Goal: Information Seeking & Learning: Learn about a topic

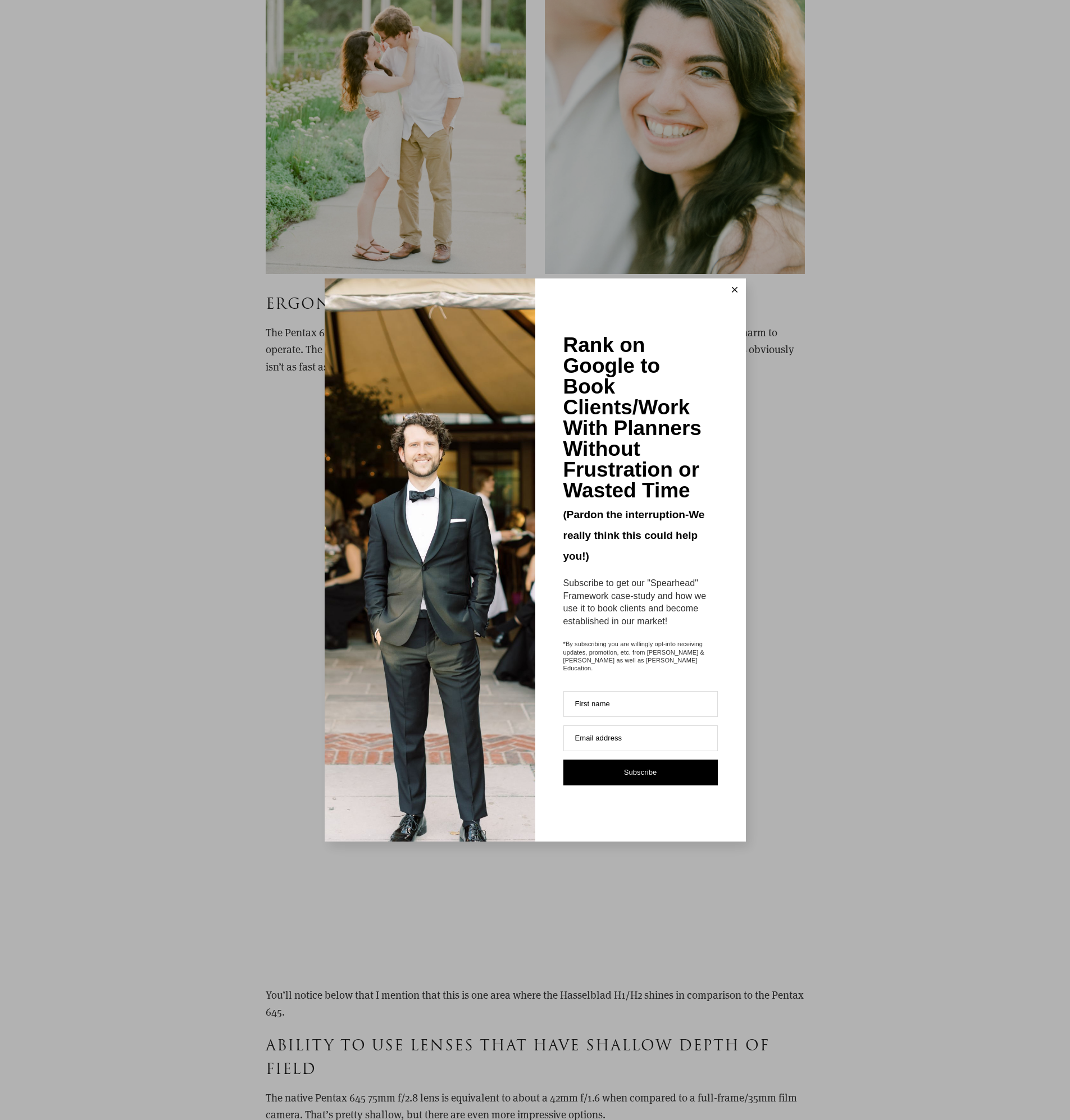
scroll to position [3885, 0]
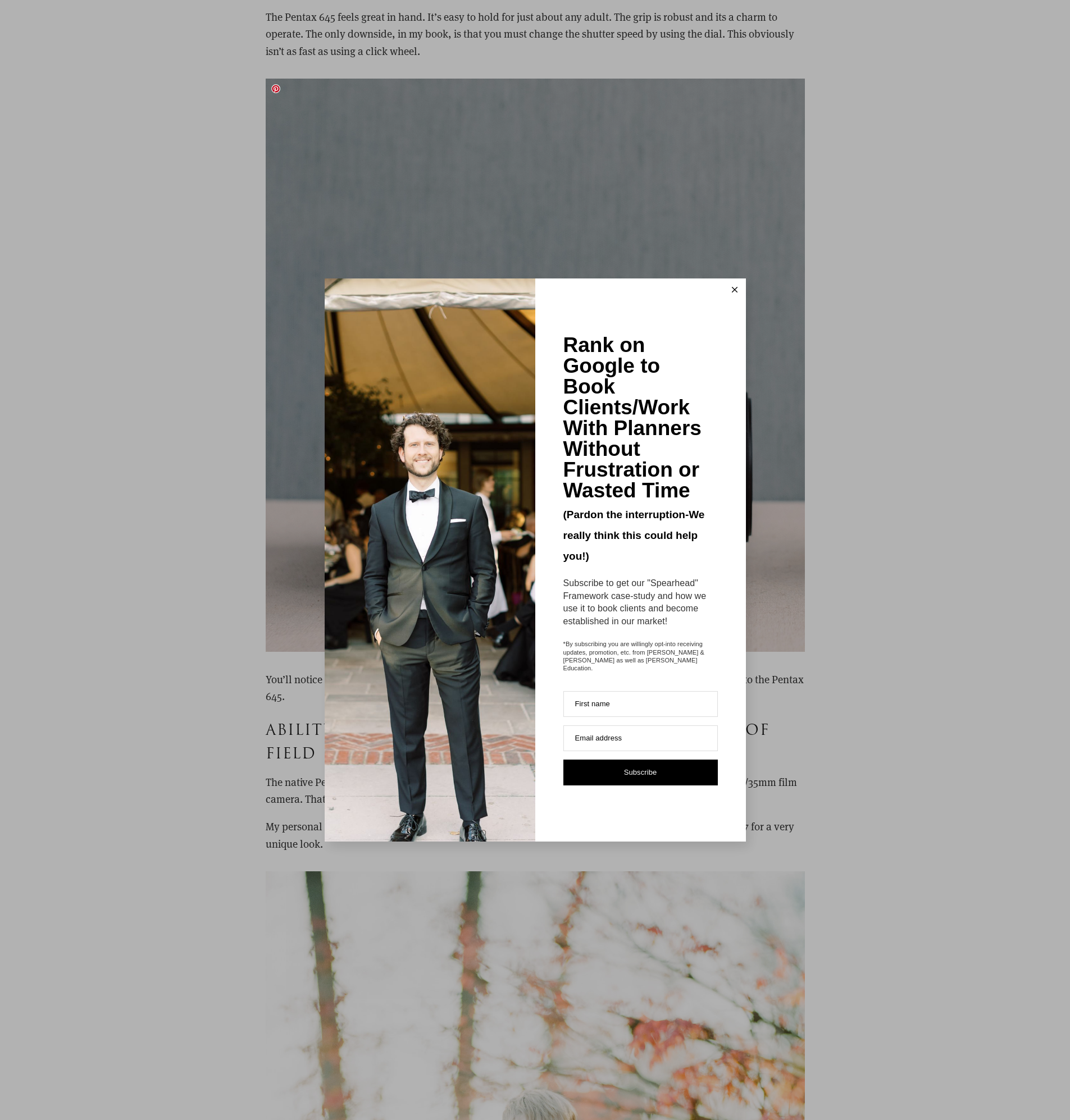
click at [736, 292] on line at bounding box center [734, 289] width 5 height 5
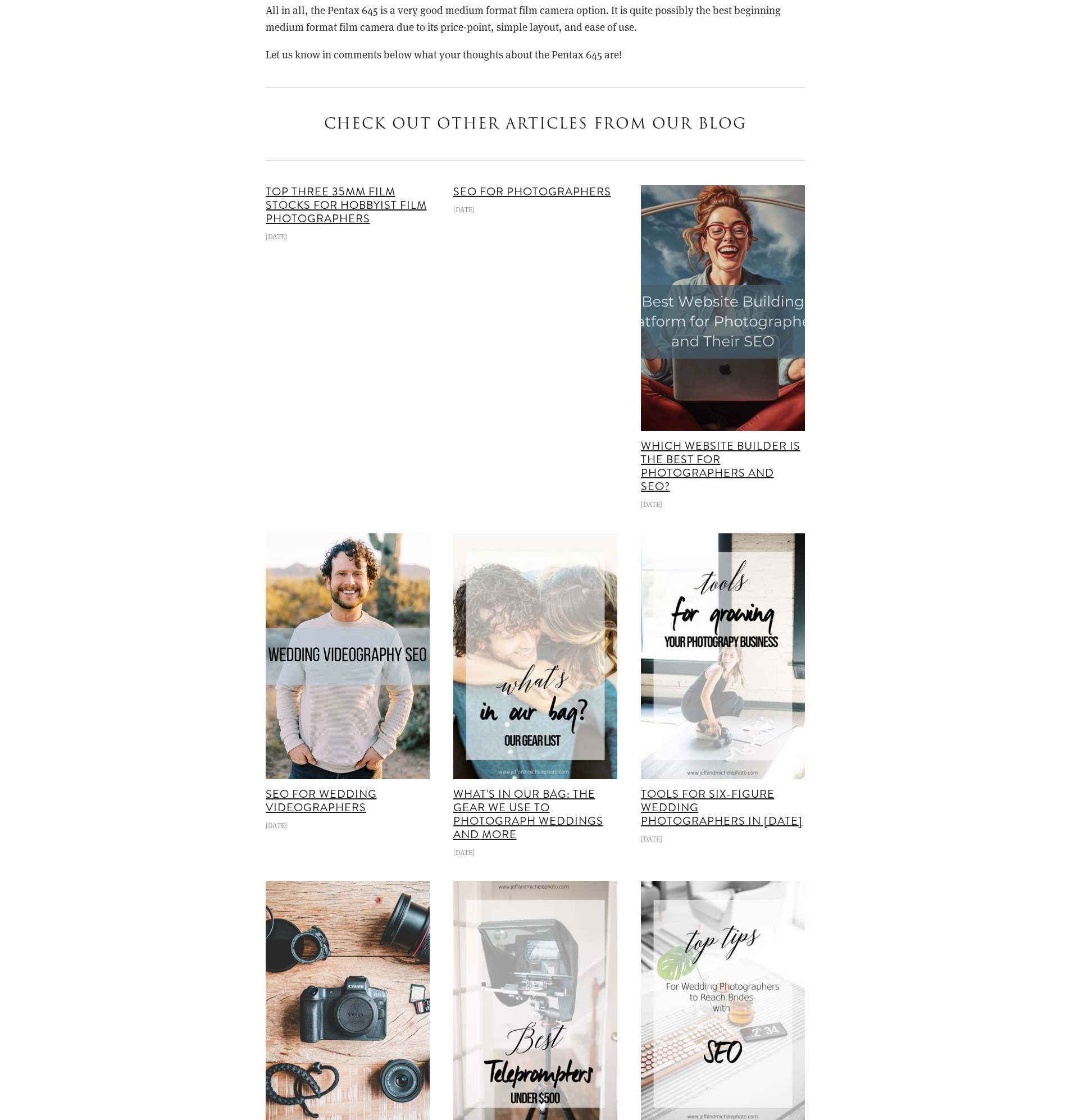
scroll to position [9066, 0]
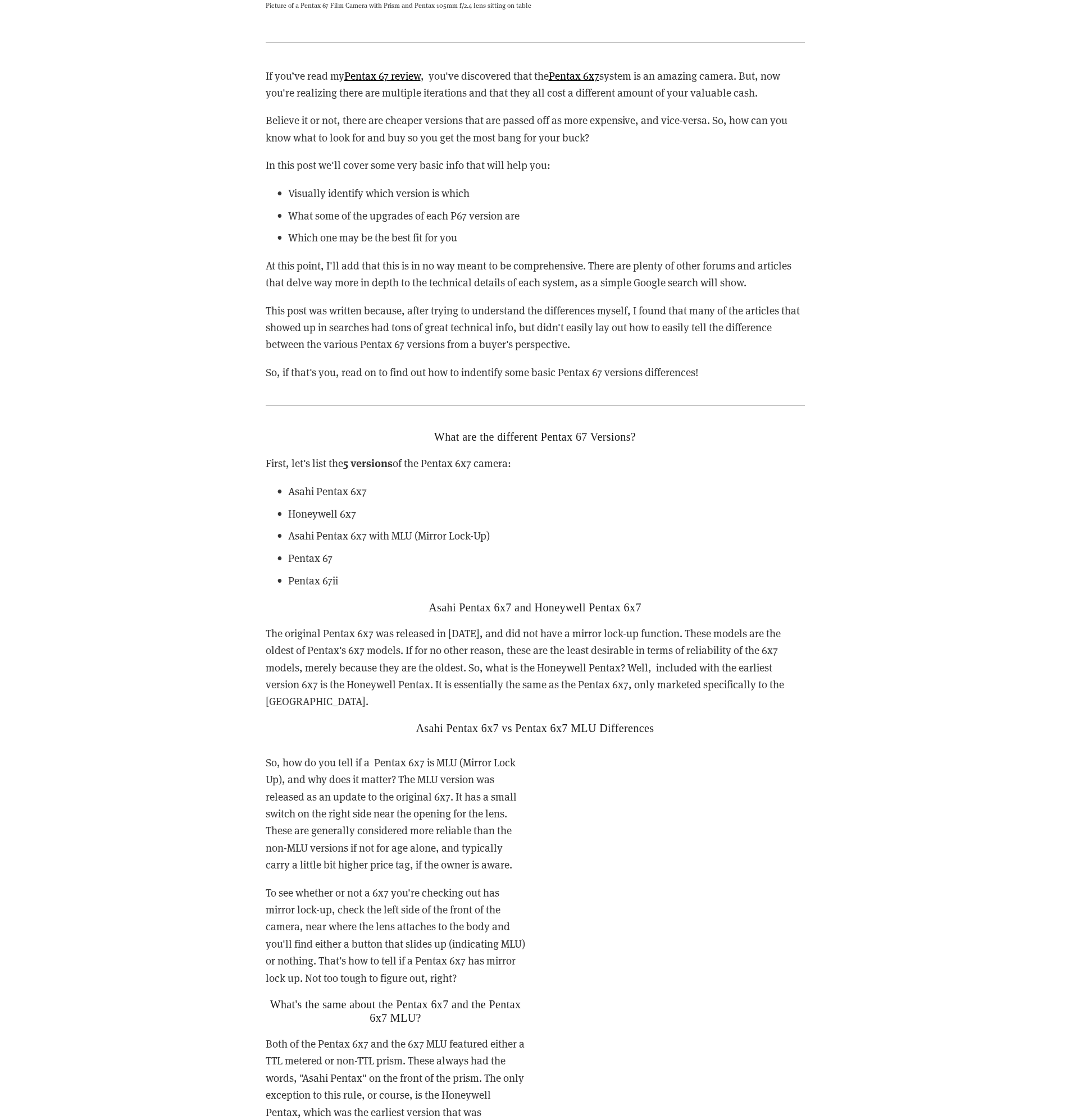
scroll to position [1683, 0]
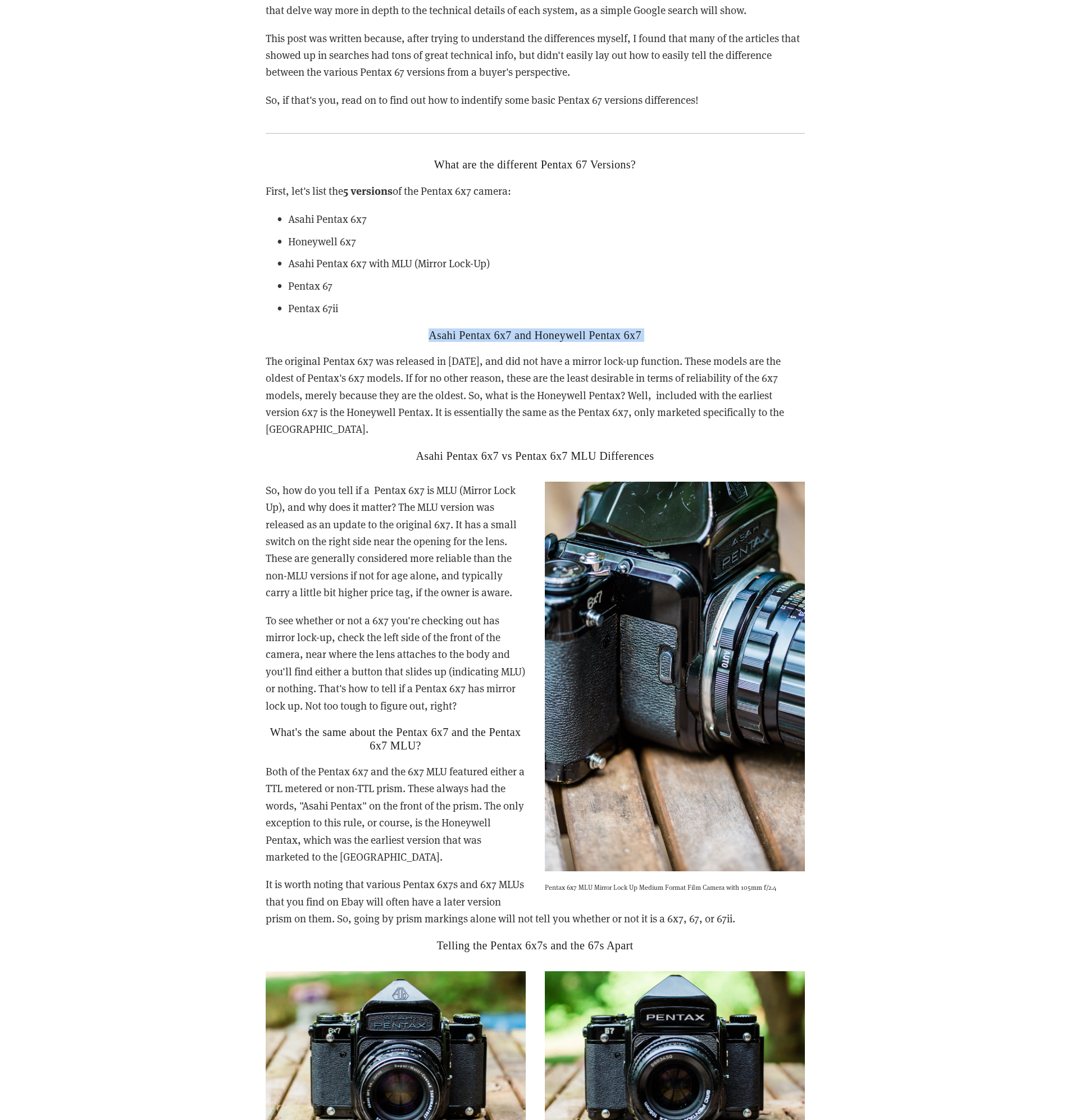
drag, startPoint x: 852, startPoint y: 328, endPoint x: 847, endPoint y: 280, distance: 48.3
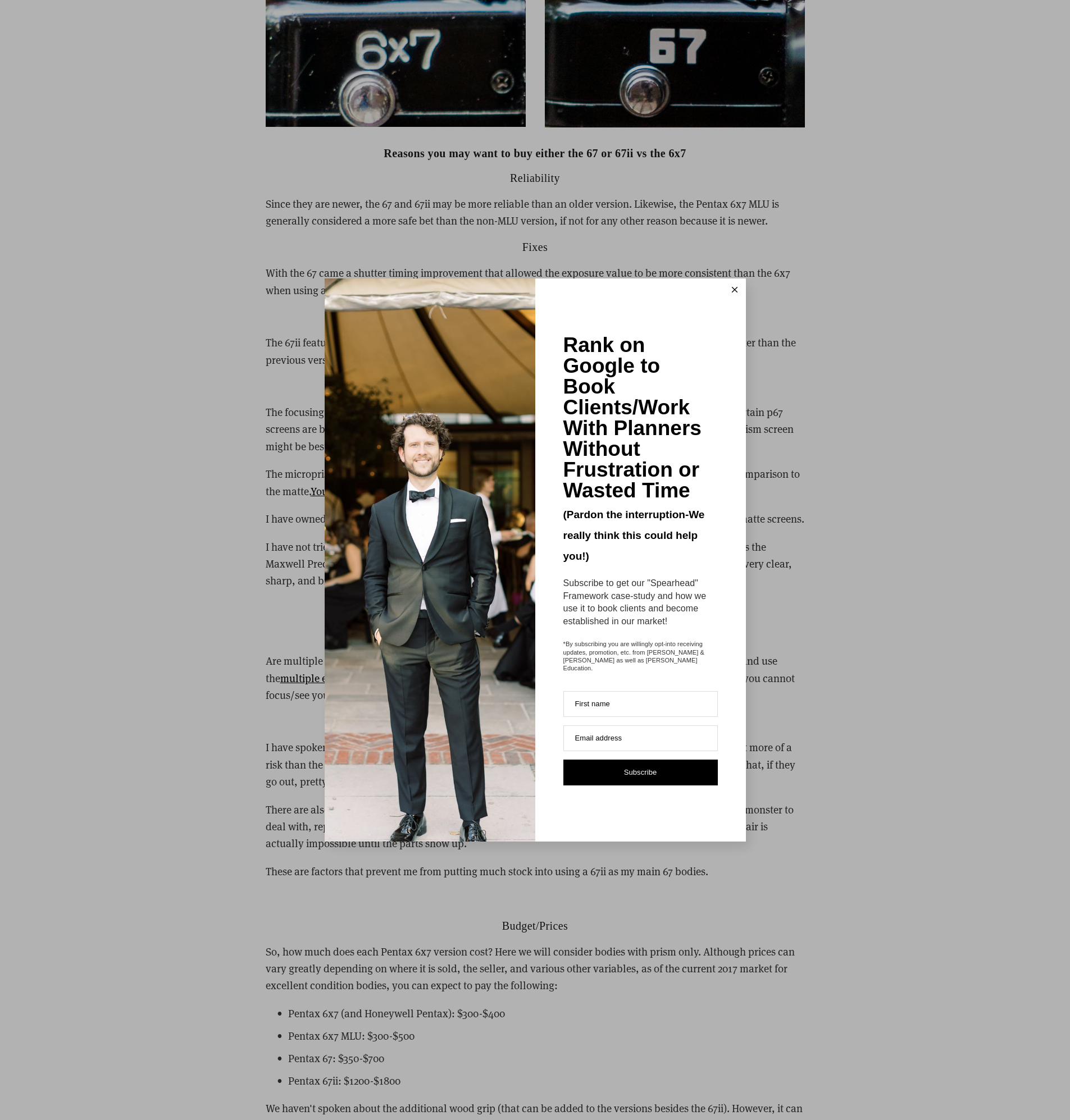
scroll to position [2998, 0]
click at [738, 297] on button at bounding box center [734, 289] width 23 height 23
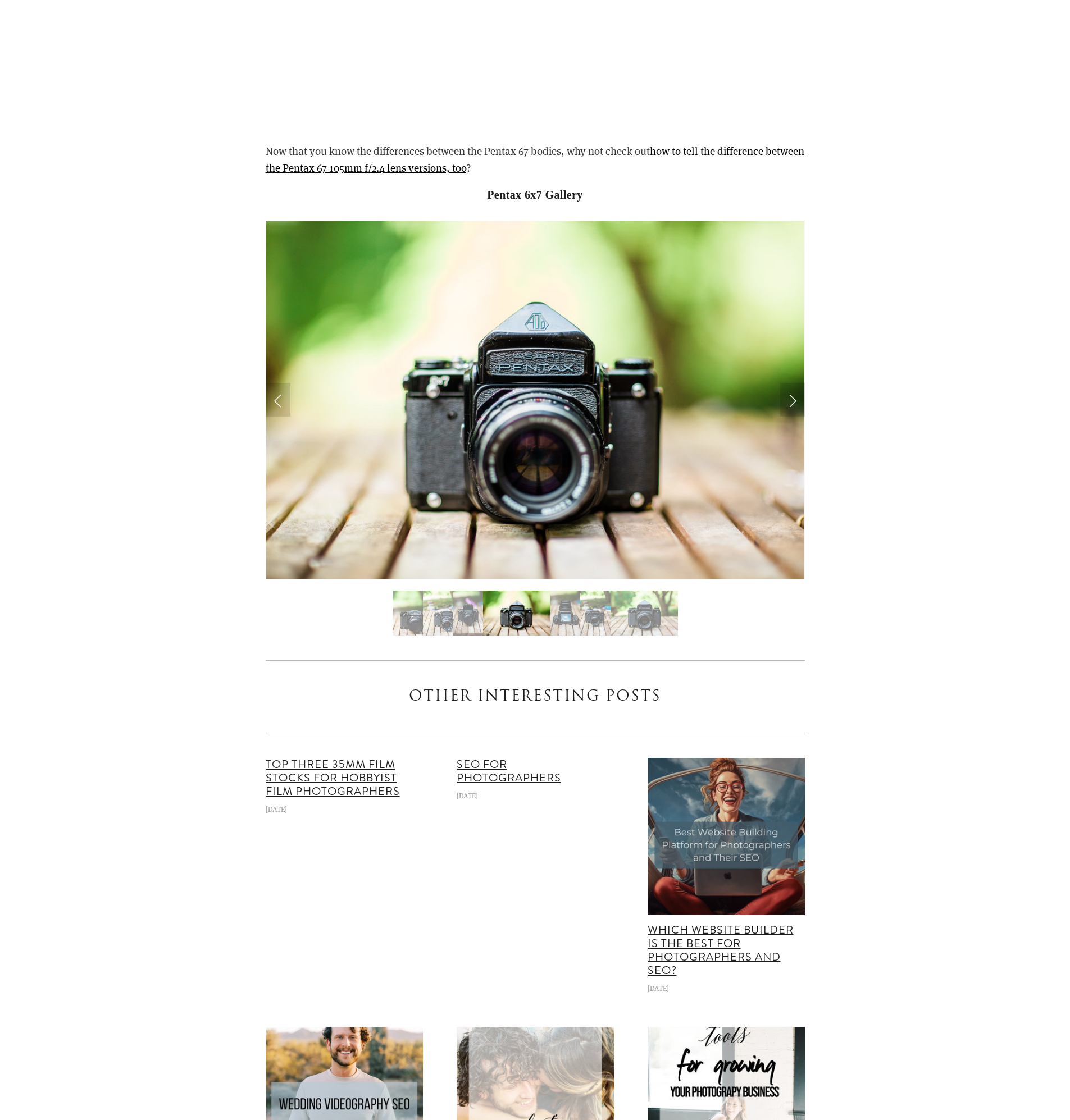
scroll to position [5261, 0]
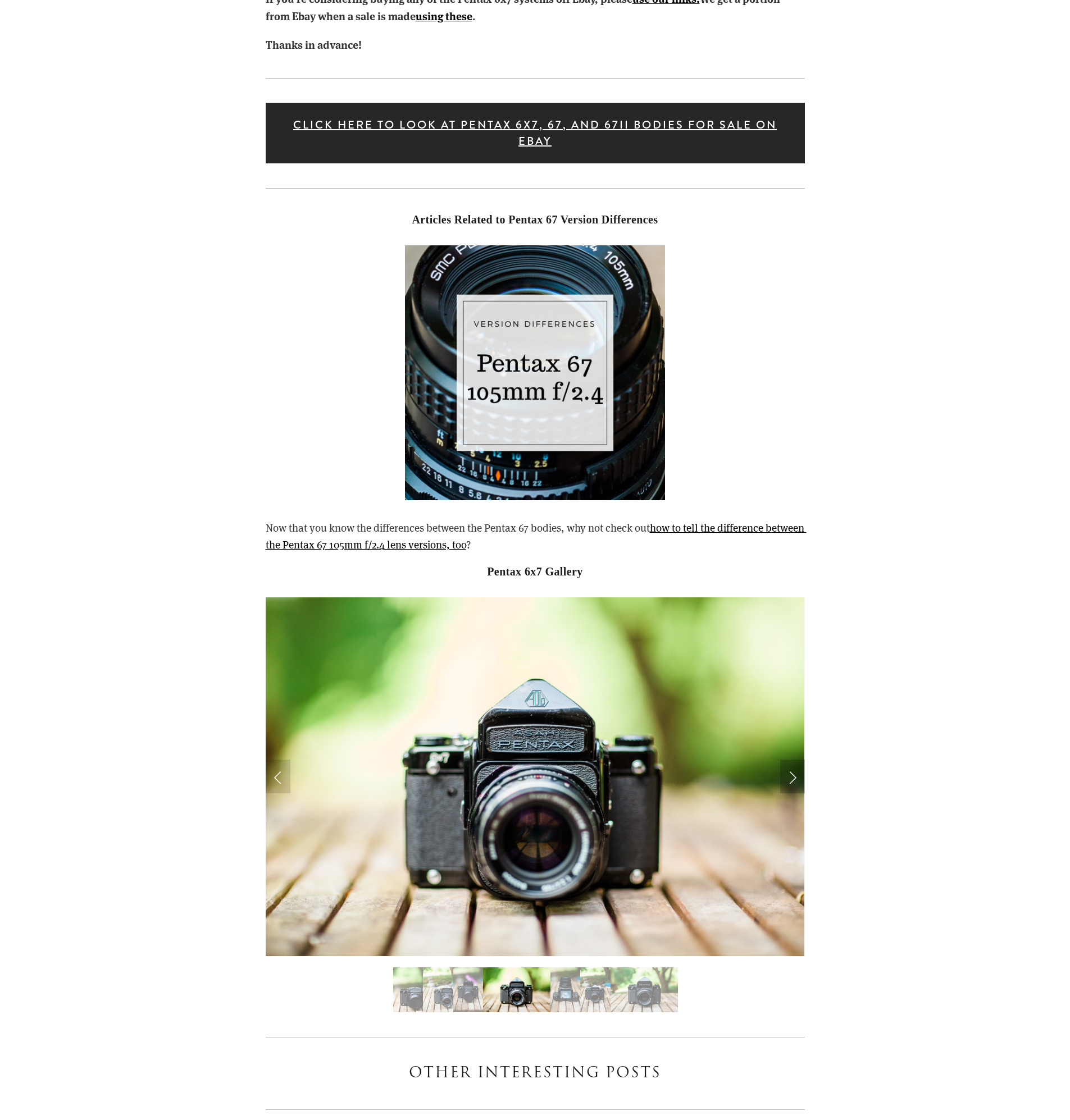
click at [799, 760] on link "Next Slide" at bounding box center [791, 777] width 25 height 33
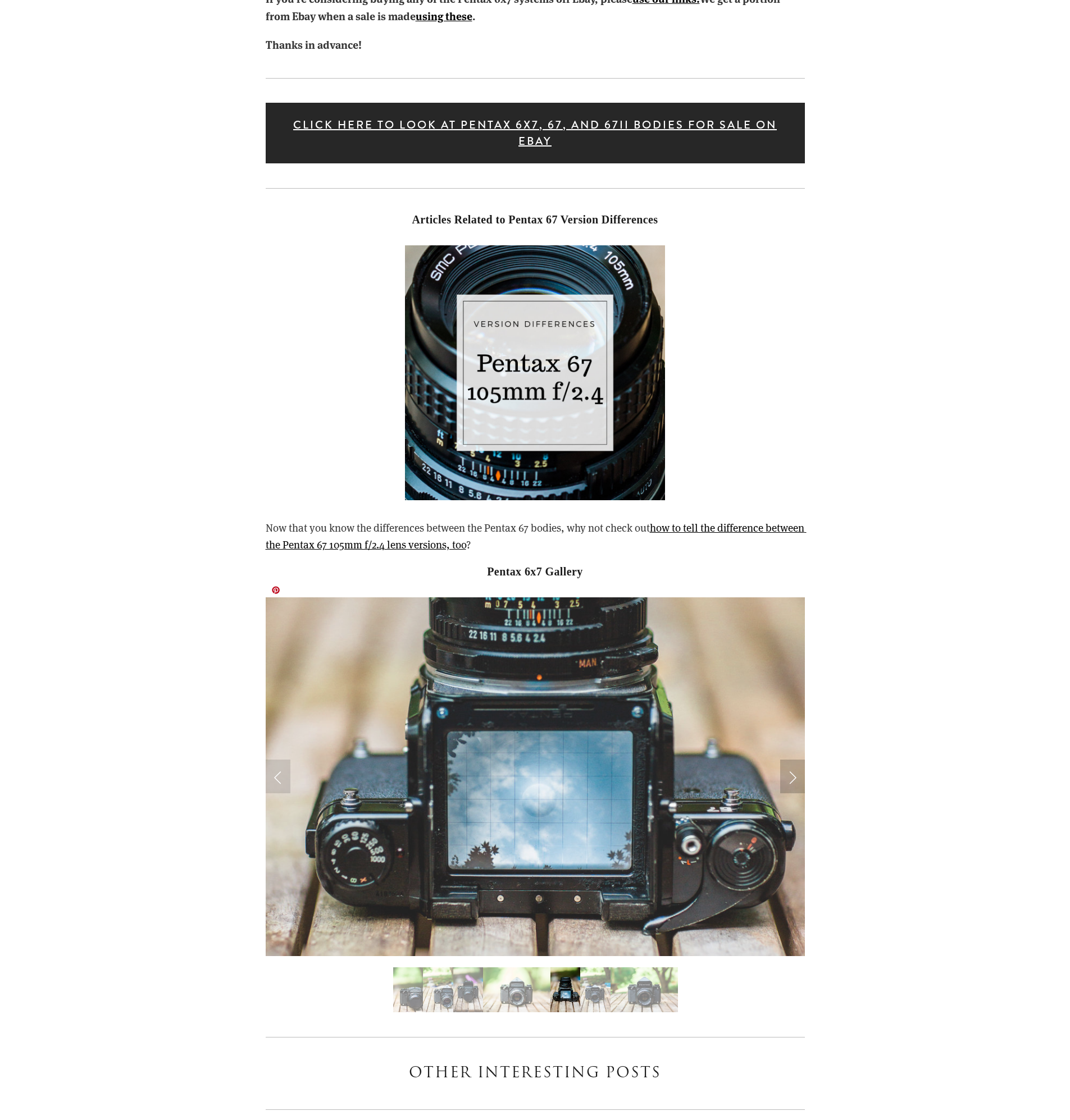
click at [798, 760] on link "Next Slide" at bounding box center [791, 777] width 25 height 33
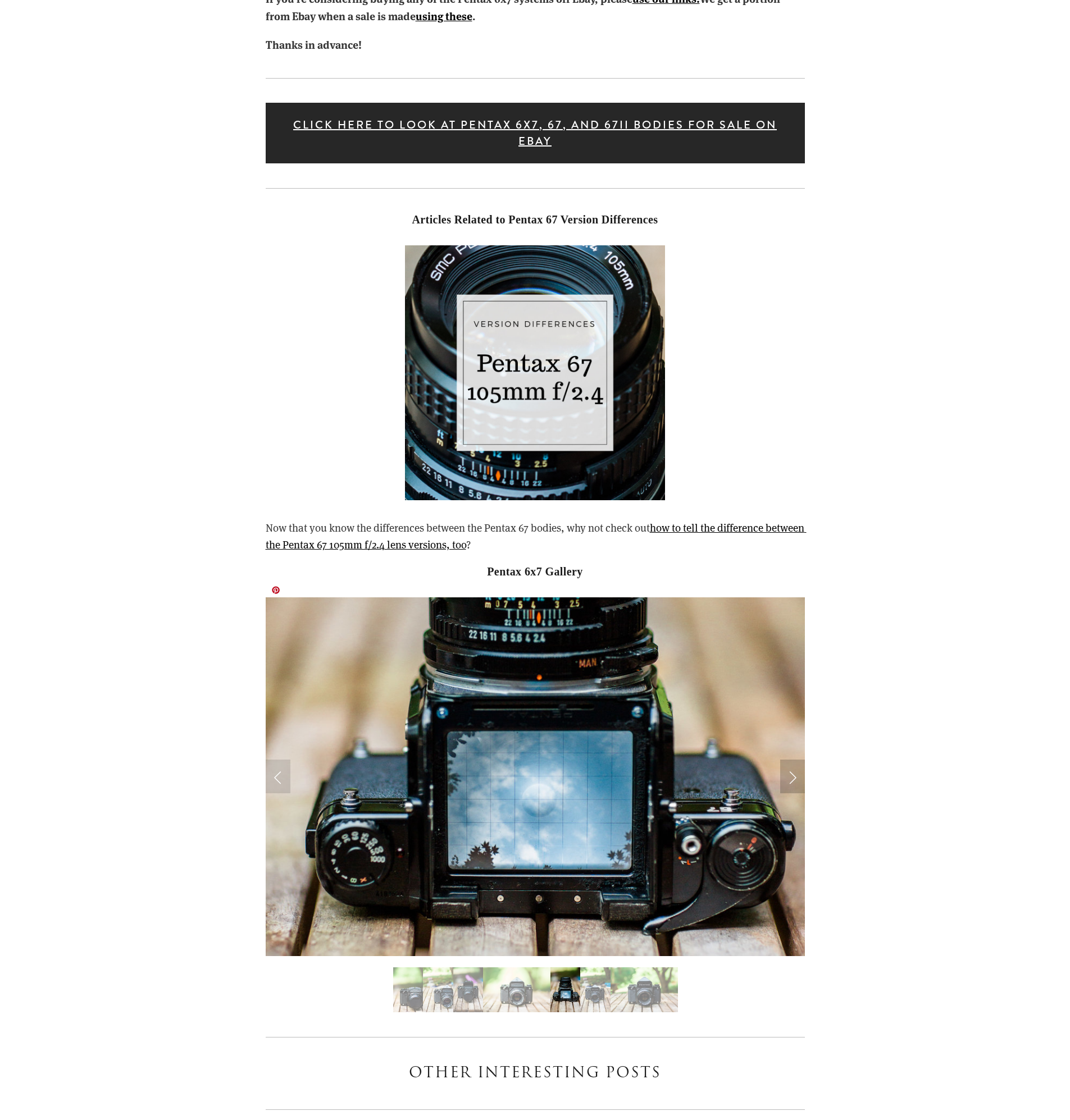
click at [797, 760] on link "Next Slide" at bounding box center [791, 777] width 25 height 33
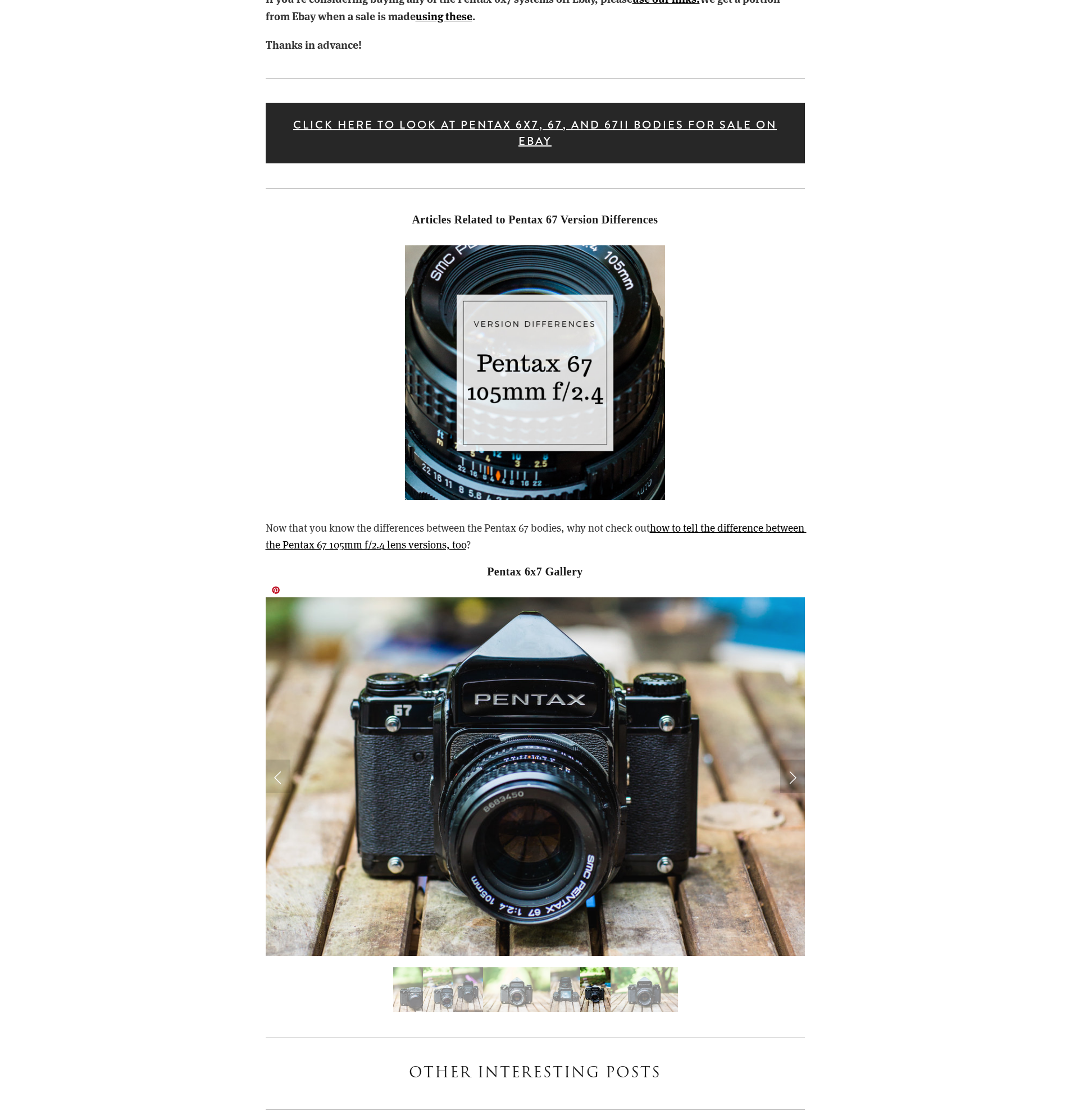
click at [797, 760] on link "Next Slide" at bounding box center [791, 777] width 25 height 33
click at [796, 760] on link "Next Slide" at bounding box center [791, 777] width 25 height 33
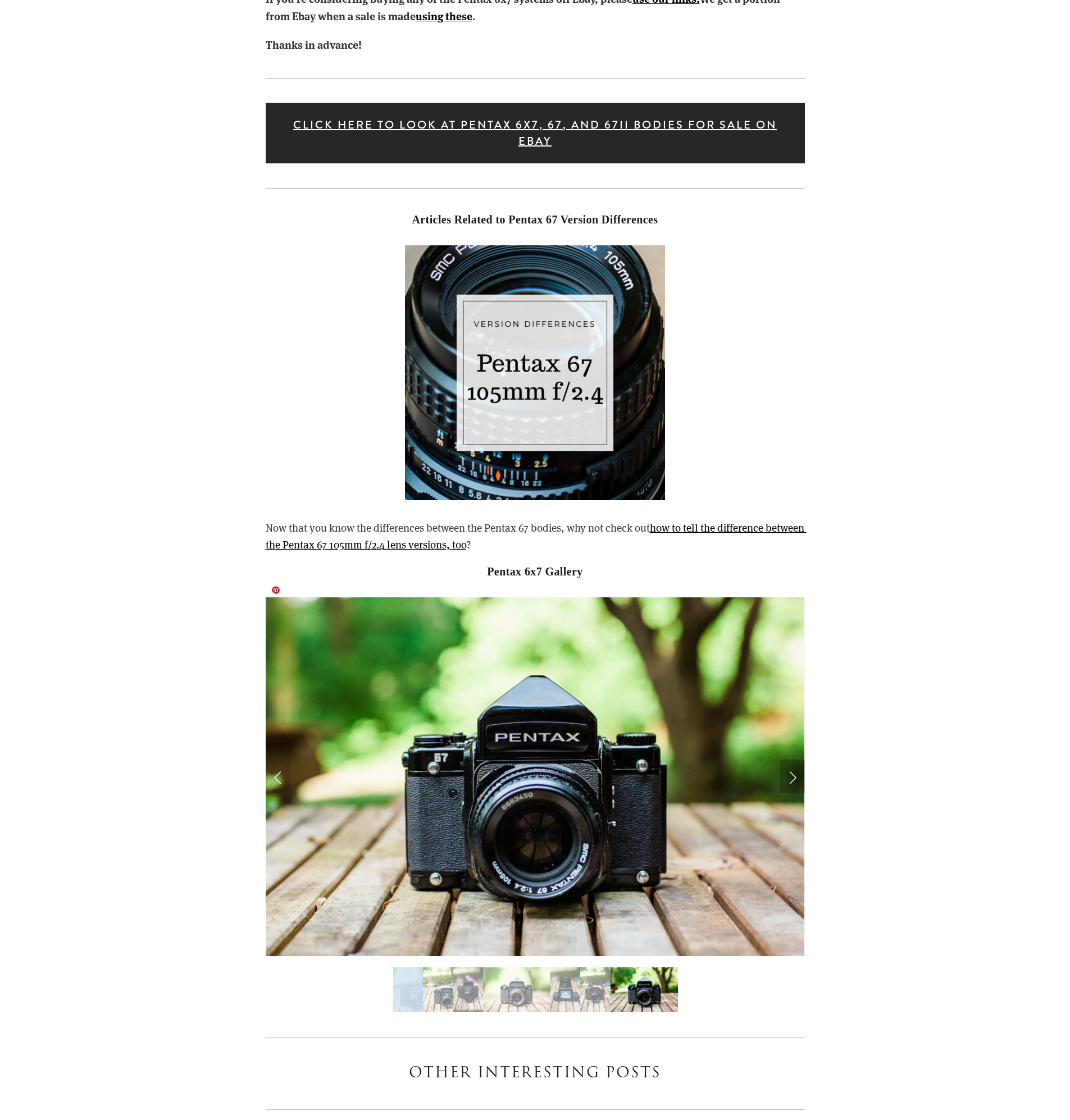
click at [796, 760] on link "Next Slide" at bounding box center [791, 777] width 25 height 33
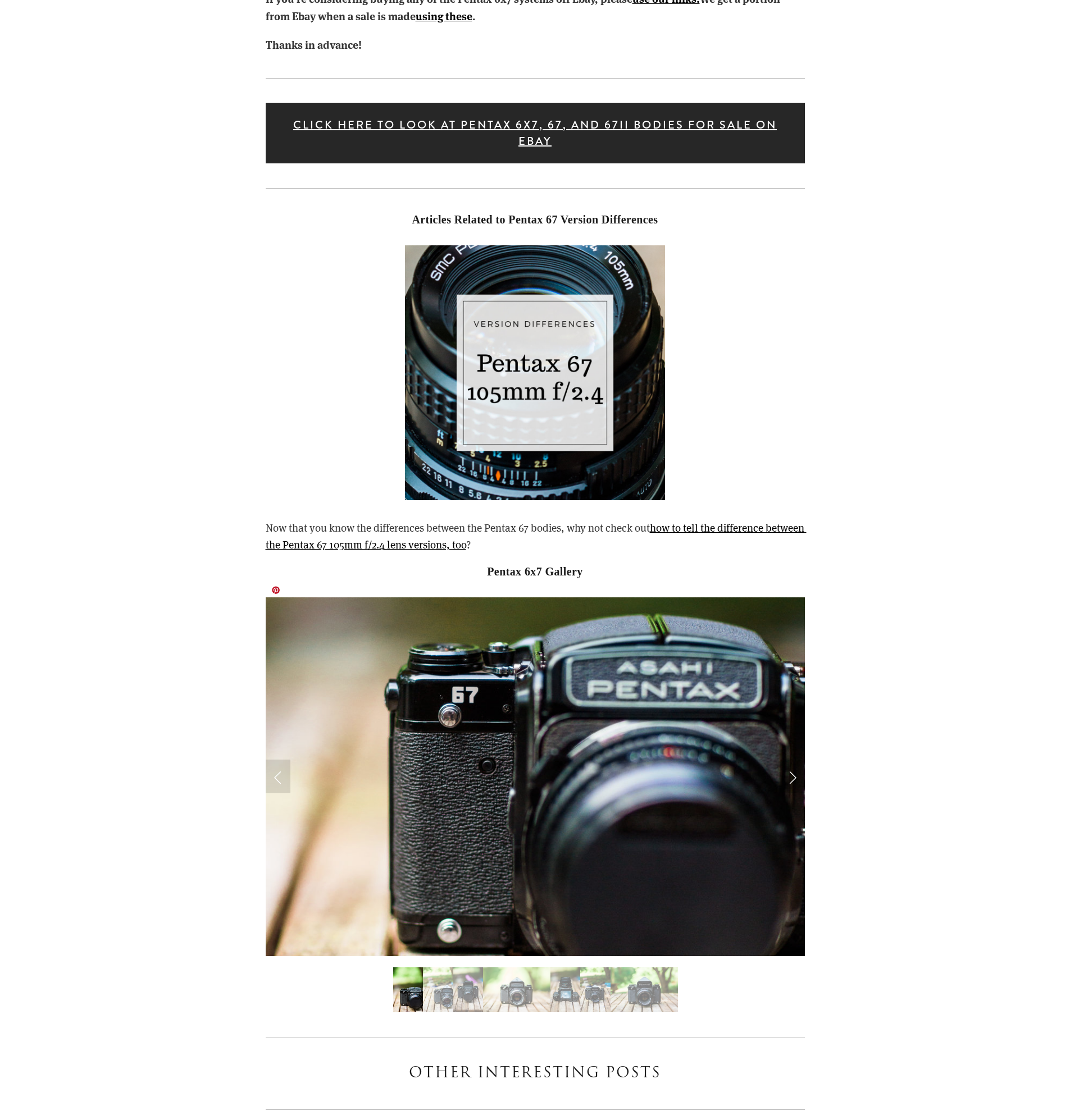
click at [796, 760] on link "Next Slide" at bounding box center [791, 777] width 25 height 33
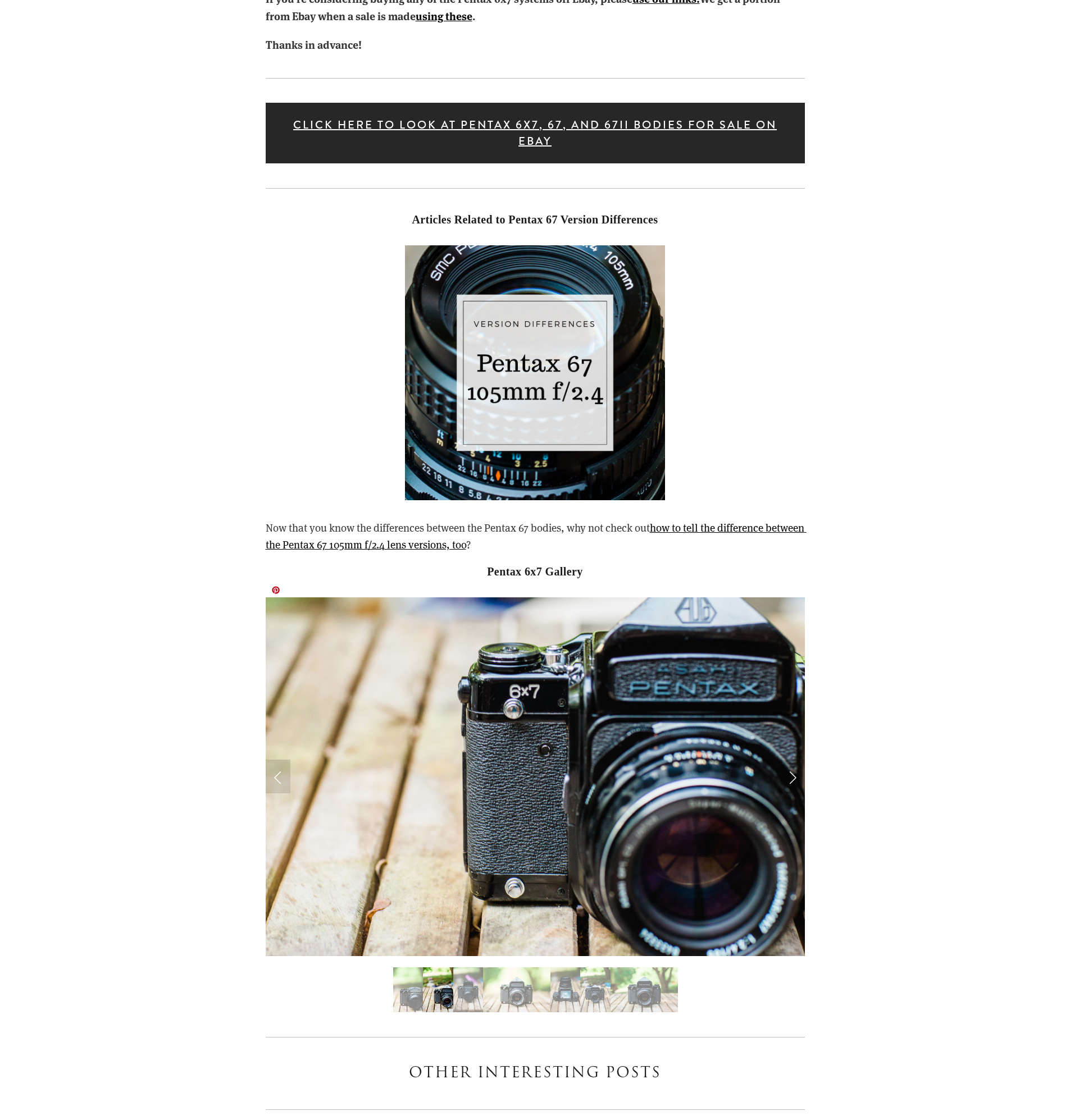
click at [796, 760] on link "Next Slide" at bounding box center [791, 777] width 25 height 33
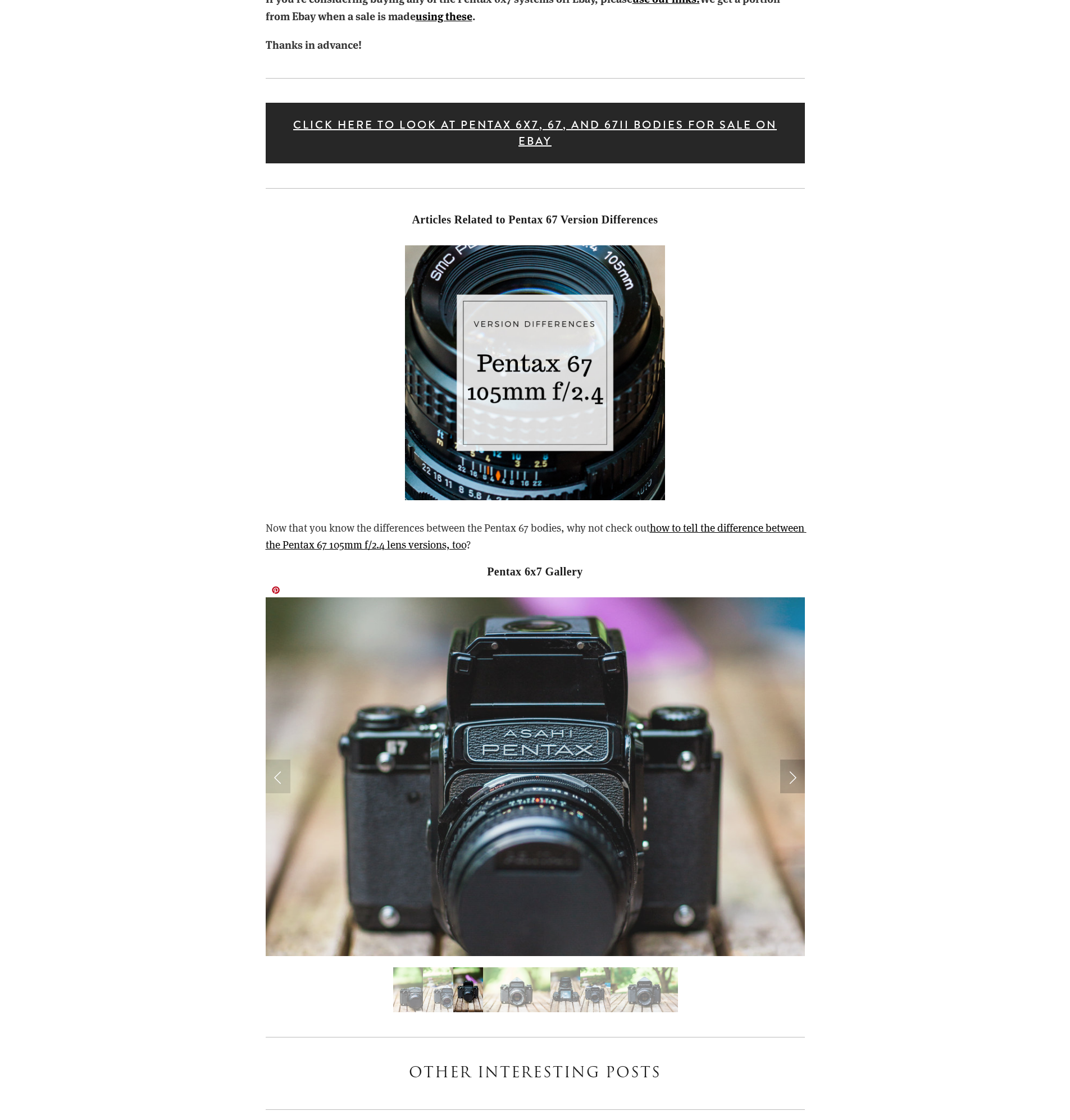
click at [796, 760] on link "Next Slide" at bounding box center [791, 777] width 25 height 33
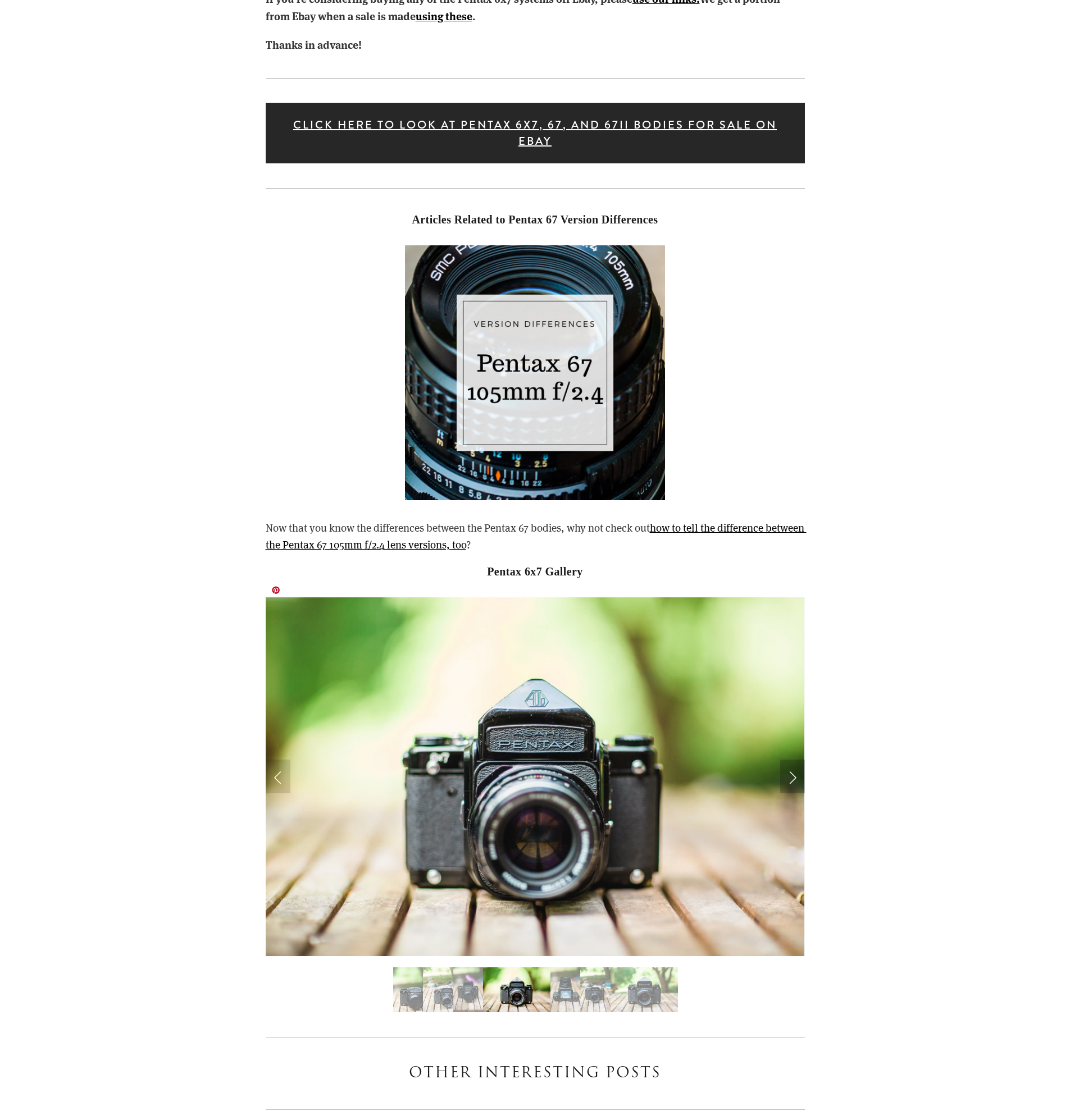
click at [796, 760] on link "Next Slide" at bounding box center [791, 777] width 25 height 33
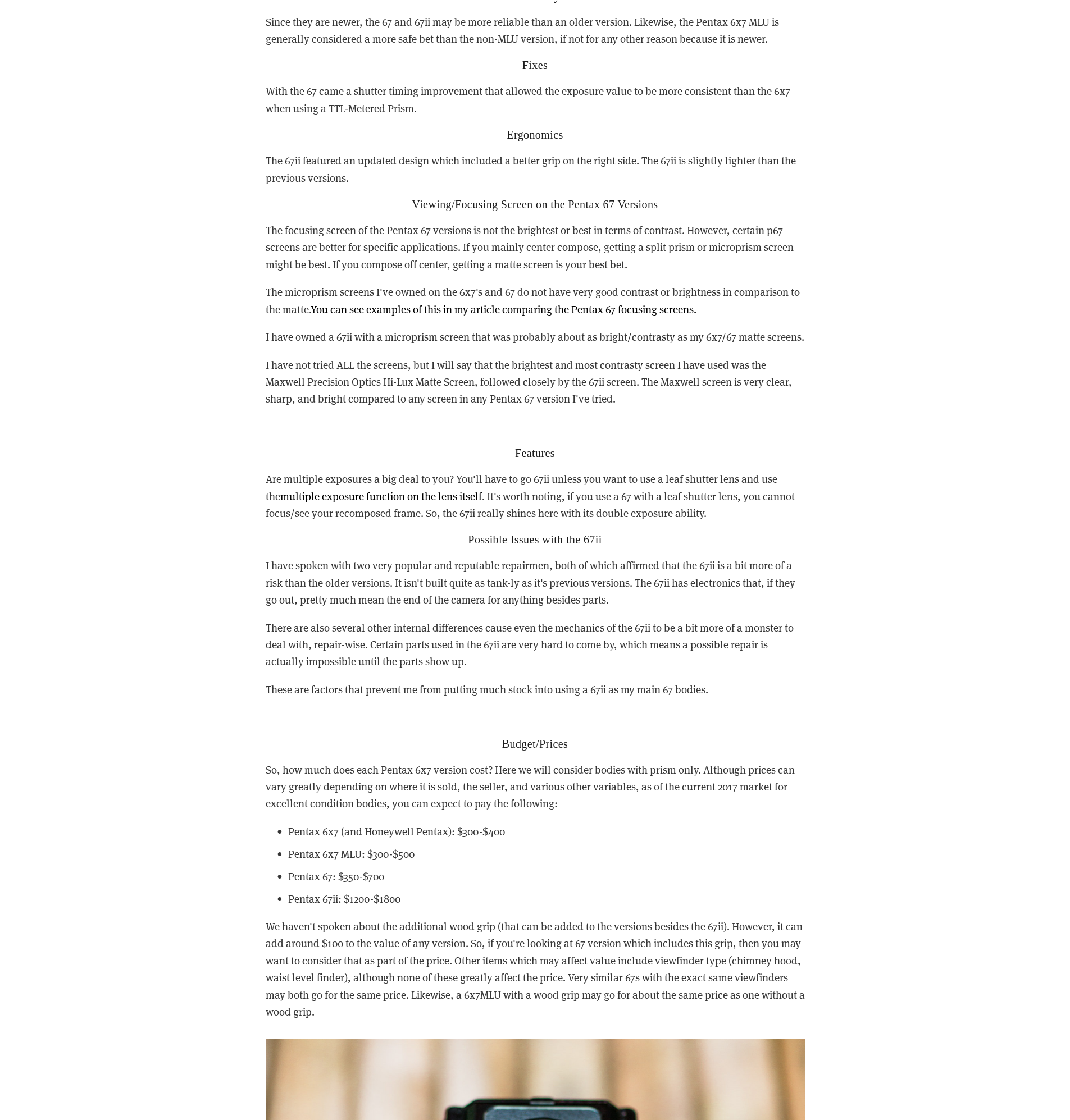
scroll to position [3204, 0]
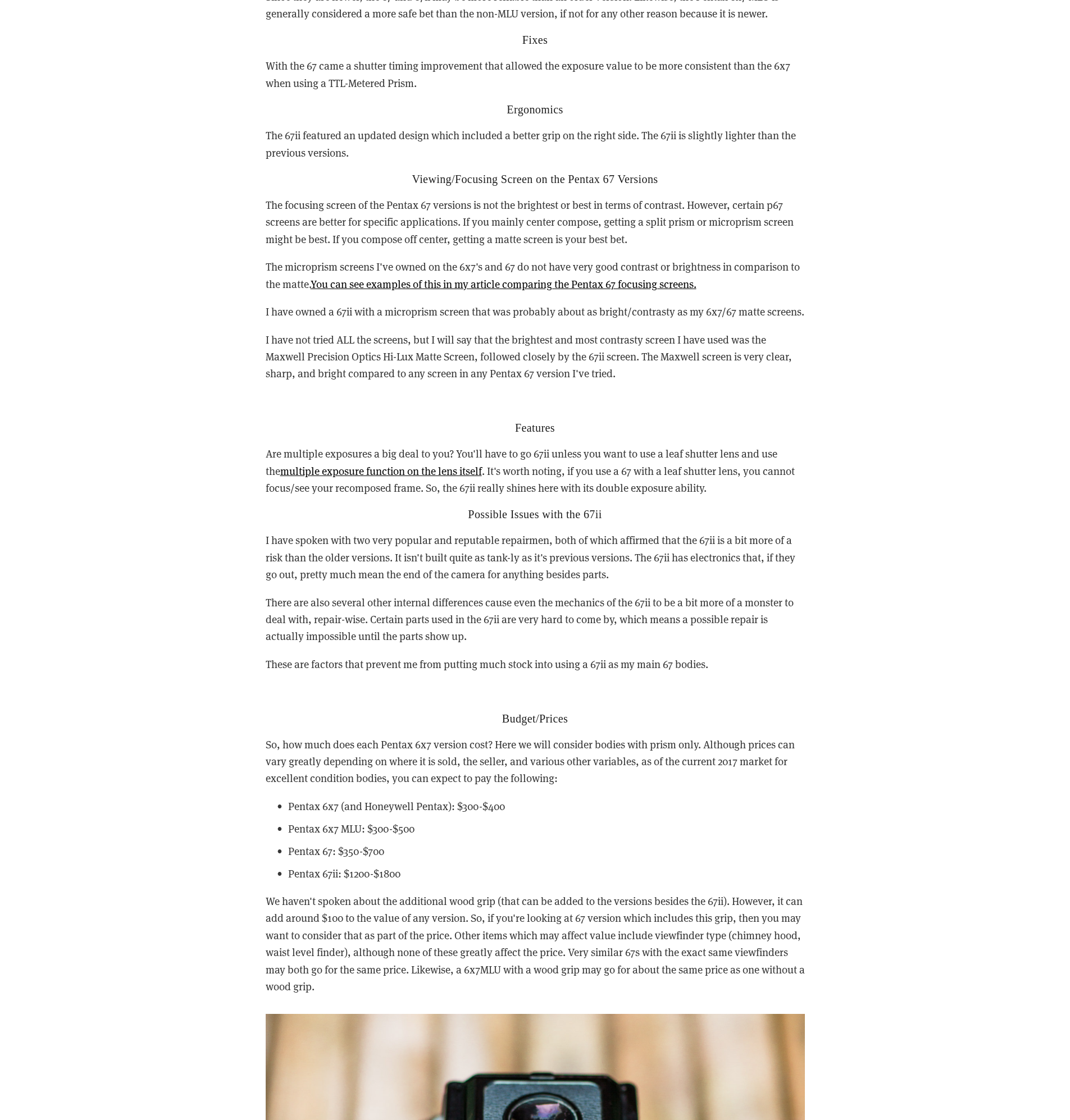
click at [789, 739] on p "So, how much does each Pentax 6x7 version cost? Here we will consider bodies wi…" at bounding box center [535, 762] width 539 height 51
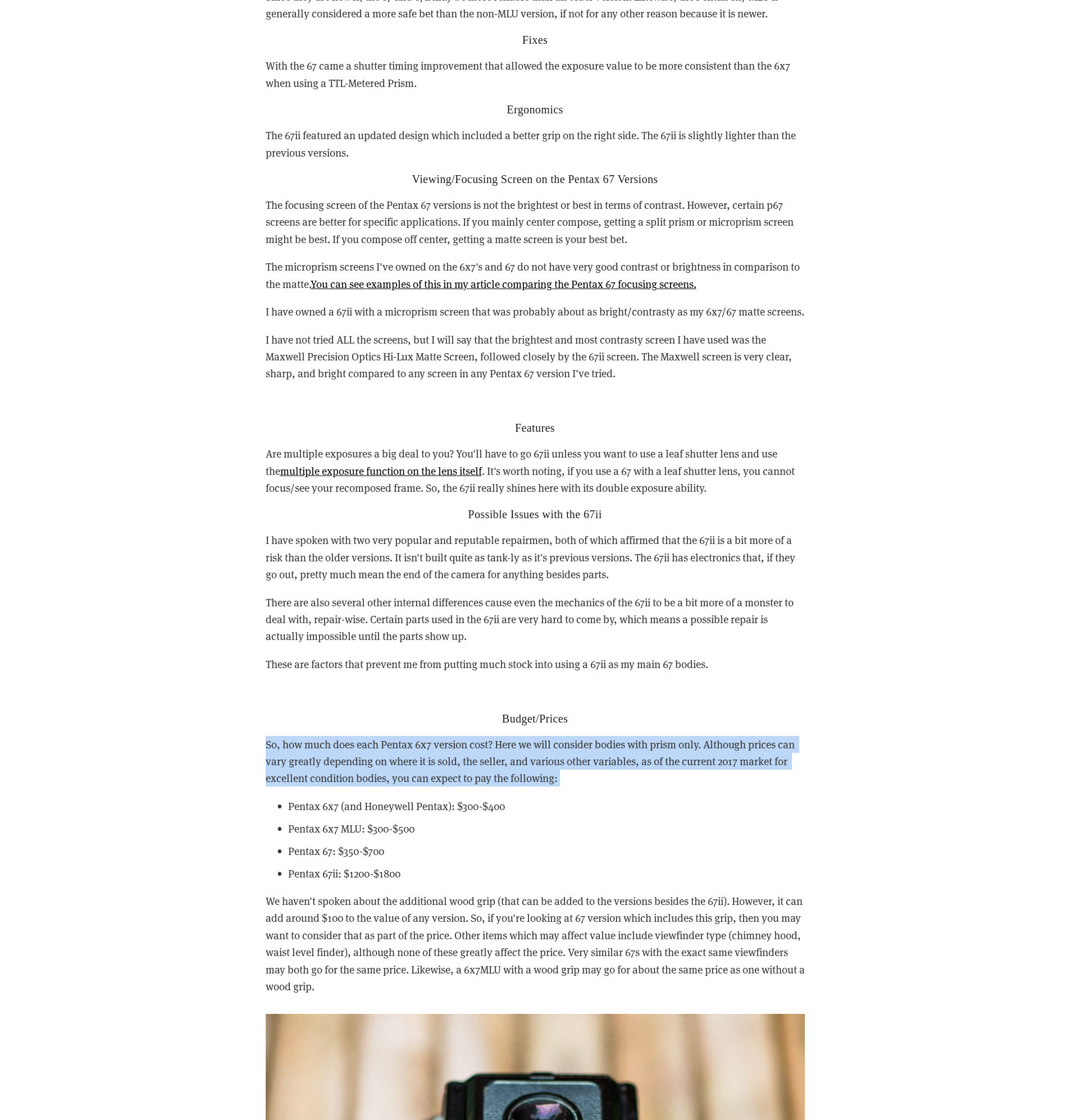
click at [789, 739] on p "So, how much does each Pentax 6x7 version cost? Here we will consider bodies wi…" at bounding box center [535, 762] width 539 height 51
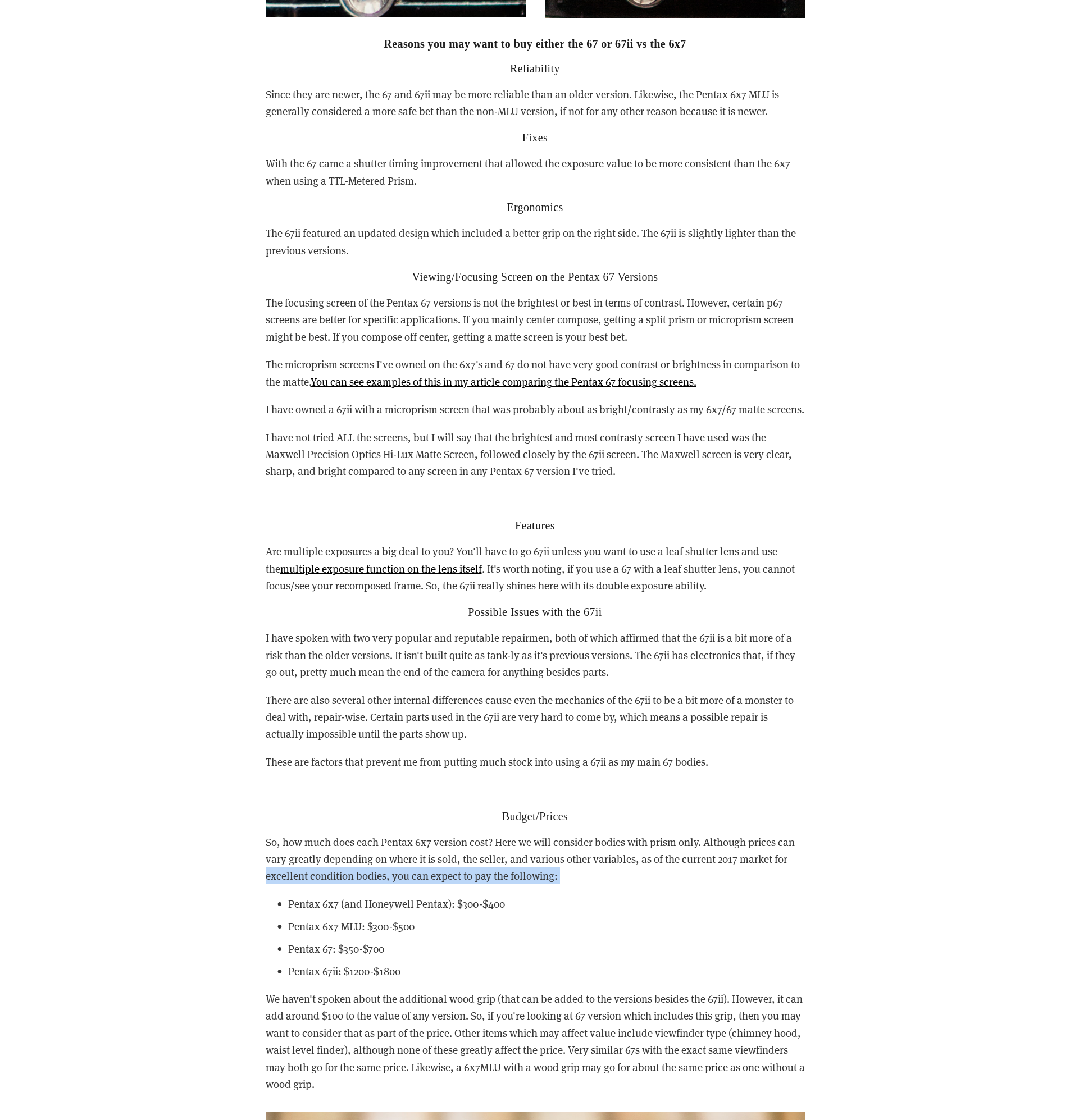
scroll to position [3106, 0]
click at [555, 92] on p "Since they are newer, the 67 and 67ii may be more reliable than an older versio…" at bounding box center [535, 103] width 539 height 34
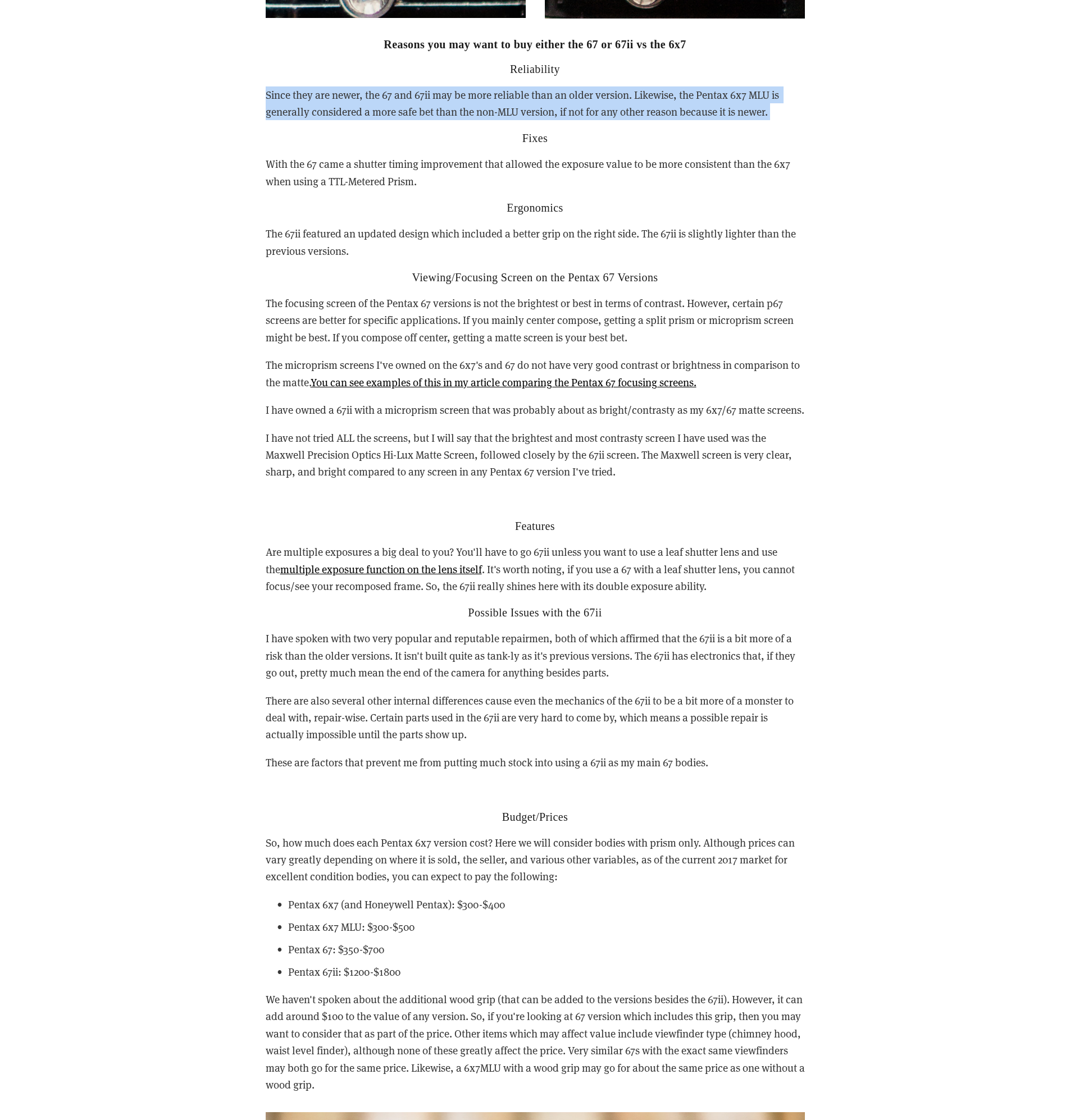
click at [555, 92] on p "Since they are newer, the 67 and 67ii may be more reliable than an older versio…" at bounding box center [535, 103] width 539 height 34
click at [566, 92] on p "Since they are newer, the 67 and 67ii may be more reliable than an older versio…" at bounding box center [535, 103] width 539 height 34
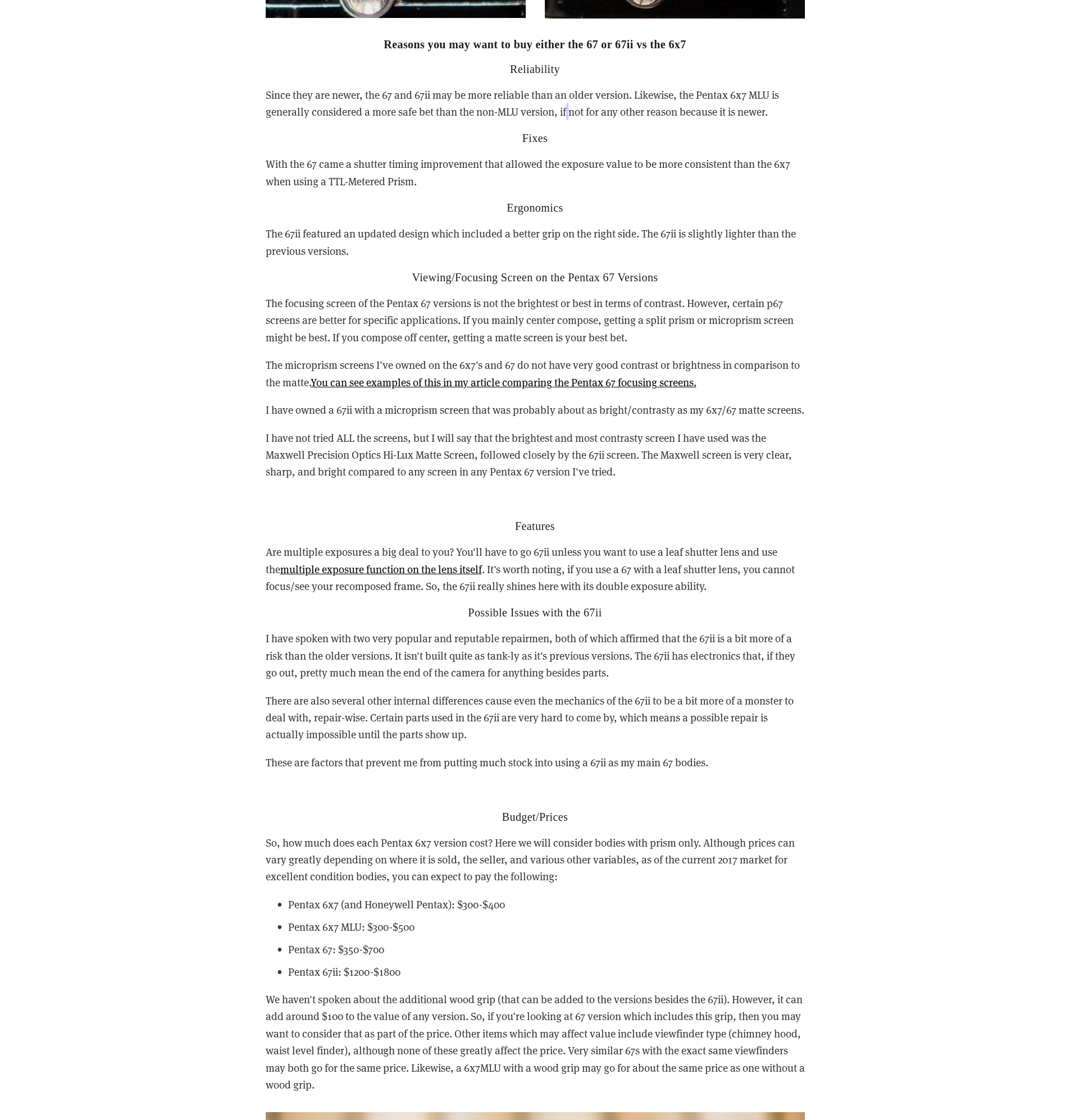
click at [566, 92] on p "Since they are newer, the 67 and 67ii may be more reliable than an older versio…" at bounding box center [535, 103] width 539 height 34
click at [622, 90] on p "Since they are newer, the 67 and 67ii may be more reliable than an older versio…" at bounding box center [535, 103] width 539 height 34
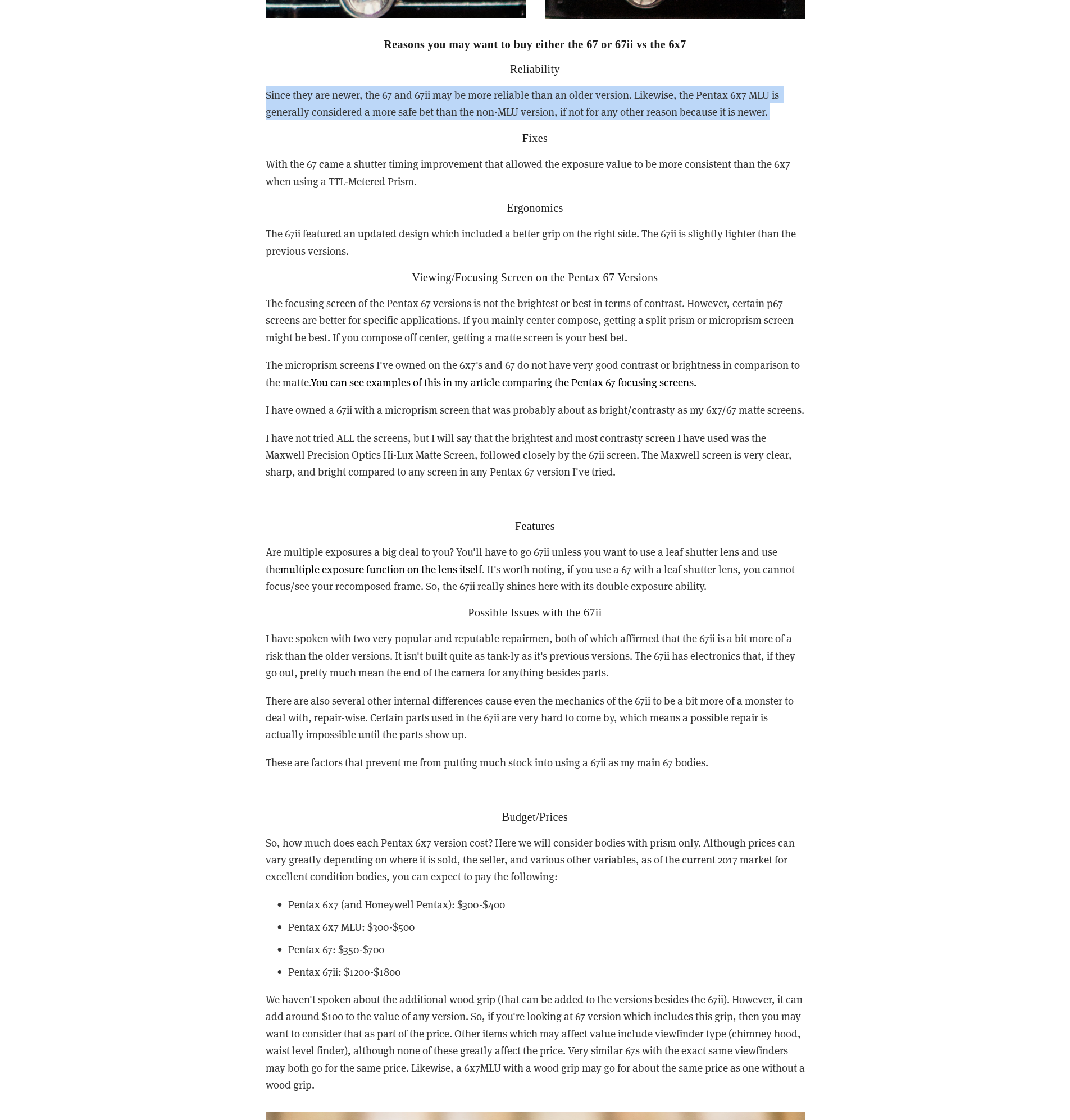
drag, startPoint x: 622, startPoint y: 90, endPoint x: 649, endPoint y: 93, distance: 27.2
click at [623, 90] on p "Since they are newer, the 67 and 67ii may be more reliable than an older versio…" at bounding box center [535, 103] width 539 height 34
click at [649, 93] on p "Since they are newer, the 67 and 67ii may be more reliable than an older versio…" at bounding box center [535, 103] width 539 height 34
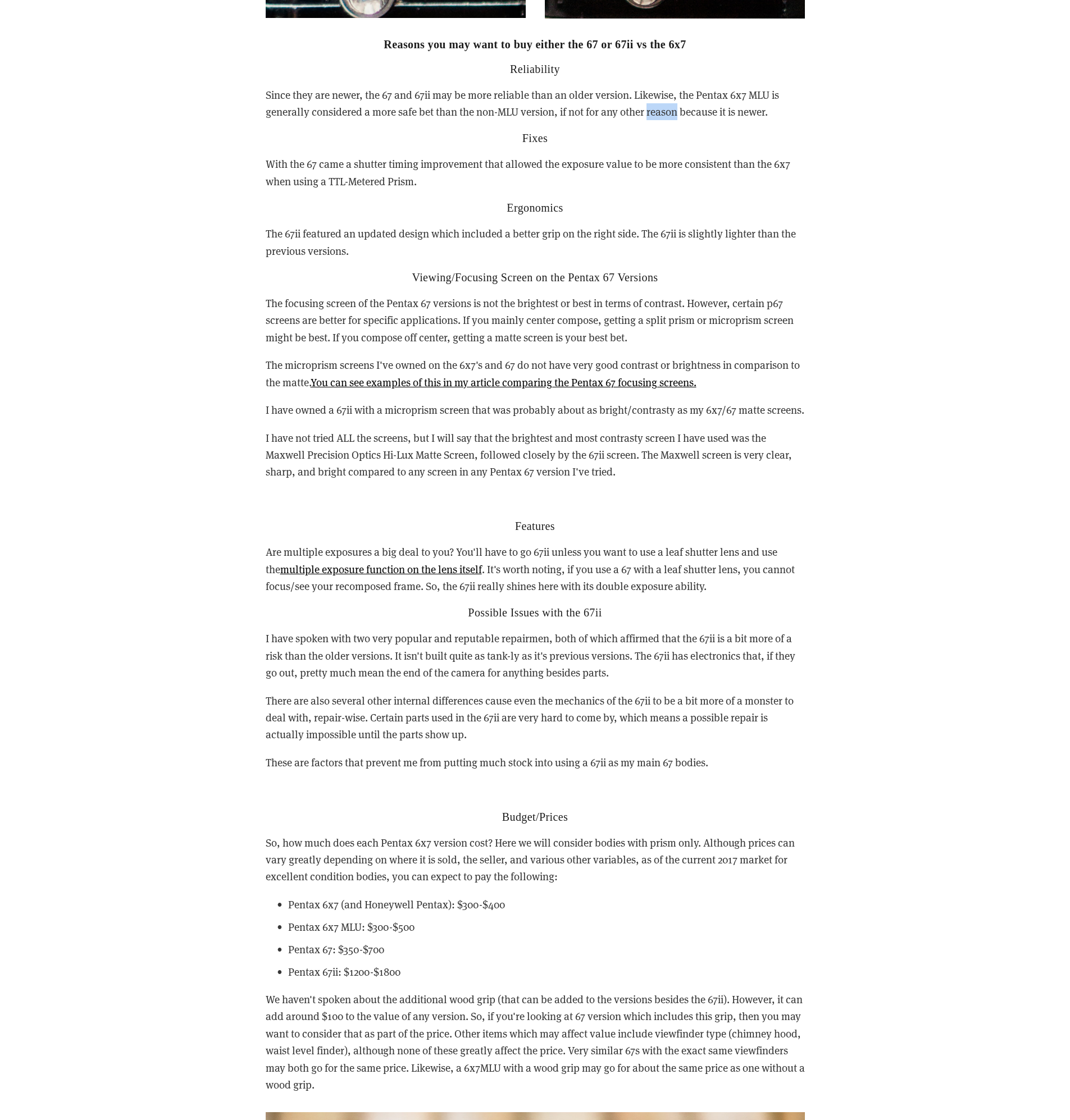
click at [649, 93] on p "Since they are newer, the 67 and 67ii may be more reliable than an older versio…" at bounding box center [535, 103] width 539 height 34
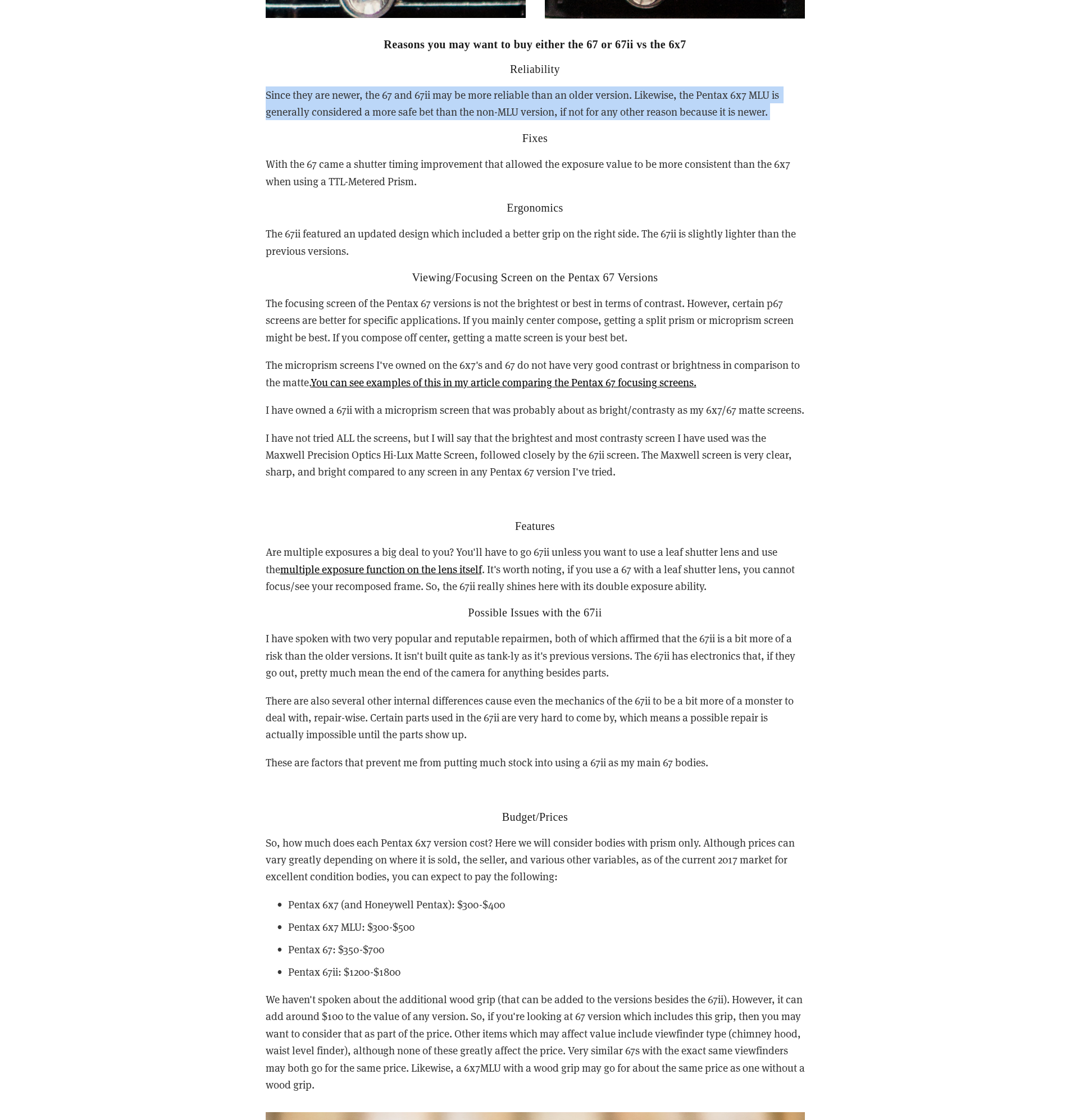
click at [649, 93] on p "Since they are newer, the 67 and 67ii may be more reliable than an older versio…" at bounding box center [535, 103] width 539 height 34
click at [651, 93] on p "Since they are newer, the 67 and 67ii may be more reliable than an older versio…" at bounding box center [535, 103] width 539 height 34
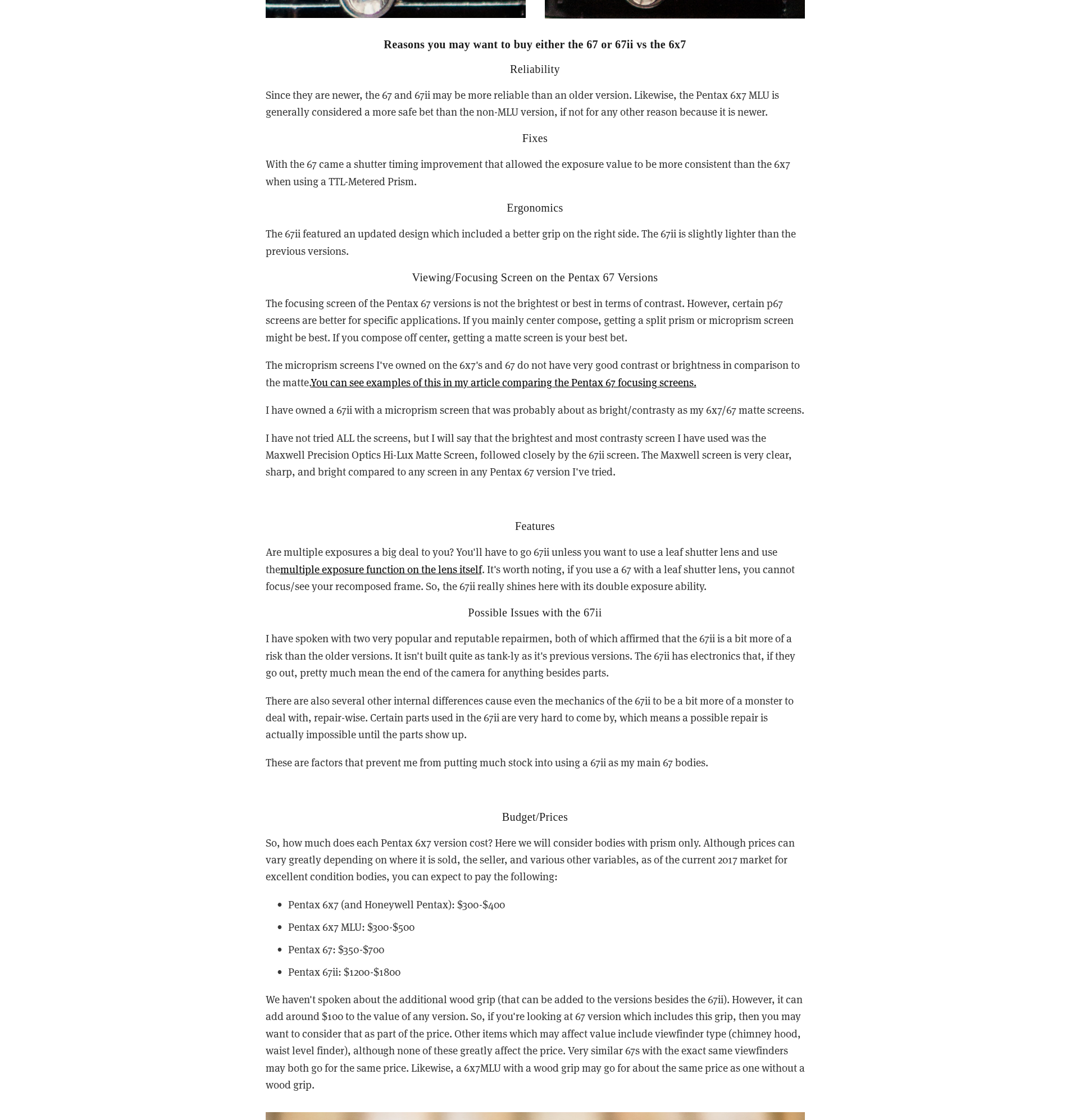
click at [651, 93] on p "Since they are newer, the 67 and 67ii may be more reliable than an older versio…" at bounding box center [535, 103] width 539 height 34
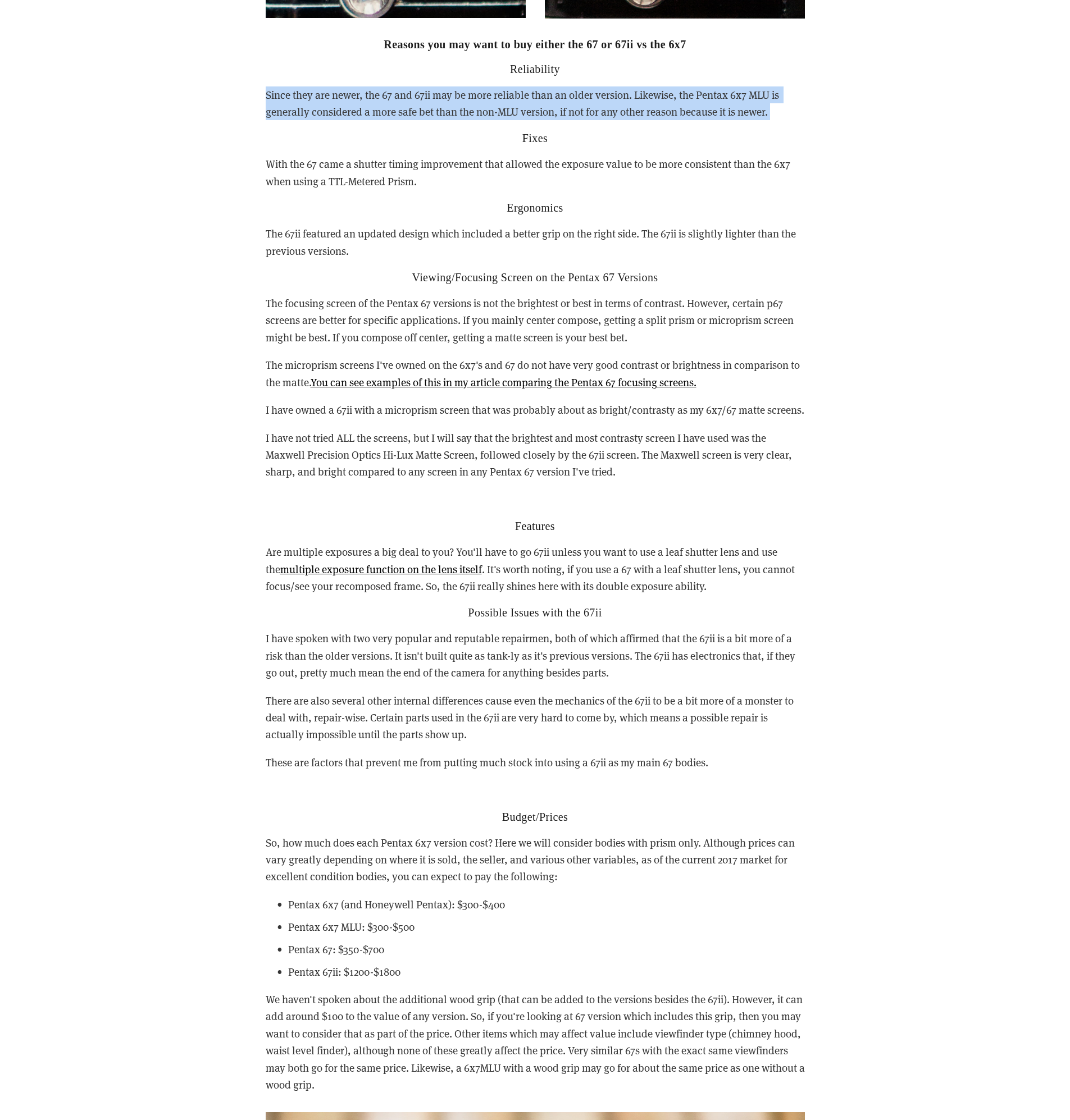
click at [651, 93] on p "Since they are newer, the 67 and 67ii may be more reliable than an older versio…" at bounding box center [535, 103] width 539 height 34
click at [680, 95] on p "Since they are newer, the 67 and 67ii may be more reliable than an older versio…" at bounding box center [535, 103] width 539 height 34
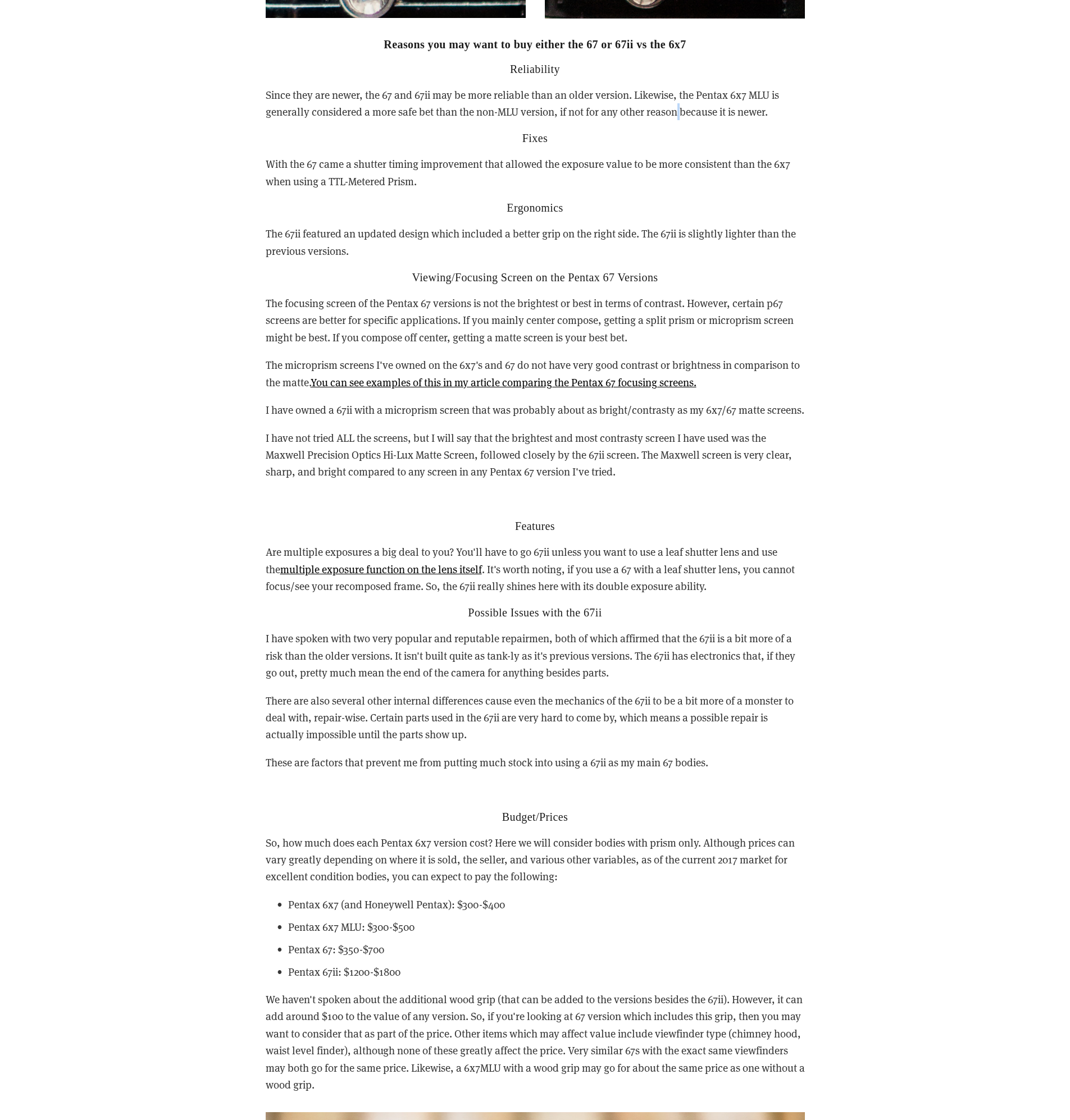
click at [680, 95] on p "Since they are newer, the 67 and 67ii may be more reliable than an older versio…" at bounding box center [535, 103] width 539 height 34
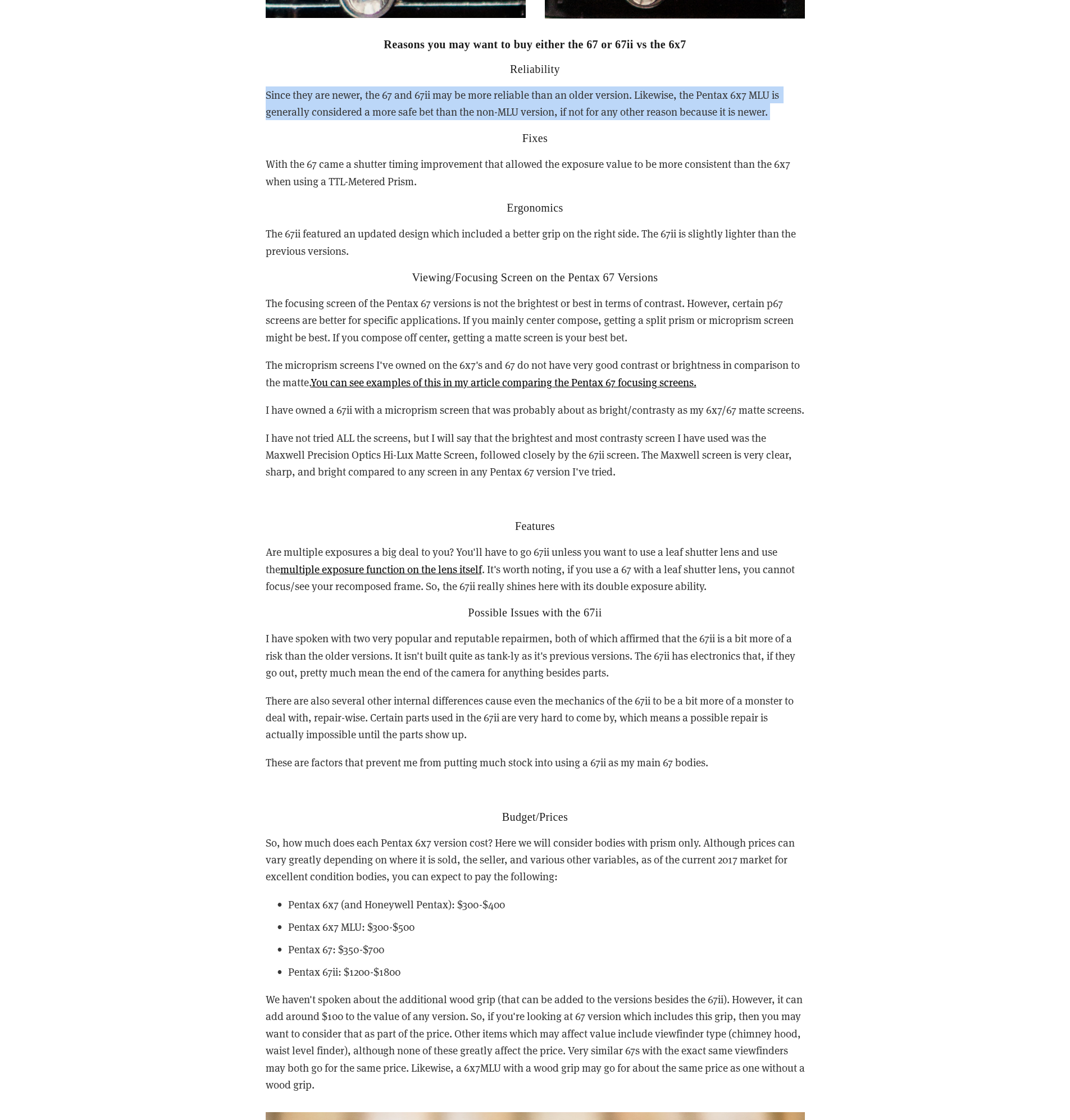
click at [680, 95] on p "Since they are newer, the 67 and 67ii may be more reliable than an older versio…" at bounding box center [535, 103] width 539 height 34
click at [675, 95] on p "Since they are newer, the 67 and 67ii may be more reliable than an older versio…" at bounding box center [535, 103] width 539 height 34
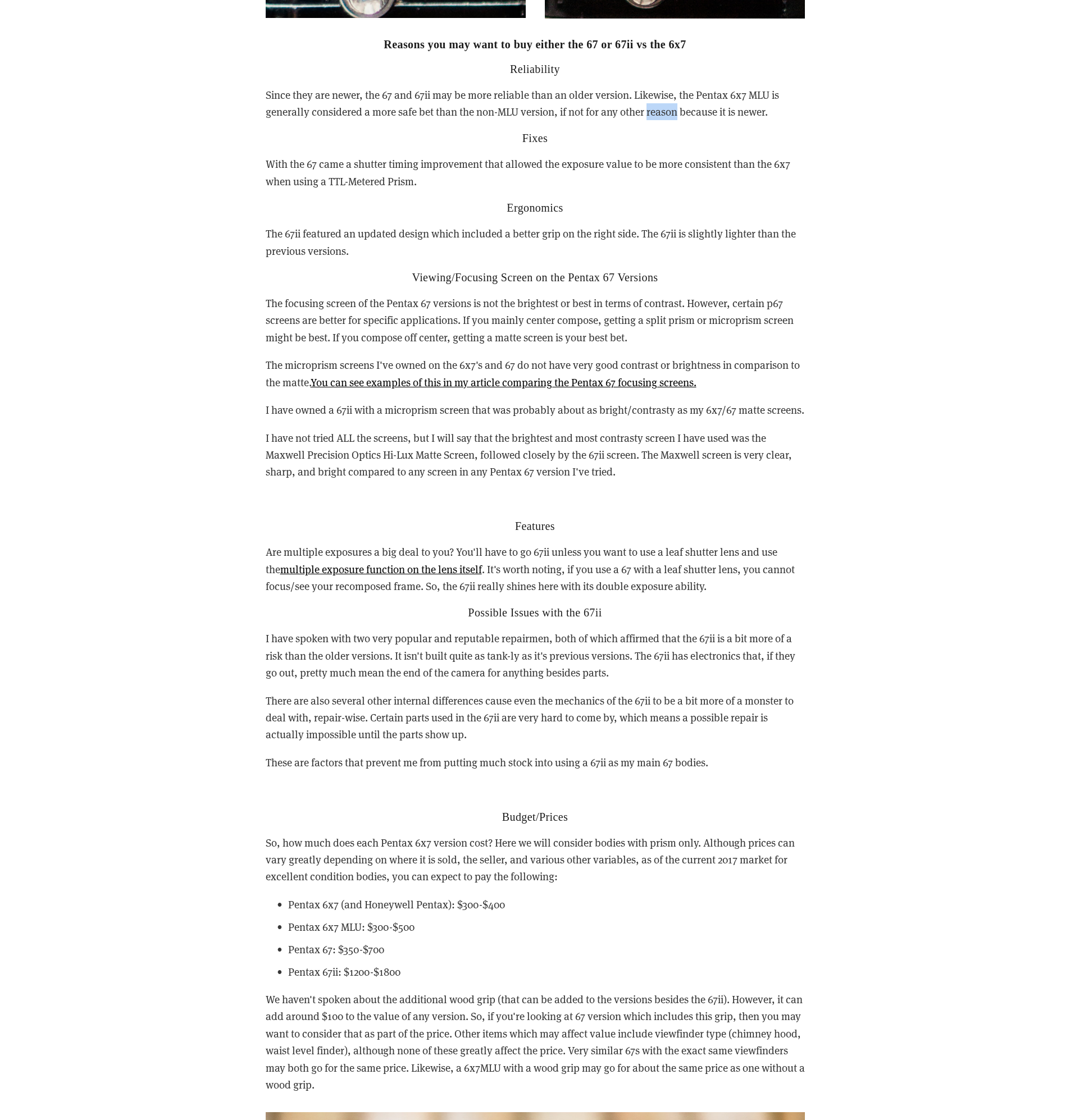
click at [675, 95] on p "Since they are newer, the 67 and 67ii may be more reliable than an older versio…" at bounding box center [535, 103] width 539 height 34
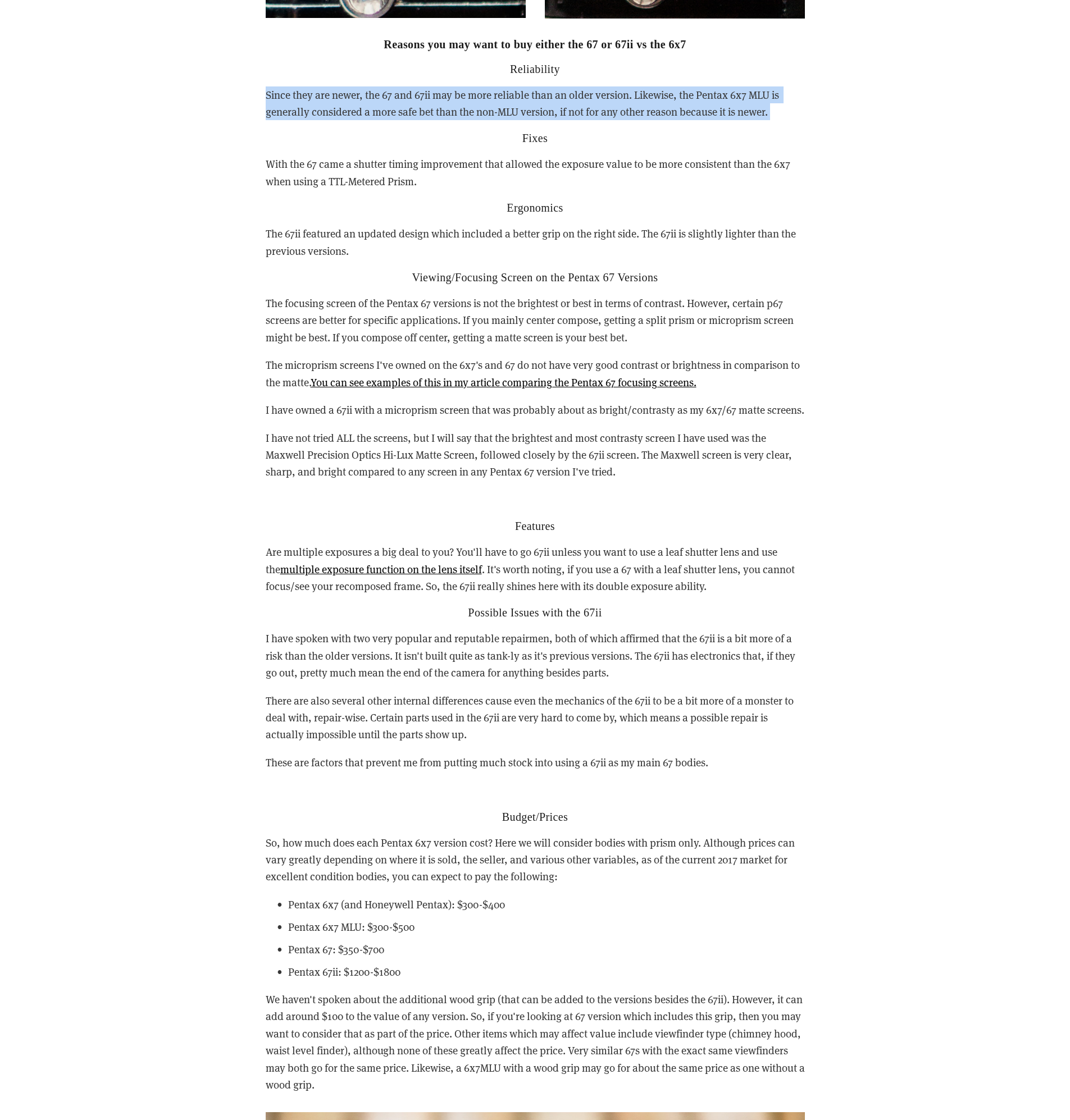
click at [675, 95] on p "Since they are newer, the 67 and 67ii may be more reliable than an older versio…" at bounding box center [535, 103] width 539 height 34
click at [676, 95] on p "Since they are newer, the 67 and 67ii may be more reliable than an older versio…" at bounding box center [535, 103] width 539 height 34
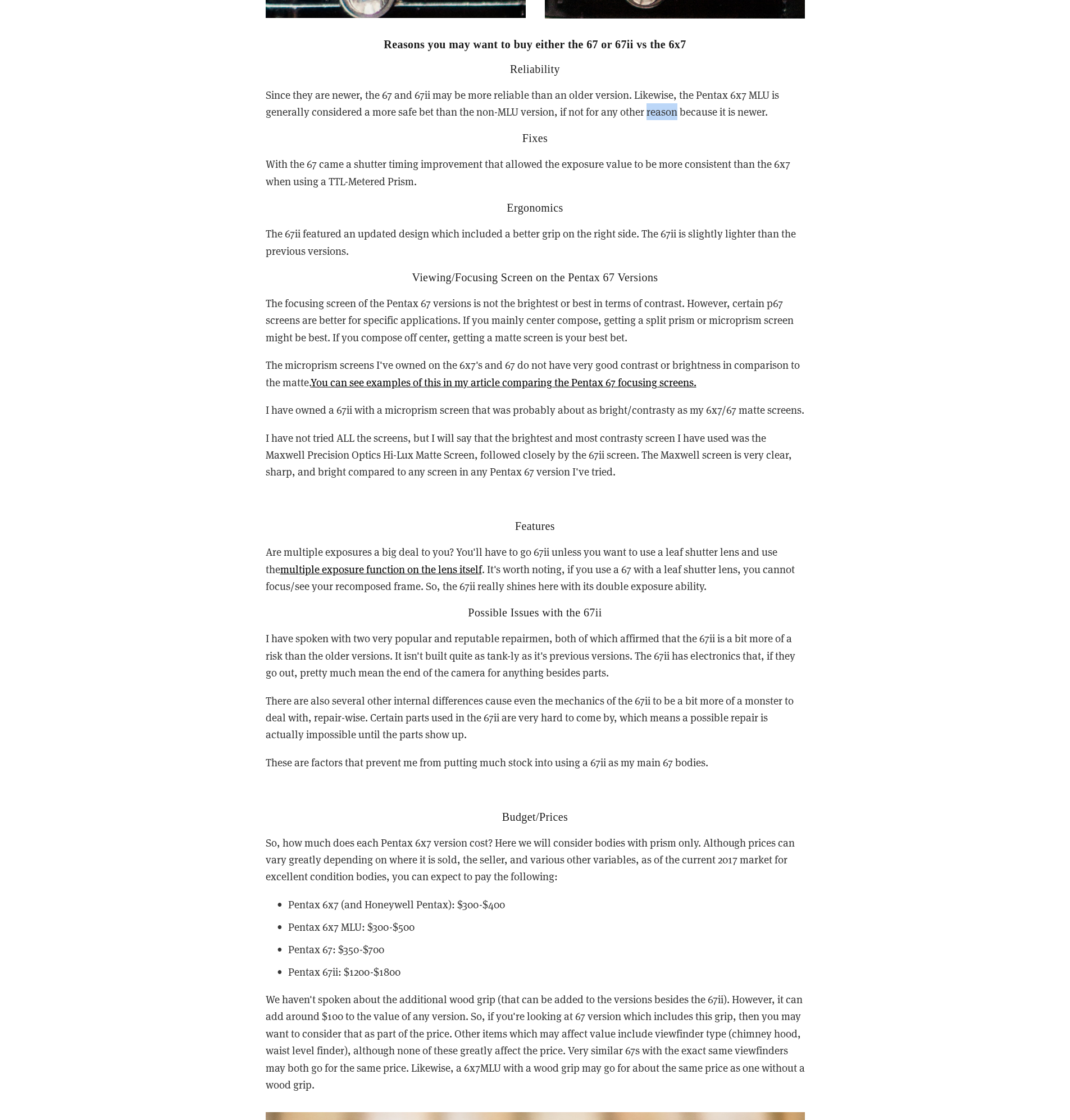
click at [676, 95] on p "Since they are newer, the 67 and 67ii may be more reliable than an older versio…" at bounding box center [535, 103] width 539 height 34
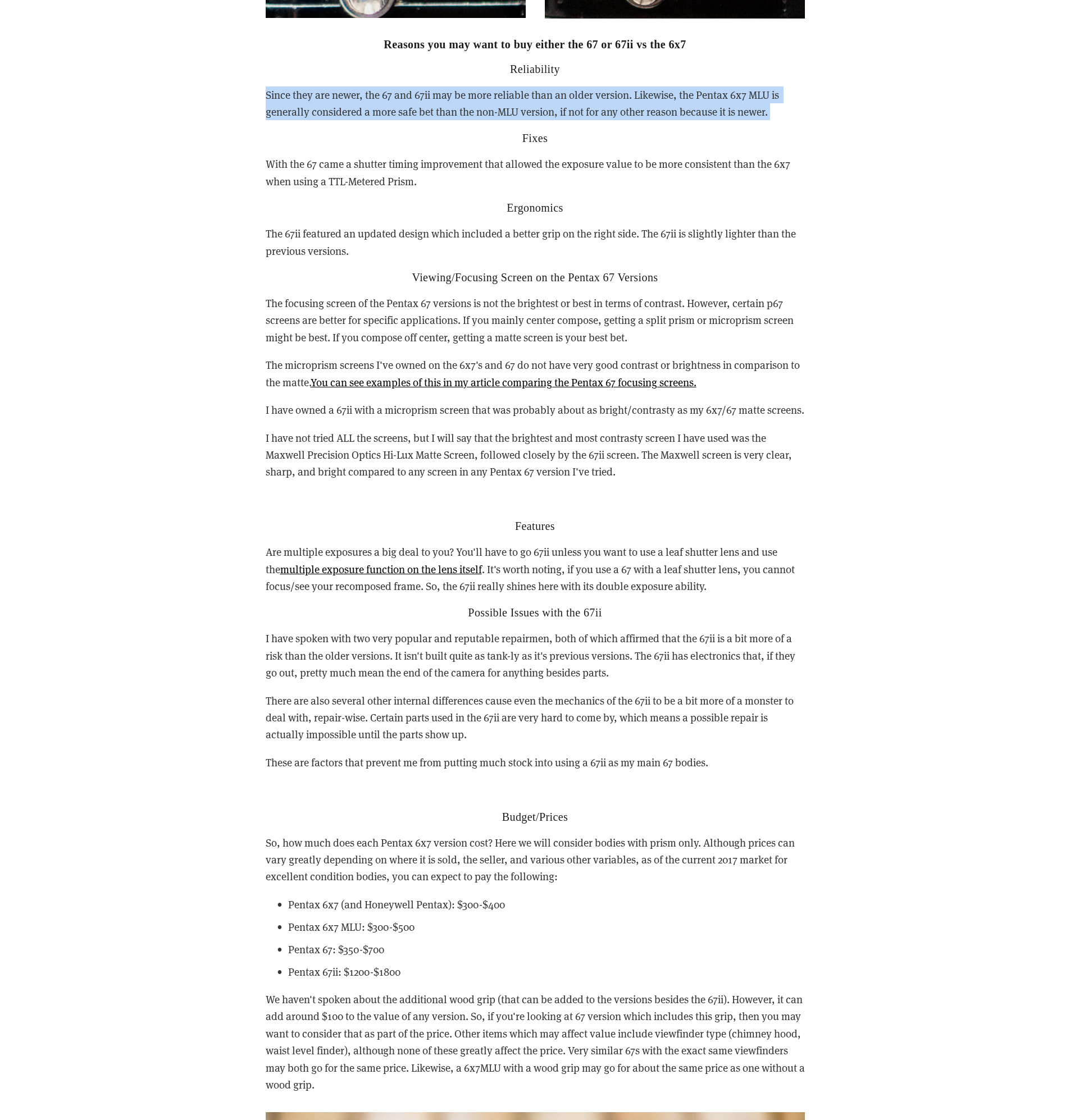
click at [676, 95] on p "Since they are newer, the 67 and 67ii may be more reliable than an older versio…" at bounding box center [535, 103] width 539 height 34
click at [672, 96] on p "Since they are newer, the 67 and 67ii may be more reliable than an older versio…" at bounding box center [535, 103] width 539 height 34
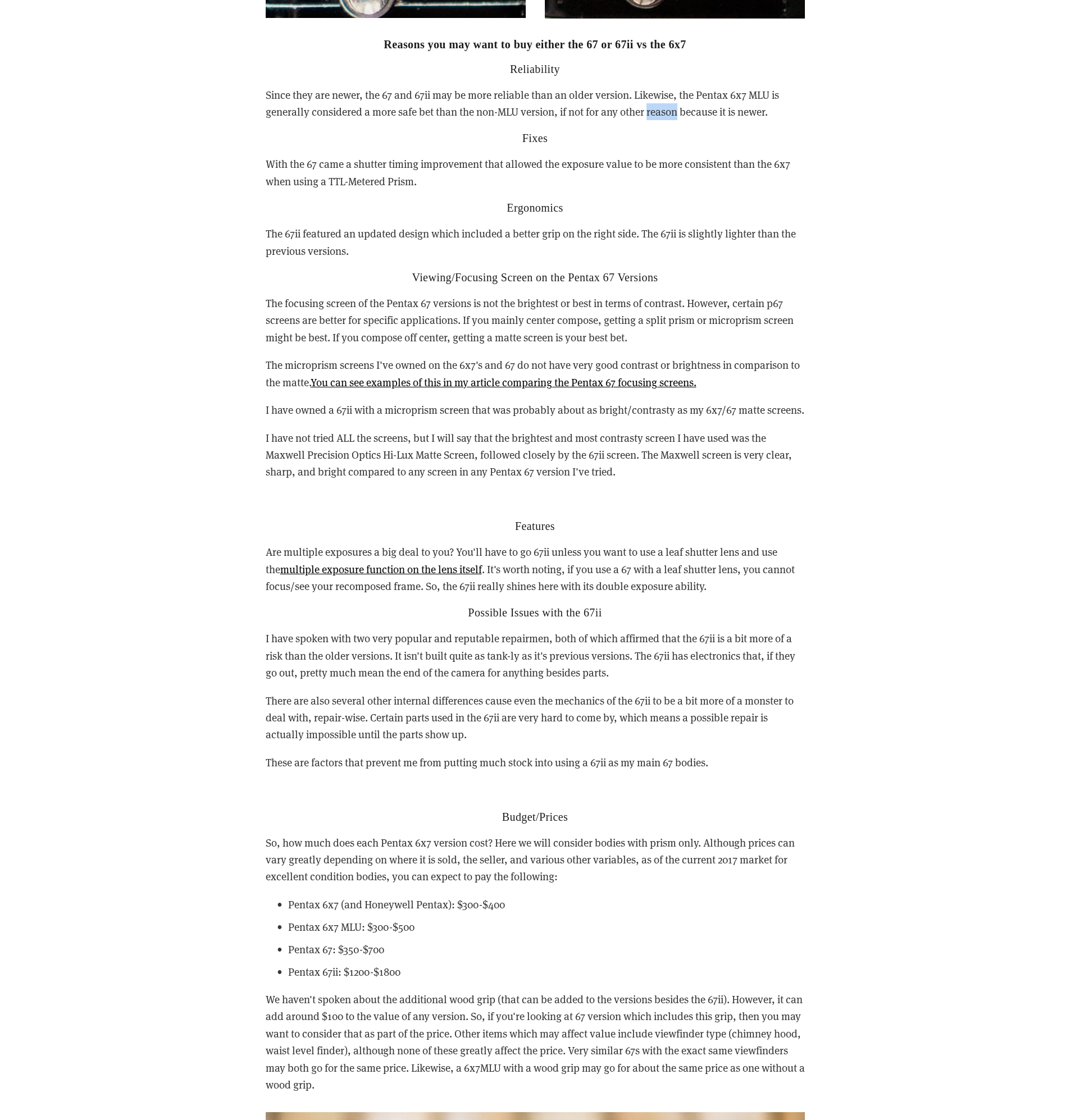
click at [672, 96] on p "Since they are newer, the 67 and 67ii may be more reliable than an older versio…" at bounding box center [535, 103] width 539 height 34
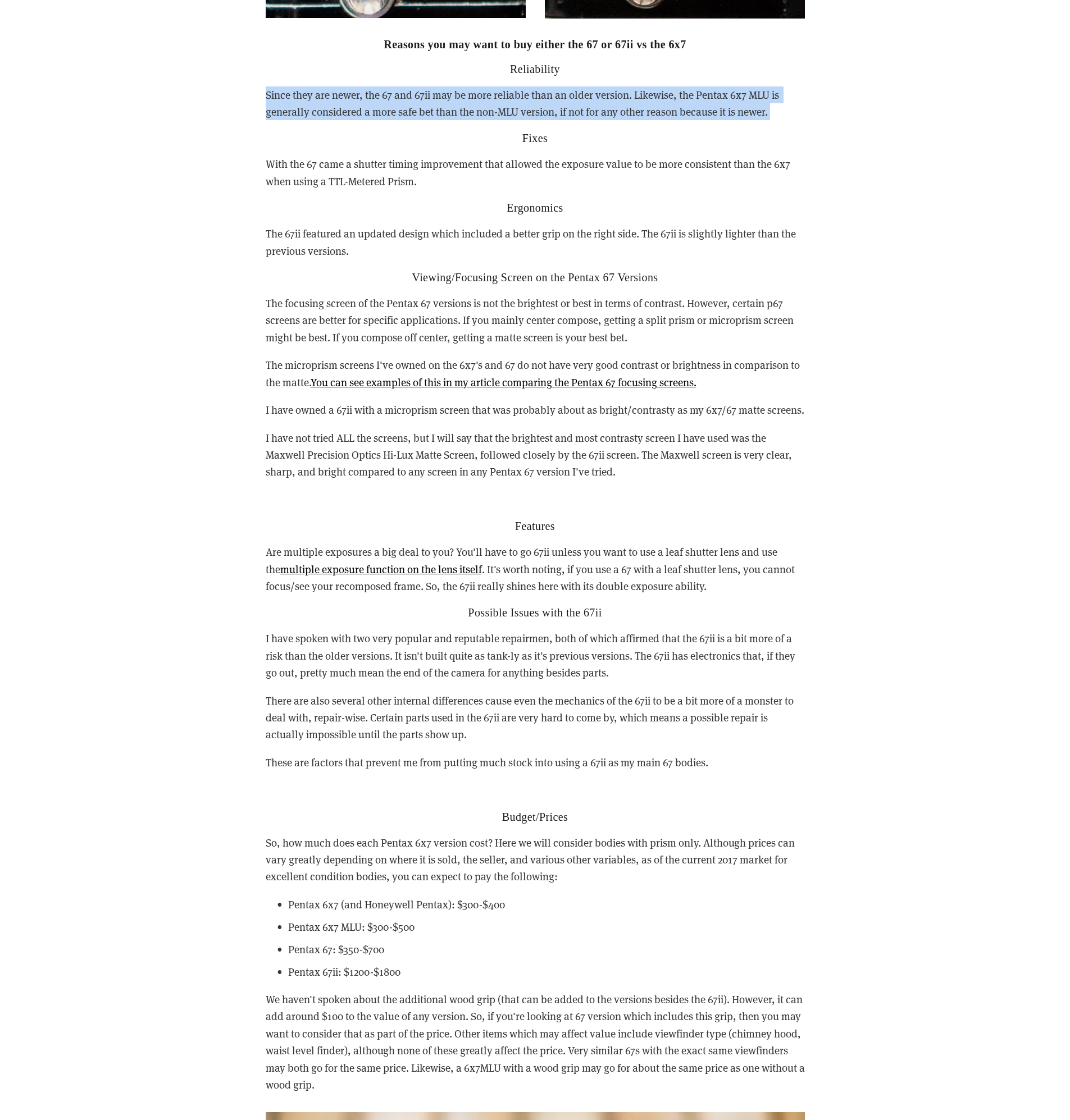
click at [672, 96] on p "Since they are newer, the 67 and 67ii may be more reliable than an older versio…" at bounding box center [535, 103] width 539 height 34
click at [672, 95] on p "Since they are newer, the 67 and 67ii may be more reliable than an older versio…" at bounding box center [535, 103] width 539 height 34
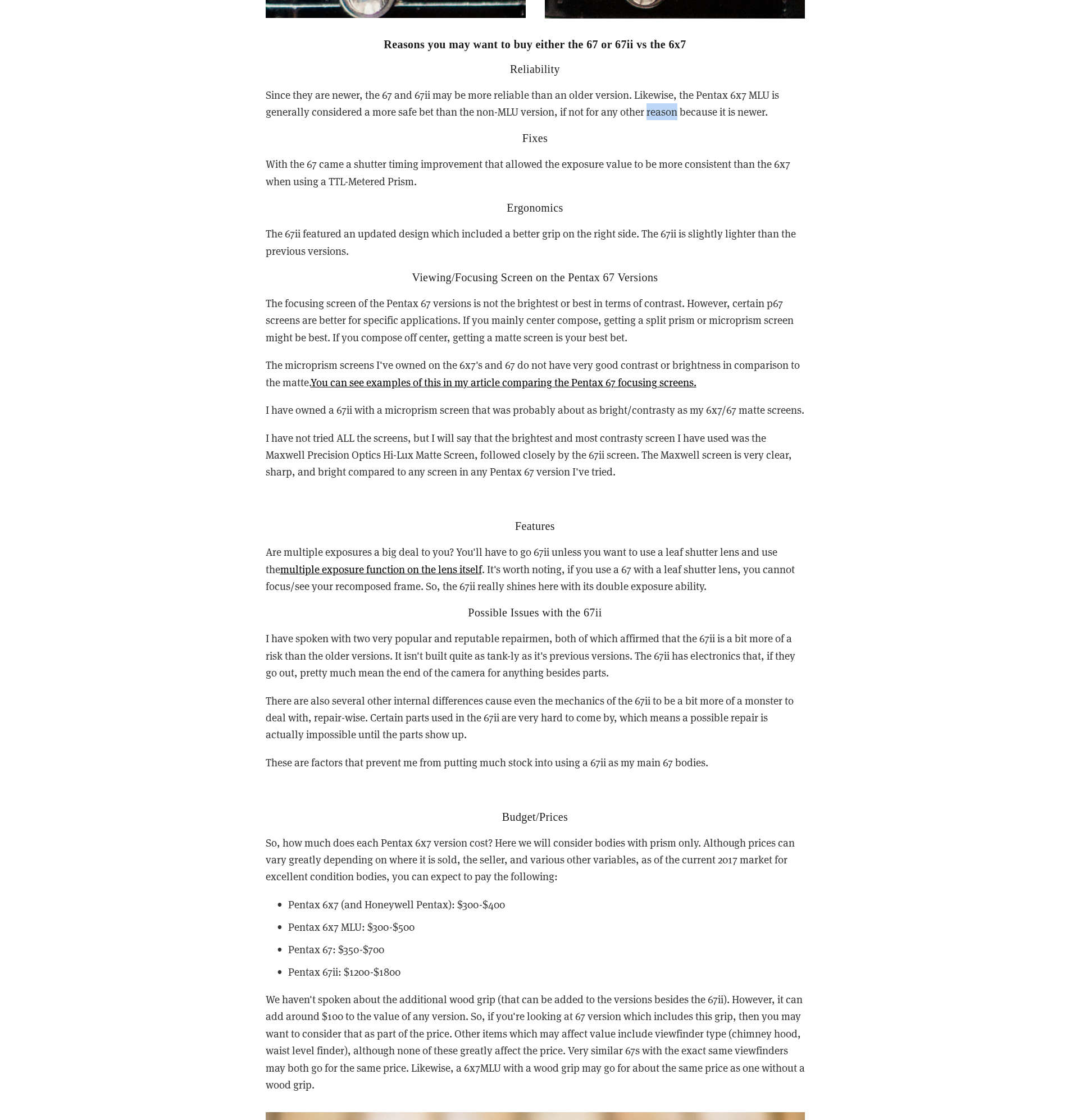
click at [672, 95] on p "Since they are newer, the 67 and 67ii may be more reliable than an older versio…" at bounding box center [535, 103] width 539 height 34
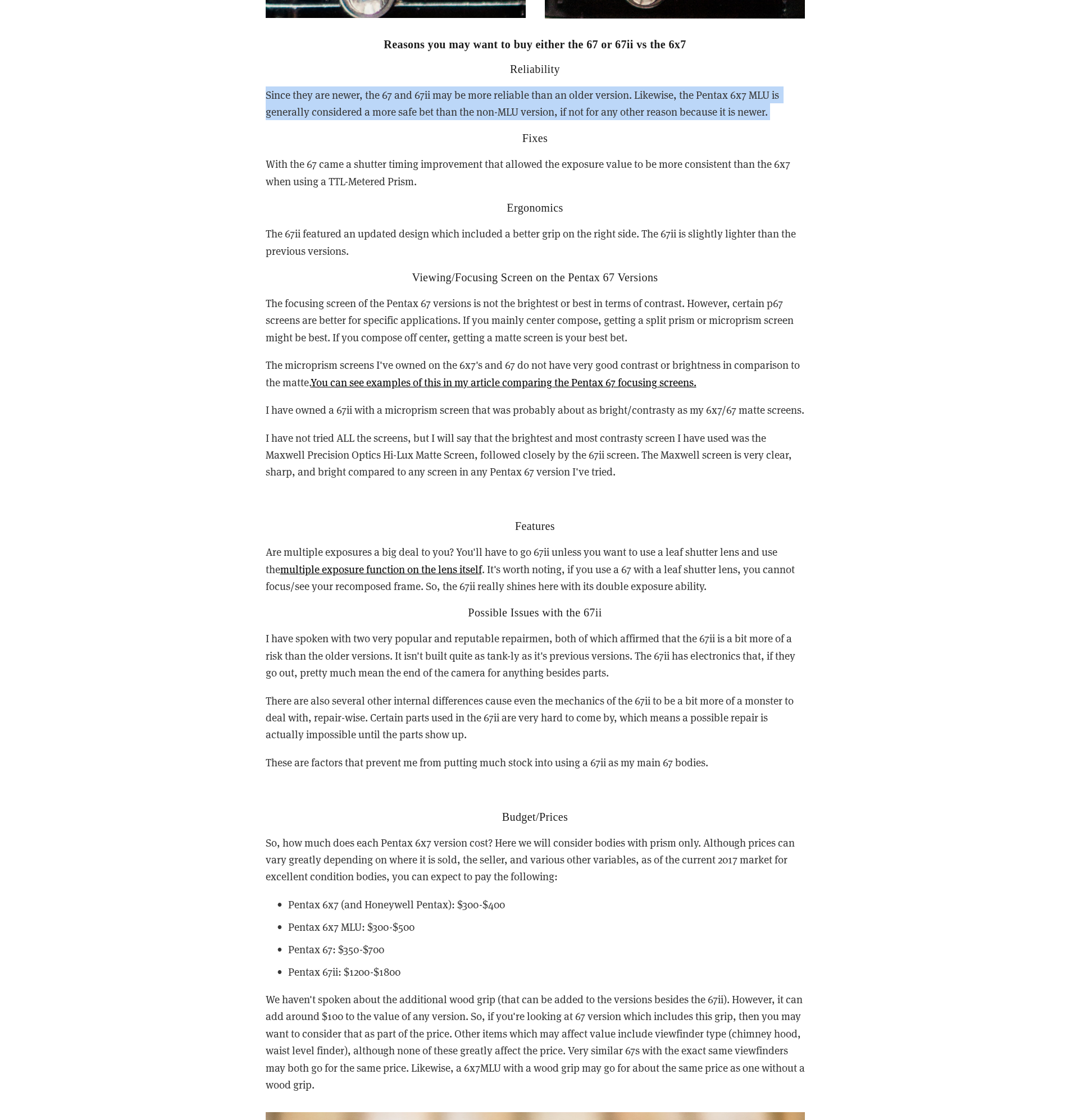
click at [672, 95] on p "Since they are newer, the 67 and 67ii may be more reliable than an older versio…" at bounding box center [535, 103] width 539 height 34
click at [673, 96] on p "Since they are newer, the 67 and 67ii may be more reliable than an older versio…" at bounding box center [535, 103] width 539 height 34
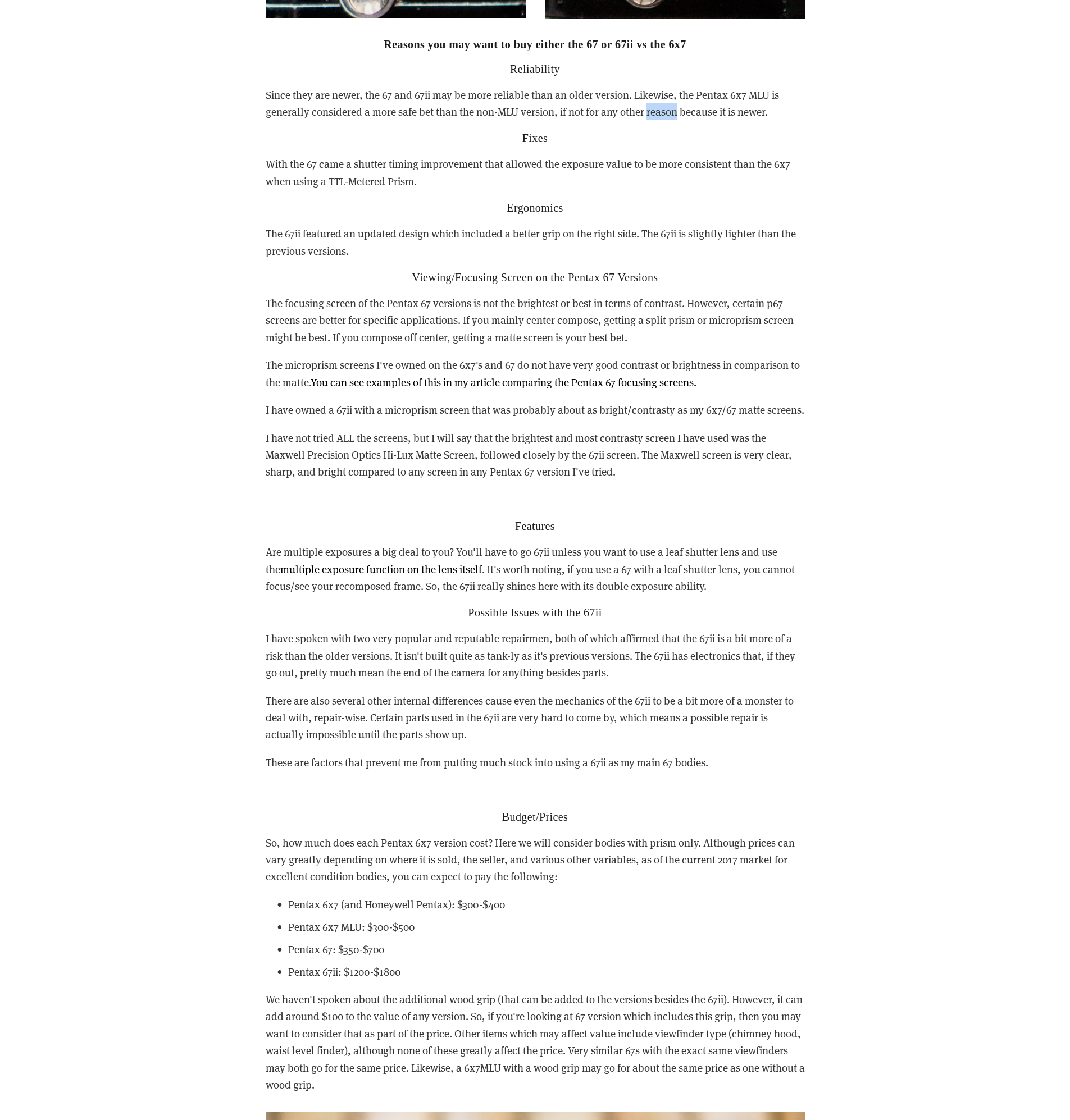
click at [673, 96] on p "Since they are newer, the 67 and 67ii may be more reliable than an older versio…" at bounding box center [535, 103] width 539 height 34
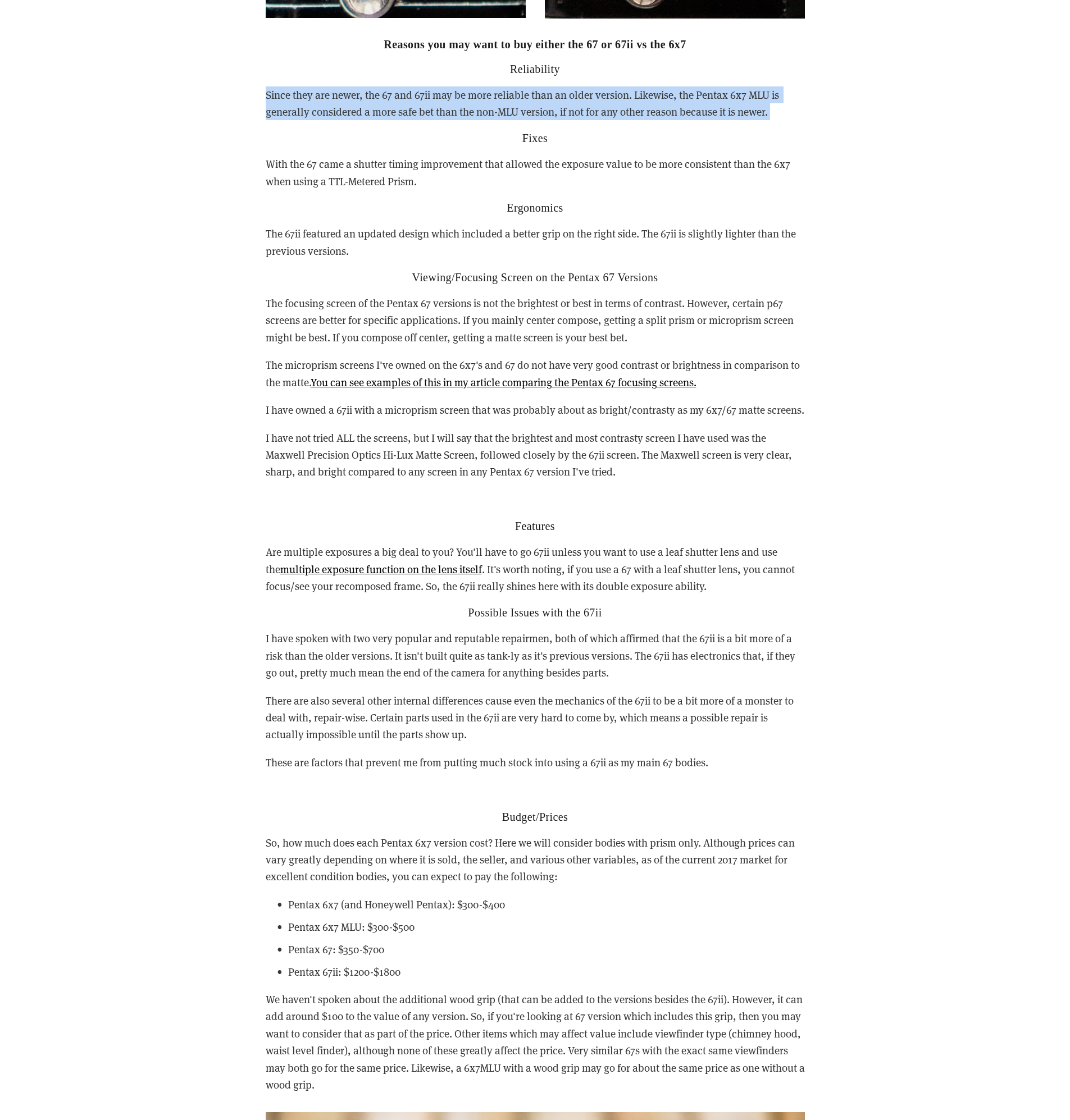
click at [673, 96] on p "Since they are newer, the 67 and 67ii may be more reliable than an older versio…" at bounding box center [535, 103] width 539 height 34
click at [667, 95] on p "Since they are newer, the 67 and 67ii may be more reliable than an older versio…" at bounding box center [535, 103] width 539 height 34
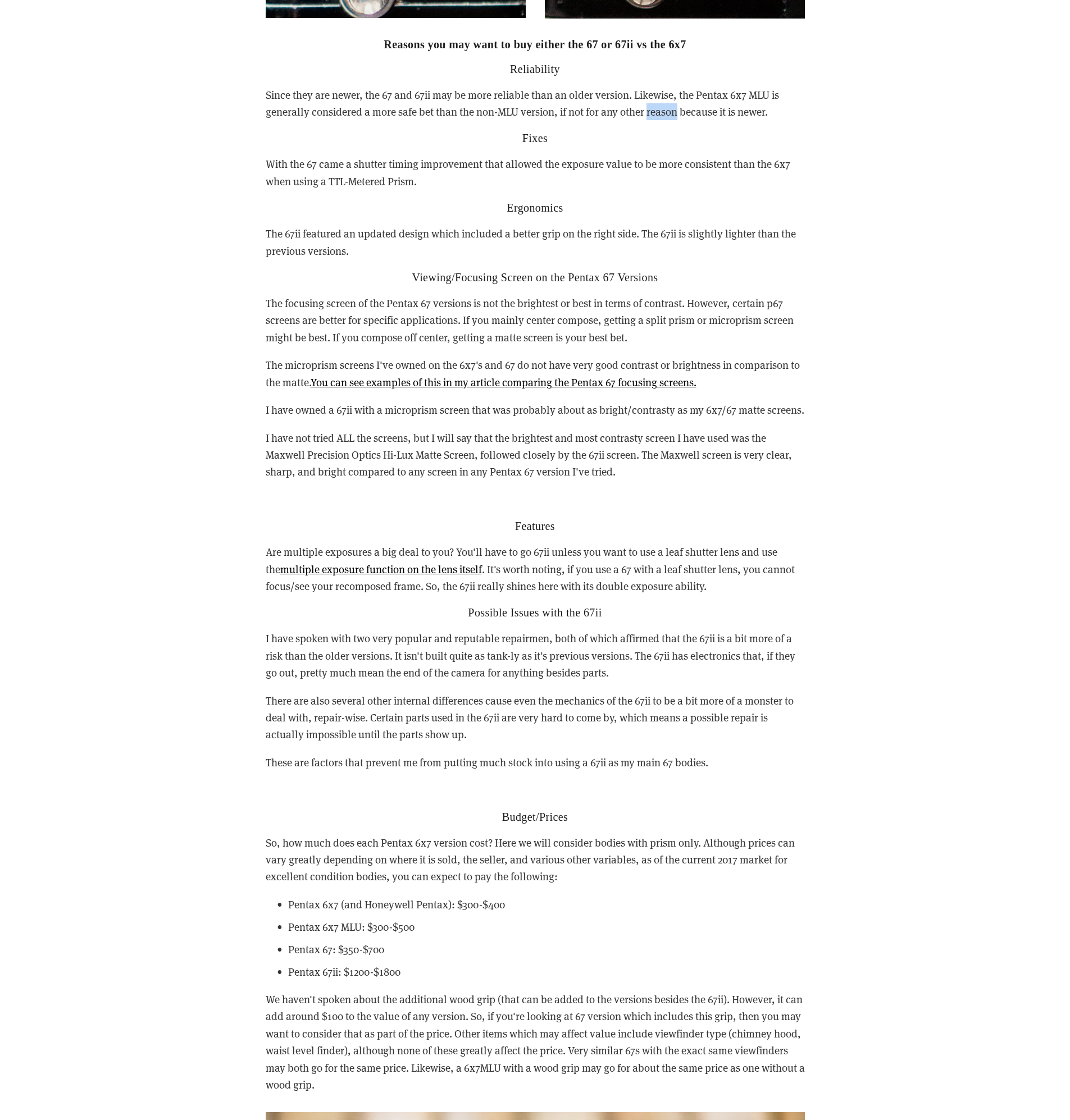
click at [667, 95] on p "Since they are newer, the 67 and 67ii may be more reliable than an older versio…" at bounding box center [535, 103] width 539 height 34
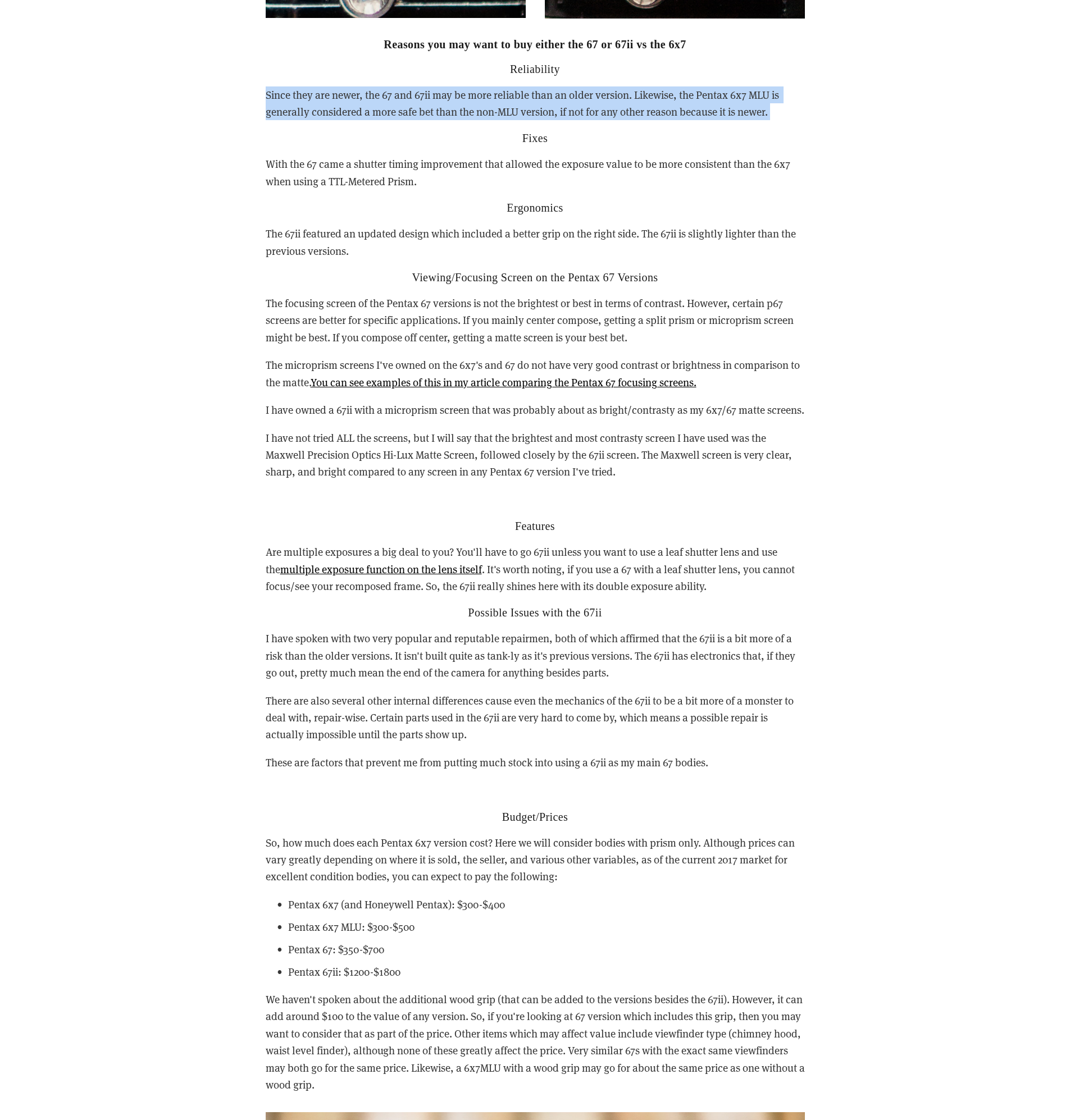
click at [668, 96] on p "Since they are newer, the 67 and 67ii may be more reliable than an older versio…" at bounding box center [535, 103] width 539 height 34
click at [676, 98] on p "Since they are newer, the 67 and 67ii may be more reliable than an older versio…" at bounding box center [535, 103] width 539 height 34
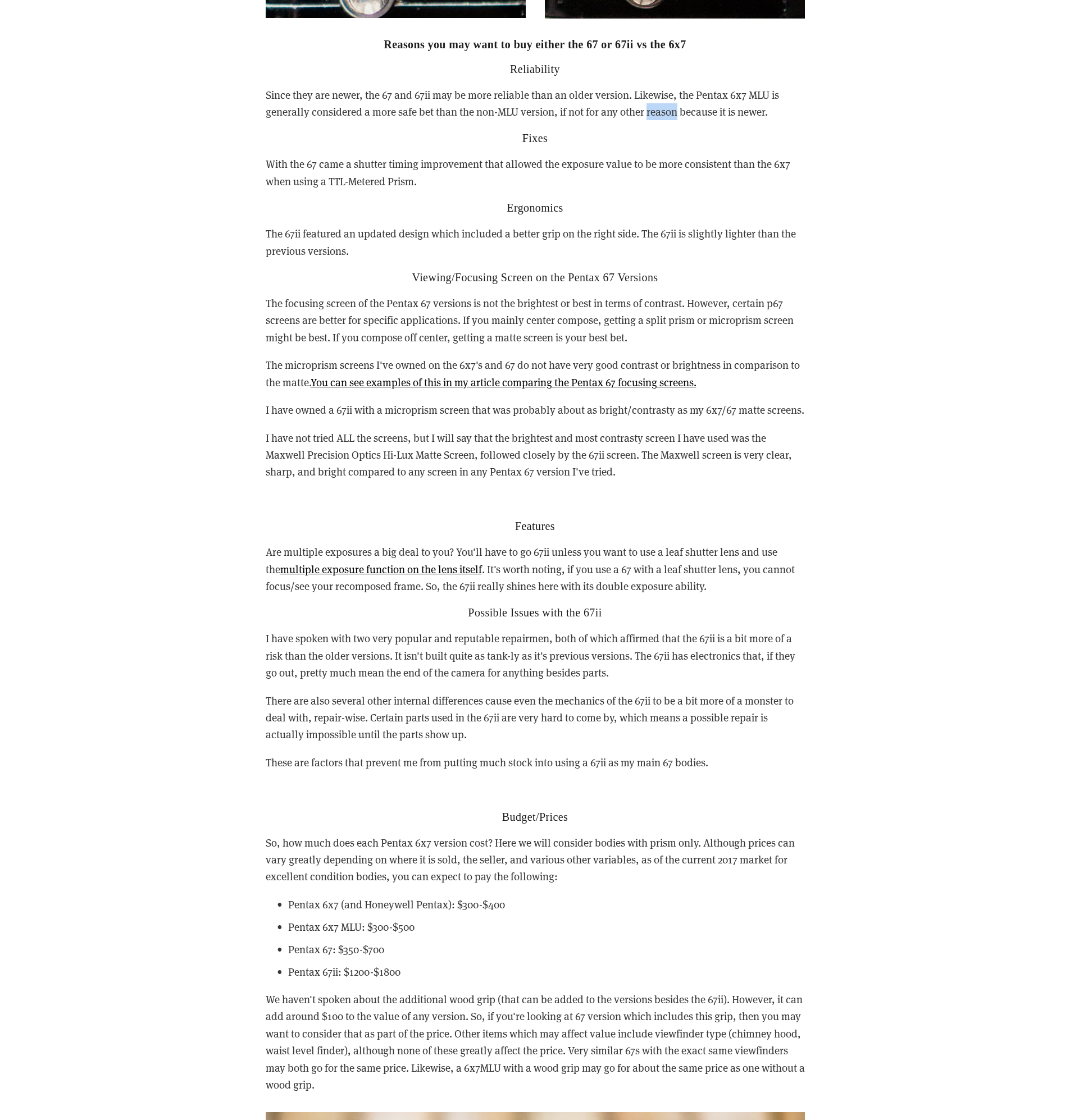
click at [676, 98] on p "Since they are newer, the 67 and 67ii may be more reliable than an older versio…" at bounding box center [535, 103] width 539 height 34
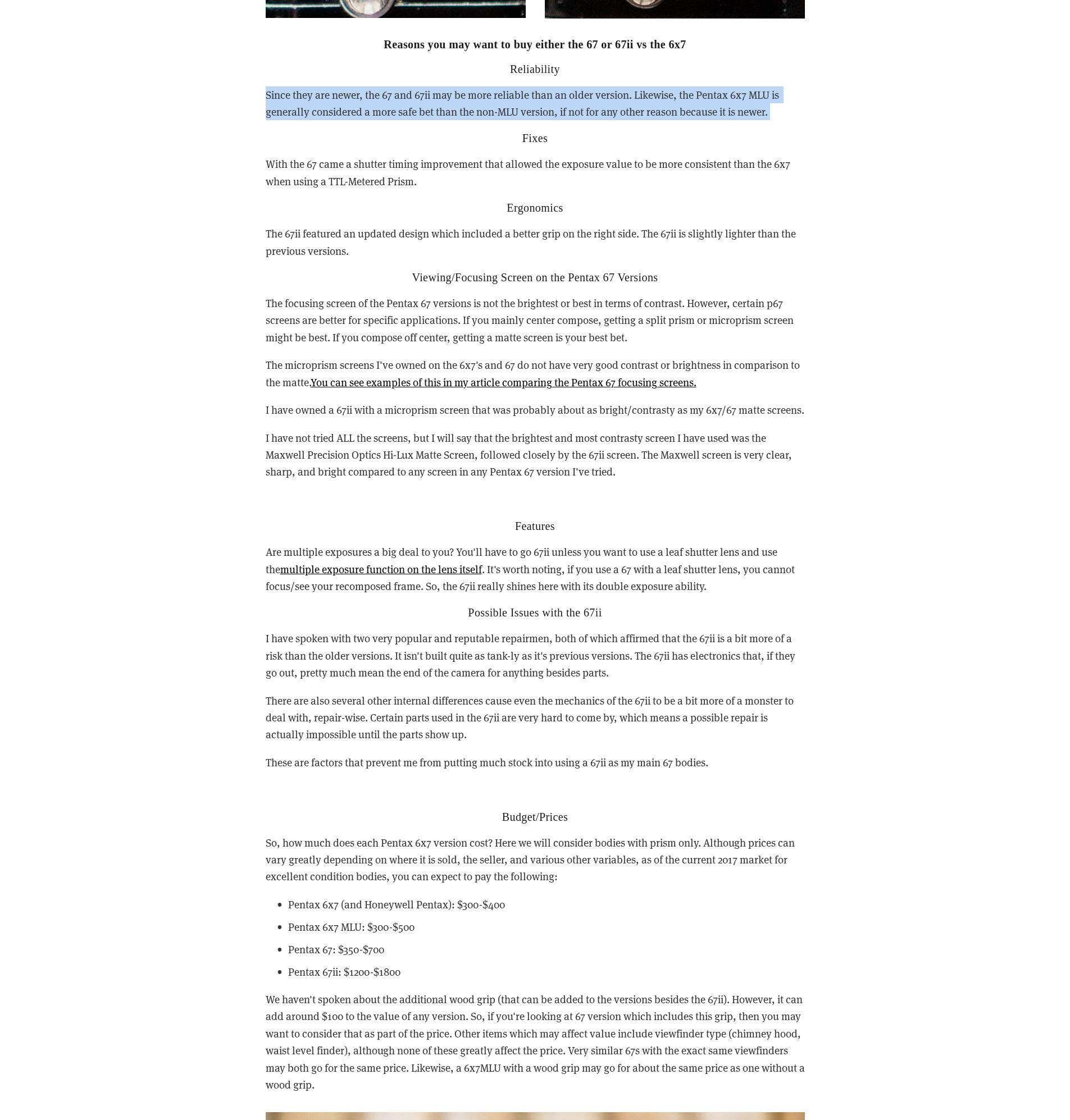
click at [676, 98] on p "Since they are newer, the 67 and 67ii may be more reliable than an older versio…" at bounding box center [535, 103] width 539 height 34
click at [672, 96] on p "Since they are newer, the 67 and 67ii may be more reliable than an older versio…" at bounding box center [535, 103] width 539 height 34
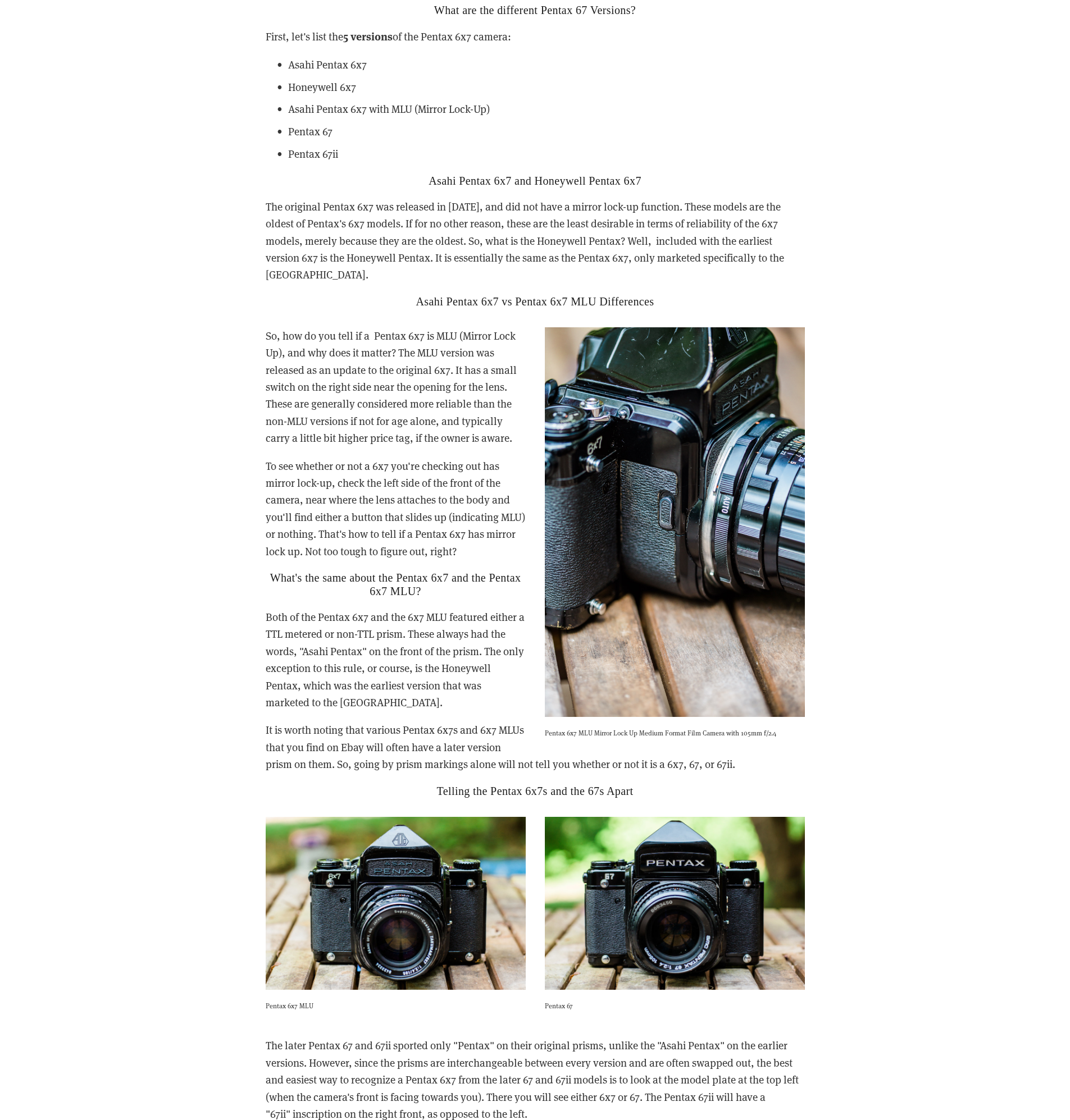
scroll to position [1736, 0]
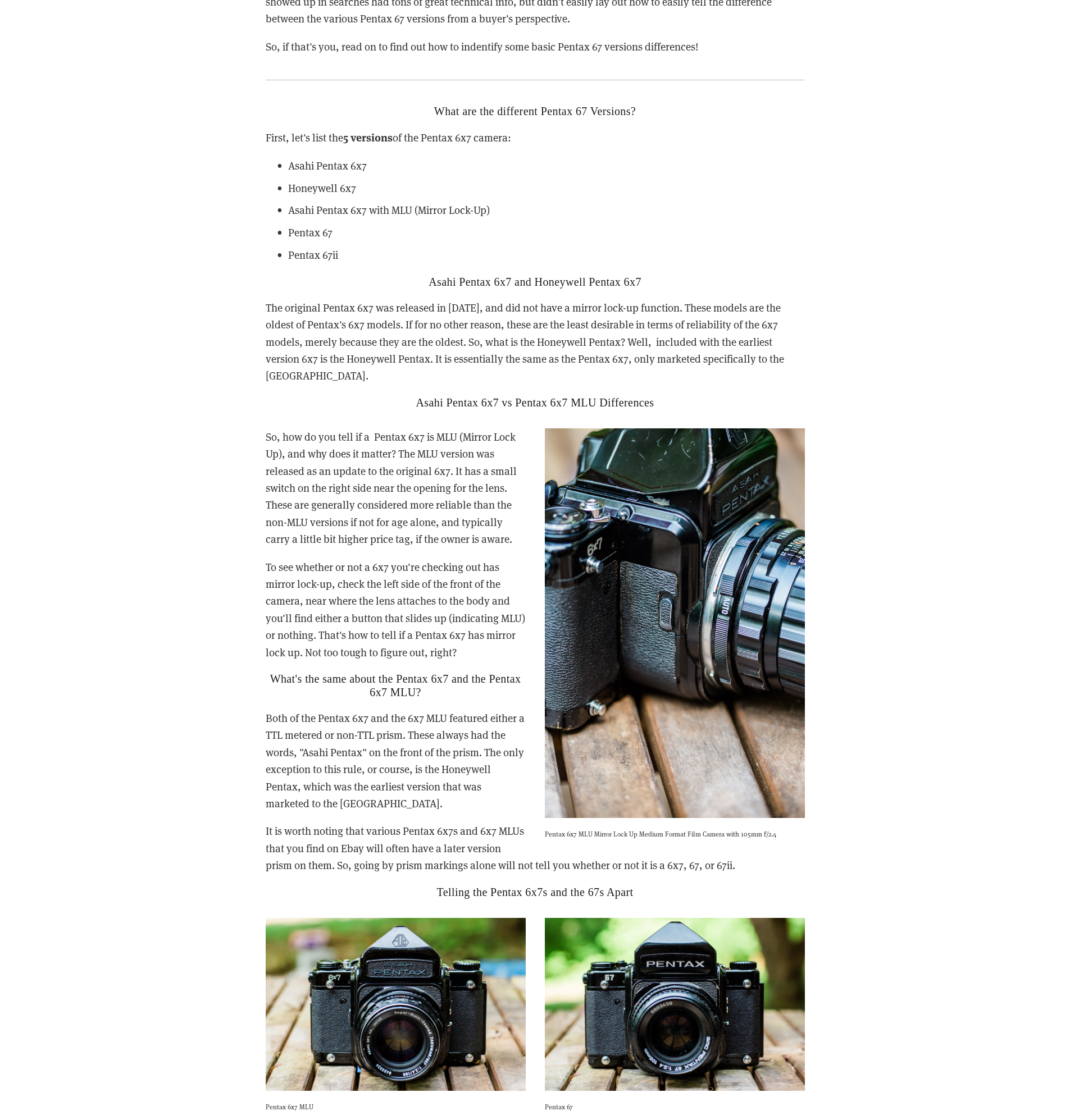
click at [396, 270] on div "What are the different Pentax 67 Versions? First, let's list the 5 versions of …" at bounding box center [535, 256] width 539 height 304
click at [523, 242] on ul "Asahi Pentax 6x7 Honeywell 6x7 Asahi Pentax 6x7 with MLU (Mirror Lock-Up) Penta…" at bounding box center [535, 210] width 539 height 107
drag, startPoint x: 440, startPoint y: 579, endPoint x: 467, endPoint y: 579, distance: 27.0
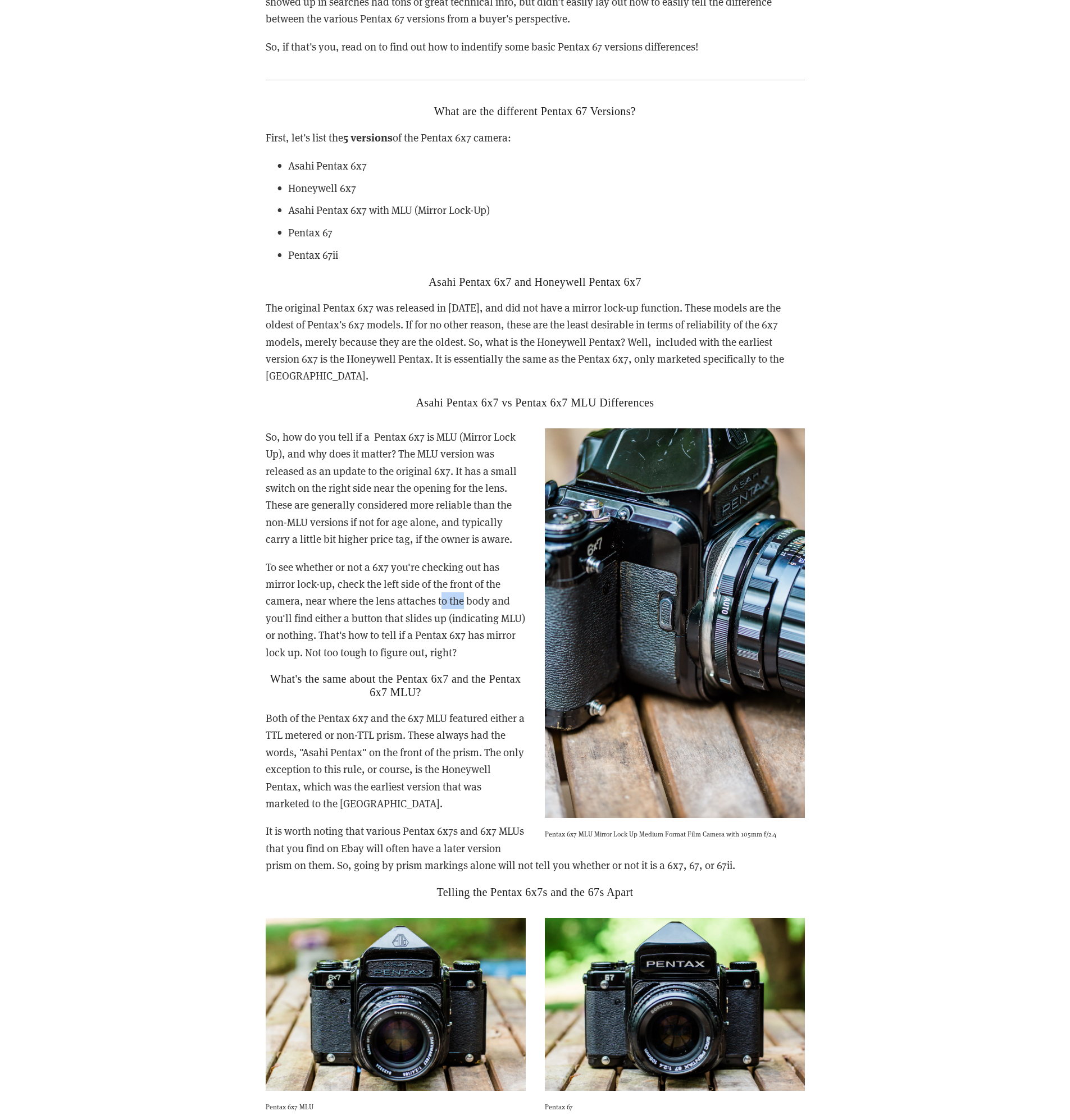
click at [467, 579] on p "To see whether or not a 6x7 you're checking out has mirror lock-up, check the l…" at bounding box center [535, 610] width 539 height 102
drag, startPoint x: 351, startPoint y: 617, endPoint x: 501, endPoint y: 653, distance: 154.3
click at [501, 653] on div "So, how do you tell if a Pentax 6x7 is MLU (Mirror Lock Up), and why does it ma…" at bounding box center [535, 664] width 539 height 471
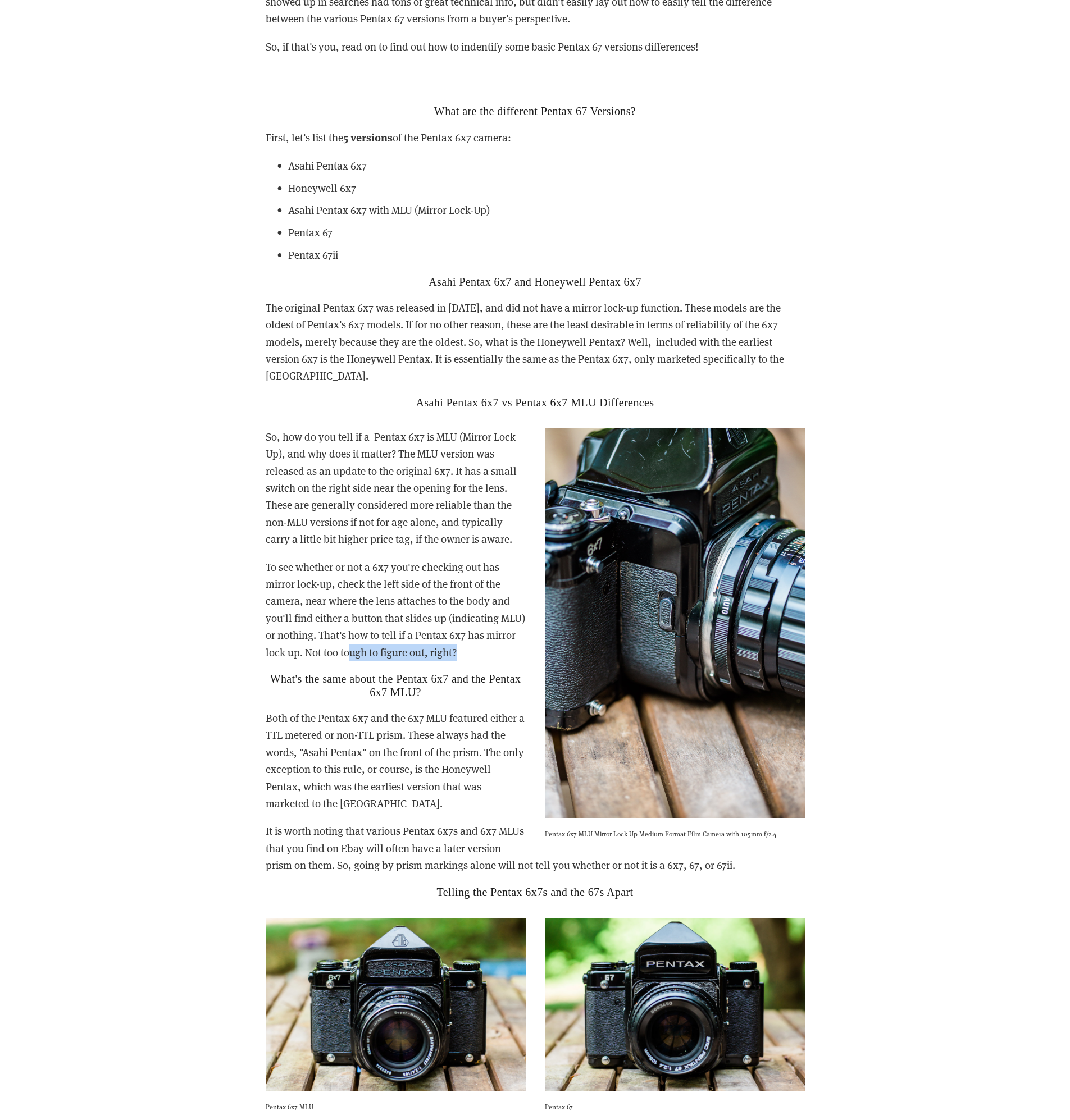
drag, startPoint x: 503, startPoint y: 641, endPoint x: 383, endPoint y: 641, distance: 120.0
click at [383, 641] on p "To see whether or not a 6x7 you're checking out has mirror lock-up, check the l…" at bounding box center [535, 610] width 539 height 102
click at [383, 640] on p "To see whether or not a 6x7 you're checking out has mirror lock-up, check the l…" at bounding box center [535, 610] width 539 height 102
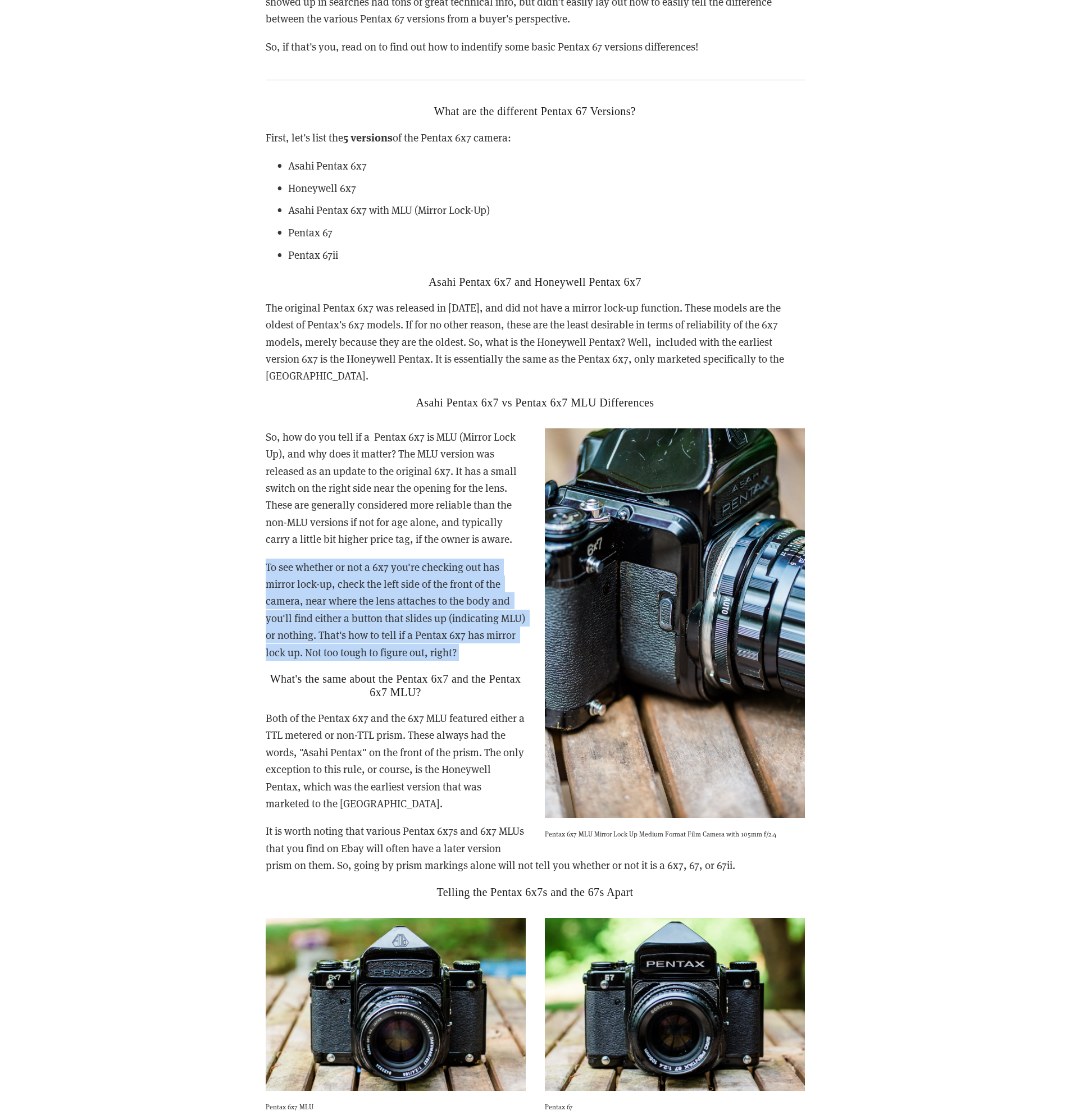
click at [383, 640] on p "To see whether or not a 6x7 you're checking out has mirror lock-up, check the l…" at bounding box center [535, 610] width 539 height 102
click at [439, 632] on p "To see whether or not a 6x7 you're checking out has mirror lock-up, check the l…" at bounding box center [535, 610] width 539 height 102
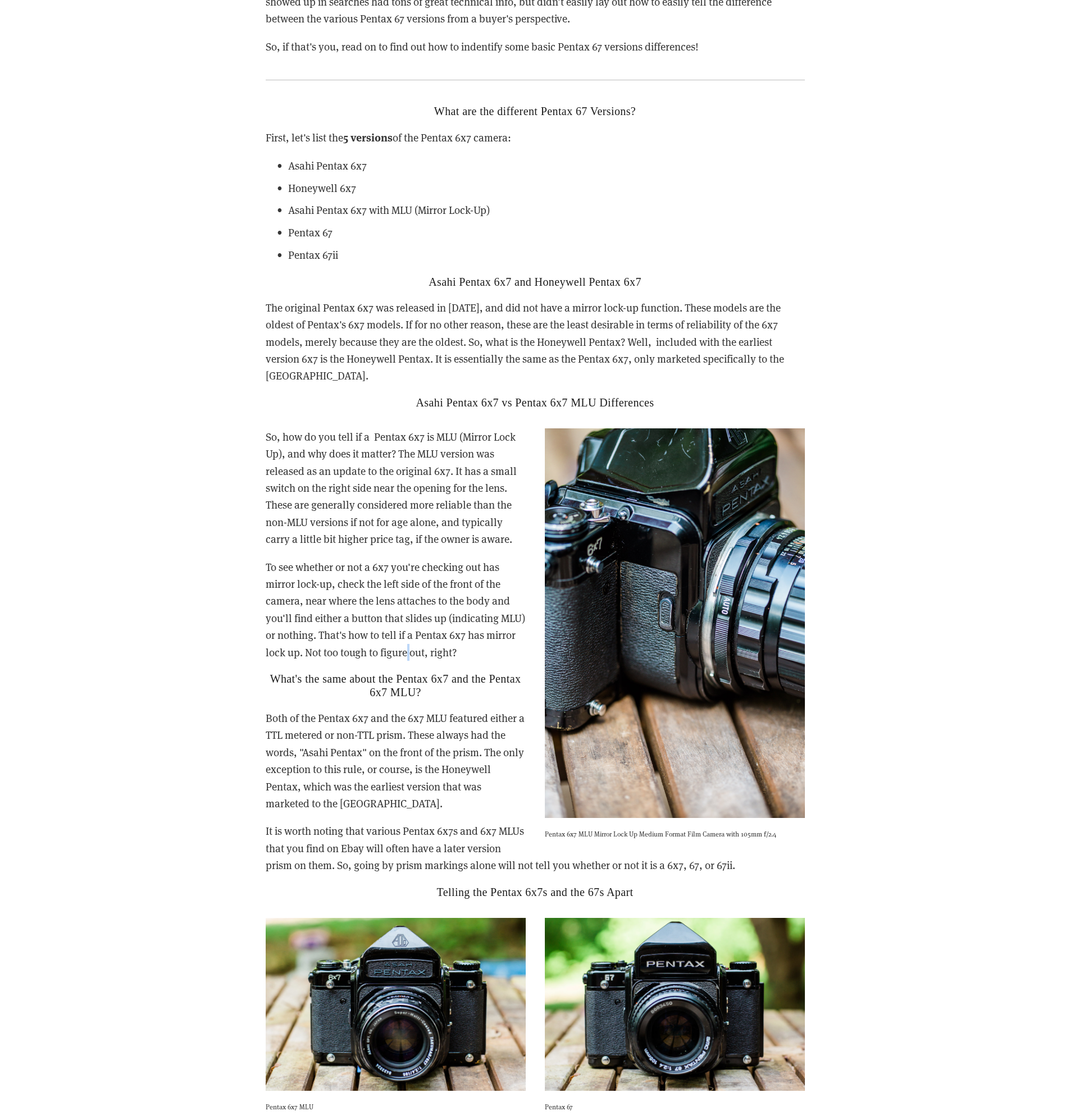
click at [439, 632] on p "To see whether or not a 6x7 you're checking out has mirror lock-up, check the l…" at bounding box center [535, 610] width 539 height 102
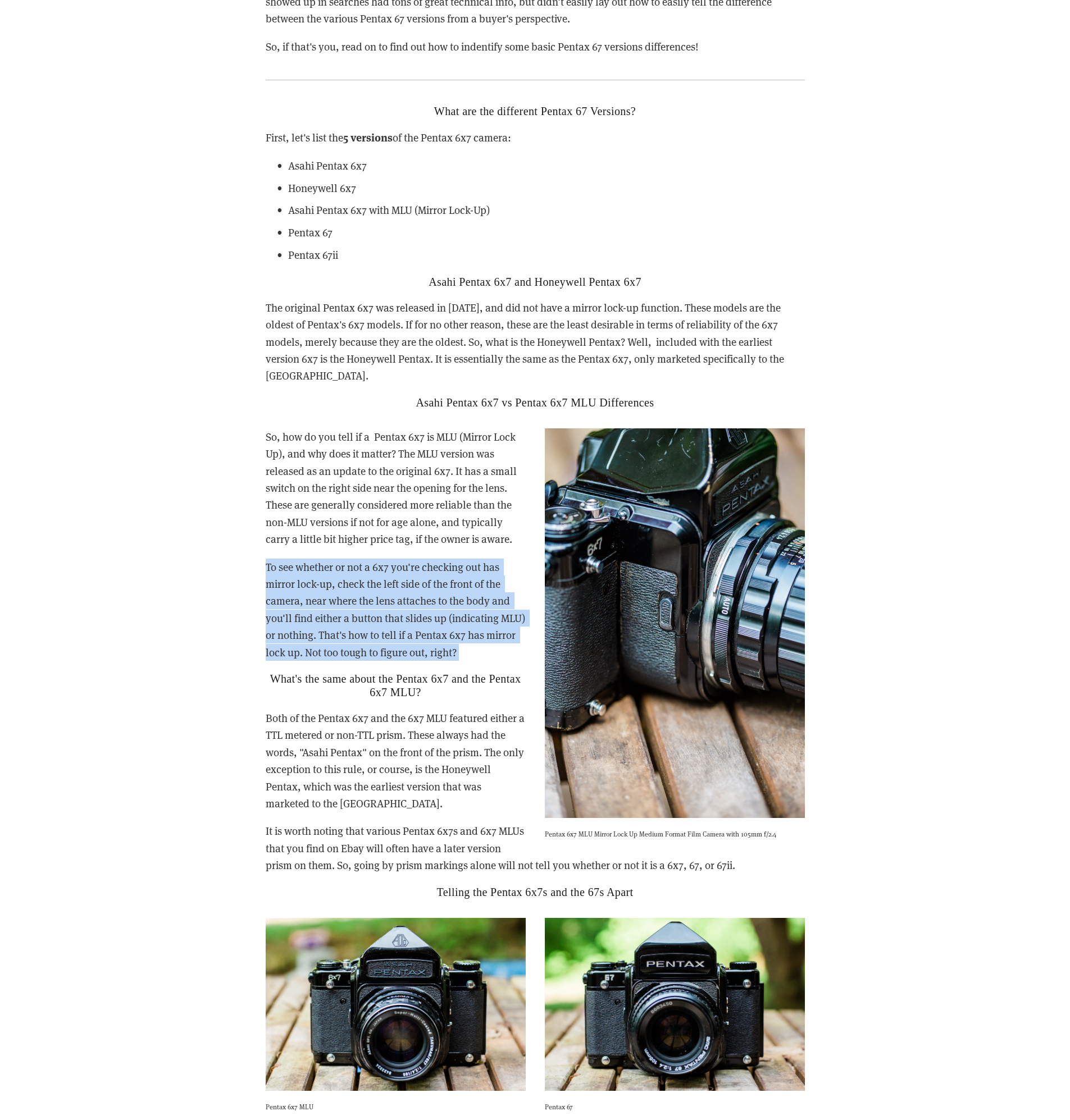
click at [439, 632] on p "To see whether or not a 6x7 you're checking out has mirror lock-up, check the l…" at bounding box center [535, 610] width 539 height 102
click at [425, 580] on p "To see whether or not a 6x7 you're checking out has mirror lock-up, check the l…" at bounding box center [535, 610] width 539 height 102
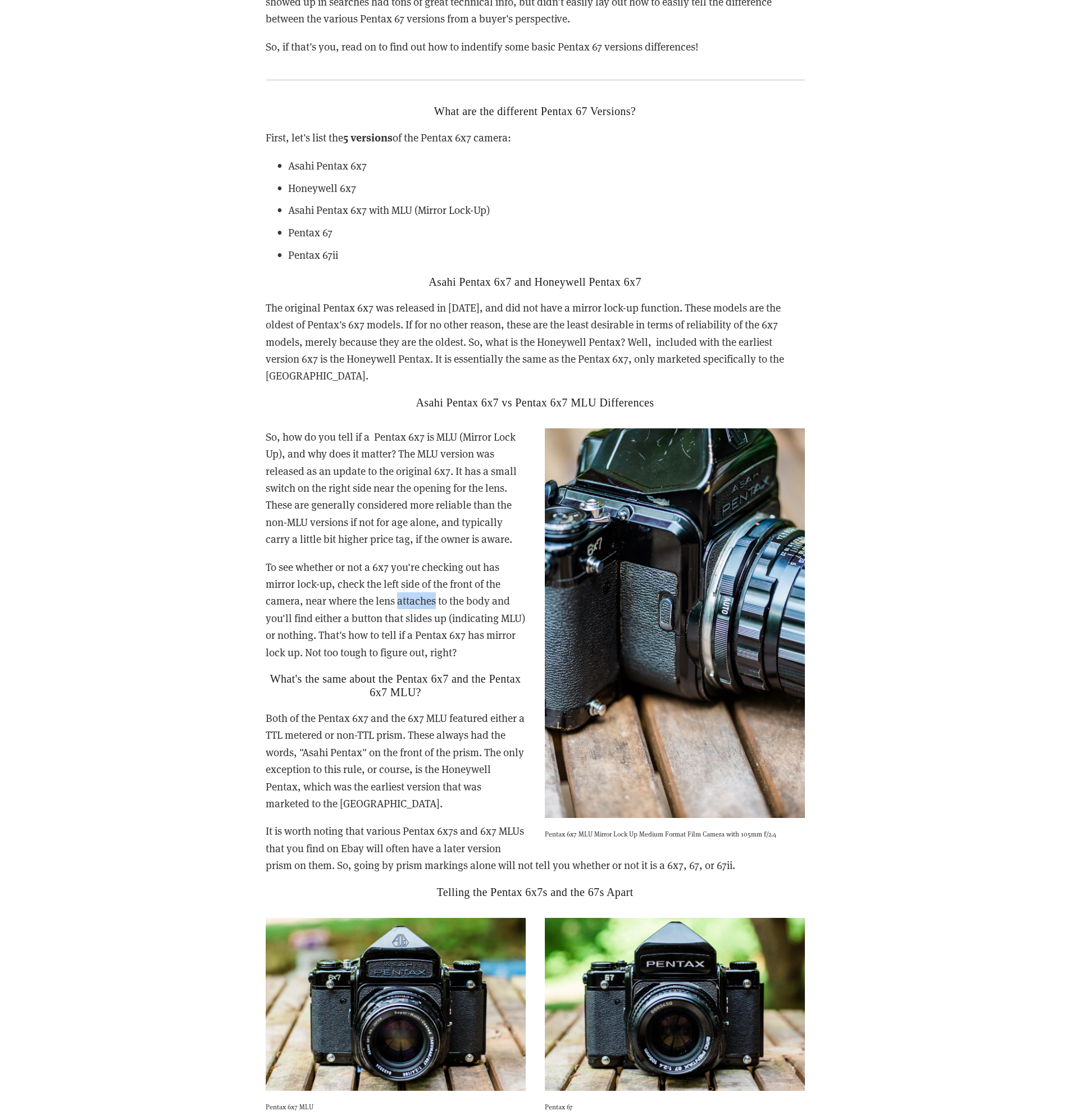
click at [425, 580] on p "To see whether or not a 6x7 you're checking out has mirror lock-up, check the l…" at bounding box center [535, 610] width 539 height 102
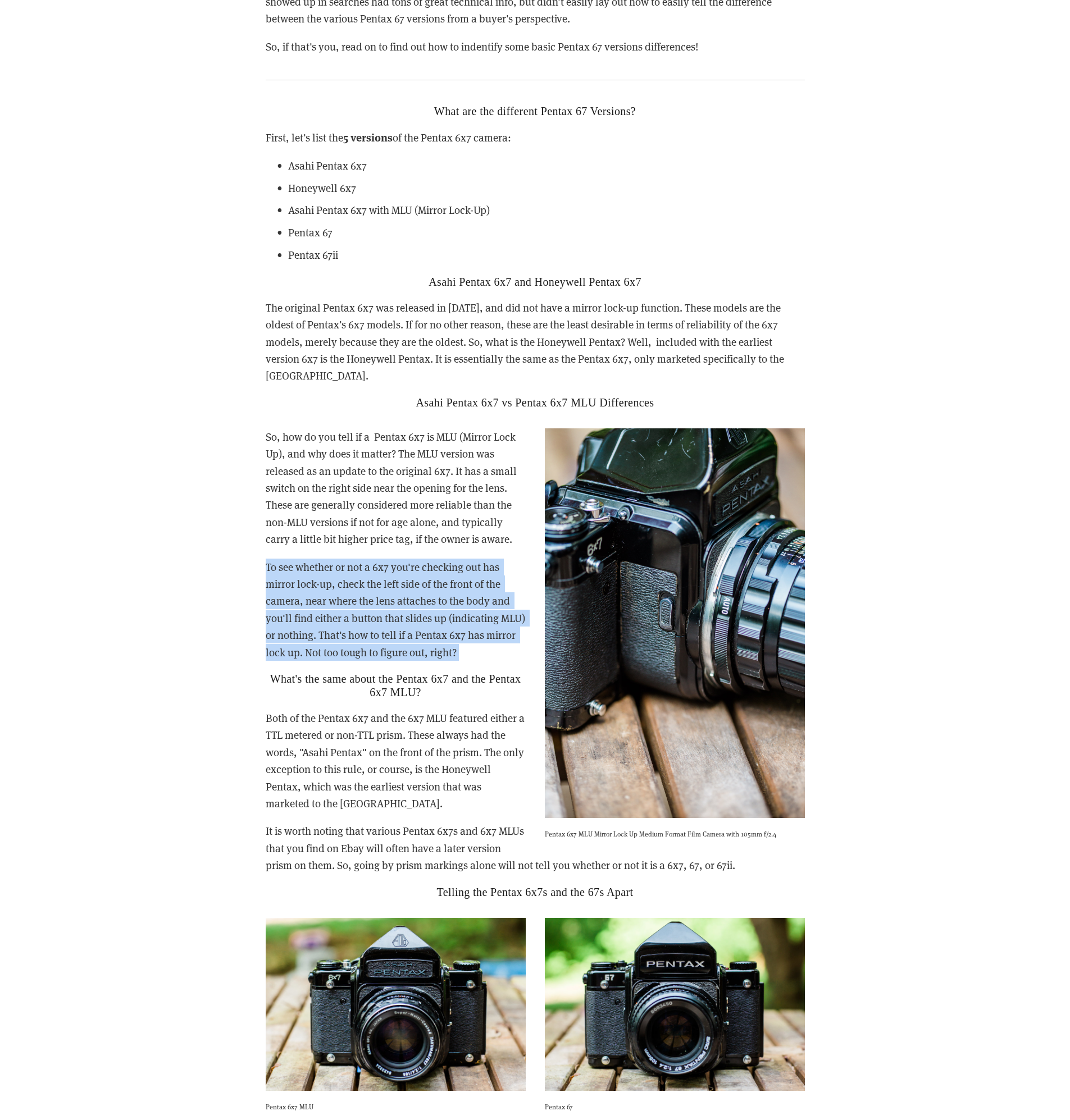
click at [425, 580] on p "To see whether or not a 6x7 you're checking out has mirror lock-up, check the l…" at bounding box center [535, 610] width 539 height 102
click at [427, 584] on p "To see whether or not a 6x7 you're checking out has mirror lock-up, check the l…" at bounding box center [535, 610] width 539 height 102
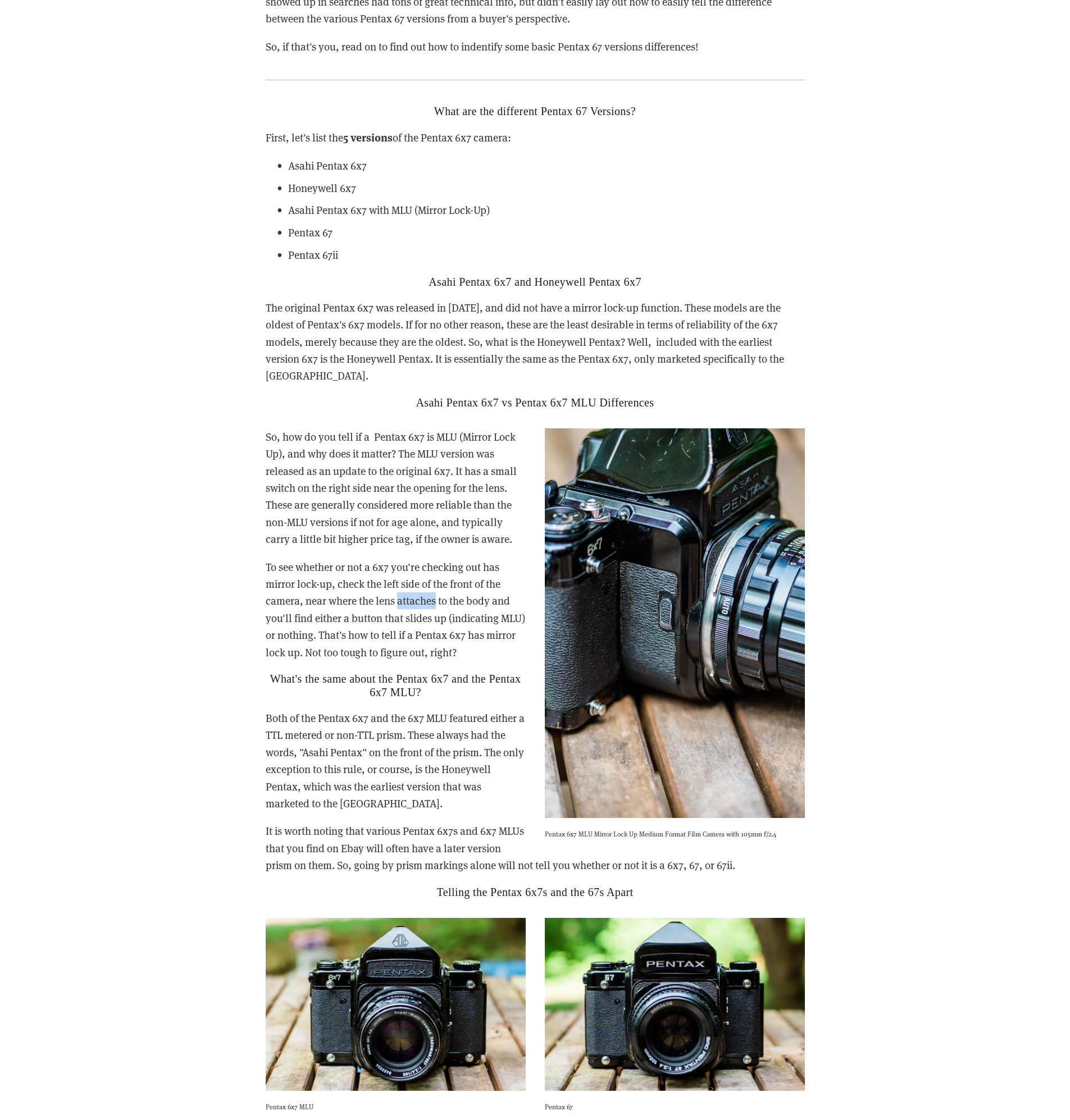
click at [427, 584] on p "To see whether or not a 6x7 you're checking out has mirror lock-up, check the l…" at bounding box center [535, 610] width 539 height 102
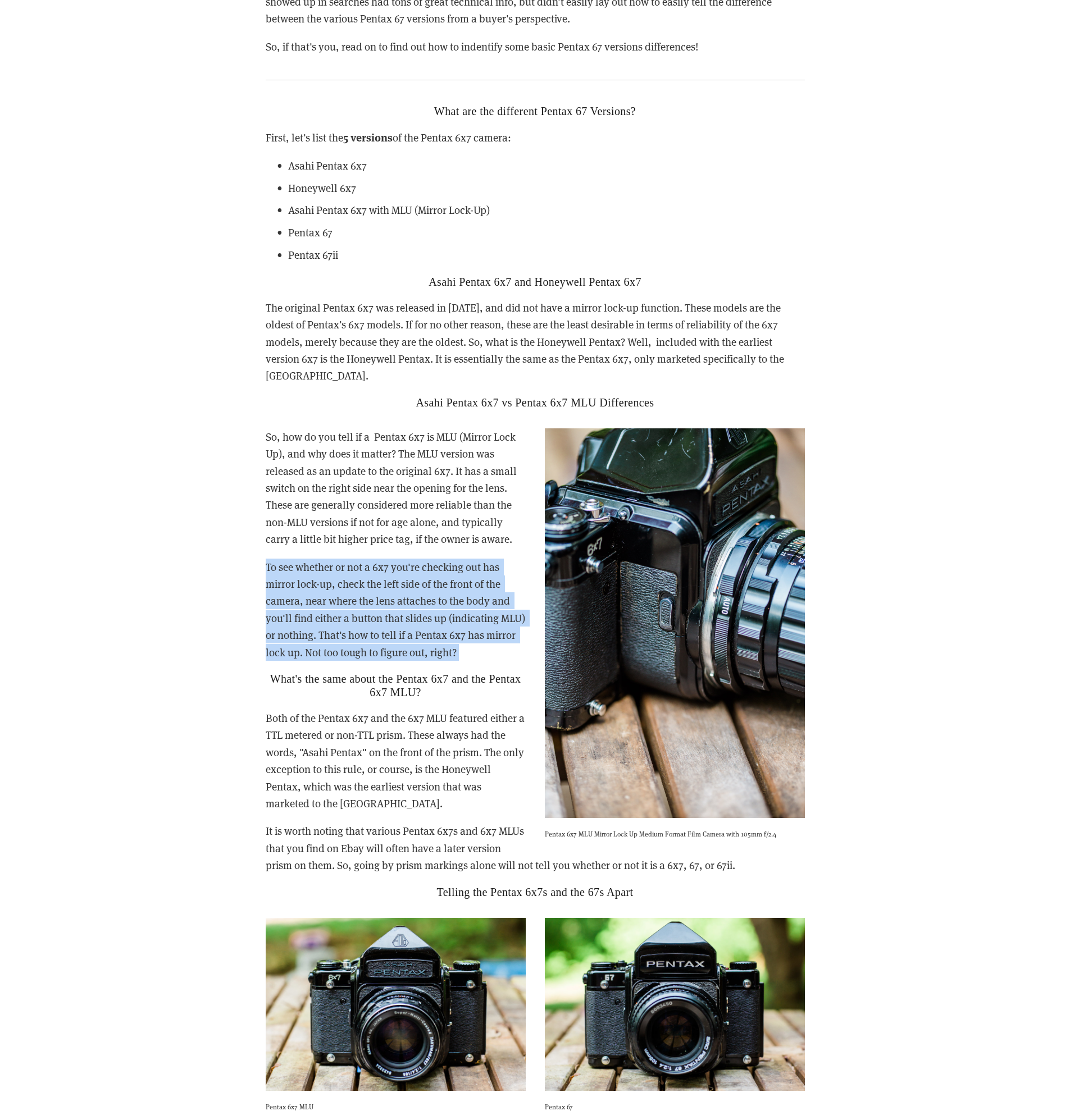
drag, startPoint x: 427, startPoint y: 584, endPoint x: 424, endPoint y: 579, distance: 5.8
click at [427, 584] on p "To see whether or not a 6x7 you're checking out has mirror lock-up, check the l…" at bounding box center [535, 610] width 539 height 102
click at [424, 579] on p "To see whether or not a 6x7 you're checking out has mirror lock-up, check the l…" at bounding box center [535, 610] width 539 height 102
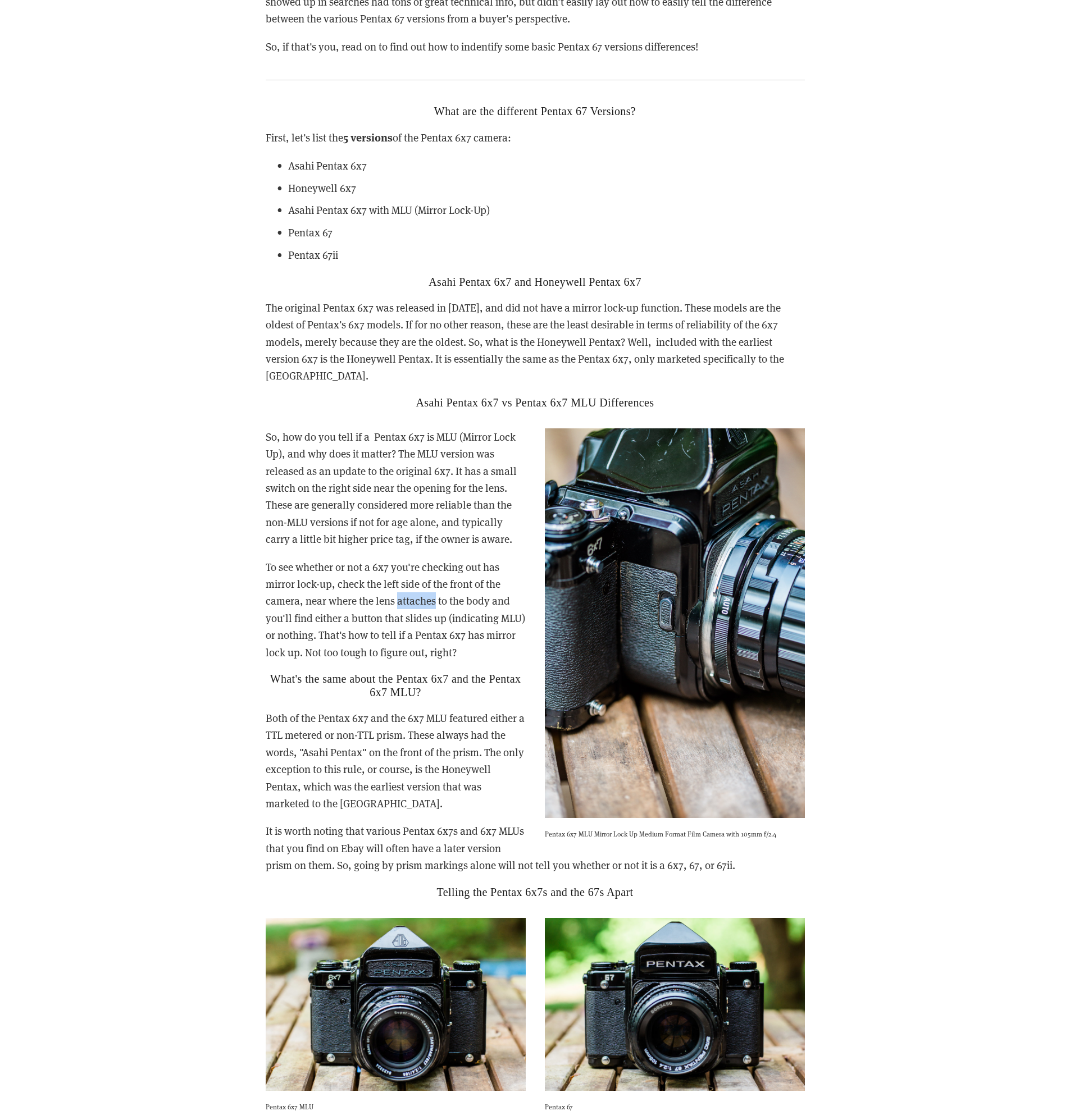
click at [424, 579] on p "To see whether or not a 6x7 you're checking out has mirror lock-up, check the l…" at bounding box center [535, 610] width 539 height 102
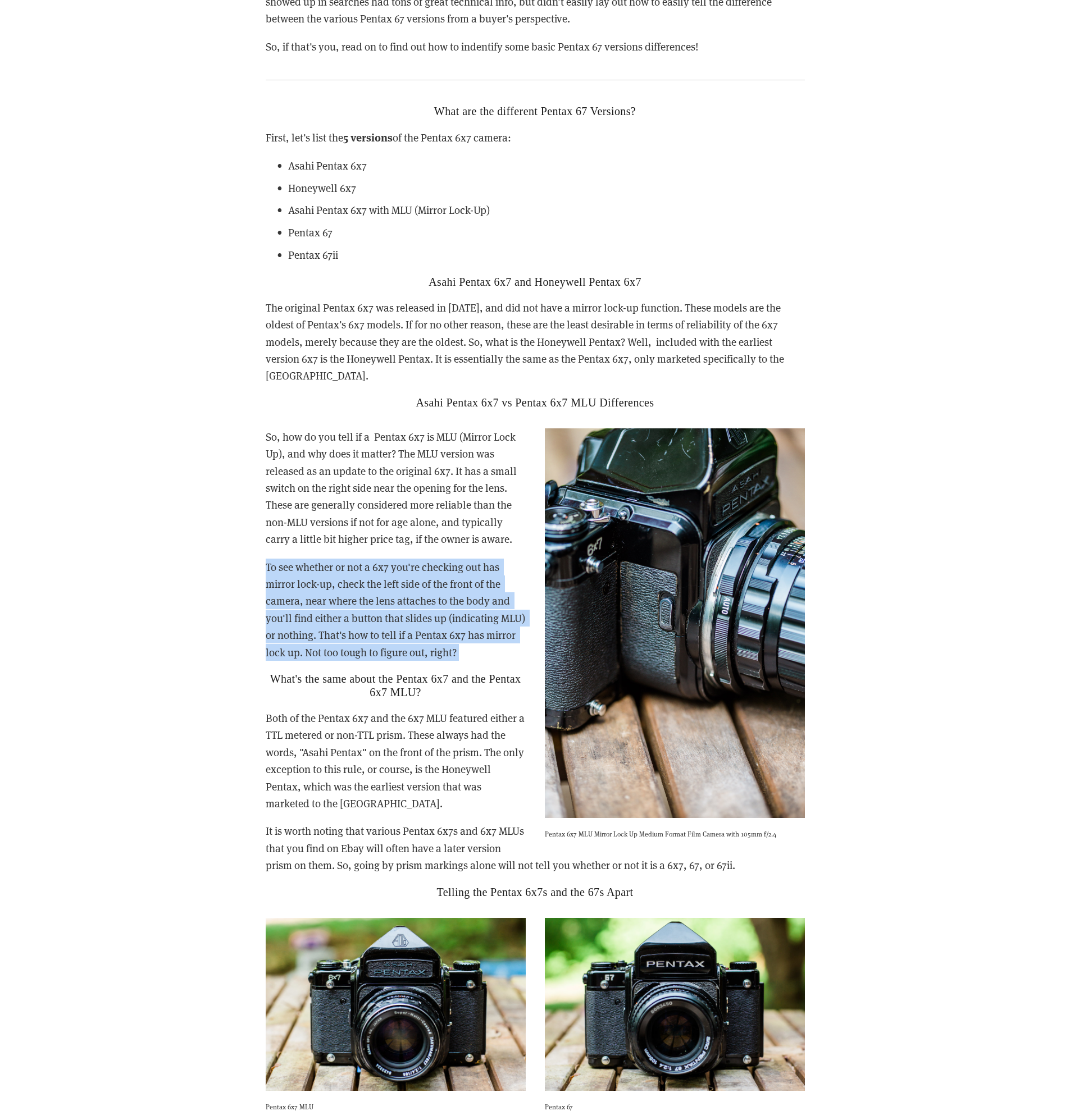
click at [424, 579] on p "To see whether or not a 6x7 you're checking out has mirror lock-up, check the l…" at bounding box center [535, 610] width 539 height 102
click at [424, 586] on p "To see whether or not a 6x7 you're checking out has mirror lock-up, check the l…" at bounding box center [535, 610] width 539 height 102
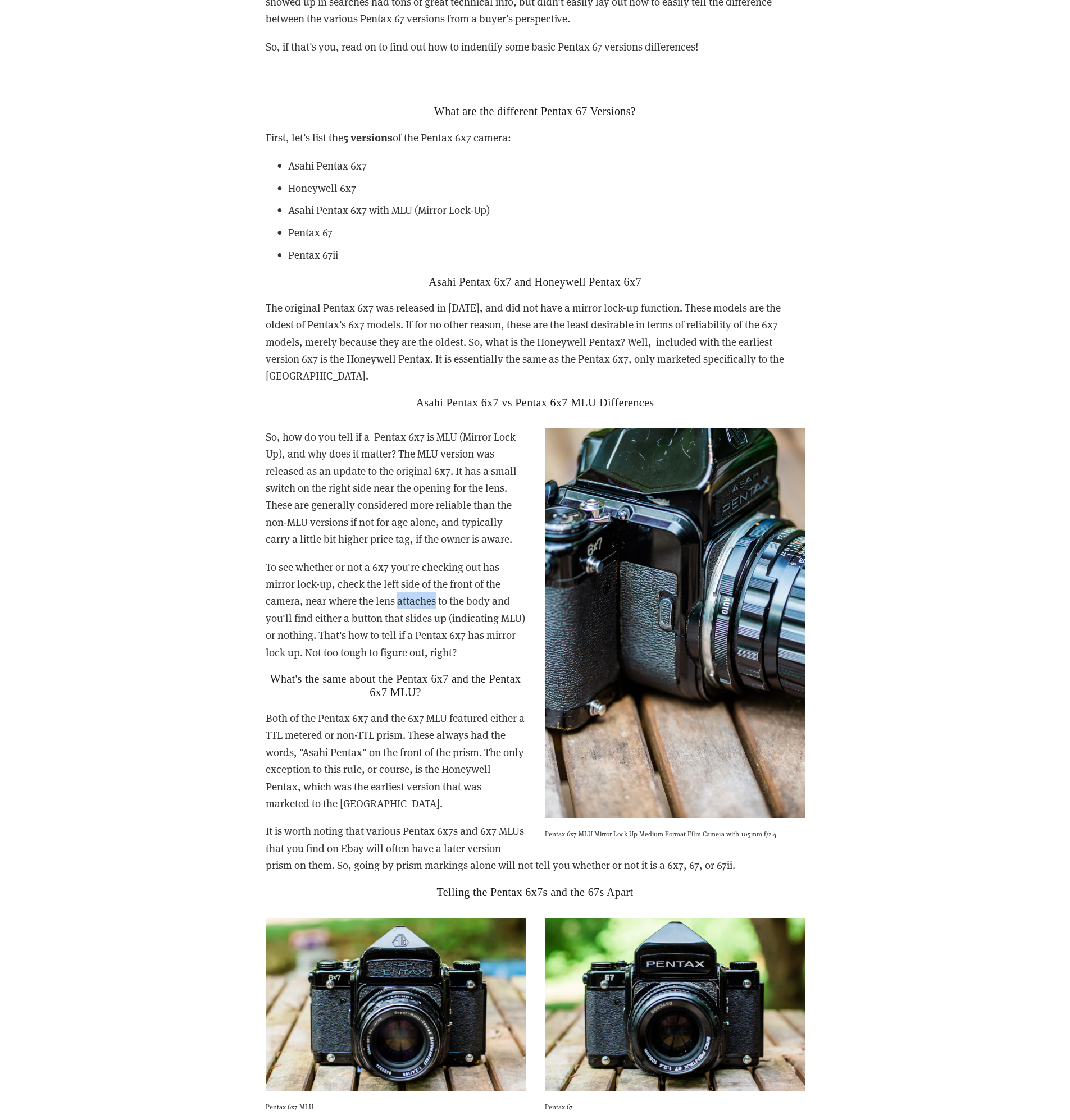
click at [424, 586] on p "To see whether or not a 6x7 you're checking out has mirror lock-up, check the l…" at bounding box center [535, 610] width 539 height 102
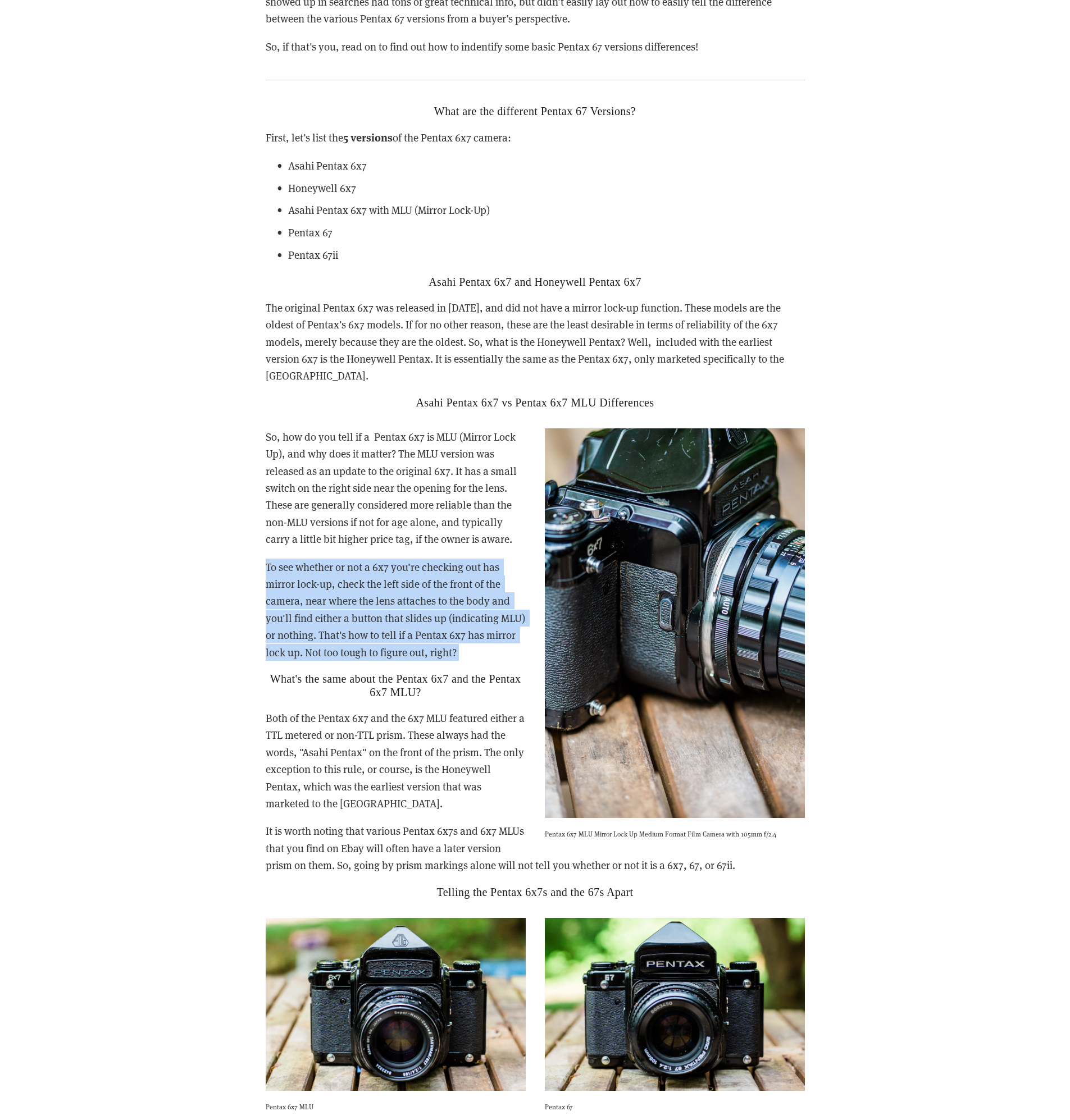
click at [424, 586] on p "To see whether or not a 6x7 you're checking out has mirror lock-up, check the l…" at bounding box center [535, 610] width 539 height 102
click at [424, 578] on p "To see whether or not a 6x7 you're checking out has mirror lock-up, check the l…" at bounding box center [535, 610] width 539 height 102
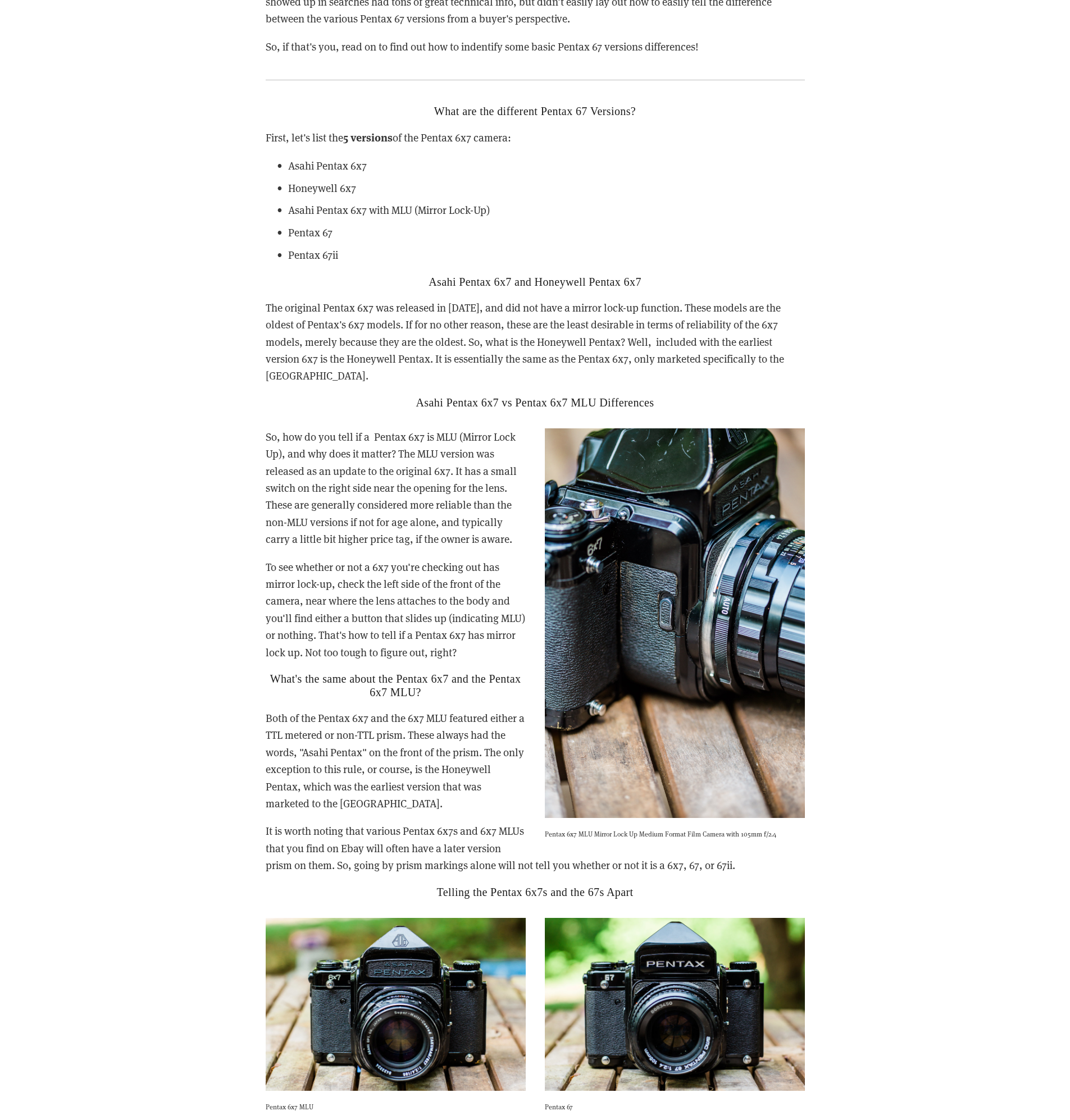
click at [422, 675] on h2 "What's the same about the Pentax 6x7 and the Pentax 6x7 MLU?" at bounding box center [535, 685] width 539 height 26
click at [421, 673] on h2 "What's the same about the Pentax 6x7 and the Pentax 6x7 MLU?" at bounding box center [535, 685] width 539 height 26
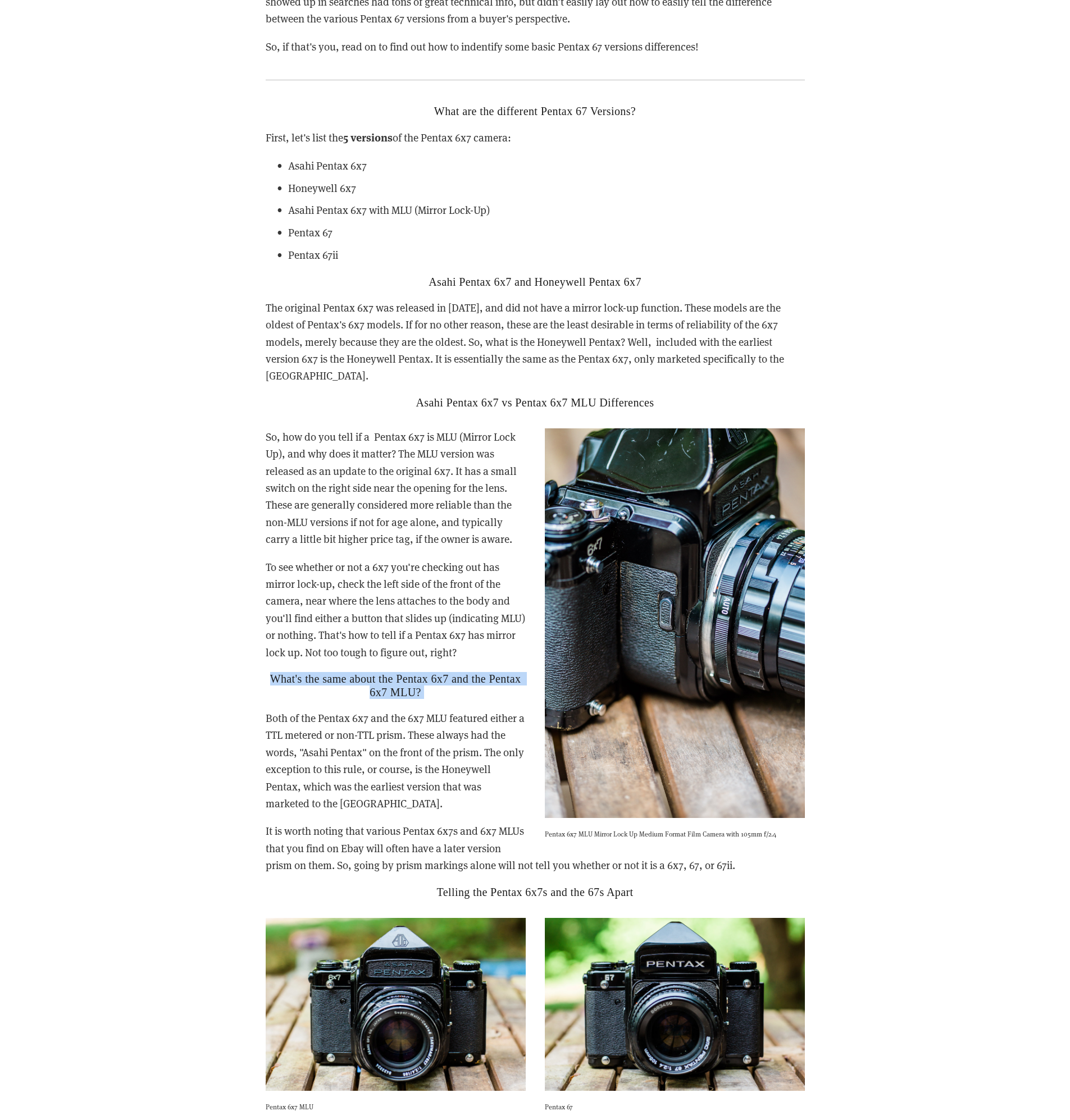
click at [421, 673] on h2 "What's the same about the Pentax 6x7 and the Pentax 6x7 MLU?" at bounding box center [535, 685] width 539 height 26
click at [466, 672] on h2 "What's the same about the Pentax 6x7 and the Pentax 6x7 MLU?" at bounding box center [535, 685] width 539 height 26
click at [467, 672] on h2 "What's the same about the Pentax 6x7 and the Pentax 6x7 MLU?" at bounding box center [535, 685] width 539 height 26
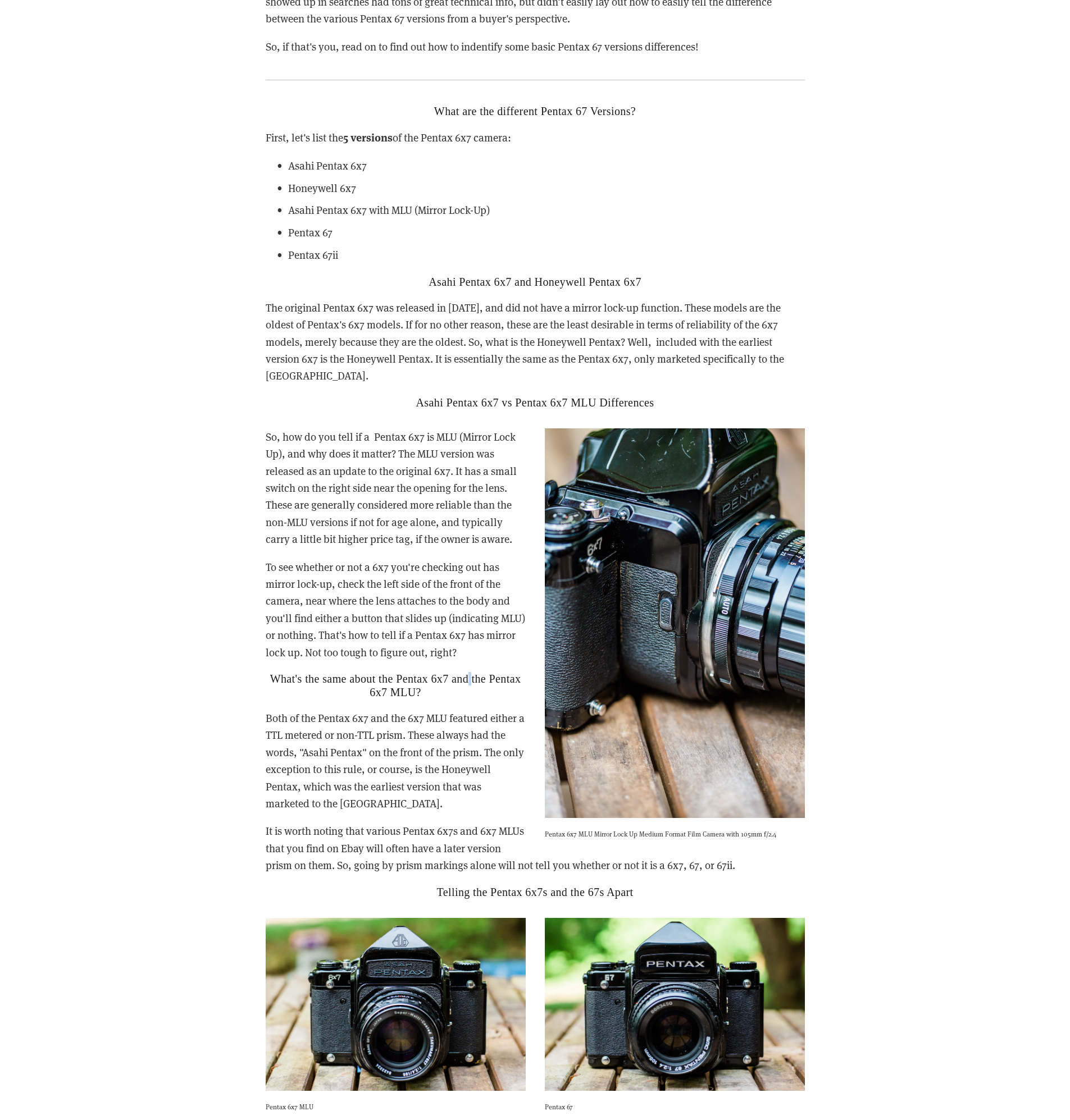
click at [467, 672] on h2 "What's the same about the Pentax 6x7 and the Pentax 6x7 MLU?" at bounding box center [535, 685] width 539 height 26
click at [466, 672] on h2 "What's the same about the Pentax 6x7 and the Pentax 6x7 MLU?" at bounding box center [535, 685] width 539 height 26
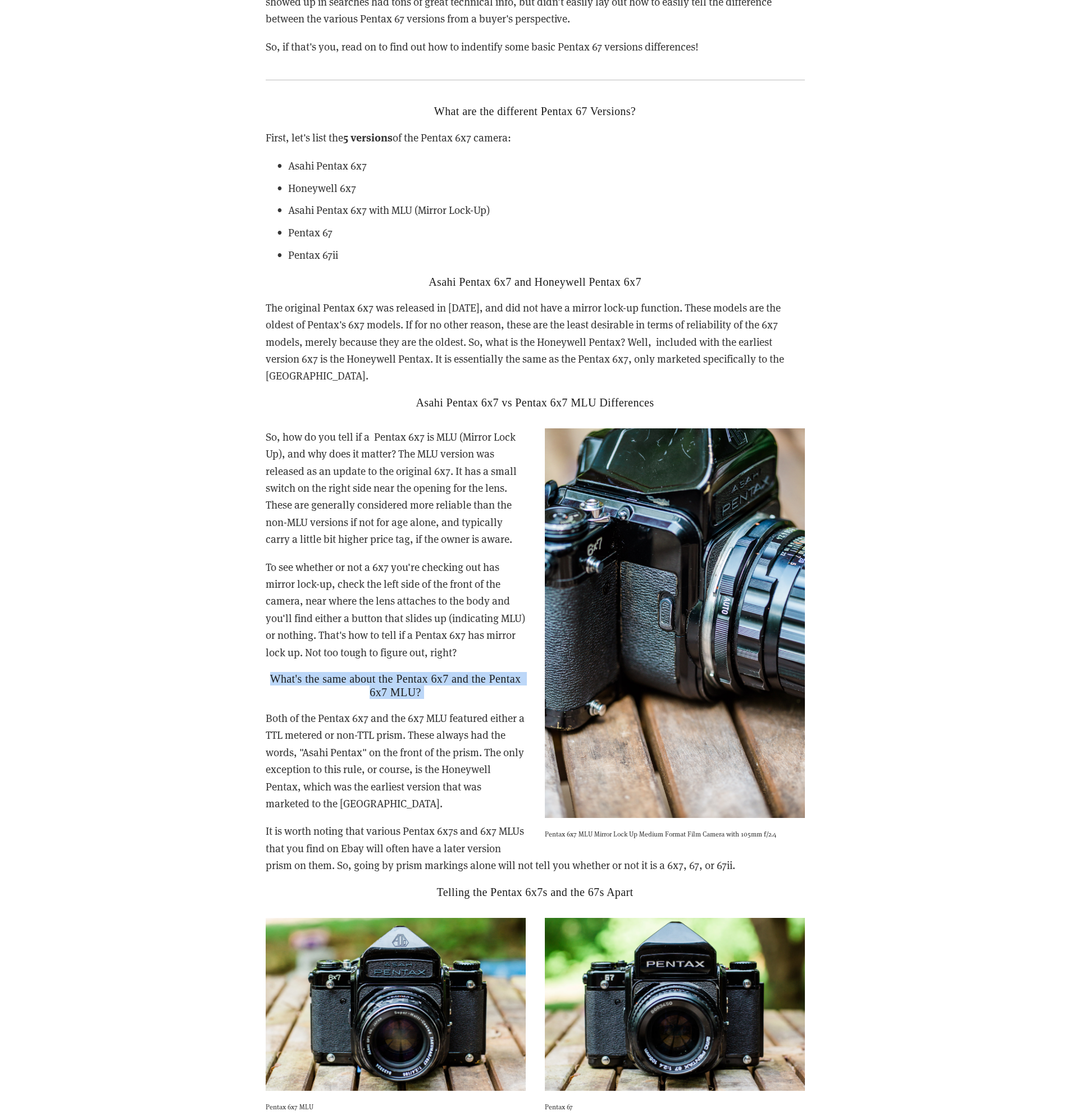
click at [469, 672] on h2 "What's the same about the Pentax 6x7 and the Pentax 6x7 MLU?" at bounding box center [535, 685] width 539 height 26
click at [467, 672] on h2 "What's the same about the Pentax 6x7 and the Pentax 6x7 MLU?" at bounding box center [535, 685] width 539 height 26
click at [464, 672] on h2 "What's the same about the Pentax 6x7 and the Pentax 6x7 MLU?" at bounding box center [535, 685] width 539 height 26
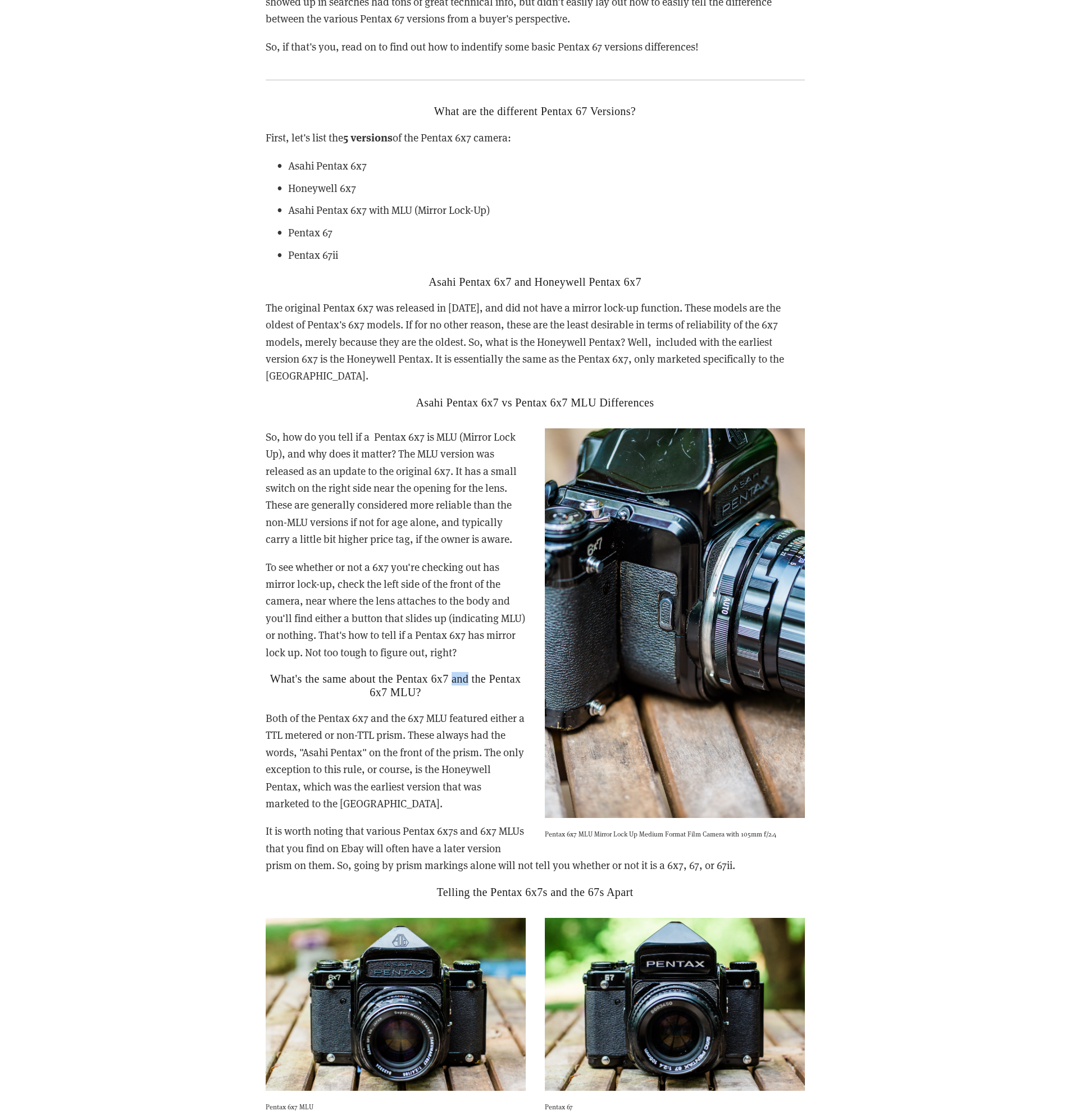
click at [464, 672] on h2 "What's the same about the Pentax 6x7 and the Pentax 6x7 MLU?" at bounding box center [535, 685] width 539 height 26
click at [466, 672] on h2 "What's the same about the Pentax 6x7 and the Pentax 6x7 MLU?" at bounding box center [535, 685] width 539 height 26
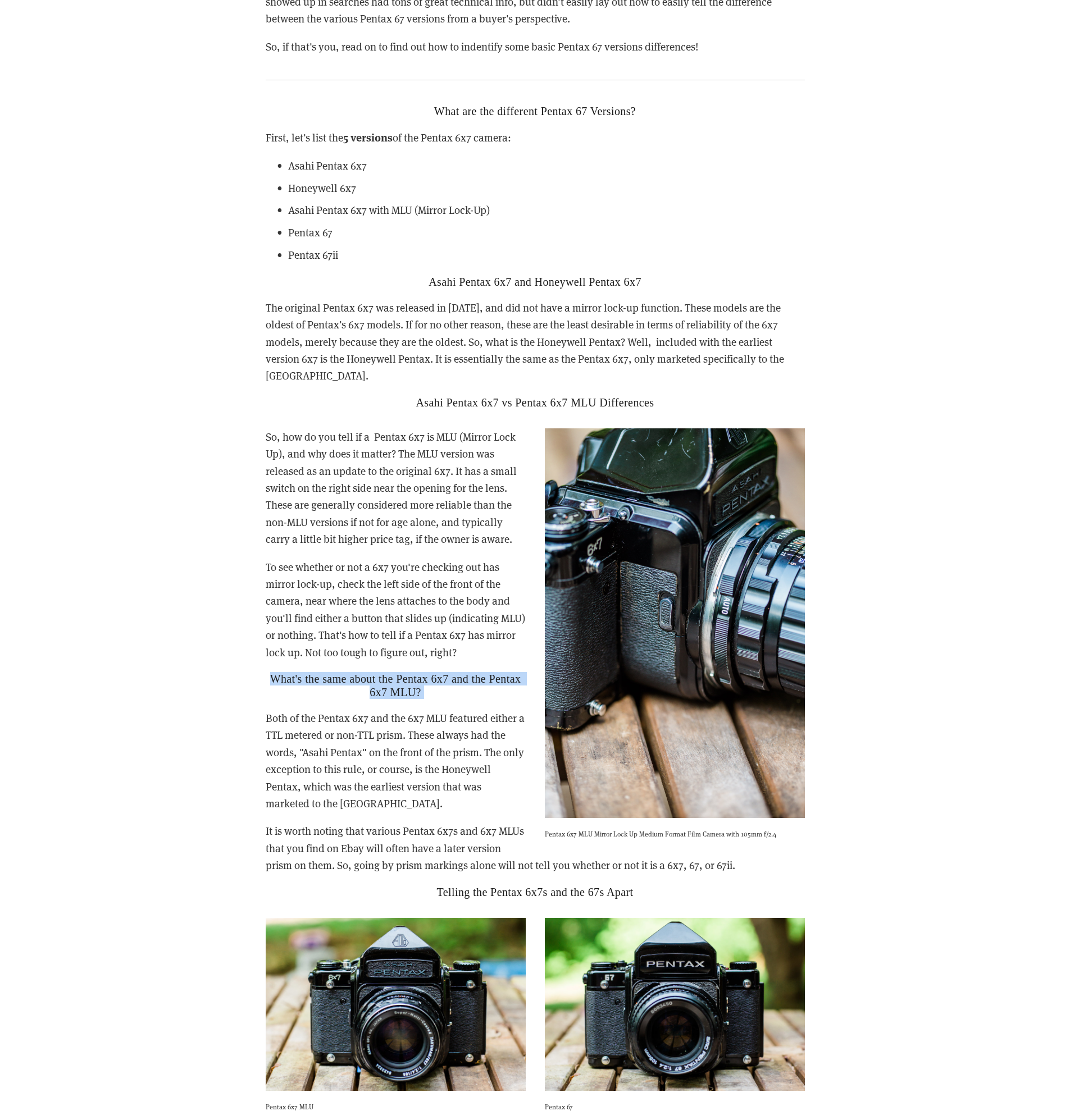
click at [465, 672] on h2 "What's the same about the Pentax 6x7 and the Pentax 6x7 MLU?" at bounding box center [535, 685] width 539 height 26
click at [469, 672] on h2 "What's the same about the Pentax 6x7 and the Pentax 6x7 MLU?" at bounding box center [535, 685] width 539 height 26
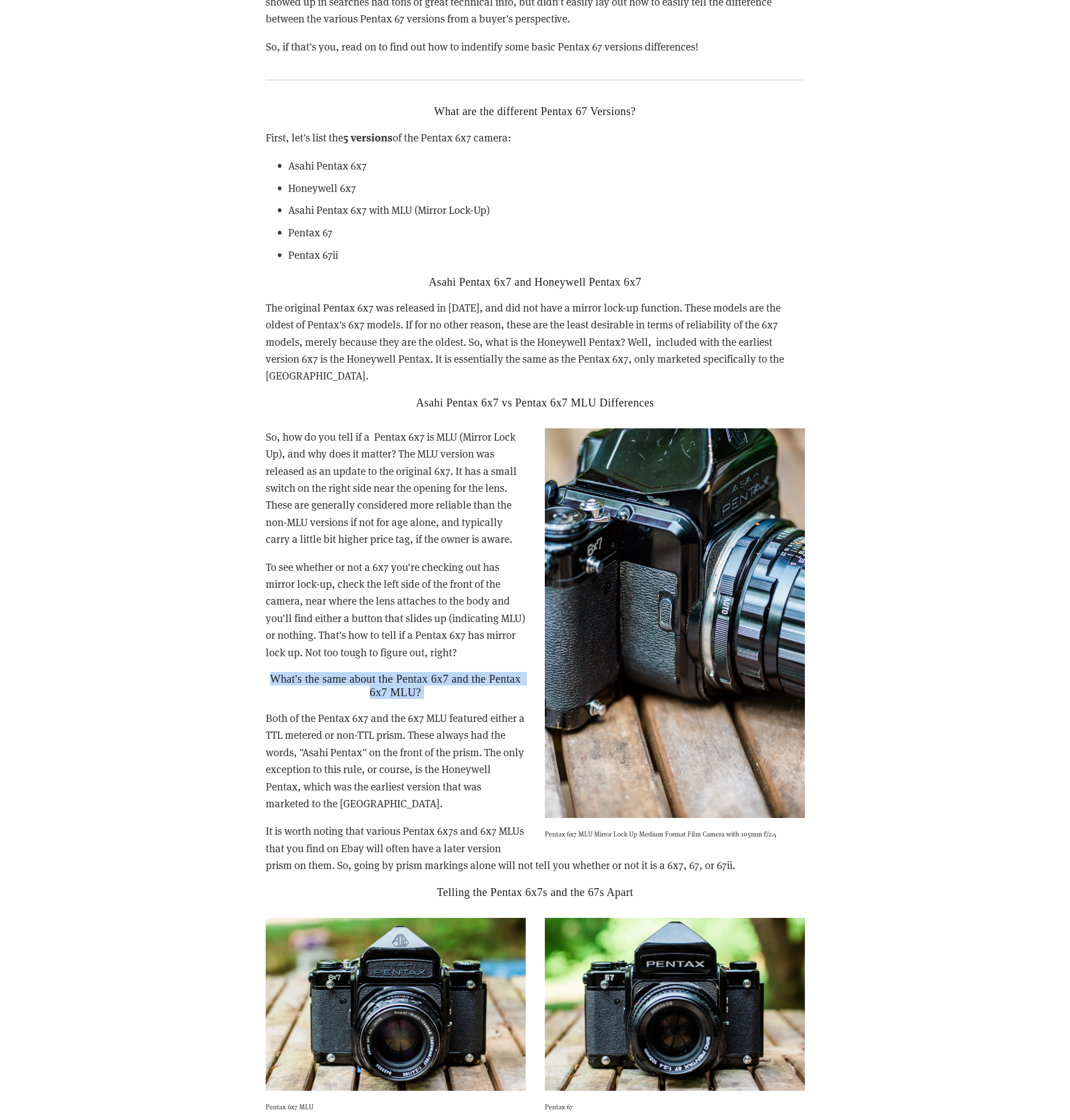
click at [469, 672] on h2 "What's the same about the Pentax 6x7 and the Pentax 6x7 MLU?" at bounding box center [535, 685] width 539 height 26
click at [467, 672] on h2 "What's the same about the Pentax 6x7 and the Pentax 6x7 MLU?" at bounding box center [535, 685] width 539 height 26
click at [470, 672] on h2 "What's the same about the Pentax 6x7 and the Pentax 6x7 MLU?" at bounding box center [535, 685] width 539 height 26
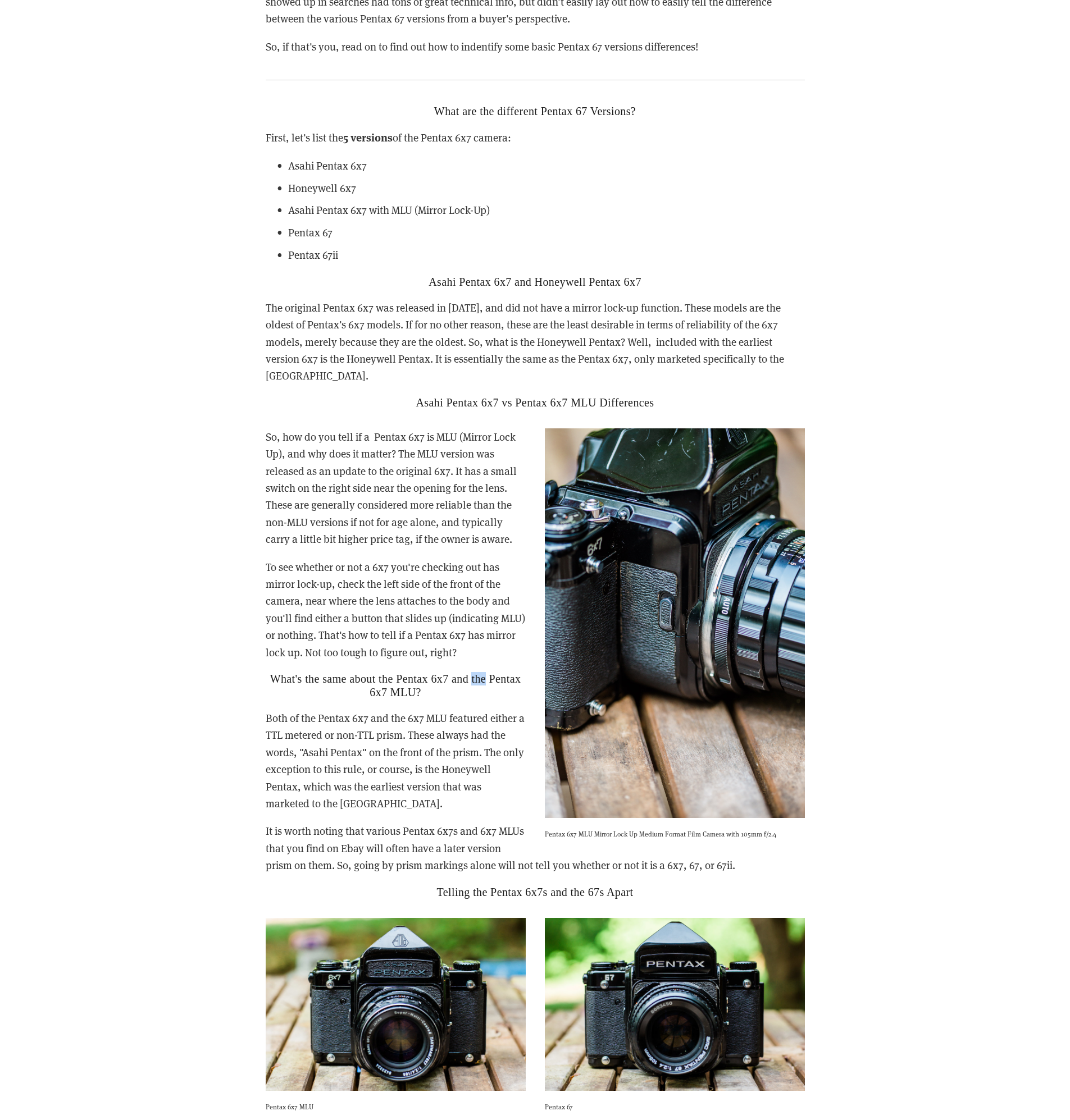
click at [470, 672] on h2 "What's the same about the Pentax 6x7 and the Pentax 6x7 MLU?" at bounding box center [535, 685] width 539 height 26
click at [468, 672] on h2 "What's the same about the Pentax 6x7 and the Pentax 6x7 MLU?" at bounding box center [535, 685] width 539 height 26
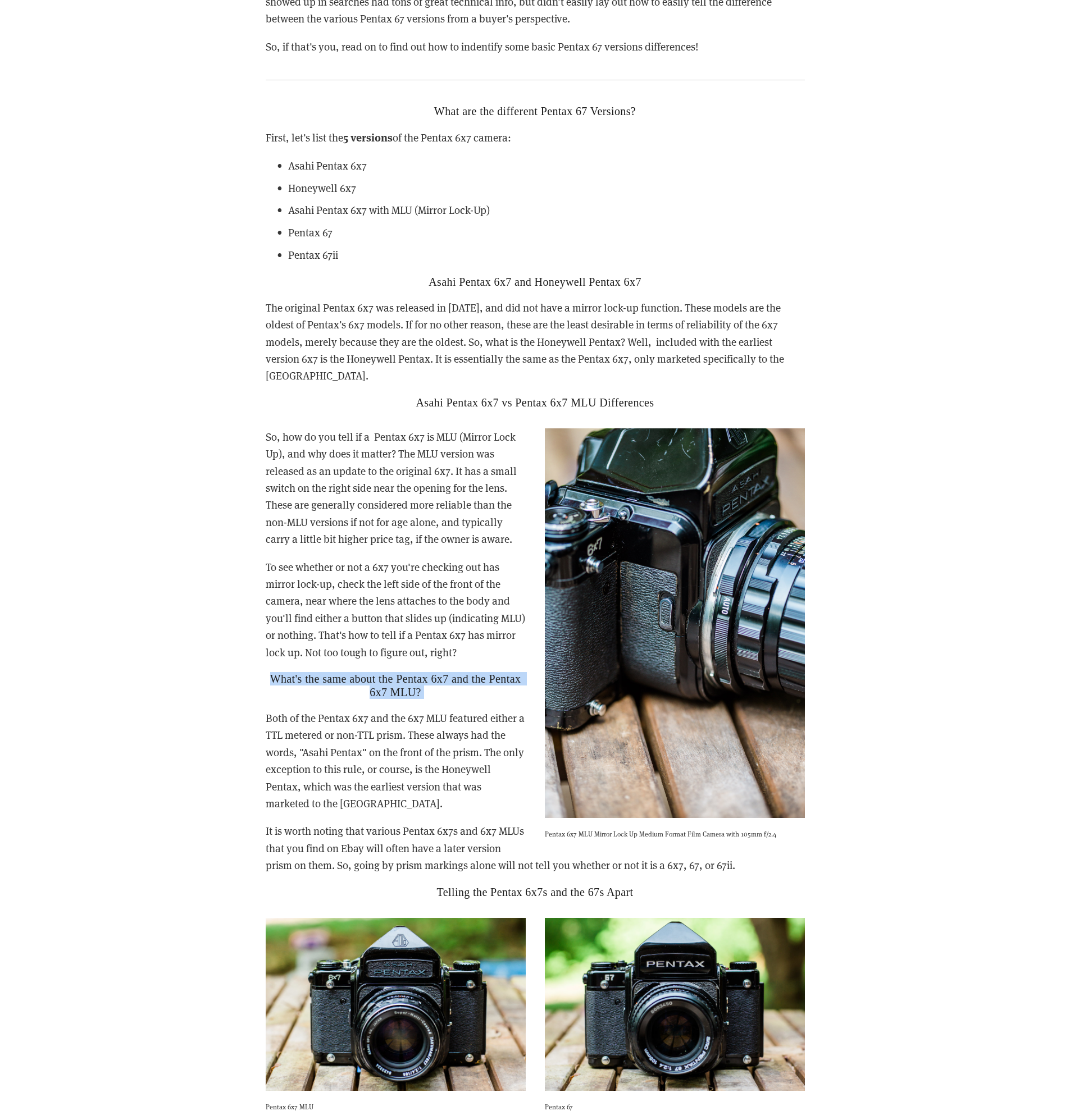
click at [470, 672] on h2 "What's the same about the Pentax 6x7 and the Pentax 6x7 MLU?" at bounding box center [535, 685] width 539 height 26
click at [469, 672] on h2 "What's the same about the Pentax 6x7 and the Pentax 6x7 MLU?" at bounding box center [535, 685] width 539 height 26
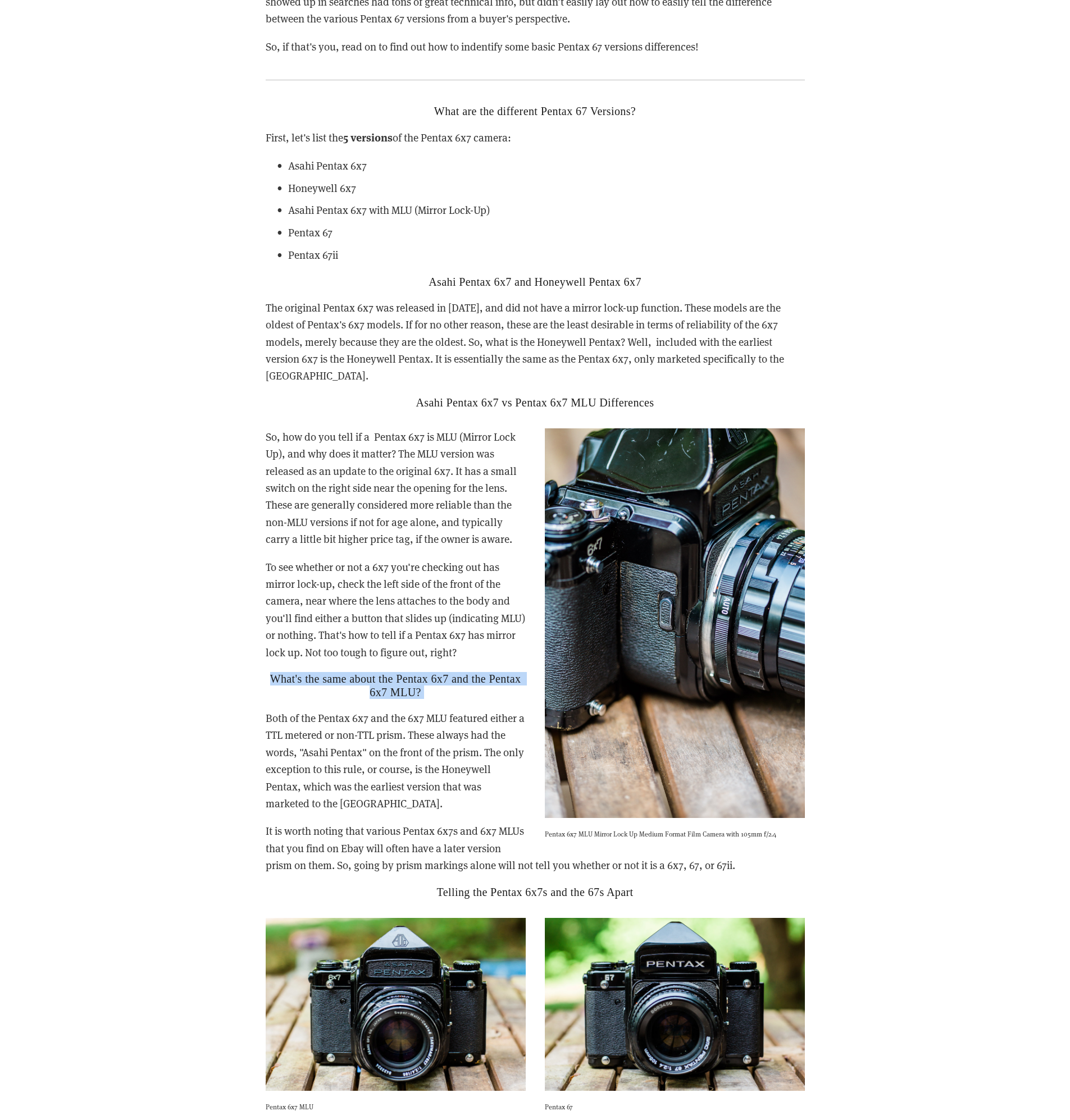
click at [469, 672] on h2 "What's the same about the Pentax 6x7 and the Pentax 6x7 MLU?" at bounding box center [535, 685] width 539 height 26
click at [467, 672] on h2 "What's the same about the Pentax 6x7 and the Pentax 6x7 MLU?" at bounding box center [535, 685] width 539 height 26
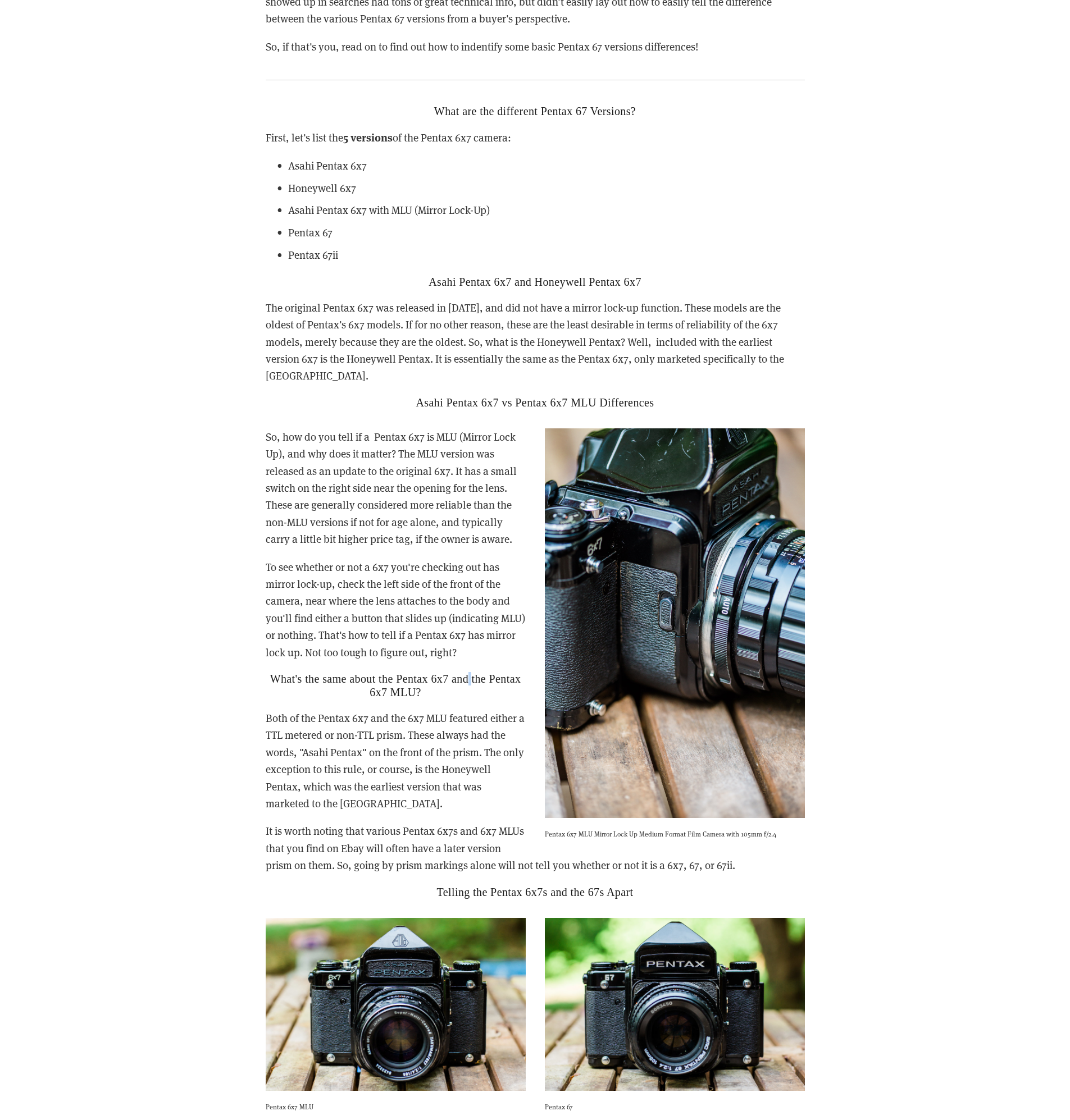
click at [467, 672] on h2 "What's the same about the Pentax 6x7 and the Pentax 6x7 MLU?" at bounding box center [535, 685] width 539 height 26
click at [470, 672] on h2 "What's the same about the Pentax 6x7 and the Pentax 6x7 MLU?" at bounding box center [535, 685] width 539 height 26
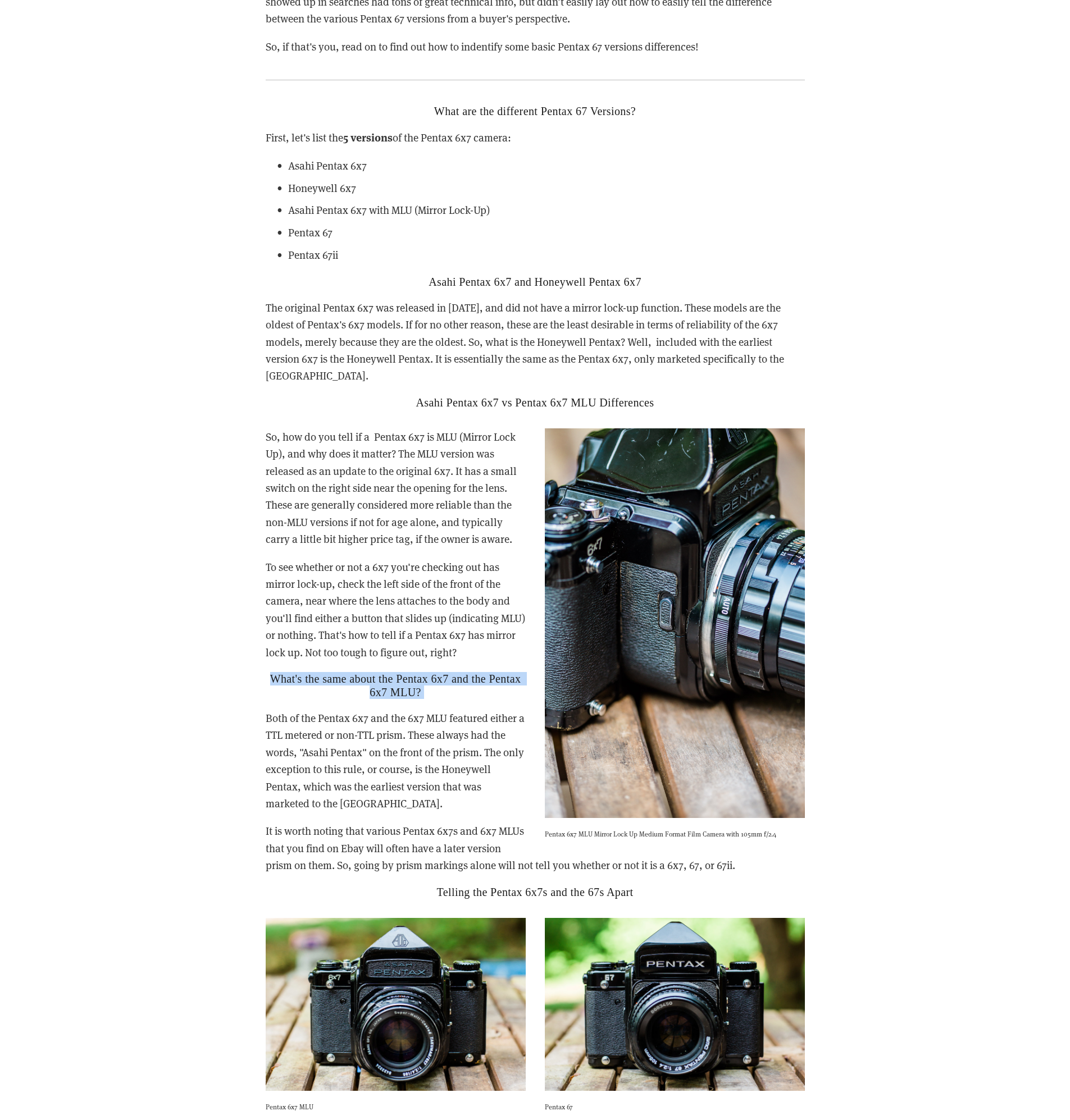
click at [469, 672] on h2 "What's the same about the Pentax 6x7 and the Pentax 6x7 MLU?" at bounding box center [535, 685] width 539 height 26
click at [470, 672] on h2 "What's the same about the Pentax 6x7 and the Pentax 6x7 MLU?" at bounding box center [535, 685] width 539 height 26
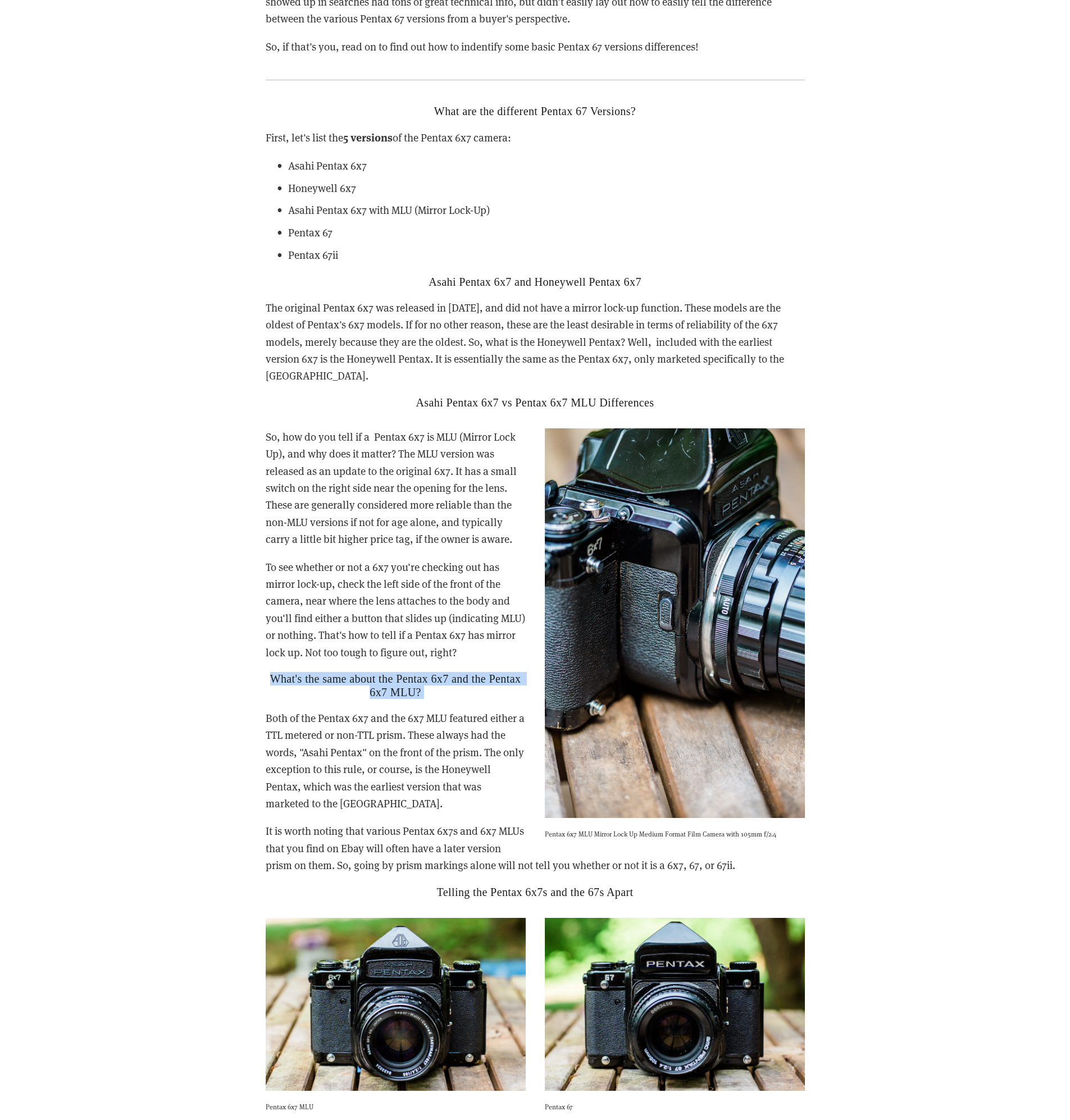
click at [469, 672] on h2 "What's the same about the Pentax 6x7 and the Pentax 6x7 MLU?" at bounding box center [535, 685] width 539 height 26
click at [467, 672] on h2 "What's the same about the Pentax 6x7 and the Pentax 6x7 MLU?" at bounding box center [535, 685] width 539 height 26
click at [469, 672] on h2 "What's the same about the Pentax 6x7 and the Pentax 6x7 MLU?" at bounding box center [535, 685] width 539 height 26
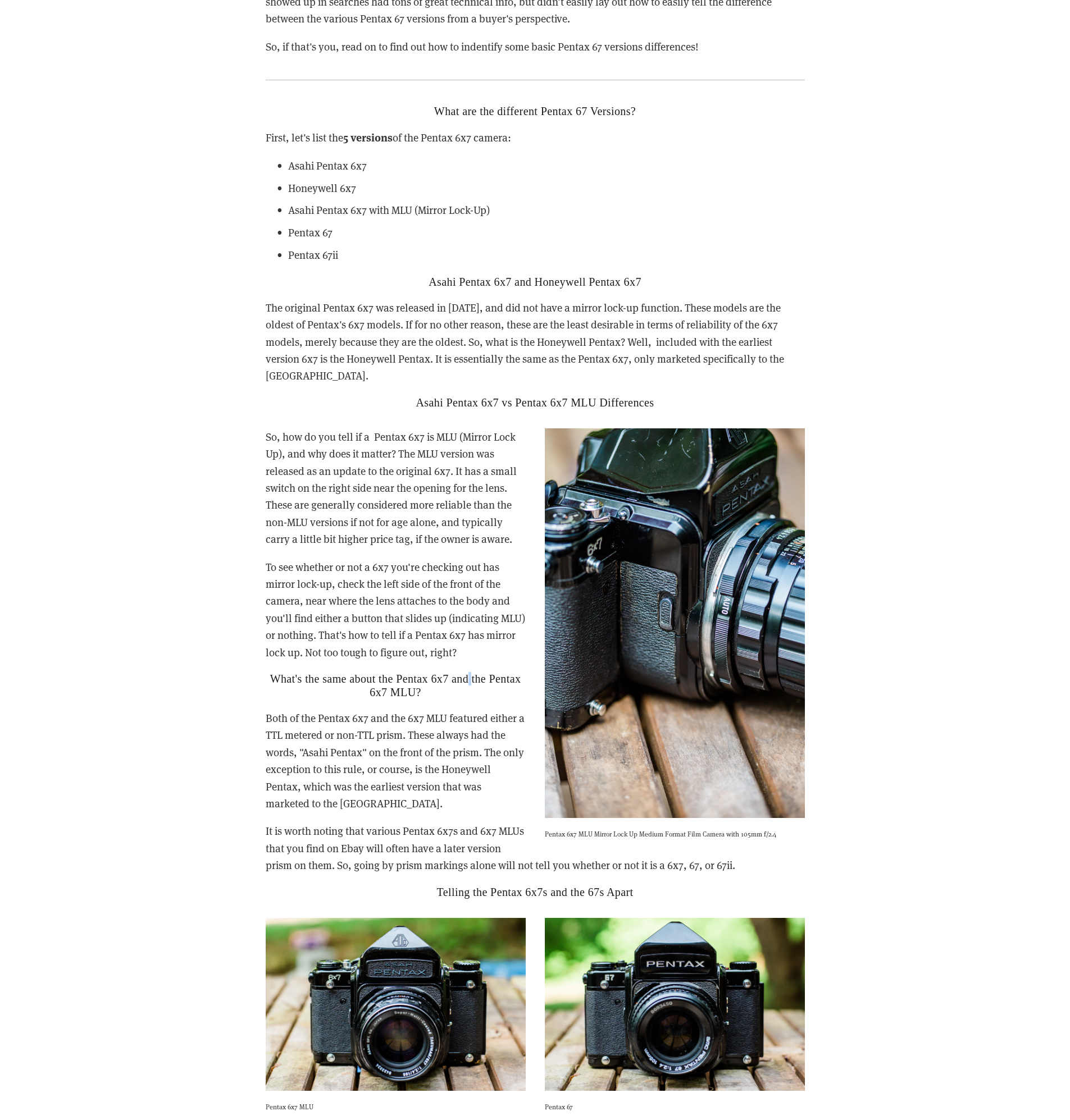
click at [469, 672] on h2 "What's the same about the Pentax 6x7 and the Pentax 6x7 MLU?" at bounding box center [535, 685] width 539 height 26
click at [467, 672] on h2 "What's the same about the Pentax 6x7 and the Pentax 6x7 MLU?" at bounding box center [535, 685] width 539 height 26
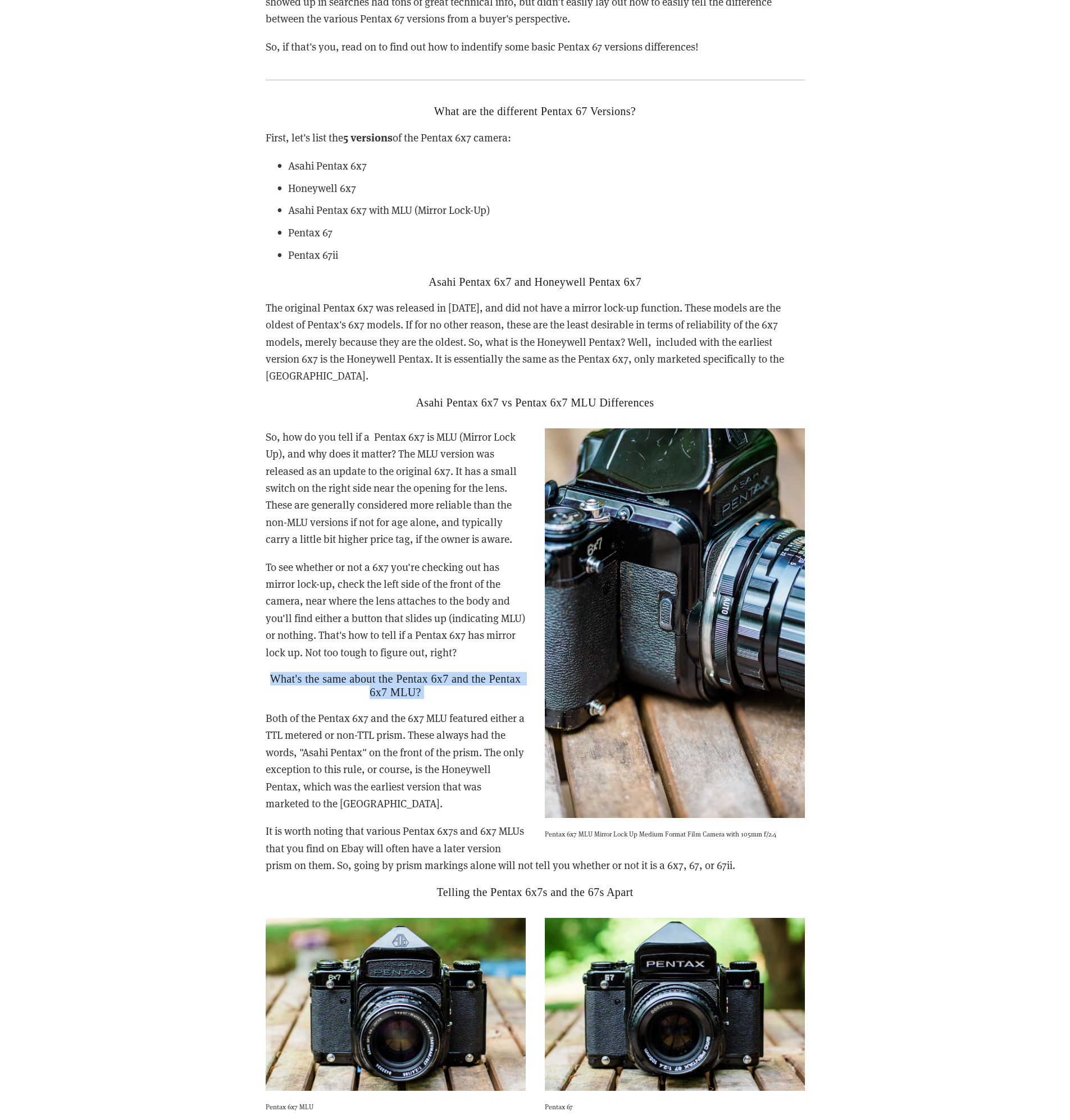
click at [468, 672] on h2 "What's the same about the Pentax 6x7 and the Pentax 6x7 MLU?" at bounding box center [535, 685] width 539 height 26
click at [486, 393] on div "What are the different Pentax 67 Versions? First, let's list the 5 versions of …" at bounding box center [535, 257] width 558 height 324
drag, startPoint x: 517, startPoint y: 387, endPoint x: 594, endPoint y: 386, distance: 77.0
click at [594, 396] on h2 "Asahi Pentax 6x7 vs Pentax 6x7 MLU Differences" at bounding box center [535, 403] width 539 height 14
copy h2 "Pentax 6x7 MLU"
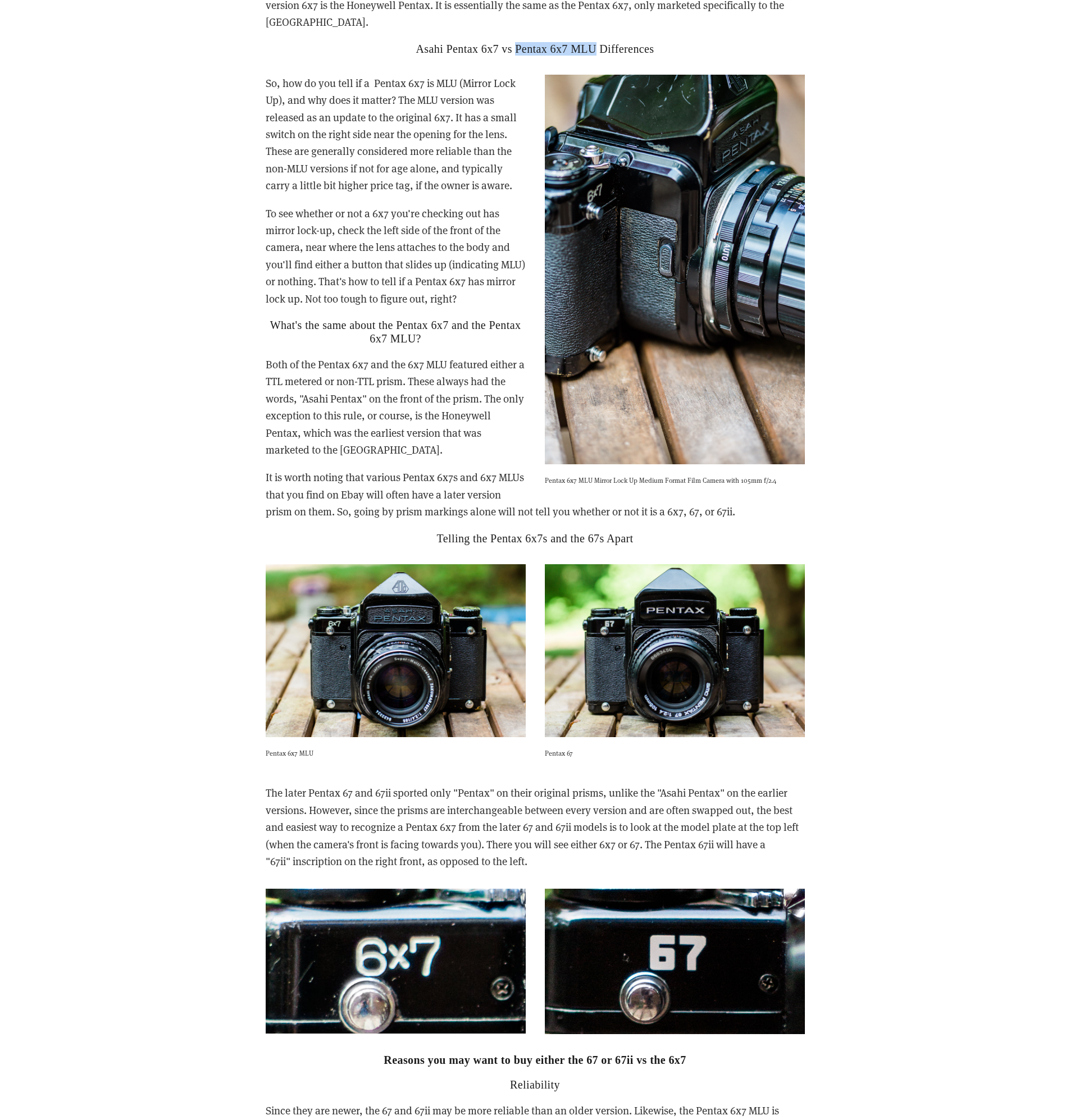
scroll to position [2212, 0]
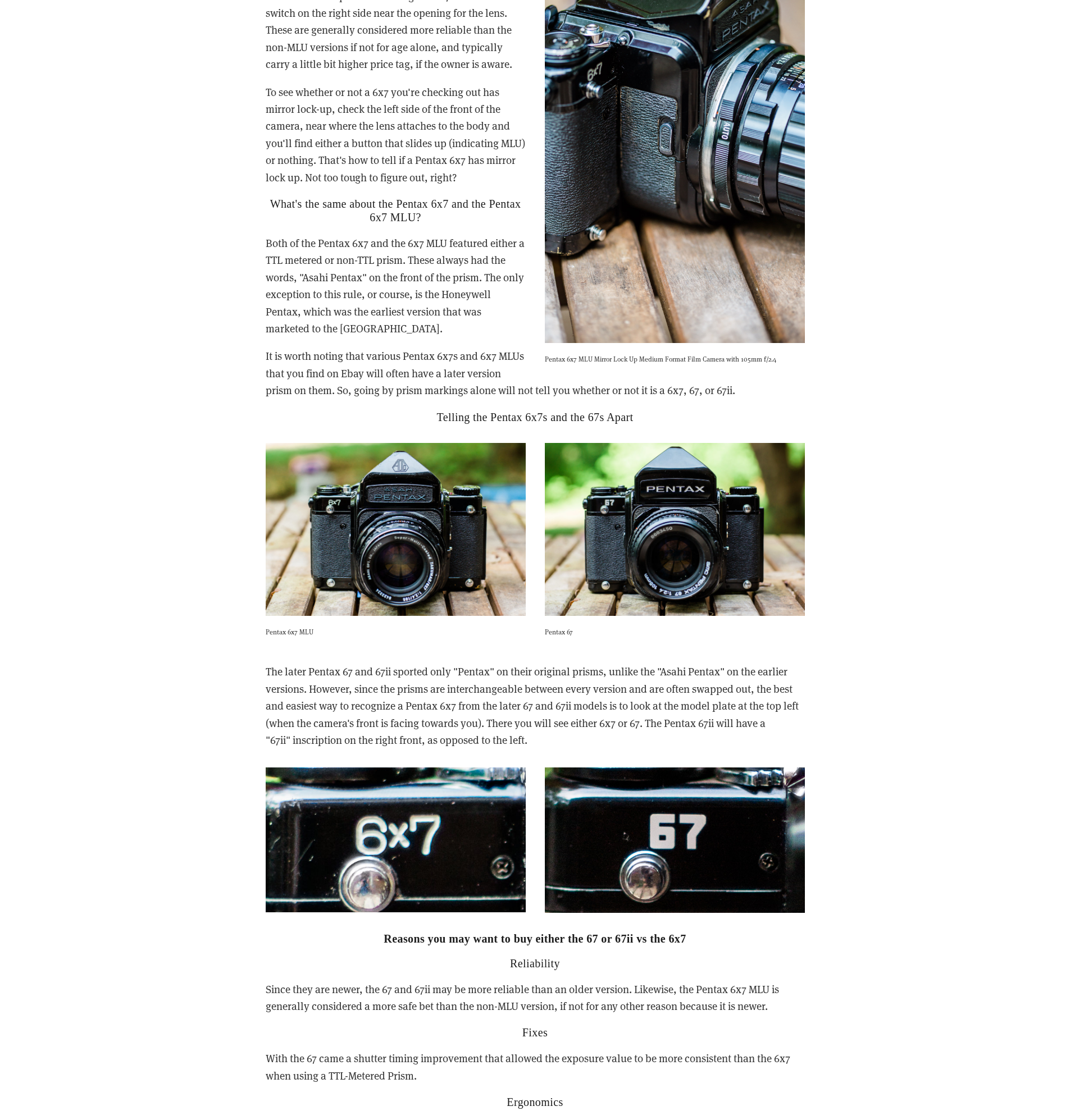
drag, startPoint x: 841, startPoint y: 629, endPoint x: 845, endPoint y: 648, distance: 19.4
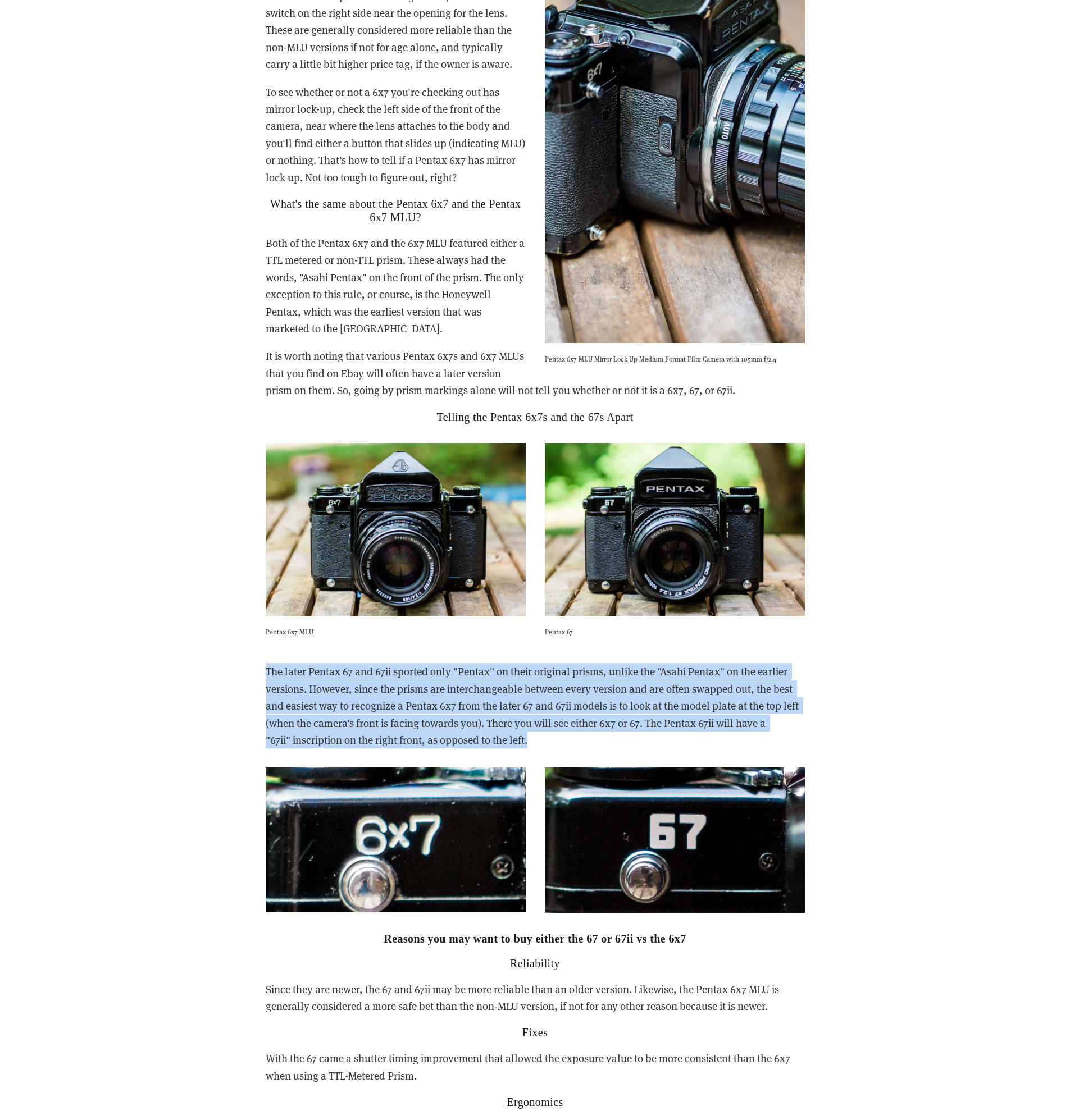
drag, startPoint x: 852, startPoint y: 693, endPoint x: 848, endPoint y: 719, distance: 26.3
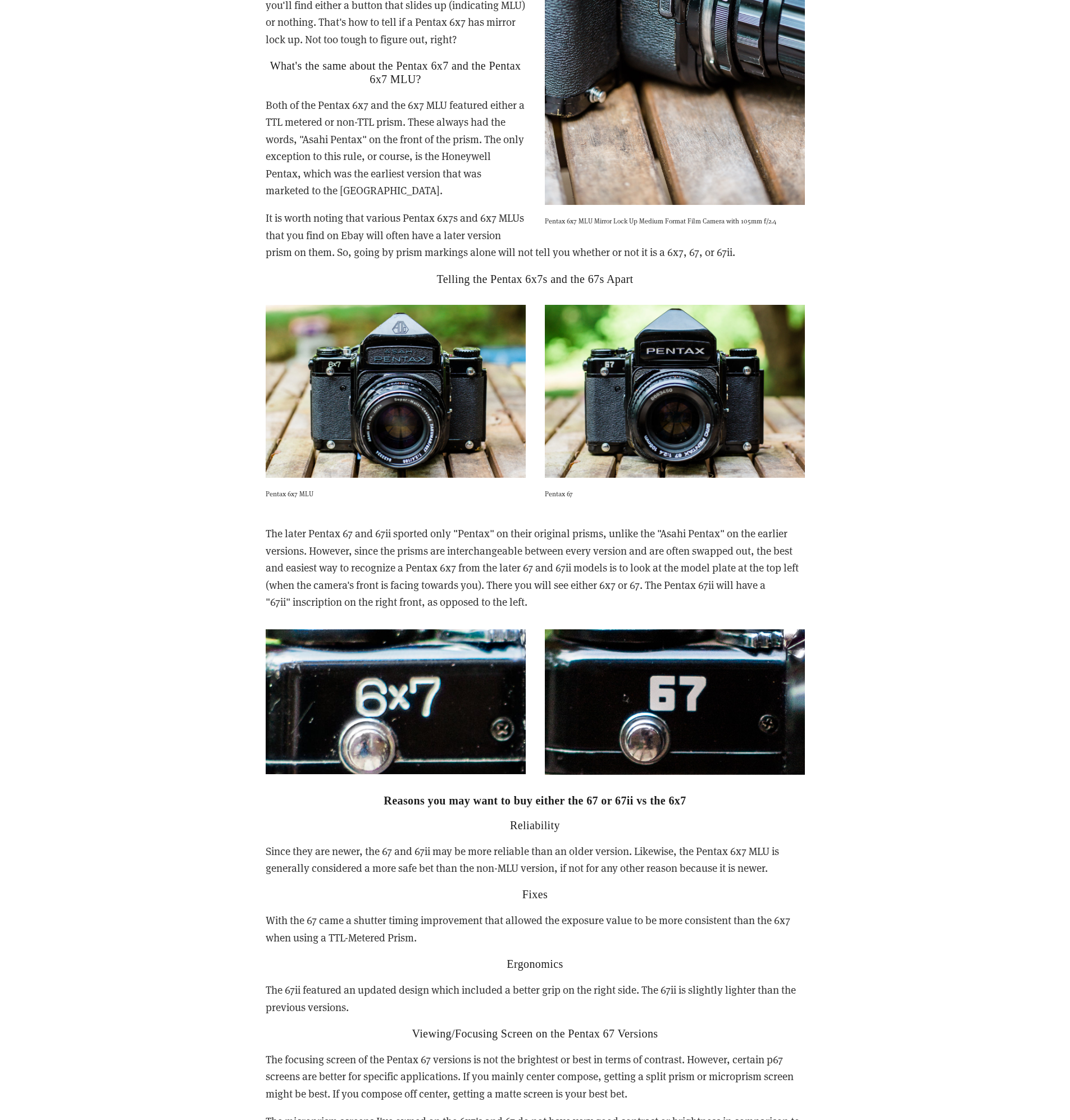
scroll to position [2097, 0]
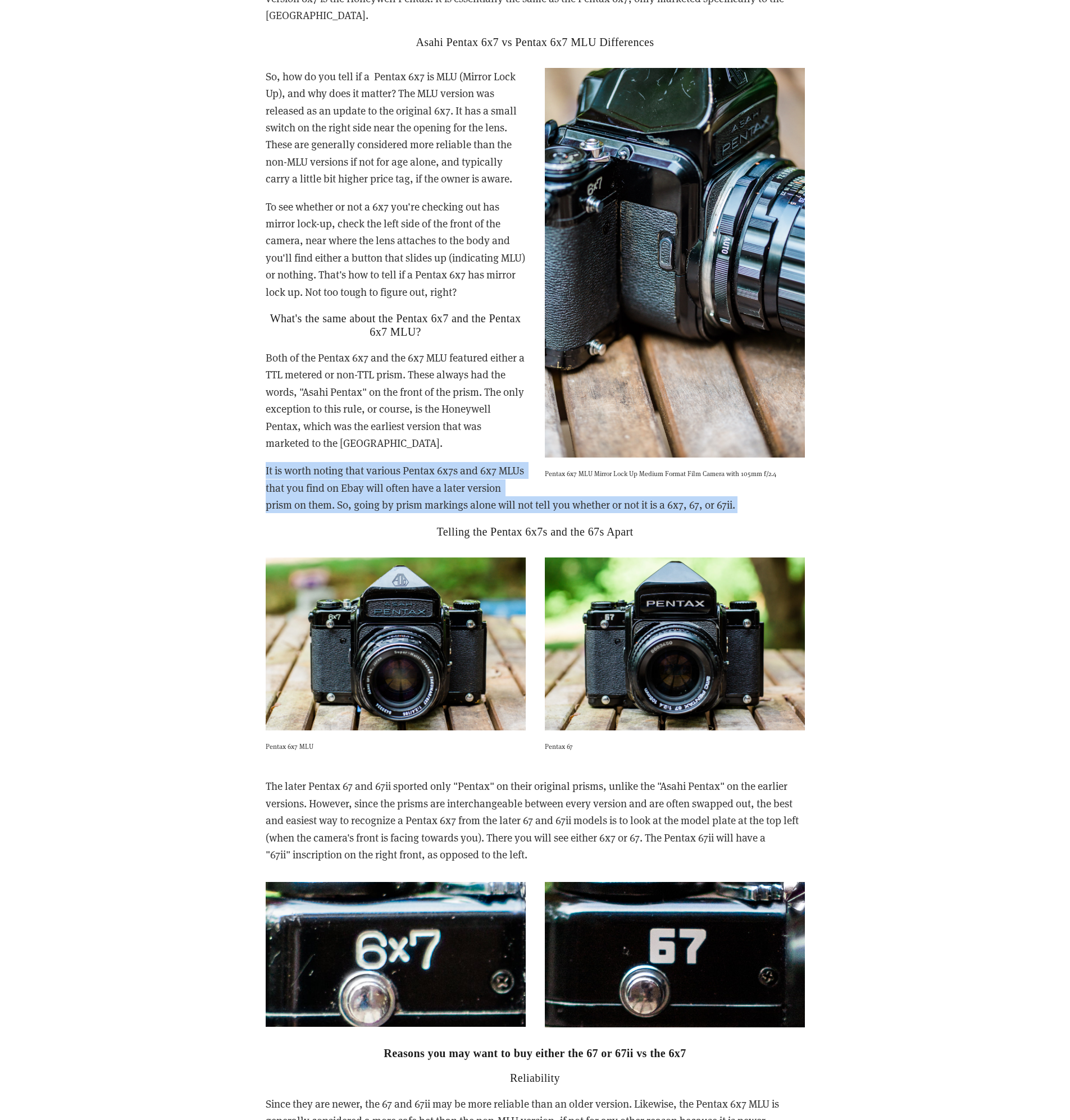
drag, startPoint x: 874, startPoint y: 493, endPoint x: 860, endPoint y: 496, distance: 14.3
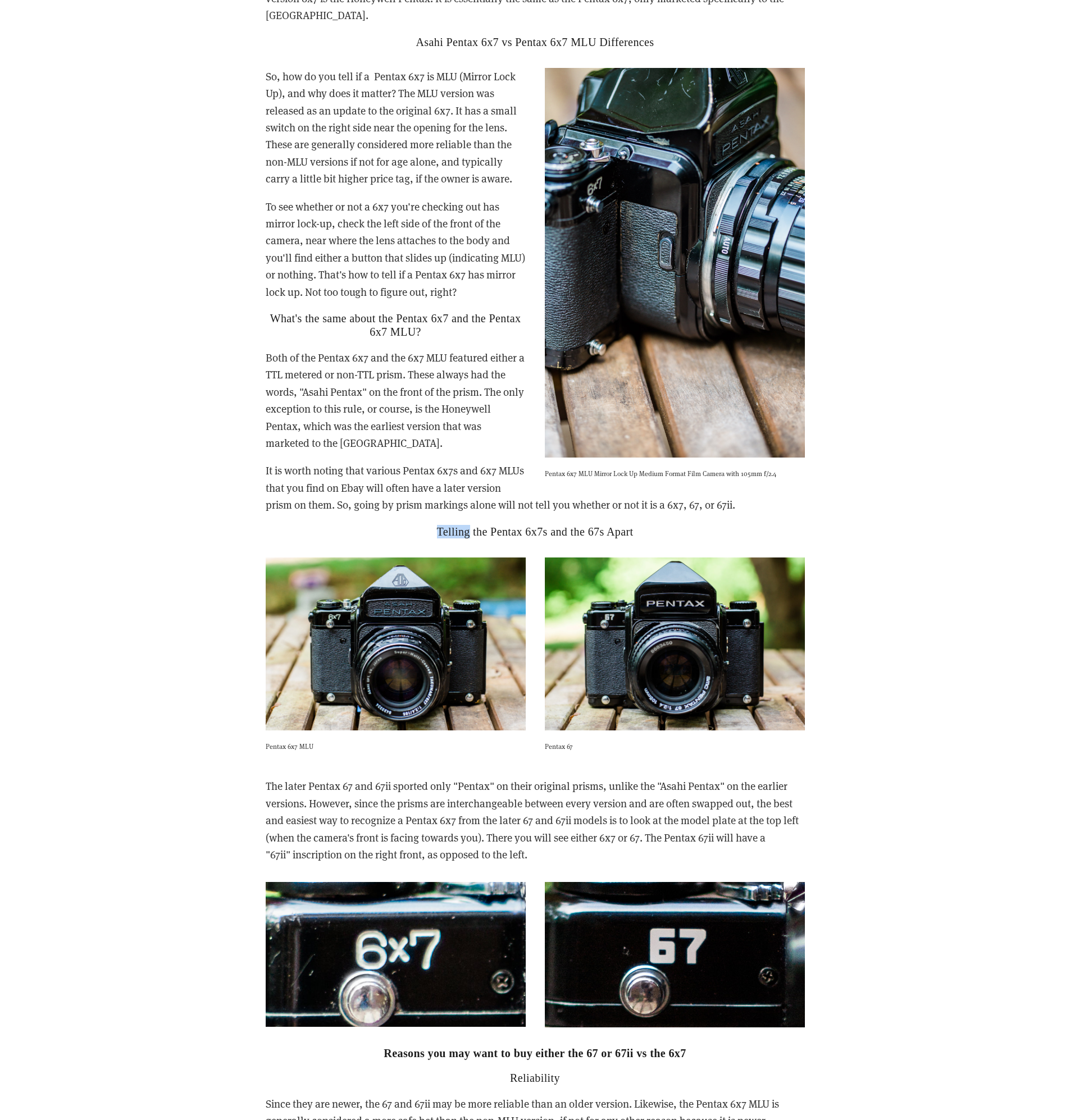
drag, startPoint x: 864, startPoint y: 497, endPoint x: 858, endPoint y: 496, distance: 6.1
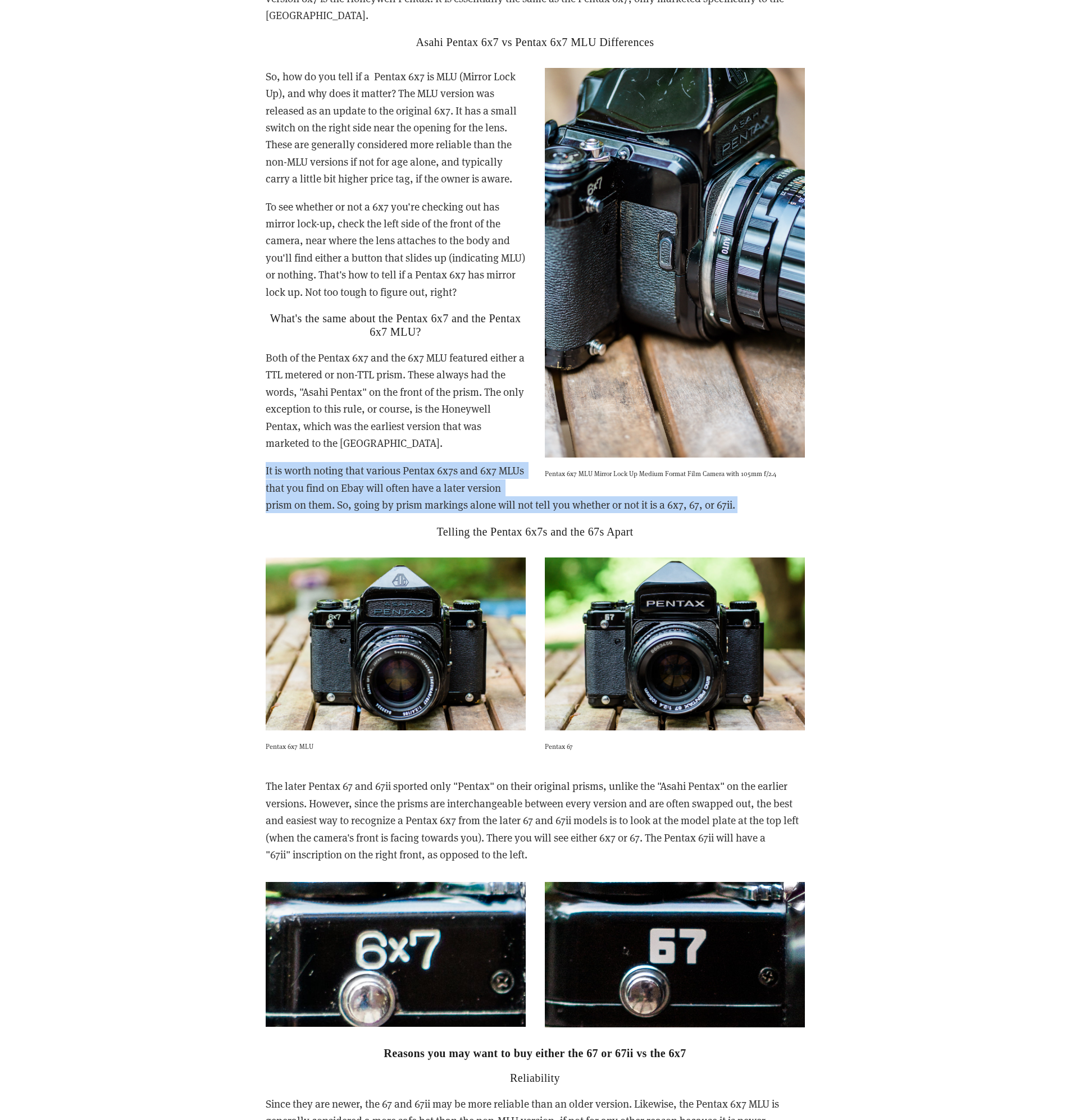
drag, startPoint x: 848, startPoint y: 494, endPoint x: 837, endPoint y: 488, distance: 12.5
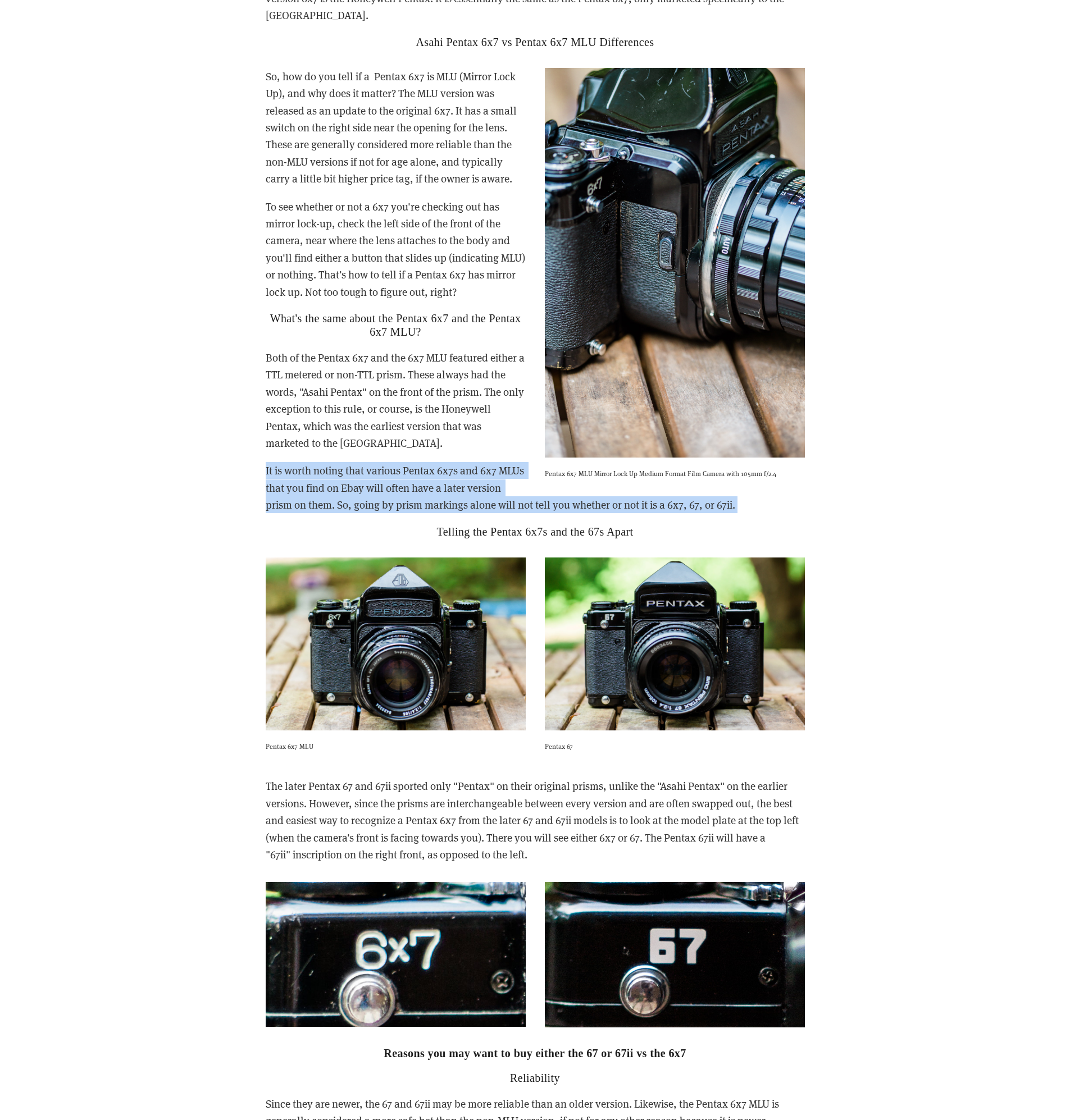
drag, startPoint x: 836, startPoint y: 488, endPoint x: 854, endPoint y: 498, distance: 20.6
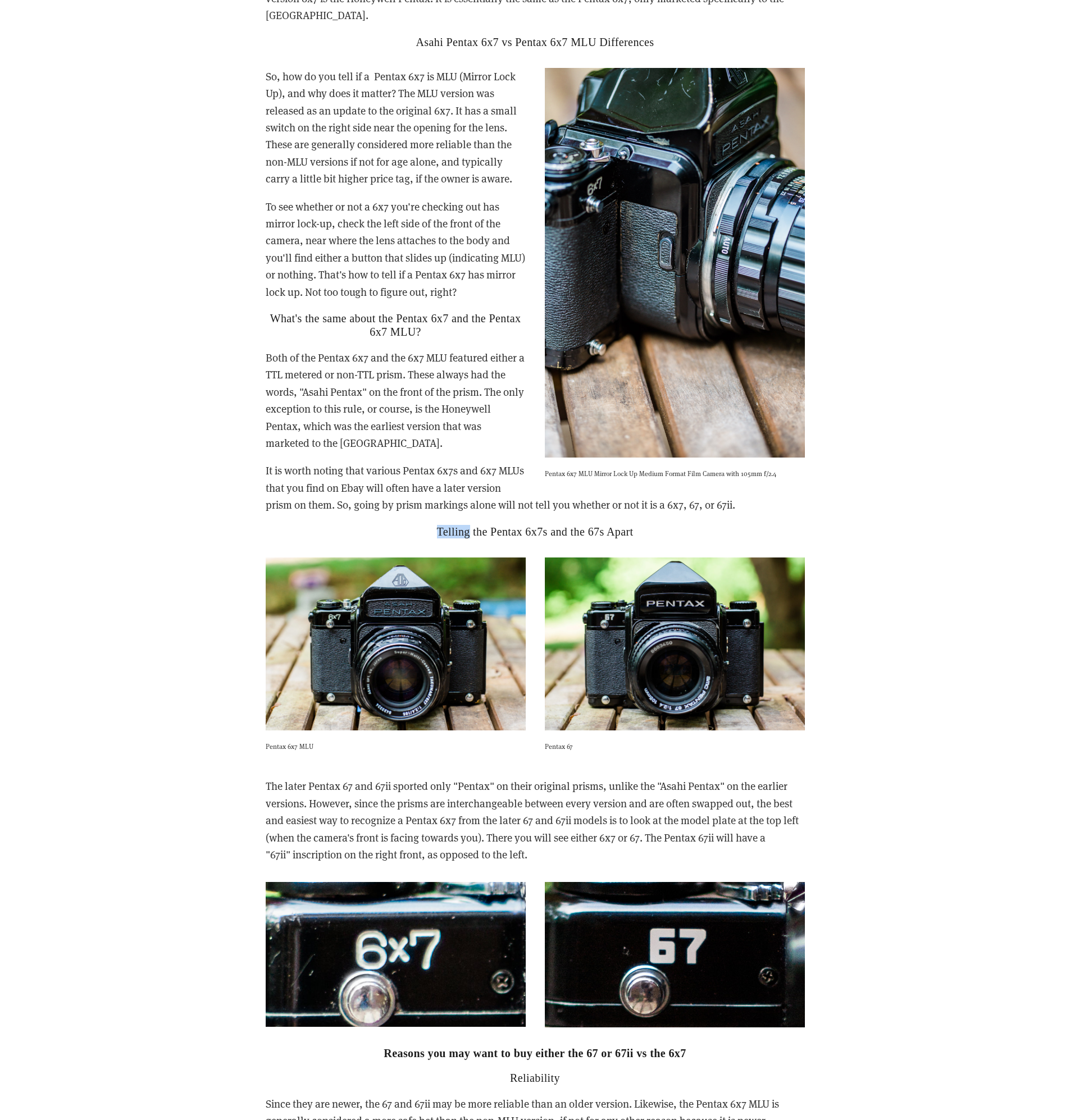
drag, startPoint x: 856, startPoint y: 497, endPoint x: 847, endPoint y: 495, distance: 9.2
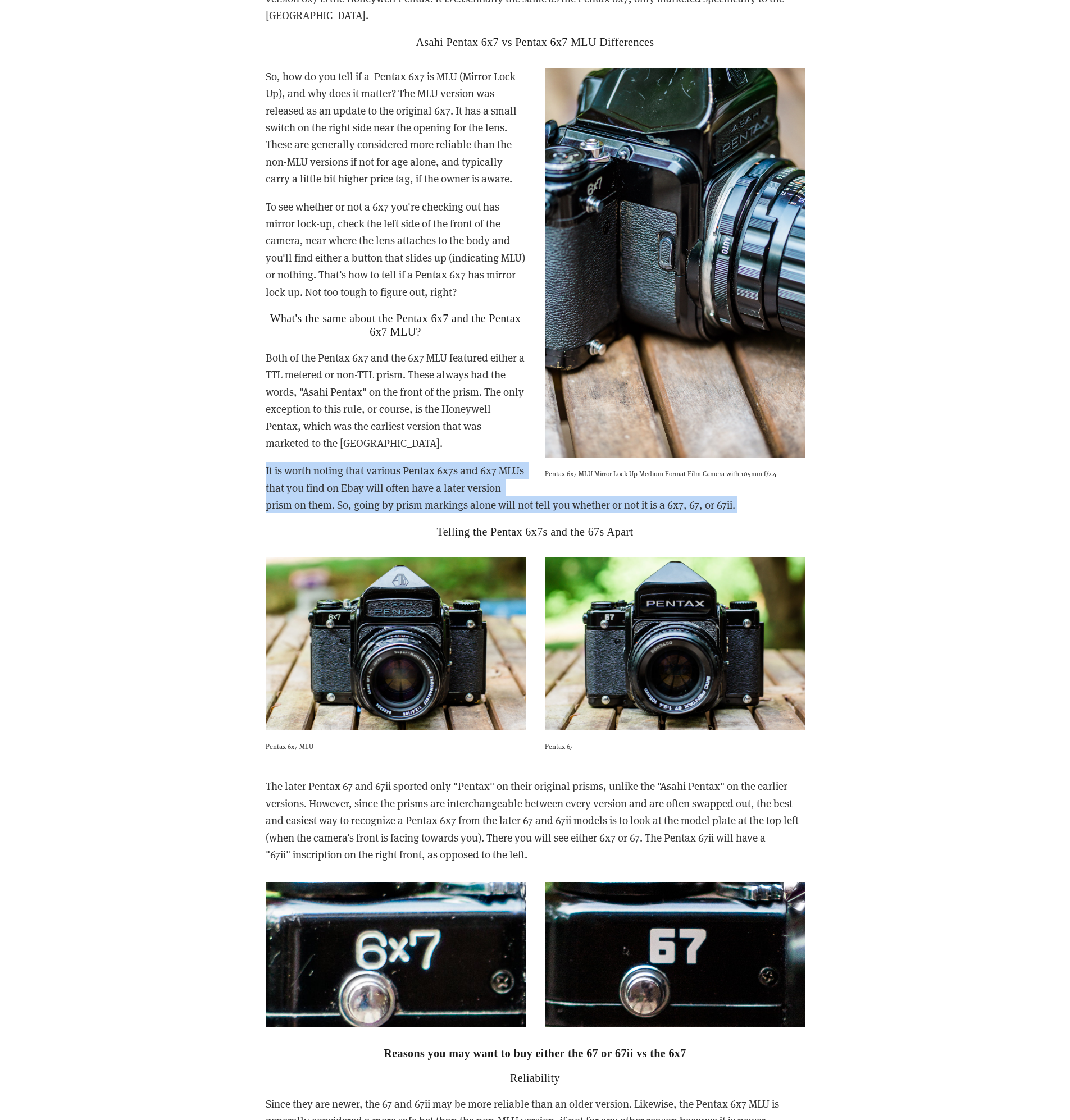
click at [797, 482] on p "It is worth noting that various Pentax 6x7s and 6x7 MLUs that you find on Ebay …" at bounding box center [535, 487] width 539 height 51
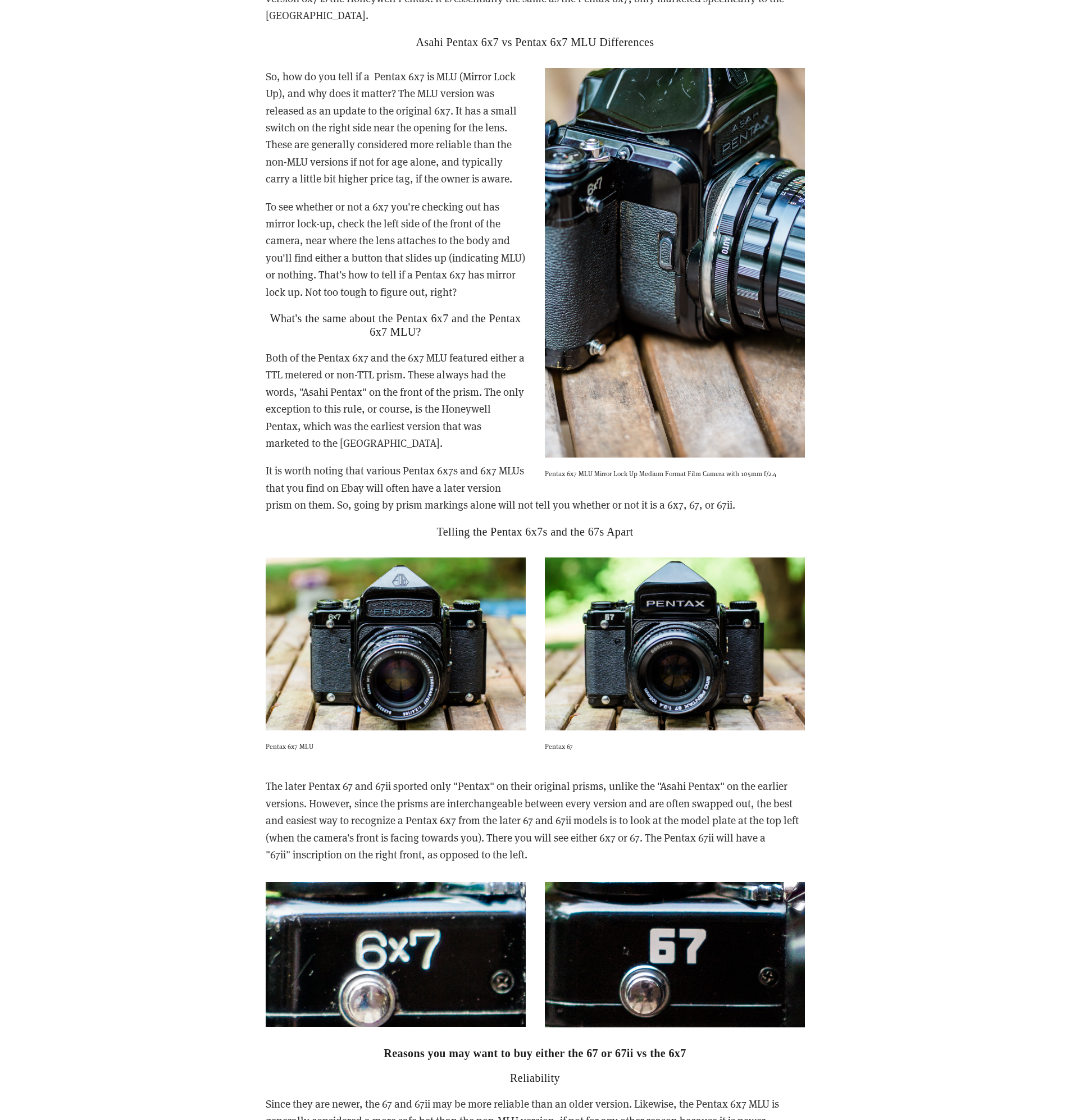
click at [797, 482] on p "It is worth noting that various Pentax 6x7s and 6x7 MLUs that you find on Ebay …" at bounding box center [535, 487] width 539 height 51
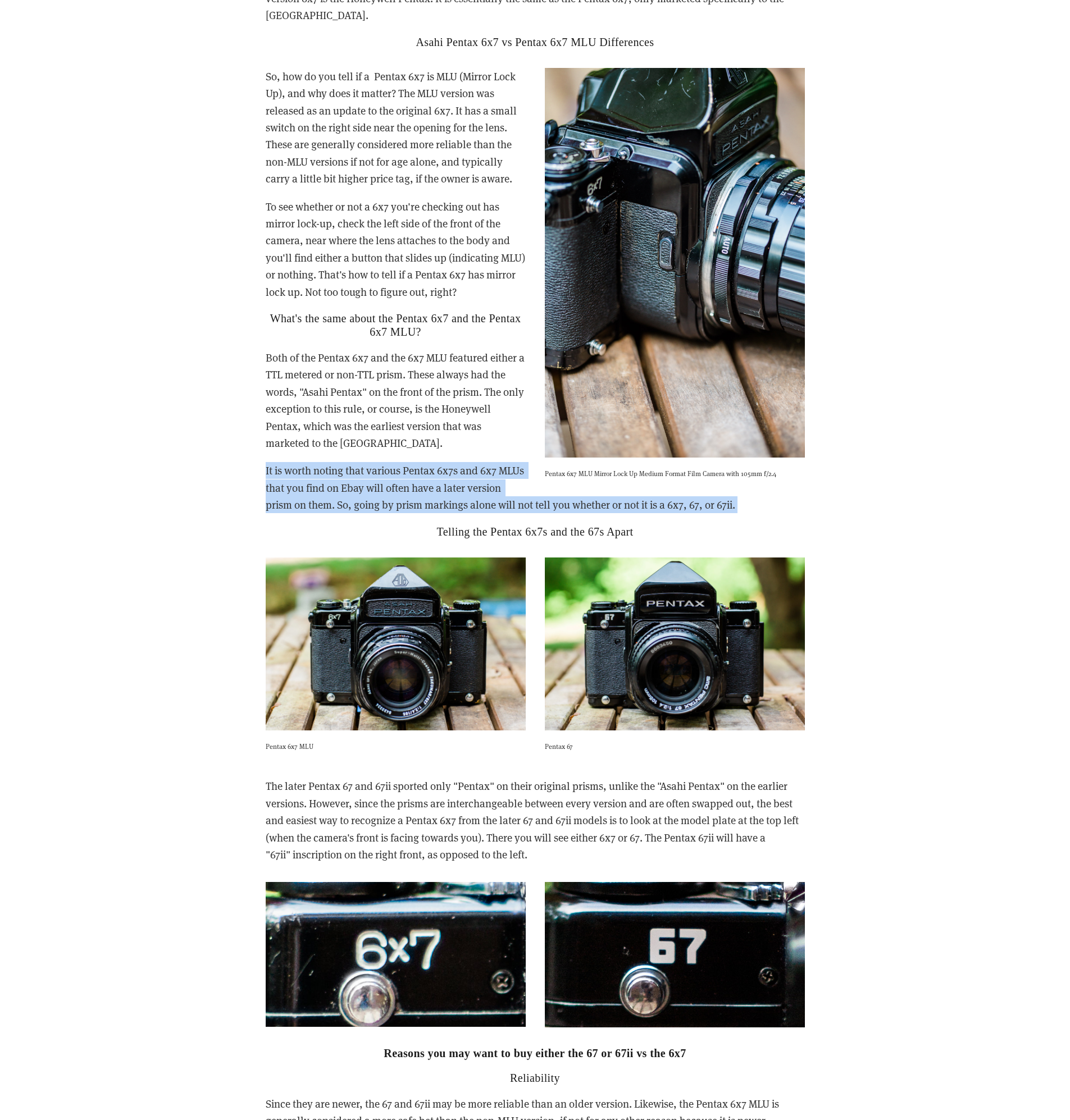
click at [797, 482] on p "It is worth noting that various Pentax 6x7s and 6x7 MLUs that you find on Ebay …" at bounding box center [535, 487] width 539 height 51
click at [804, 483] on p "It is worth noting that various Pentax 6x7s and 6x7 MLUs that you find on Ebay …" at bounding box center [535, 487] width 539 height 51
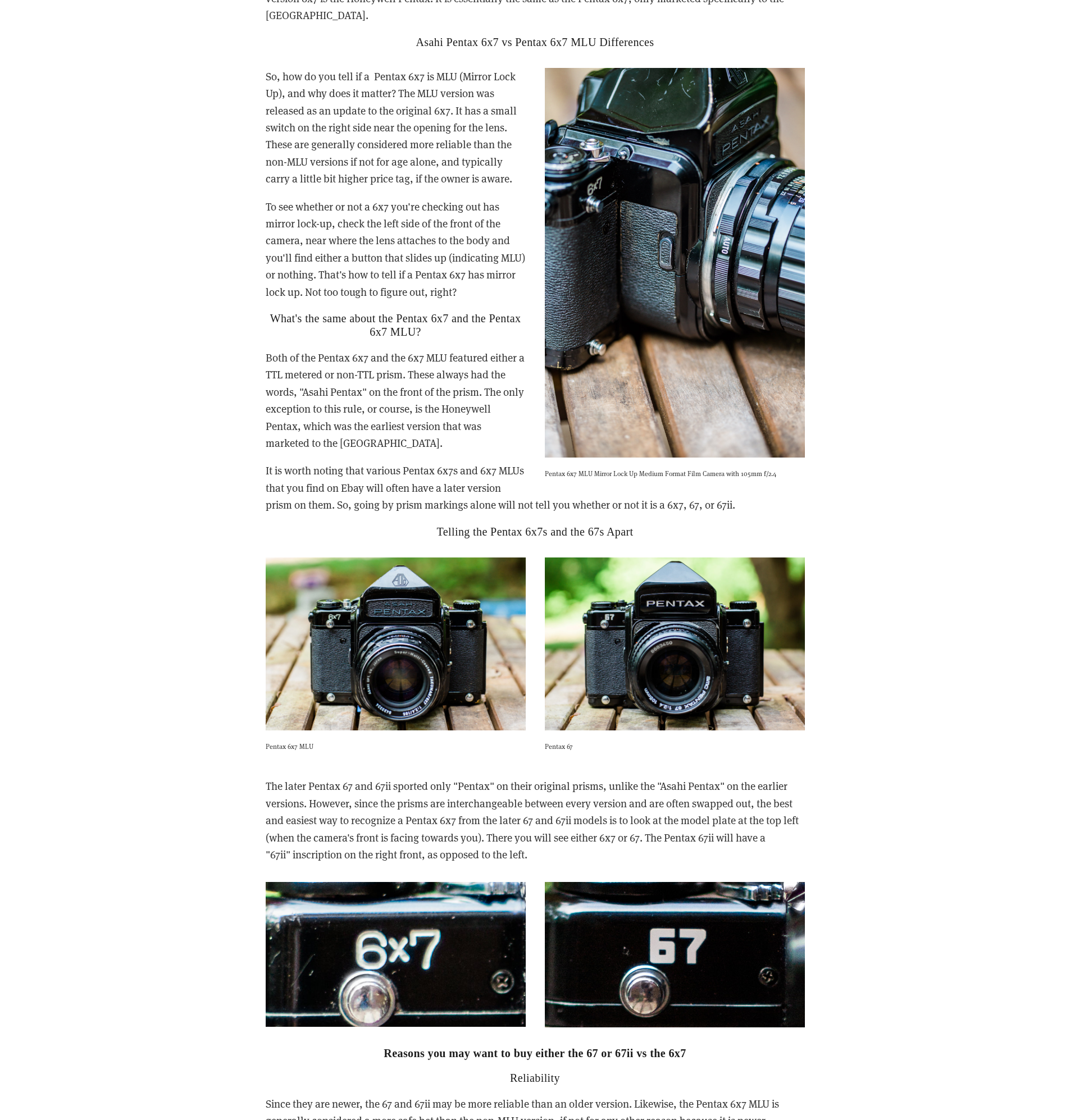
click at [804, 483] on p "It is worth noting that various Pentax 6x7s and 6x7 MLUs that you find on Ebay …" at bounding box center [535, 487] width 539 height 51
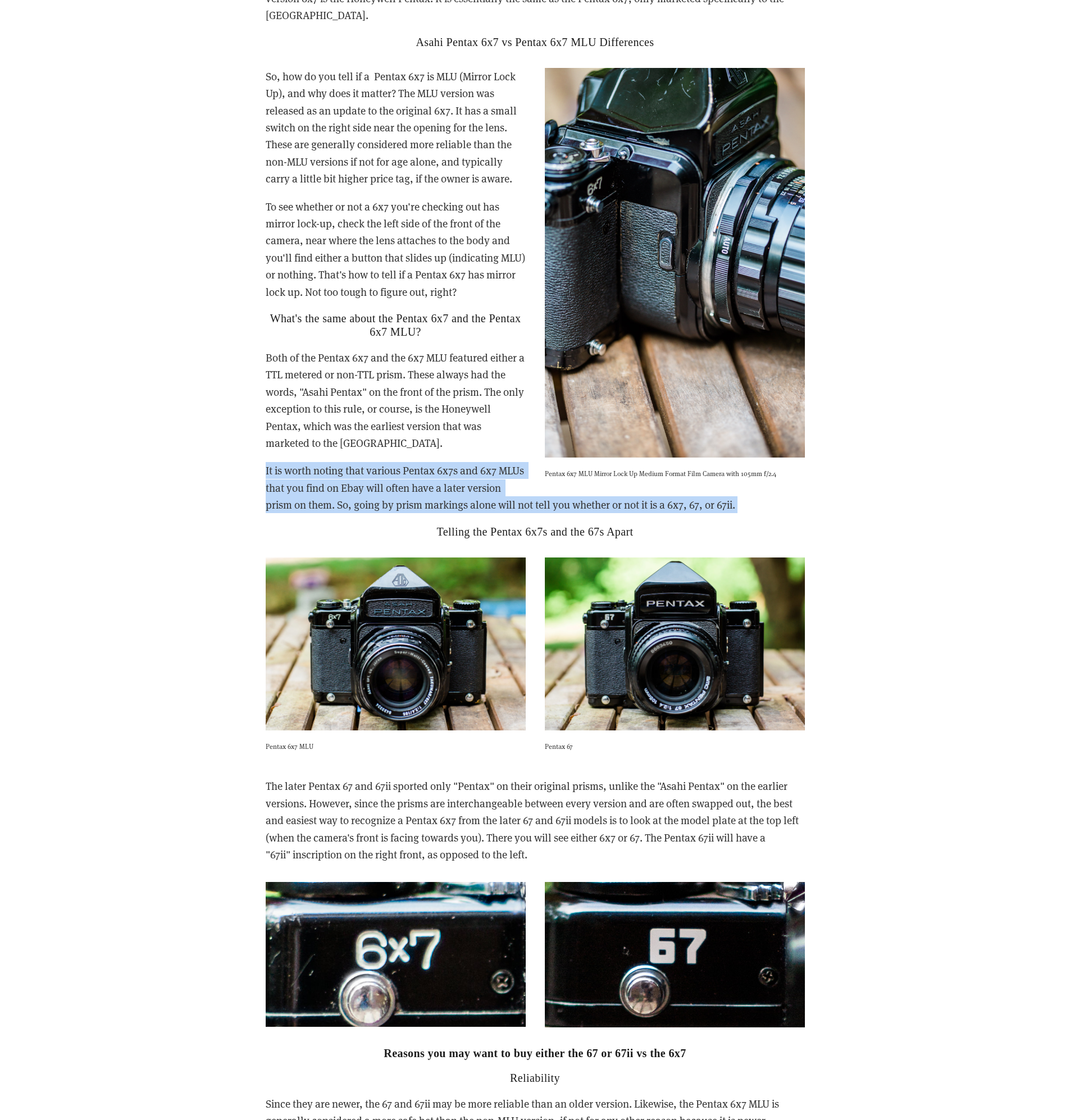
click at [804, 483] on p "It is worth noting that various Pentax 6x7s and 6x7 MLUs that you find on Ebay …" at bounding box center [535, 487] width 539 height 51
click at [800, 481] on p "It is worth noting that various Pentax 6x7s and 6x7 MLUs that you find on Ebay …" at bounding box center [535, 487] width 539 height 51
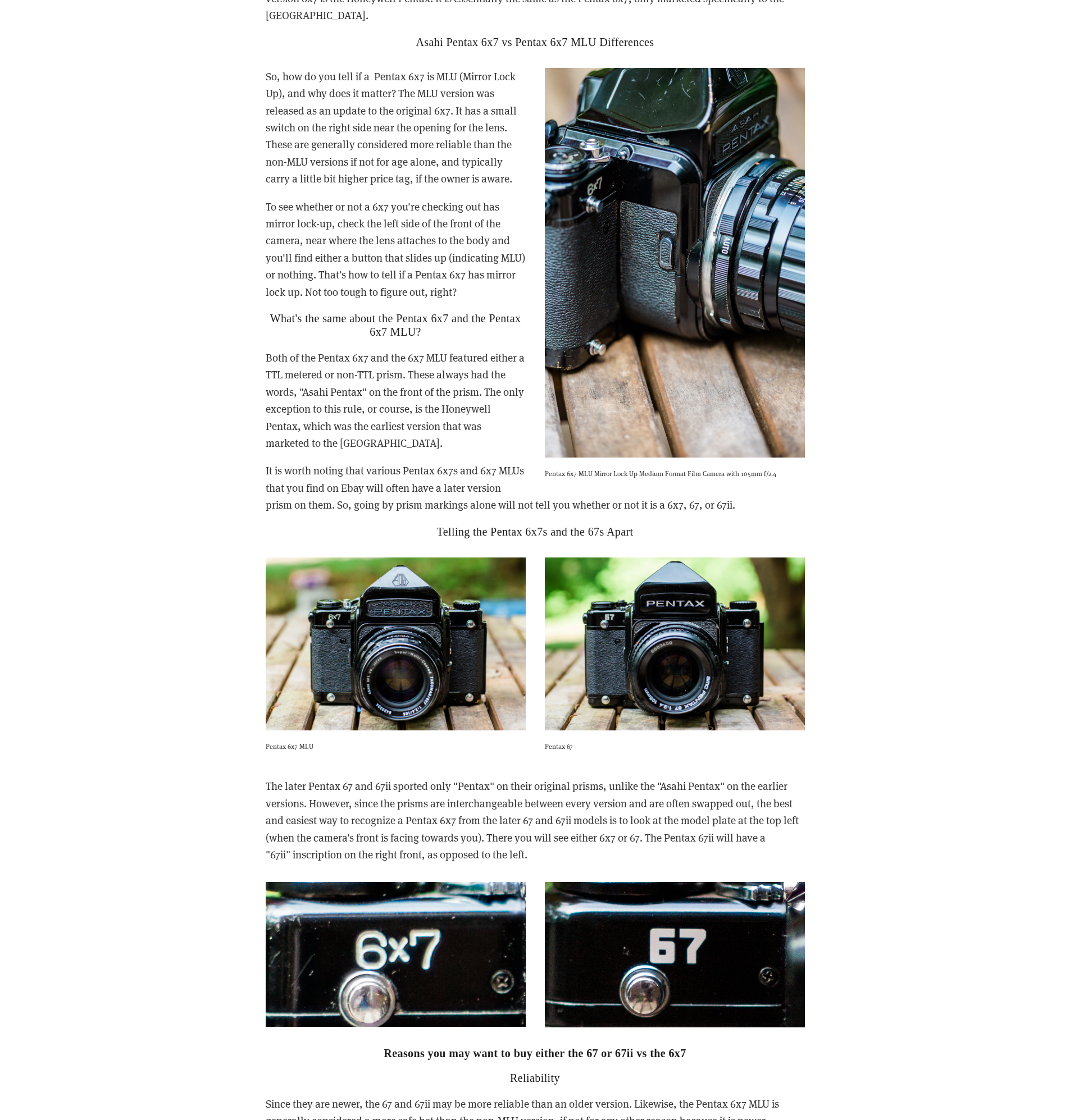
click at [800, 481] on p "It is worth noting that various Pentax 6x7s and 6x7 MLUs that you find on Ebay …" at bounding box center [535, 487] width 539 height 51
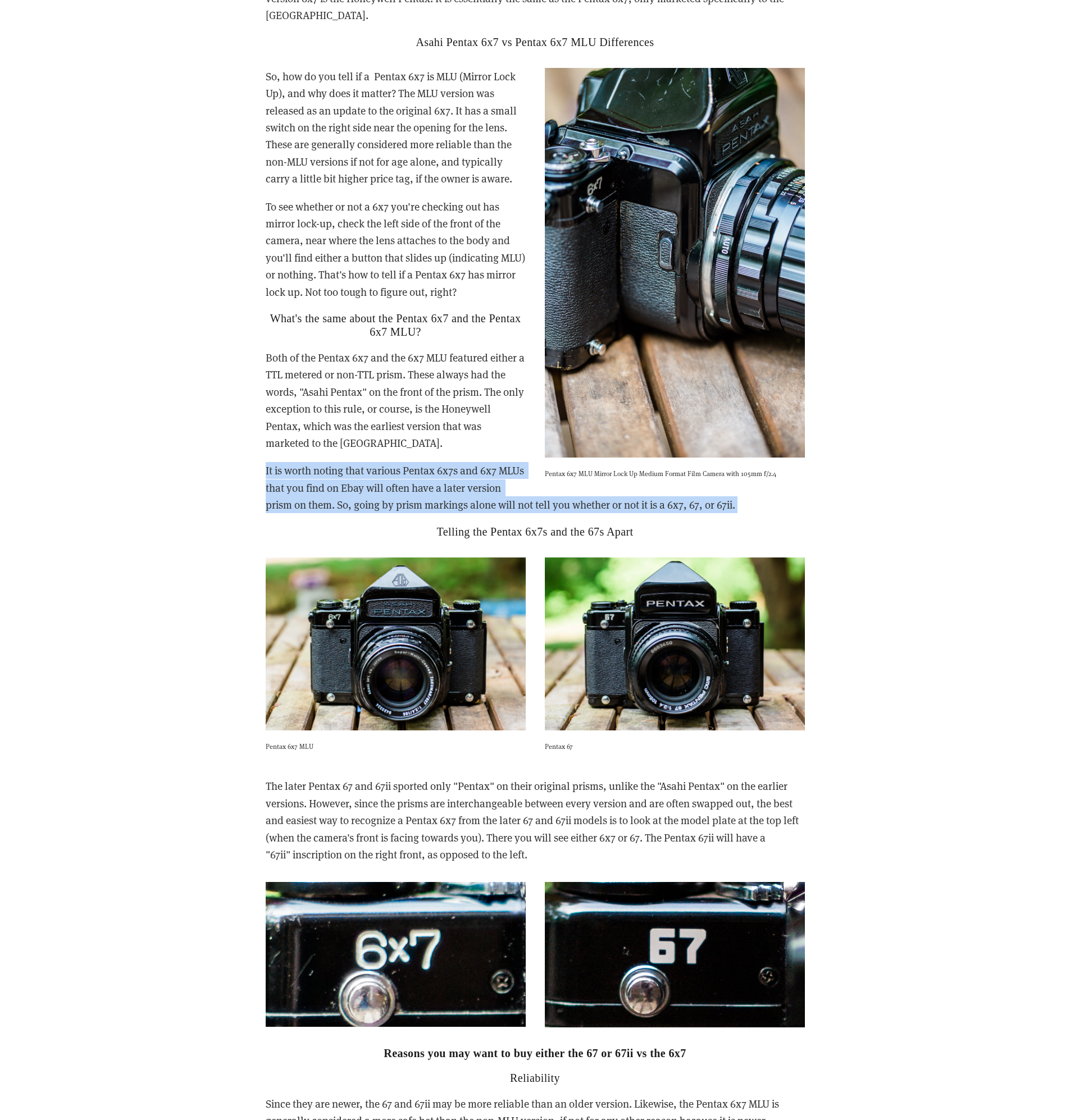
click at [800, 481] on p "It is worth noting that various Pentax 6x7s and 6x7 MLUs that you find on Ebay …" at bounding box center [535, 487] width 539 height 51
click at [803, 482] on p "It is worth noting that various Pentax 6x7s and 6x7 MLUs that you find on Ebay …" at bounding box center [535, 487] width 539 height 51
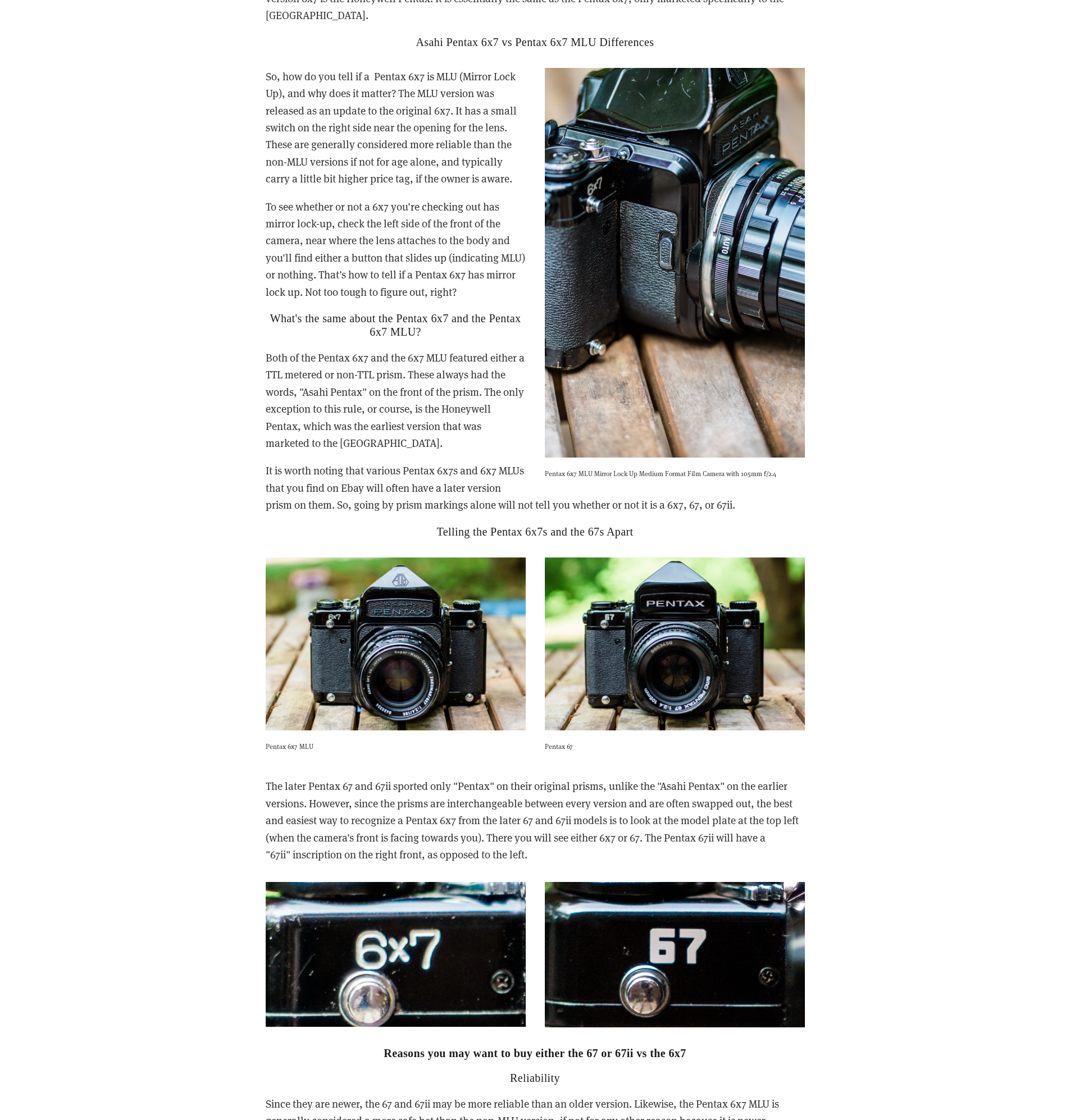
click at [803, 482] on p "It is worth noting that various Pentax 6x7s and 6x7 MLUs that you find on Ebay …" at bounding box center [535, 487] width 539 height 51
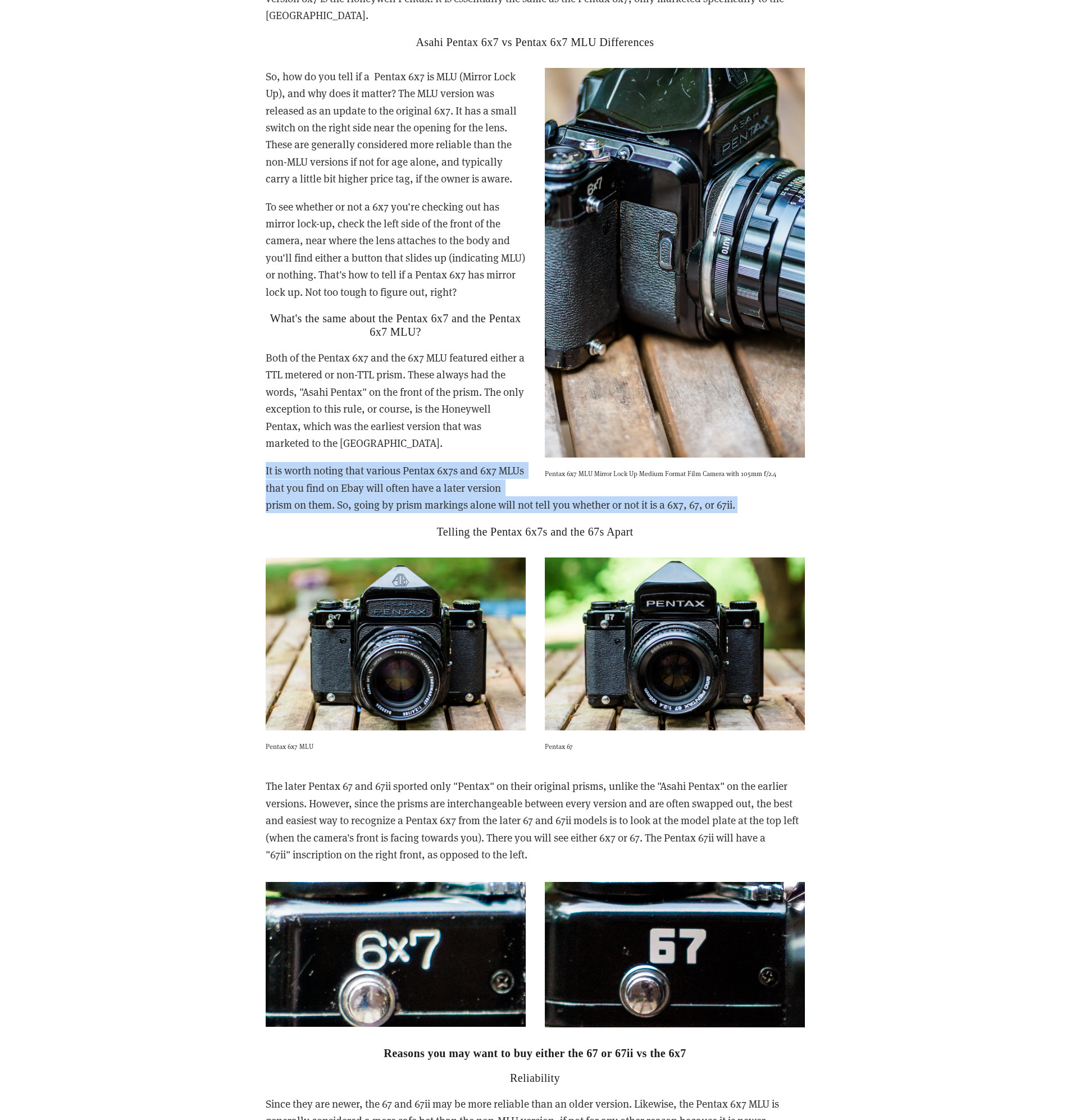
click at [803, 482] on p "It is worth noting that various Pentax 6x7s and 6x7 MLUs that you find on Ebay …" at bounding box center [535, 487] width 539 height 51
click at [801, 482] on p "It is worth noting that various Pentax 6x7s and 6x7 MLUs that you find on Ebay …" at bounding box center [535, 487] width 539 height 51
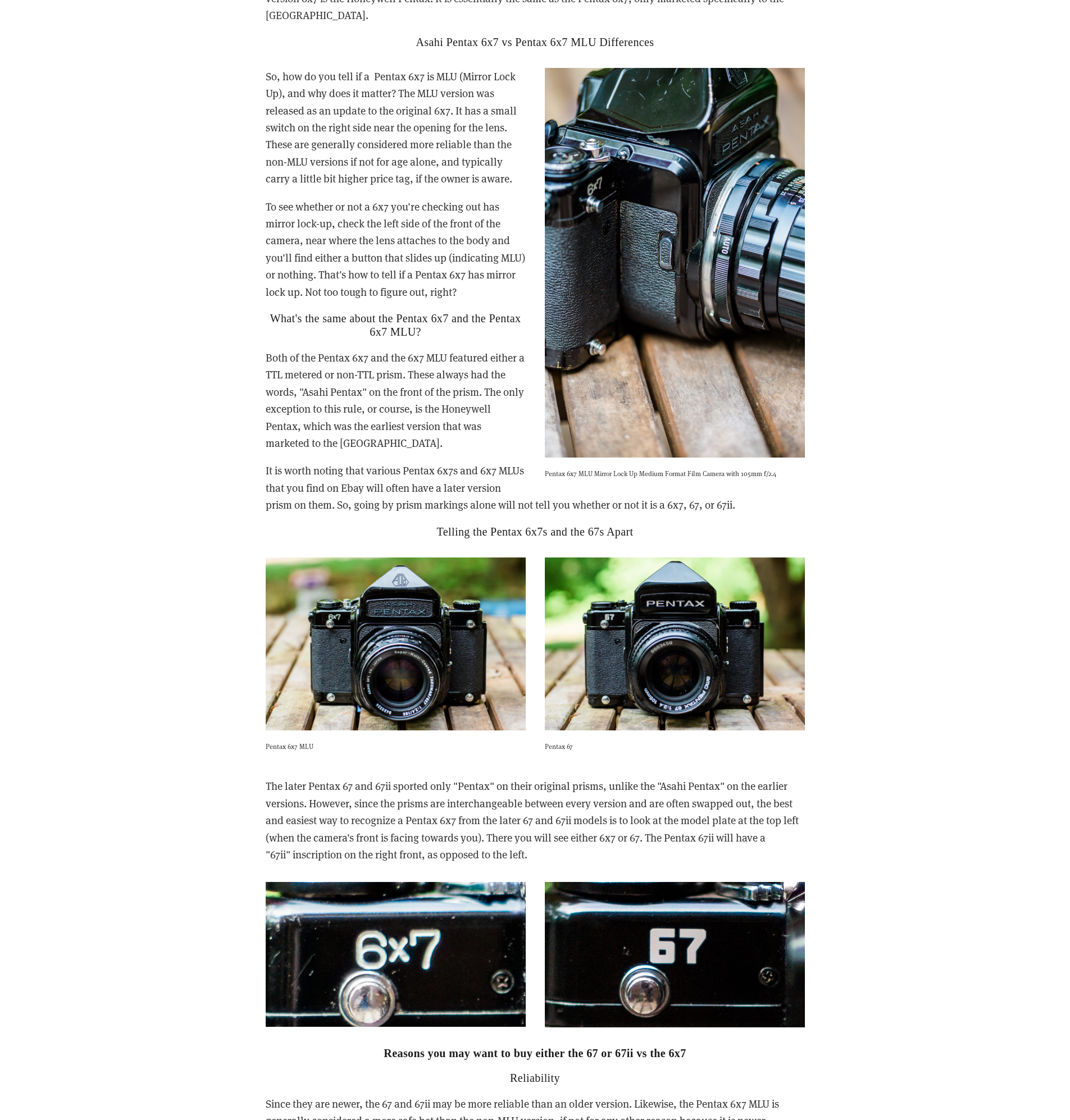
click at [801, 482] on p "It is worth noting that various Pentax 6x7s and 6x7 MLUs that you find on Ebay …" at bounding box center [535, 487] width 539 height 51
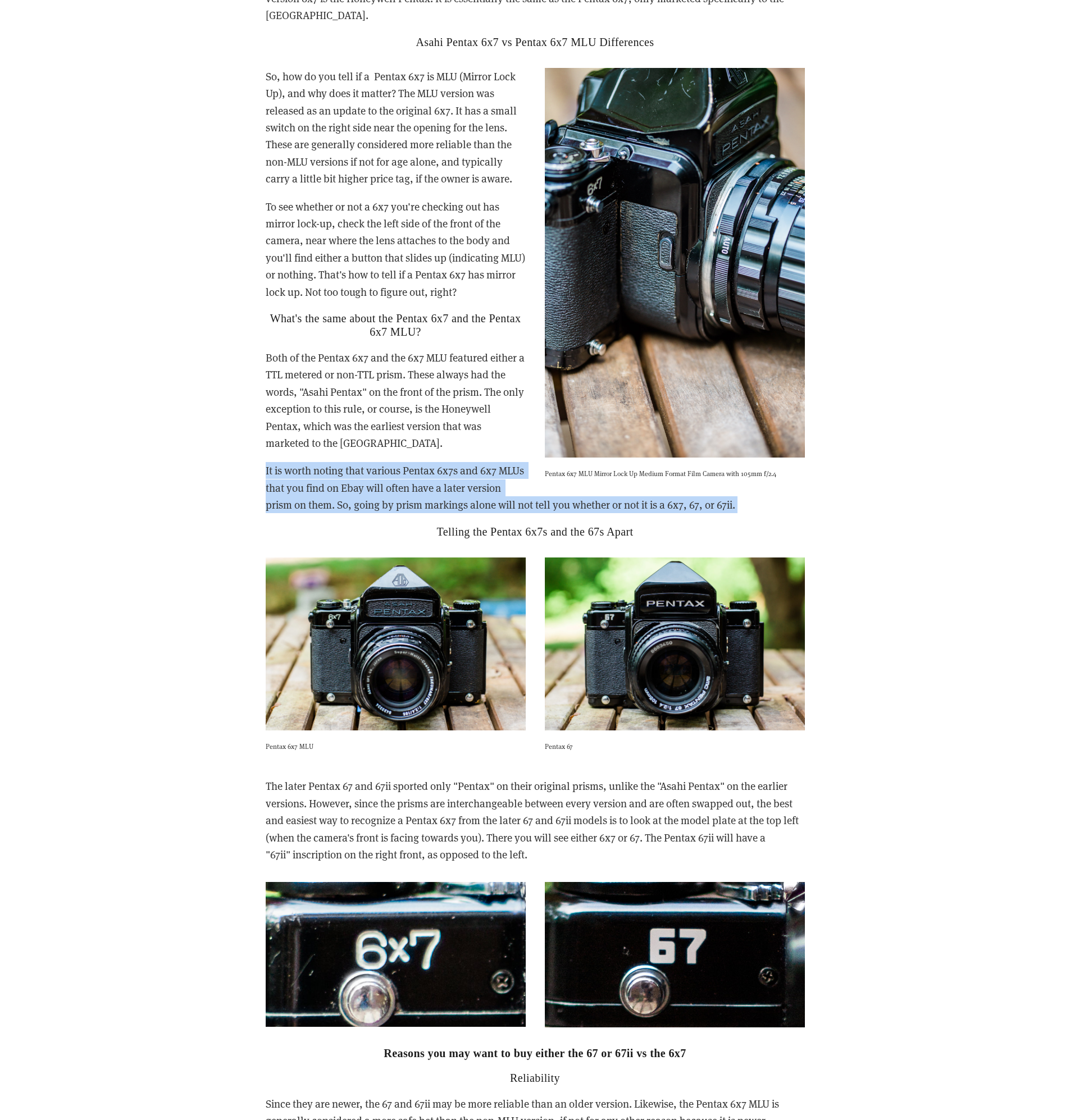
click at [801, 482] on p "It is worth noting that various Pentax 6x7s and 6x7 MLUs that you find on Ebay …" at bounding box center [535, 487] width 539 height 51
click at [812, 484] on div "So, how do you tell if a Pentax 6x7 is MLU (Mirror Lock Up), and why does it ma…" at bounding box center [535, 303] width 558 height 489
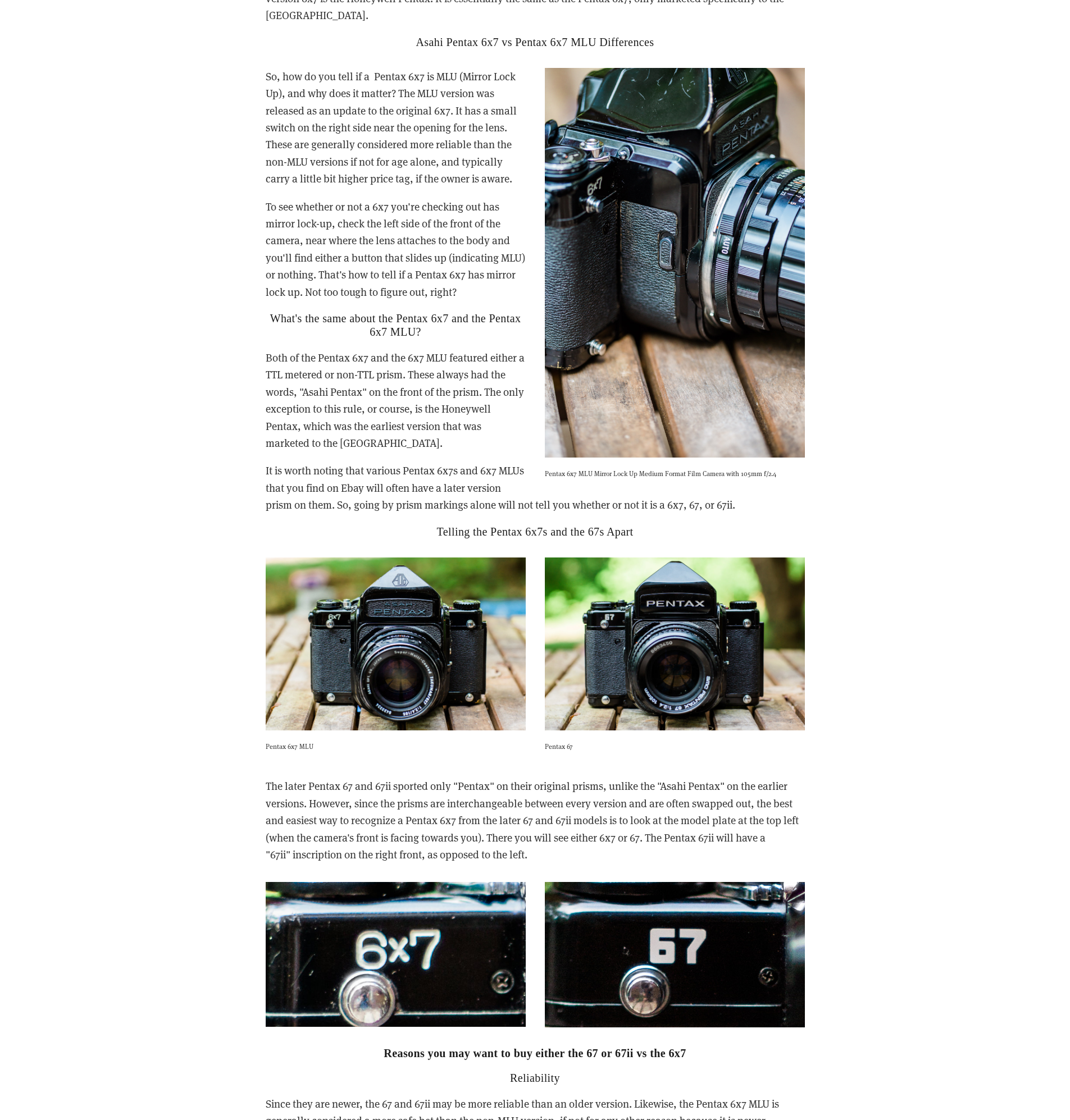
click at [812, 484] on div "So, how do you tell if a Pentax 6x7 is MLU (Mirror Lock Up), and why does it ma…" at bounding box center [535, 303] width 558 height 489
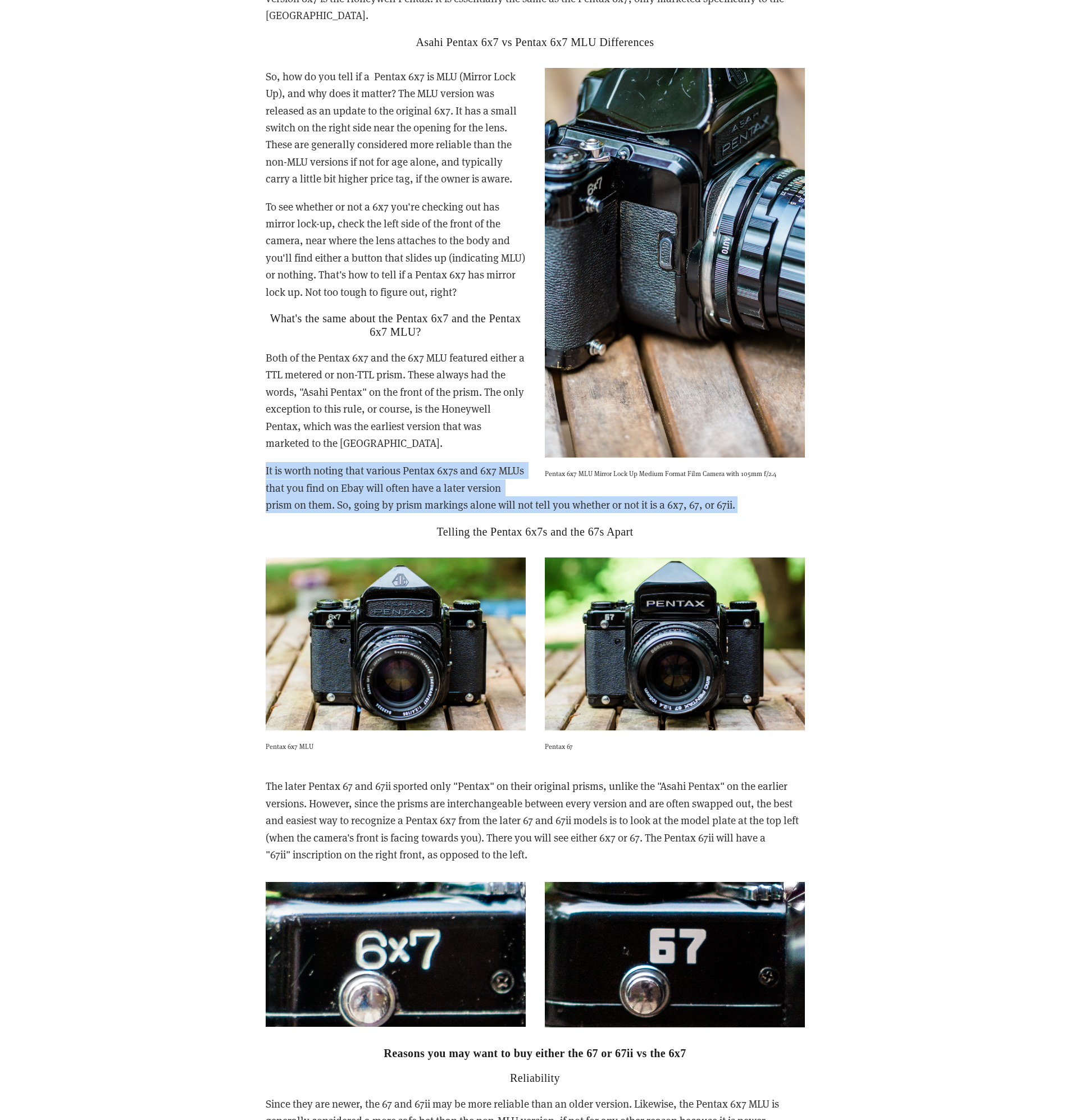
click at [812, 484] on div "So, how do you tell if a Pentax 6x7 is MLU (Mirror Lock Up), and why does it ma…" at bounding box center [535, 303] width 558 height 489
click at [797, 481] on p "It is worth noting that various Pentax 6x7s and 6x7 MLUs that you find on Ebay …" at bounding box center [535, 487] width 539 height 51
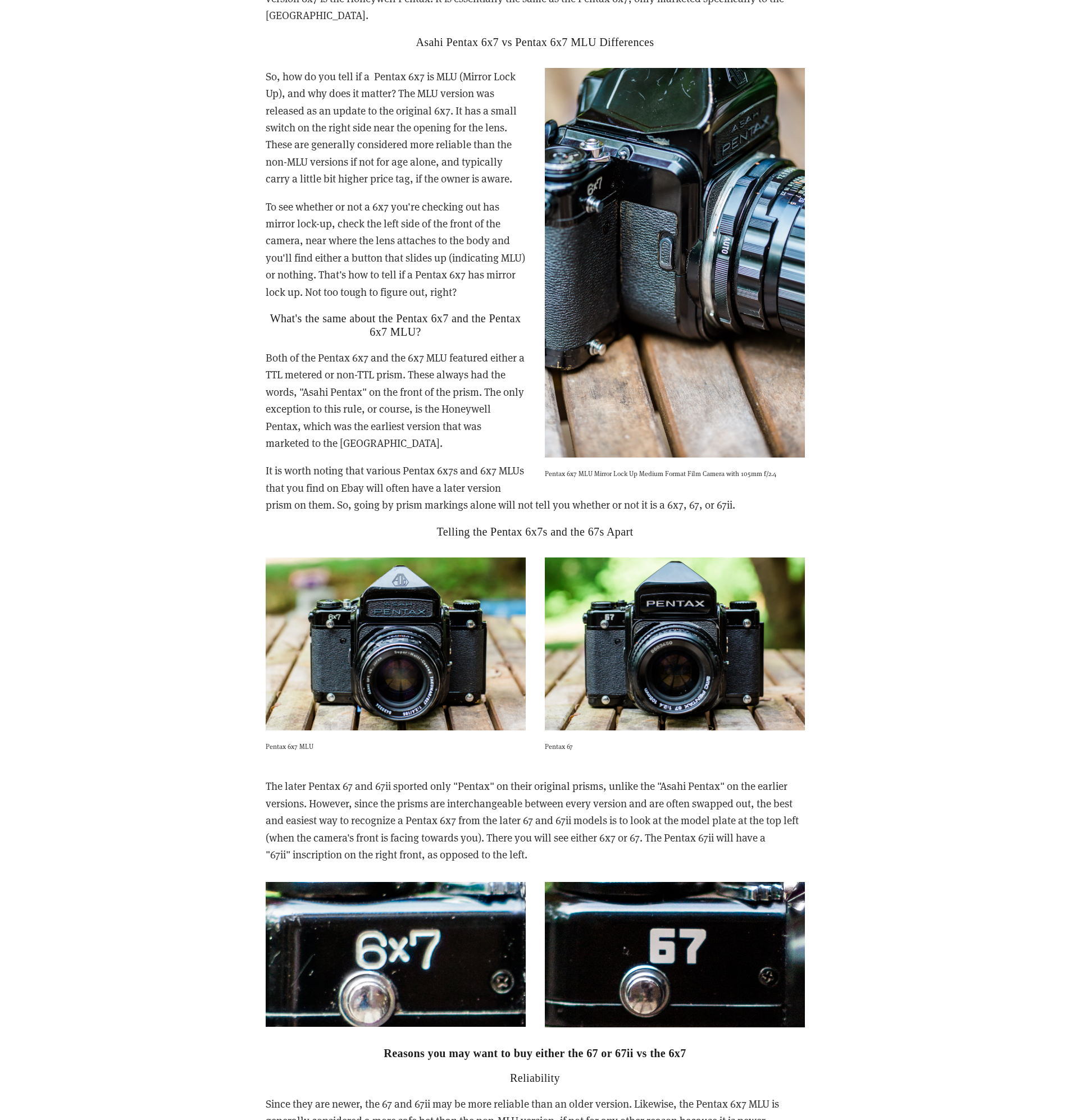
click at [797, 481] on p "It is worth noting that various Pentax 6x7s and 6x7 MLUs that you find on Ebay …" at bounding box center [535, 487] width 539 height 51
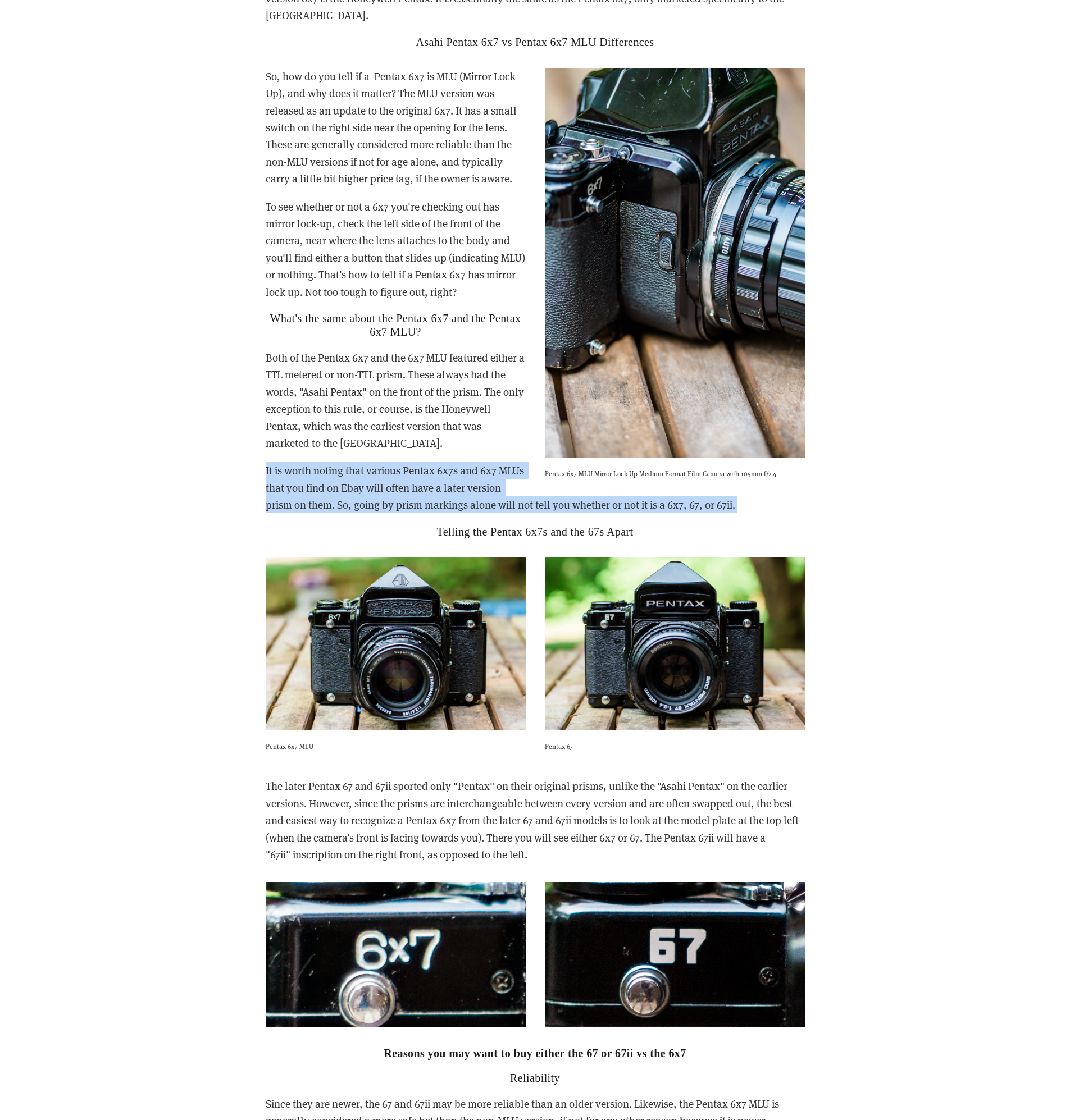
click at [797, 481] on p "It is worth noting that various Pentax 6x7s and 6x7 MLUs that you find on Ebay …" at bounding box center [535, 487] width 539 height 51
click at [806, 487] on div "So, how do you tell if a Pentax 6x7 is MLU (Mirror Lock Up), and why does it ma…" at bounding box center [535, 303] width 558 height 489
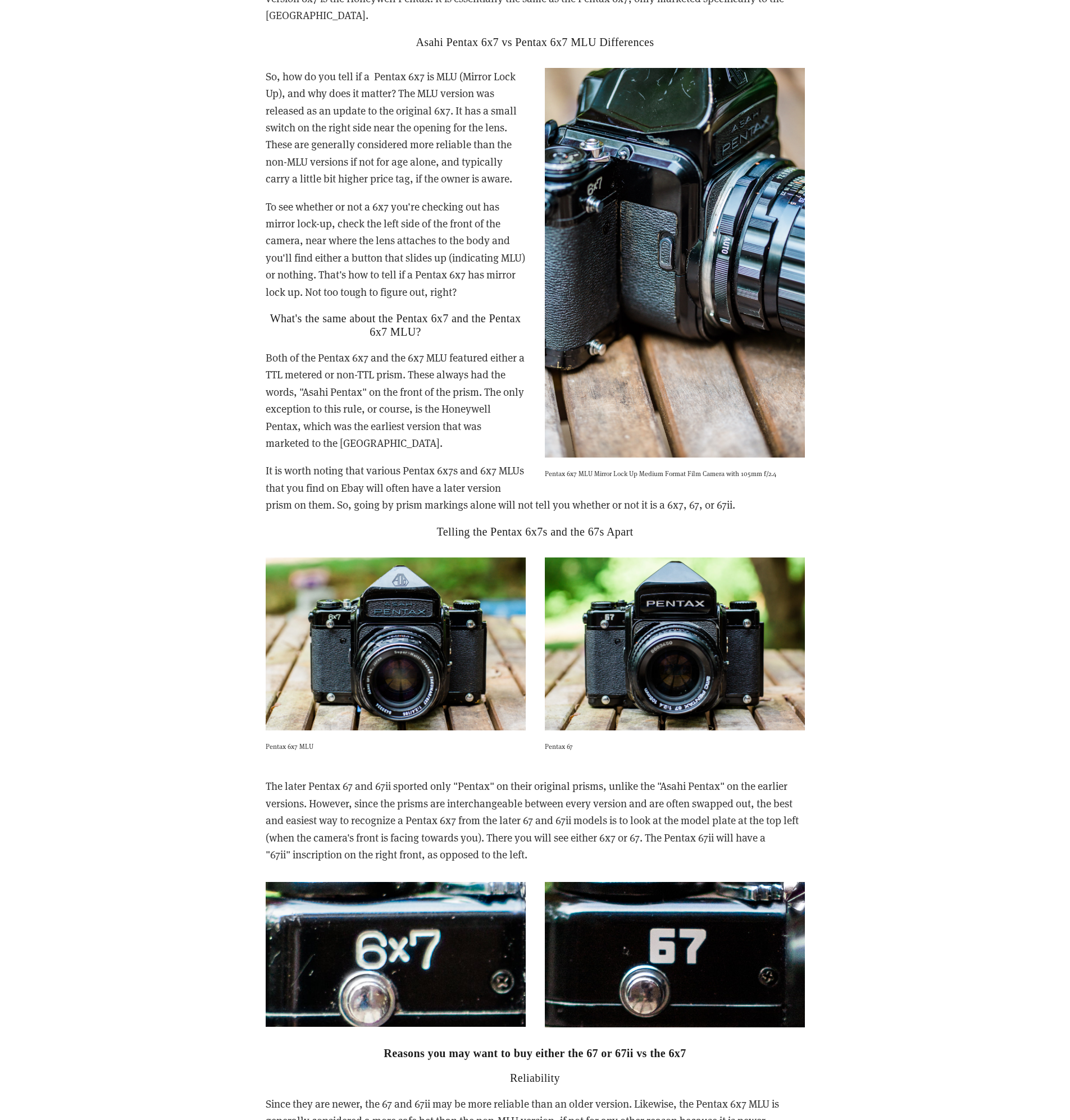
click at [806, 487] on div "So, how do you tell if a Pentax 6x7 is MLU (Mirror Lock Up), and why does it ma…" at bounding box center [535, 303] width 558 height 489
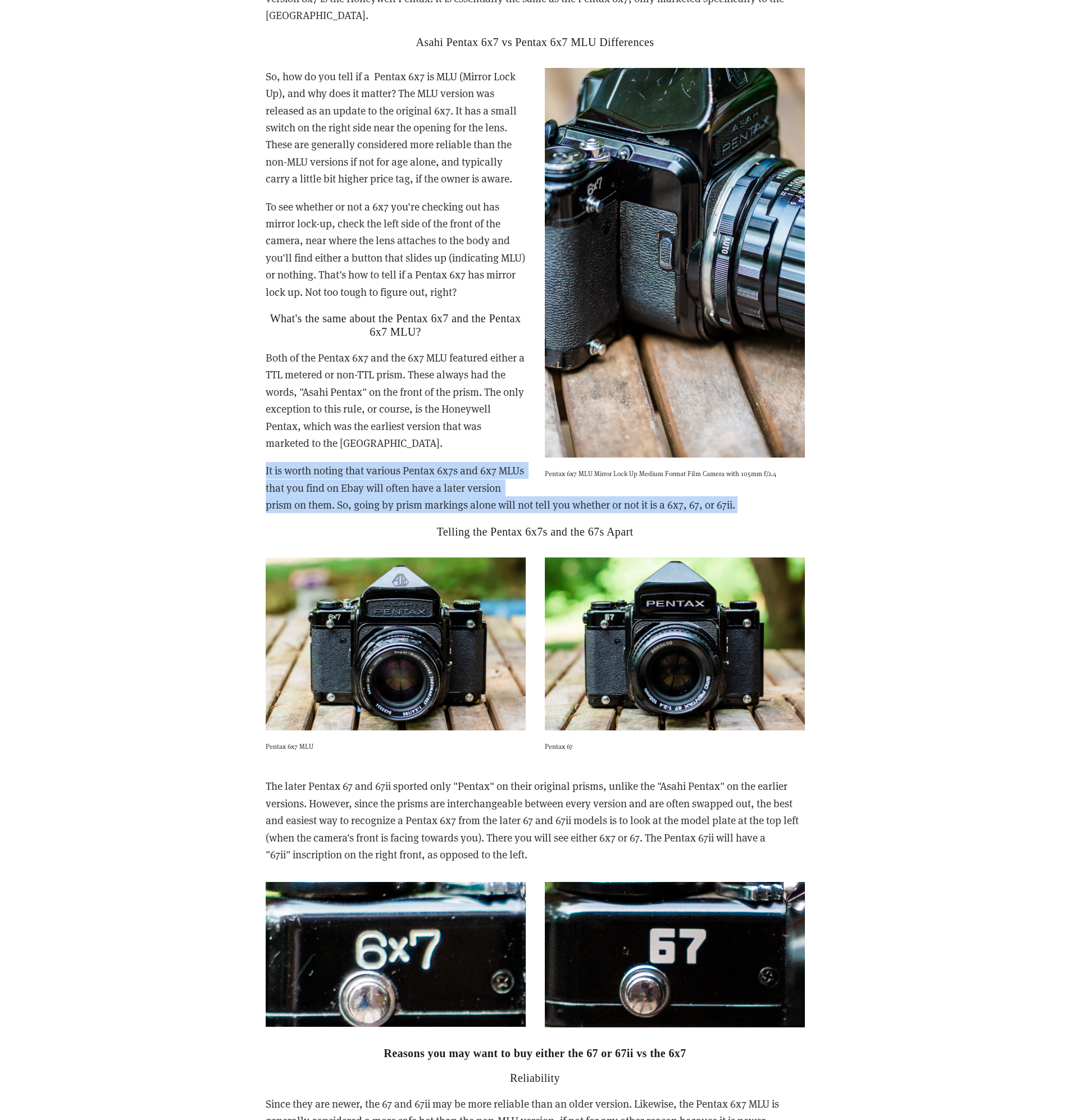
click at [806, 487] on div "So, how do you tell if a Pentax 6x7 is MLU (Mirror Lock Up), and why does it ma…" at bounding box center [535, 303] width 558 height 489
click at [807, 487] on div "So, how do you tell if a Pentax 6x7 is MLU (Mirror Lock Up), and why does it ma…" at bounding box center [535, 303] width 558 height 489
drag, startPoint x: 807, startPoint y: 487, endPoint x: 814, endPoint y: 490, distance: 7.6
click at [811, 489] on div "So, how do you tell if a Pentax 6x7 is MLU (Mirror Lock Up), and why does it ma…" at bounding box center [535, 303] width 558 height 489
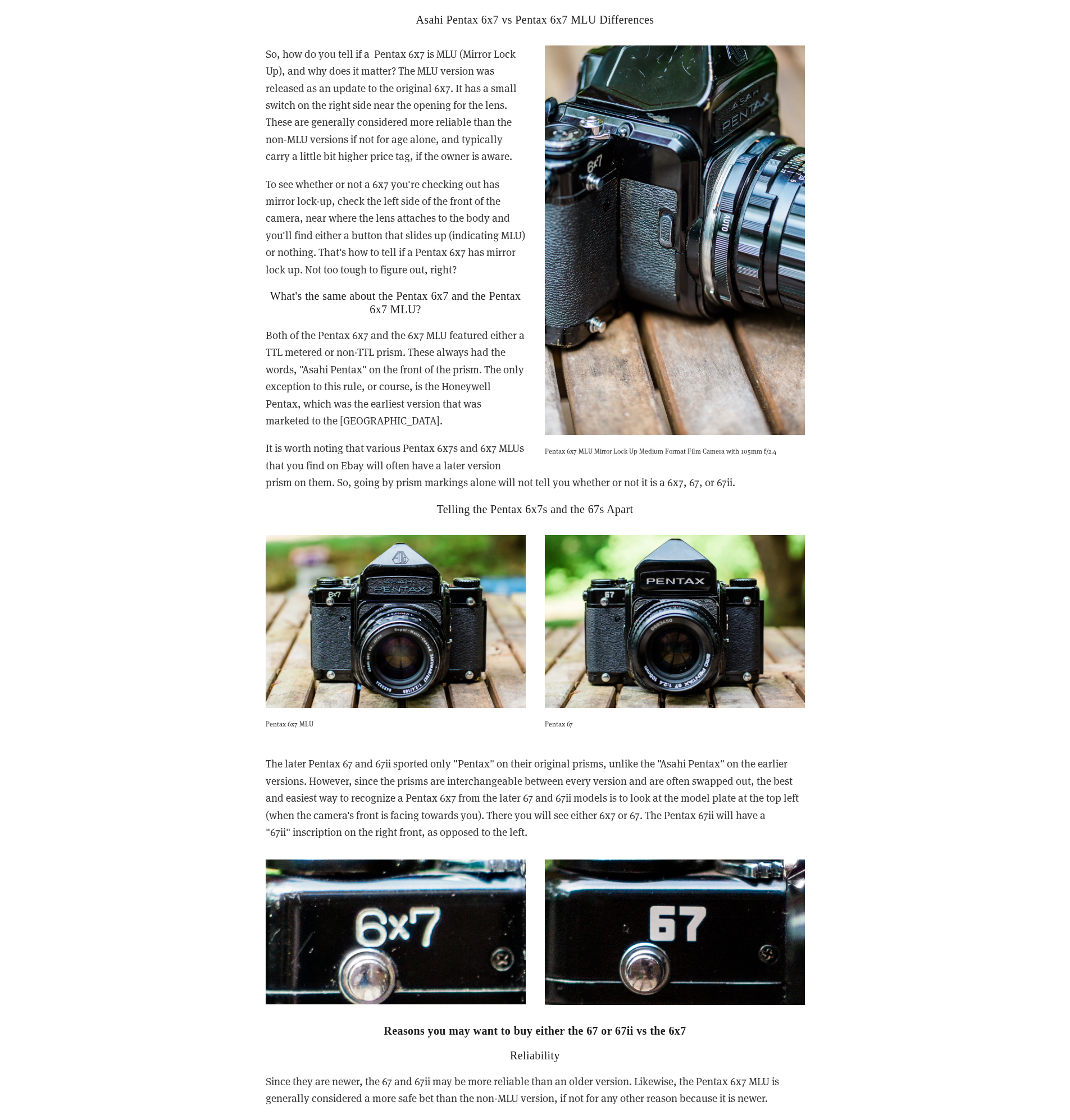
scroll to position [2315, 0]
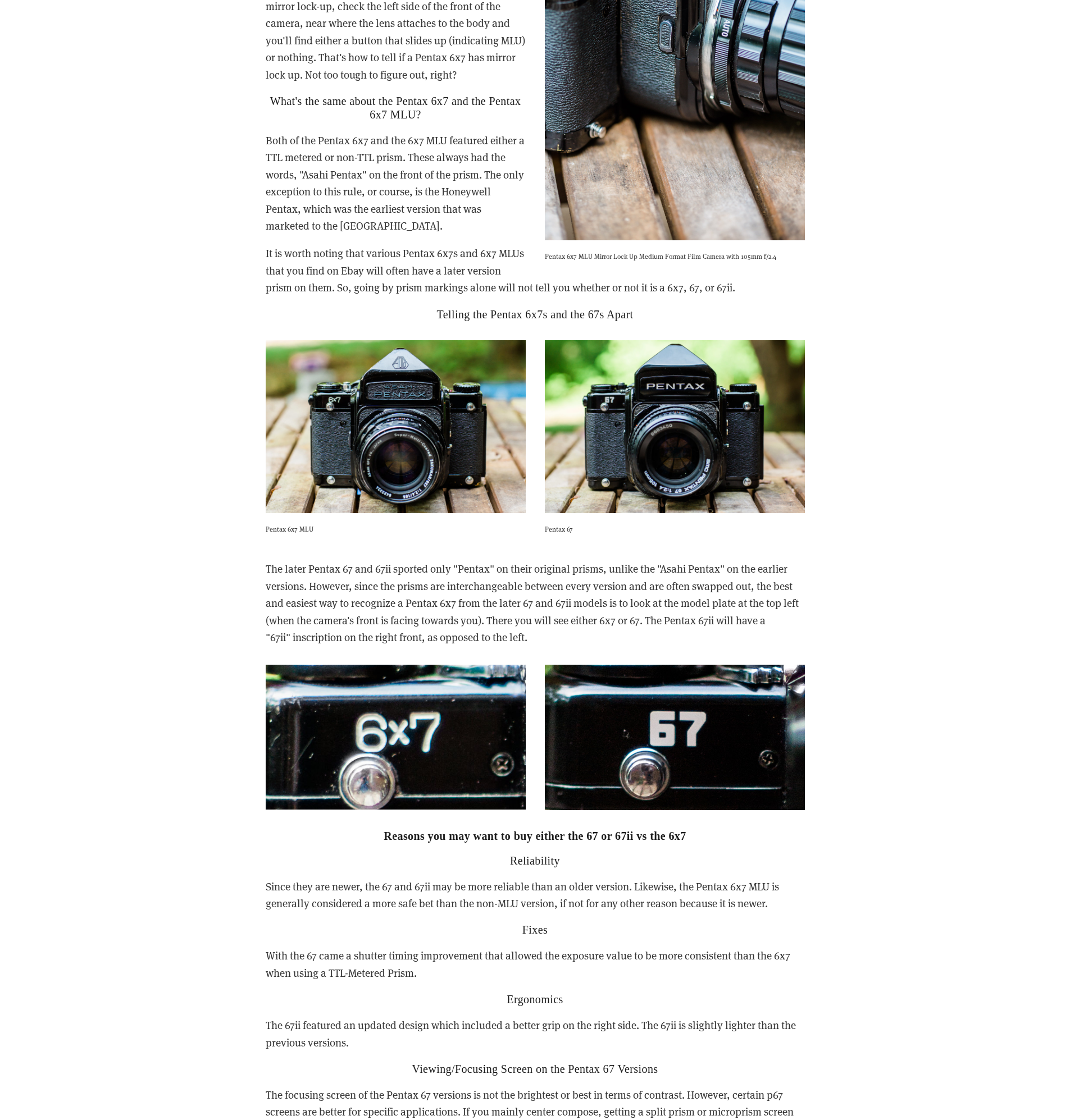
click at [789, 583] on p "The later Pentax 67 and 67ii sported only "Pentax" on their original prisms, un…" at bounding box center [535, 602] width 539 height 85
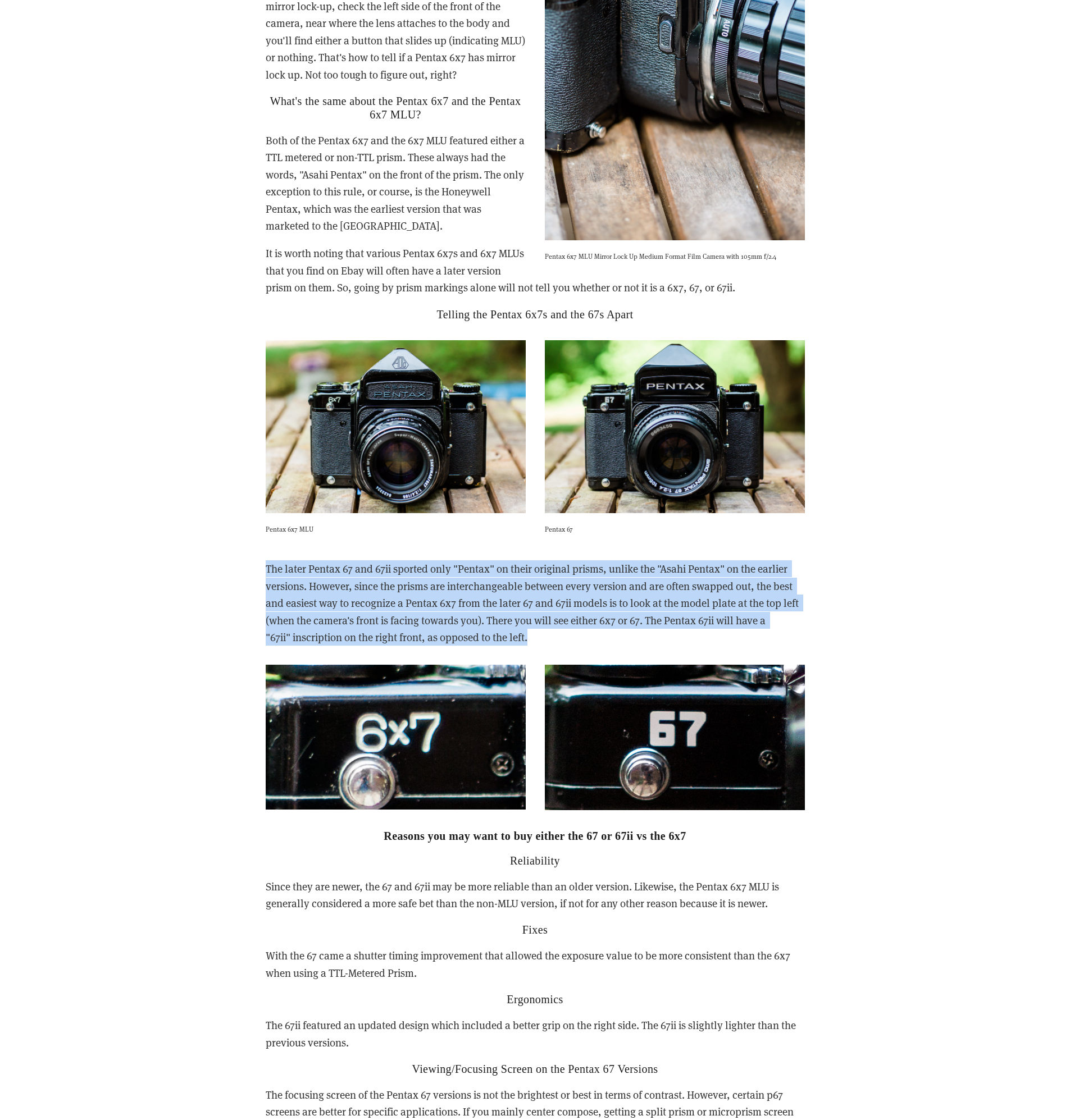
click at [789, 583] on p "The later Pentax 67 and 67ii sported only "Pentax" on their original prisms, un…" at bounding box center [535, 602] width 539 height 85
click at [757, 580] on p "The later Pentax 67 and 67ii sported only "Pentax" on their original prisms, un…" at bounding box center [535, 602] width 539 height 85
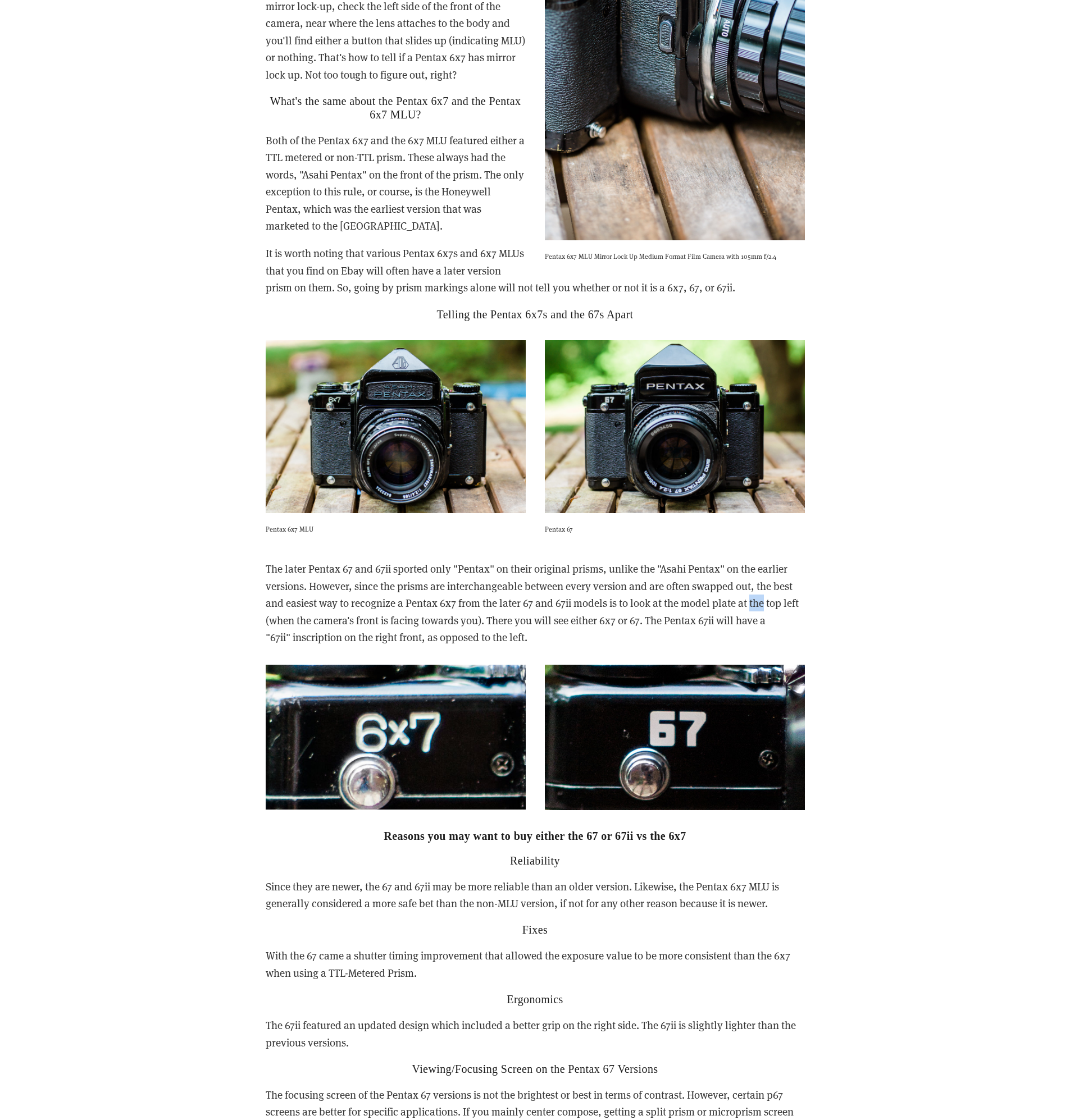
click at [757, 580] on p "The later Pentax 67 and 67ii sported only "Pentax" on their original prisms, un…" at bounding box center [535, 602] width 539 height 85
click at [759, 580] on p "The later Pentax 67 and 67ii sported only "Pentax" on their original prisms, un…" at bounding box center [535, 602] width 539 height 85
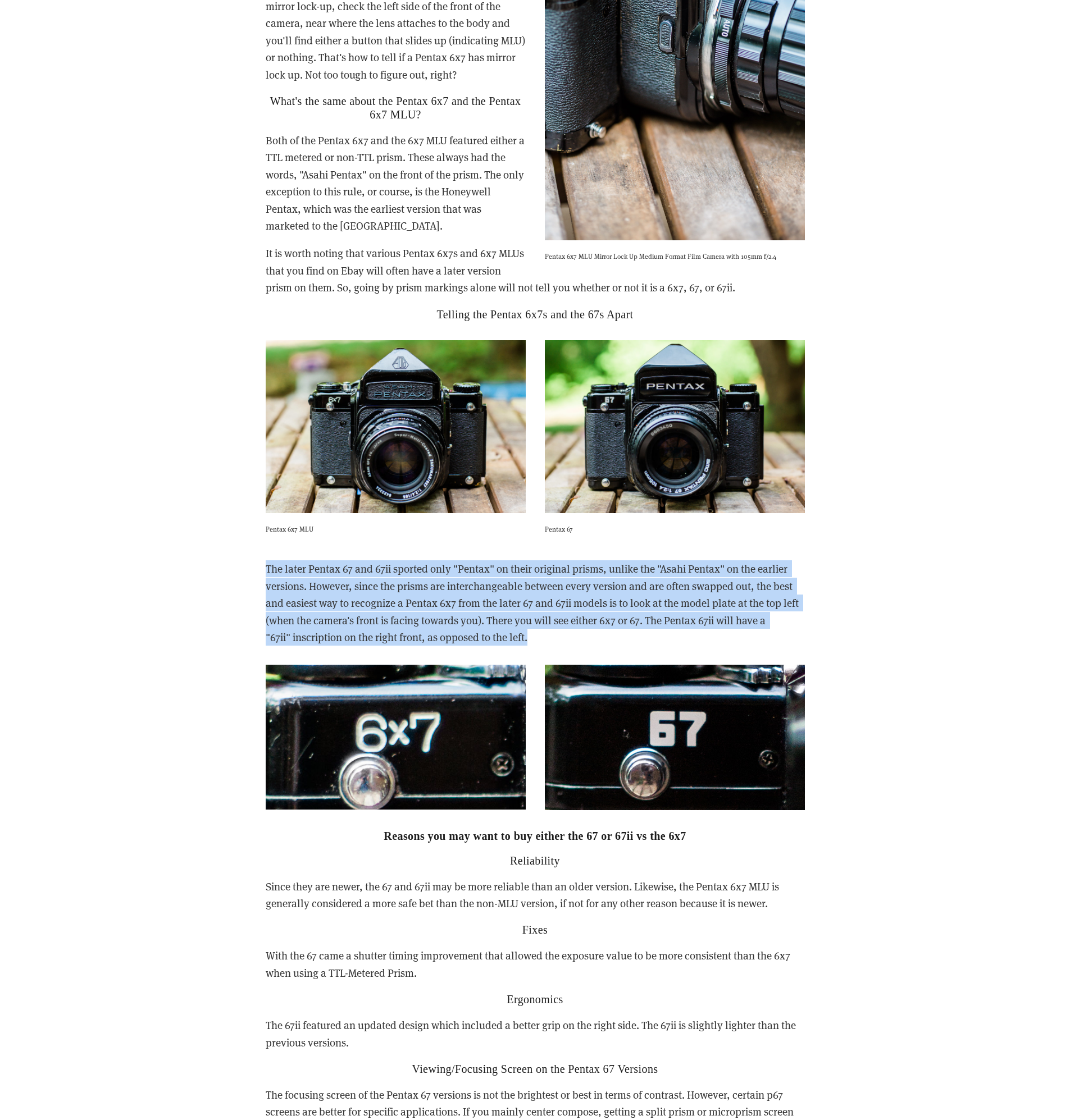
click at [759, 580] on p "The later Pentax 67 and 67ii sported only "Pentax" on their original prisms, un…" at bounding box center [535, 602] width 539 height 85
click at [777, 577] on p "The later Pentax 67 and 67ii sported only "Pentax" on their original prisms, un…" at bounding box center [535, 602] width 539 height 85
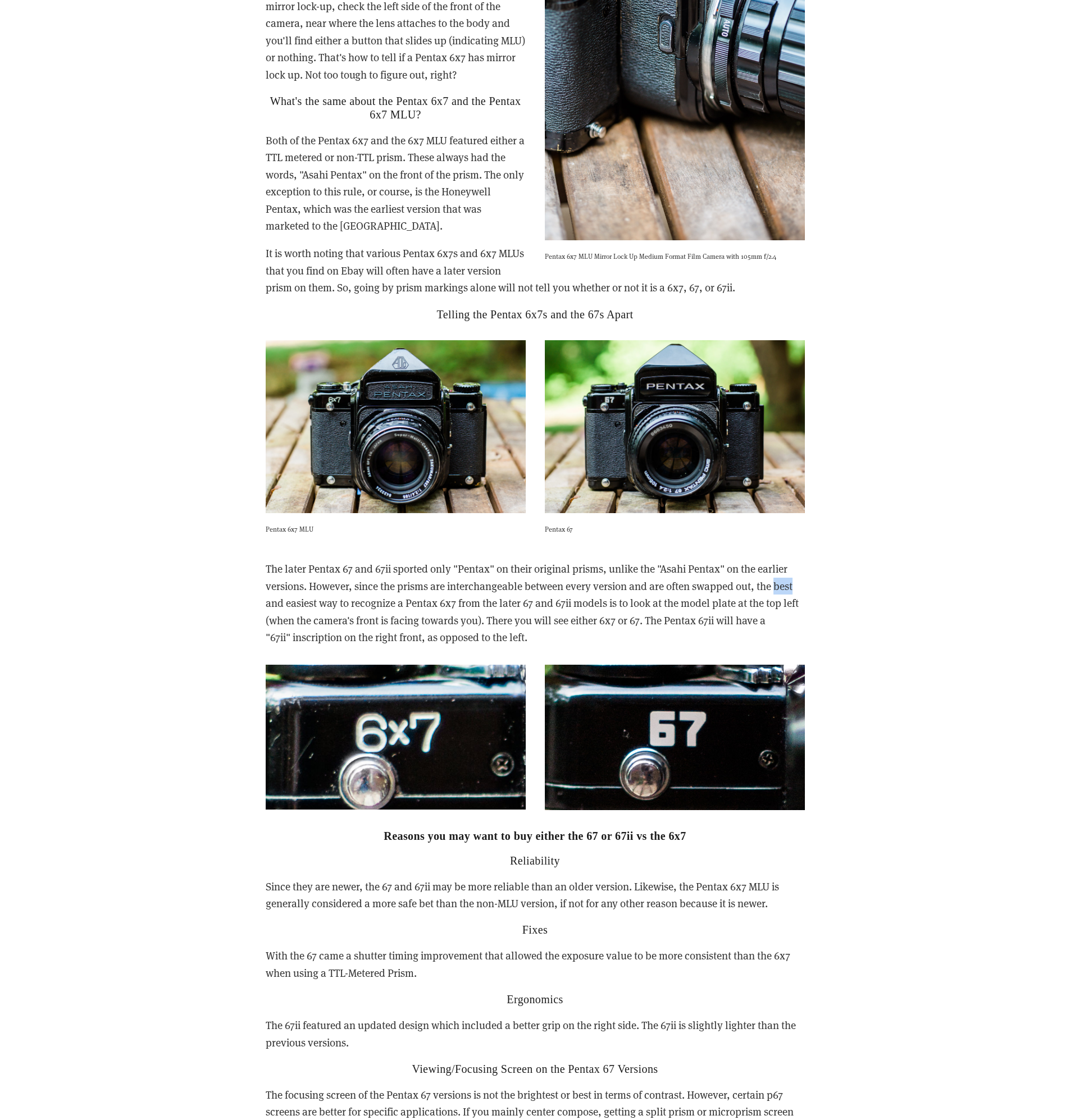
click at [777, 577] on p "The later Pentax 67 and 67ii sported only "Pentax" on their original prisms, un…" at bounding box center [535, 602] width 539 height 85
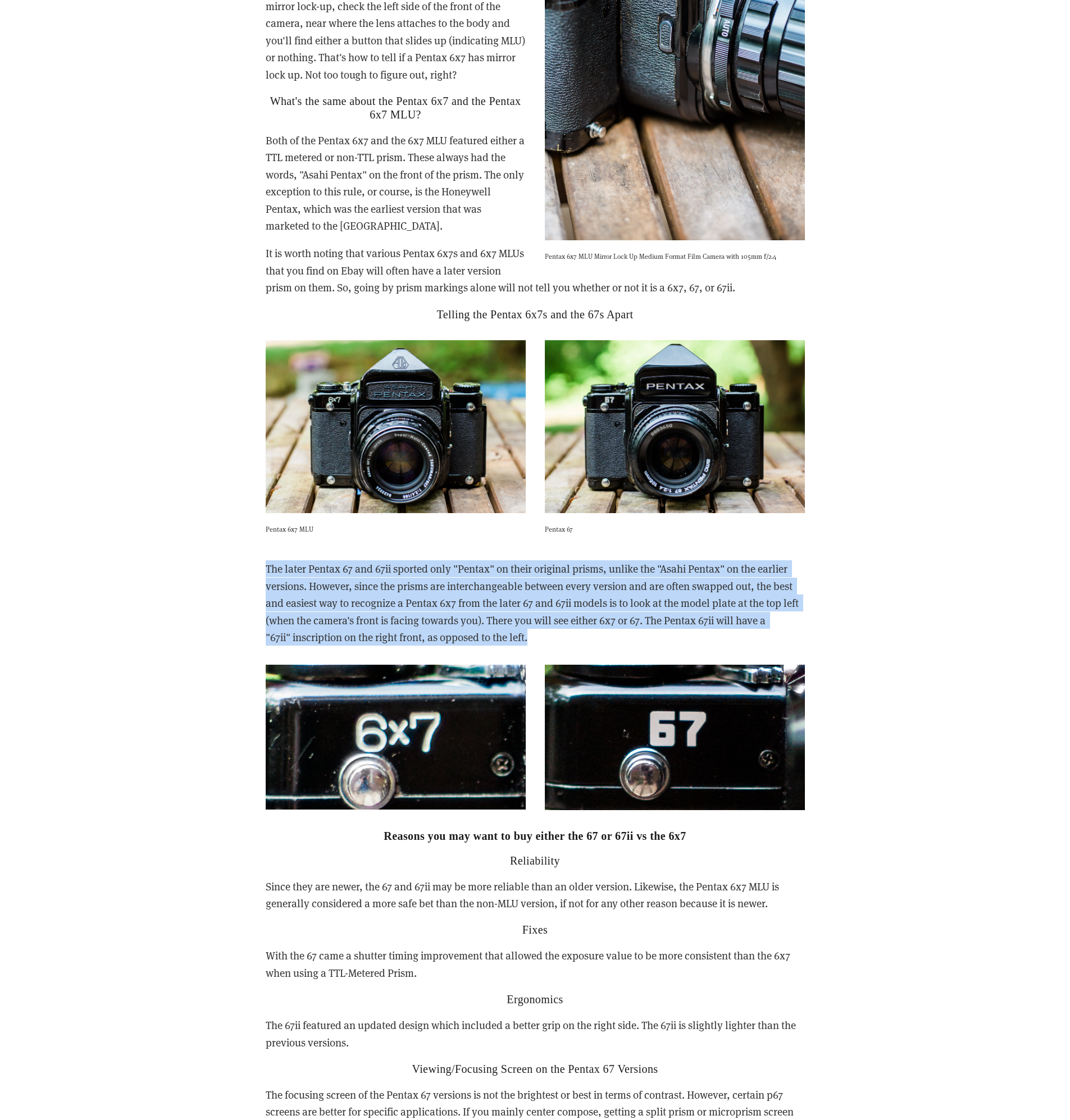
click at [777, 577] on p "The later Pentax 67 and 67ii sported only "Pentax" on their original prisms, un…" at bounding box center [535, 602] width 539 height 85
click at [763, 580] on p "The later Pentax 67 and 67ii sported only "Pentax" on their original prisms, un…" at bounding box center [535, 602] width 539 height 85
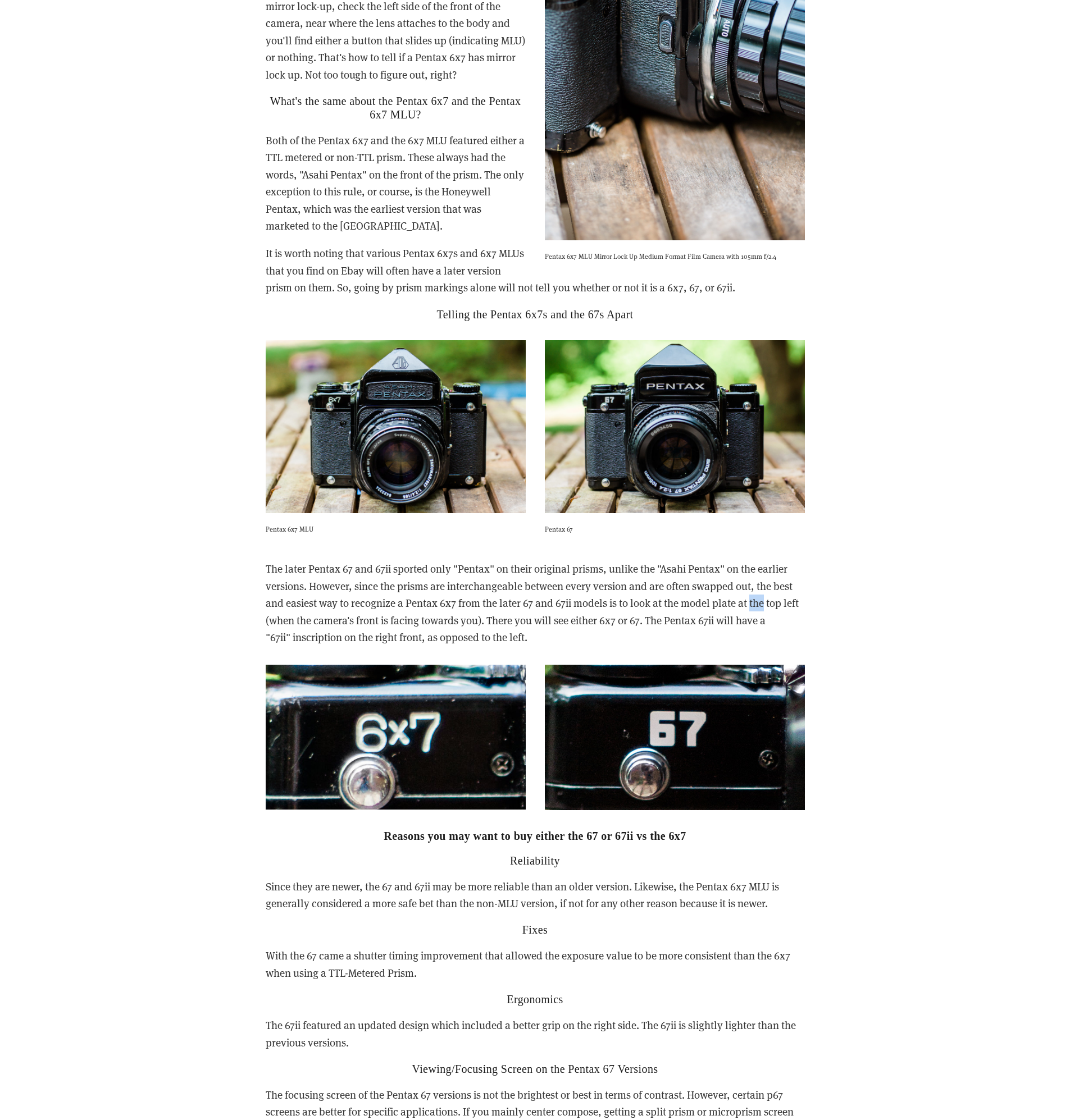
click at [763, 580] on p "The later Pentax 67 and 67ii sported only "Pentax" on their original prisms, un…" at bounding box center [535, 602] width 539 height 85
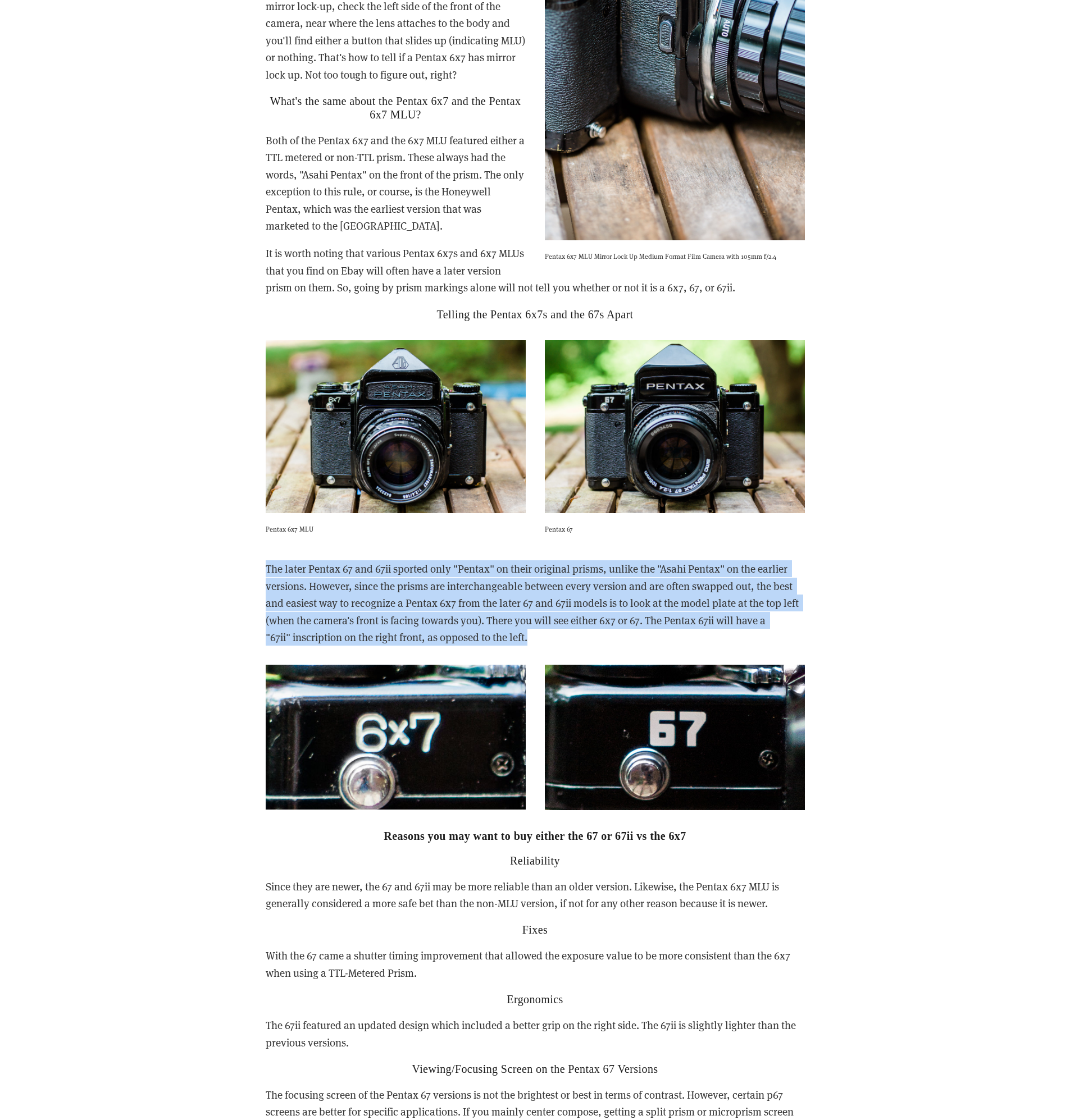
click at [763, 580] on p "The later Pentax 67 and 67ii sported only "Pentax" on their original prisms, un…" at bounding box center [535, 602] width 539 height 85
click at [802, 578] on p "The later Pentax 67 and 67ii sported only "Pentax" on their original prisms, un…" at bounding box center [535, 602] width 539 height 85
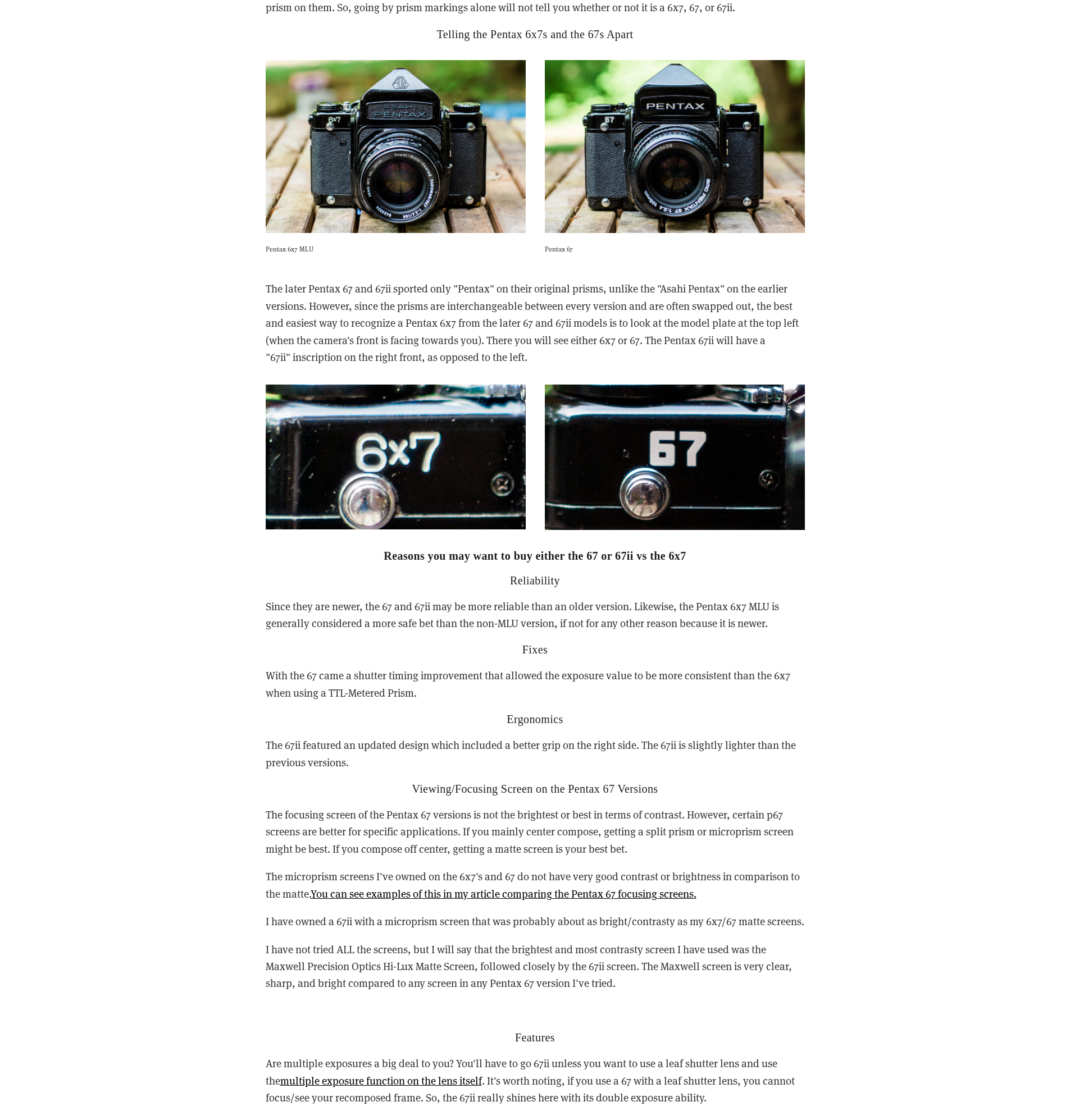
scroll to position [2646, 0]
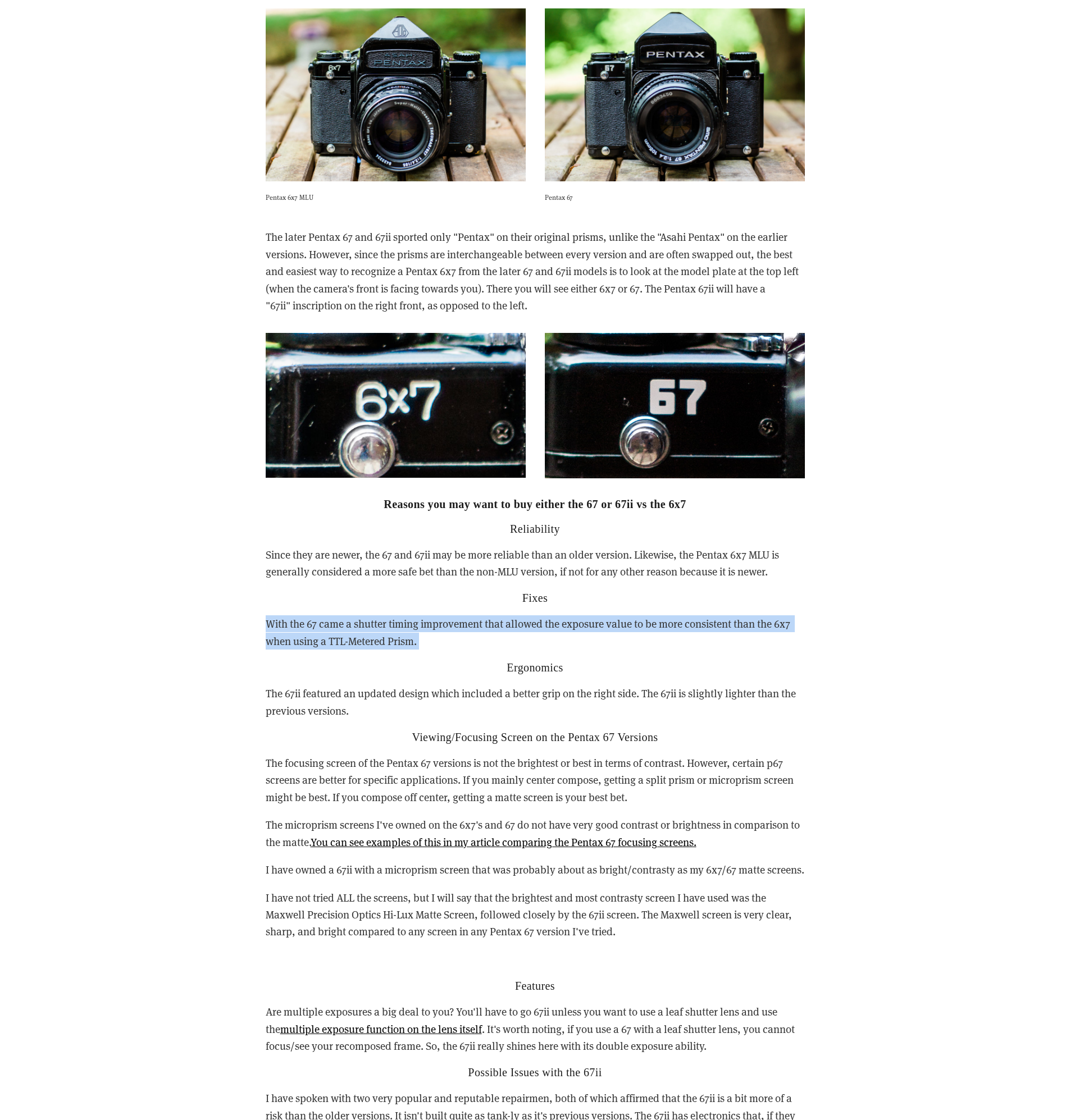
drag, startPoint x: 858, startPoint y: 605, endPoint x: 890, endPoint y: 602, distance: 32.1
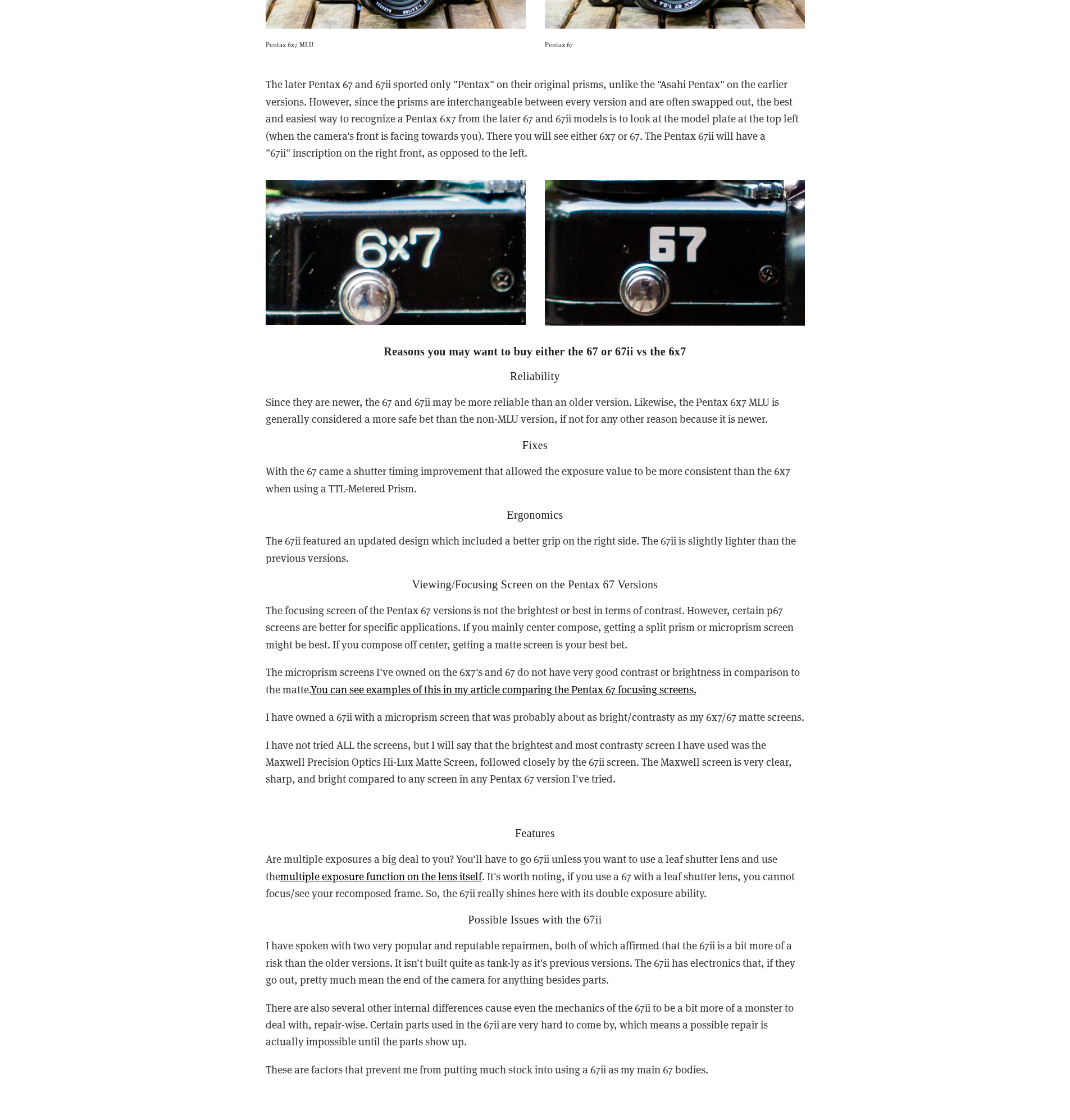
scroll to position [2564, 0]
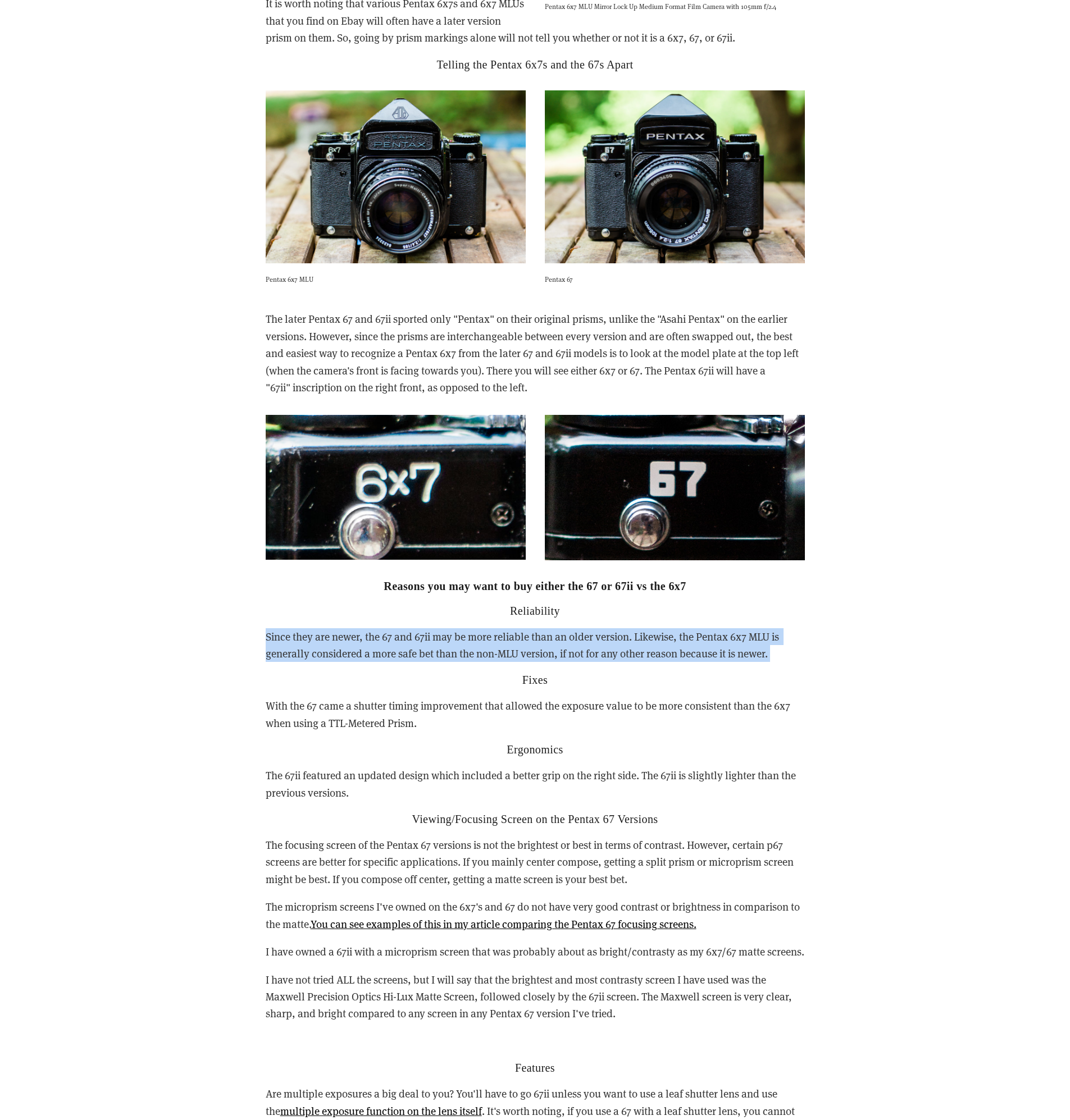
drag, startPoint x: 862, startPoint y: 614, endPoint x: 862, endPoint y: 620, distance: 6.0
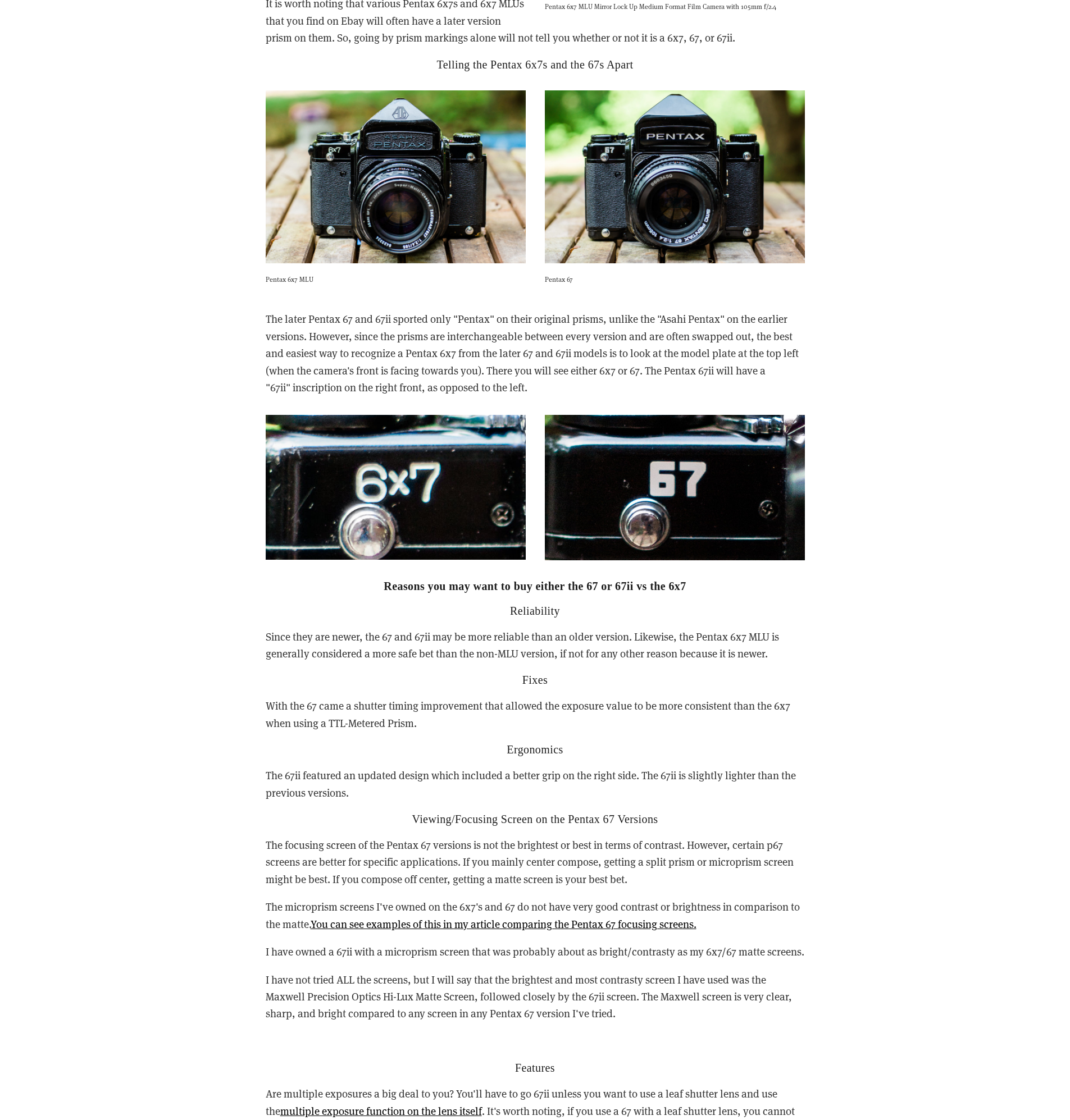
drag, startPoint x: 862, startPoint y: 663, endPoint x: 861, endPoint y: 652, distance: 11.0
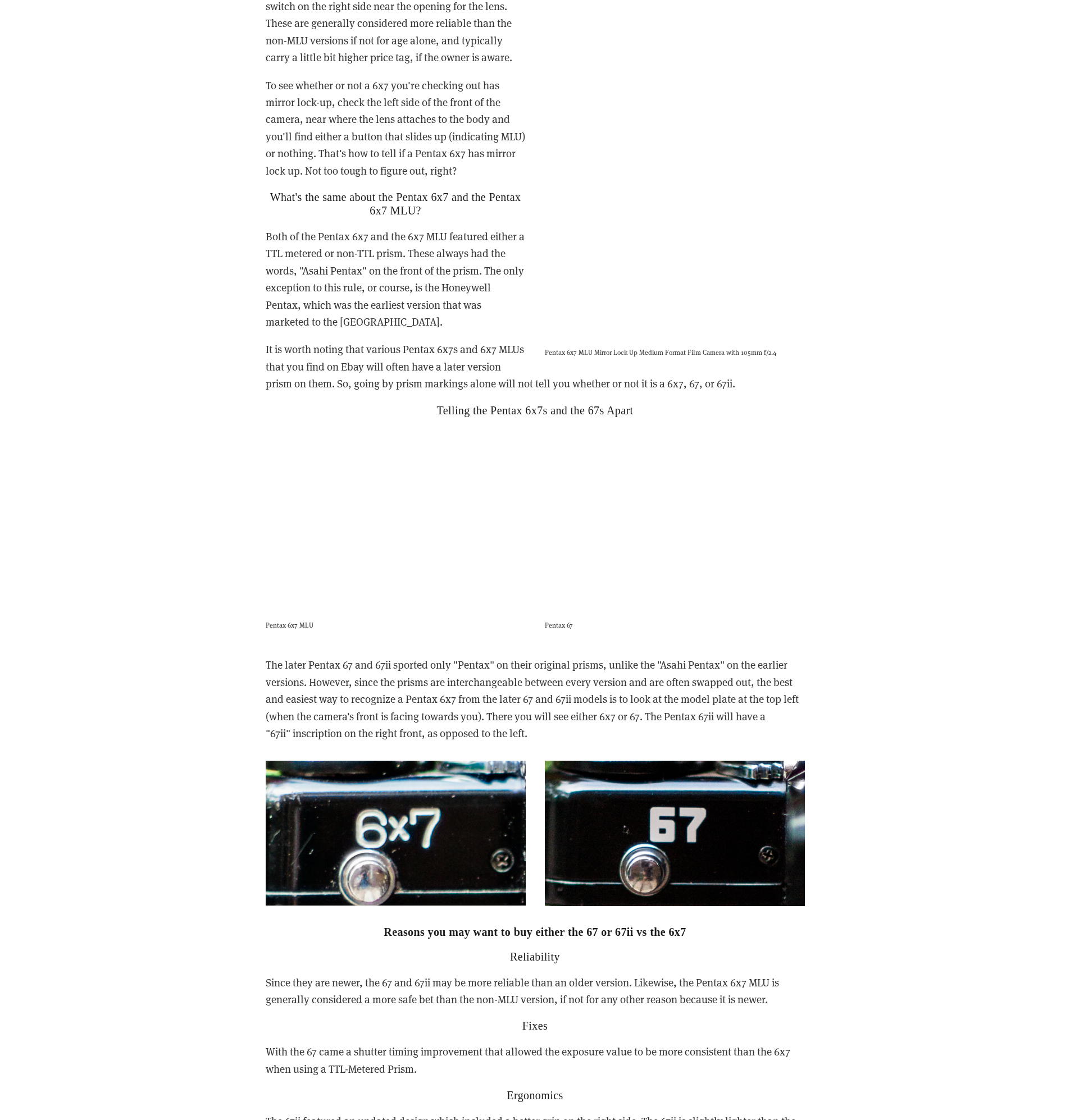
scroll to position [2362, 0]
